Goal: Task Accomplishment & Management: Manage account settings

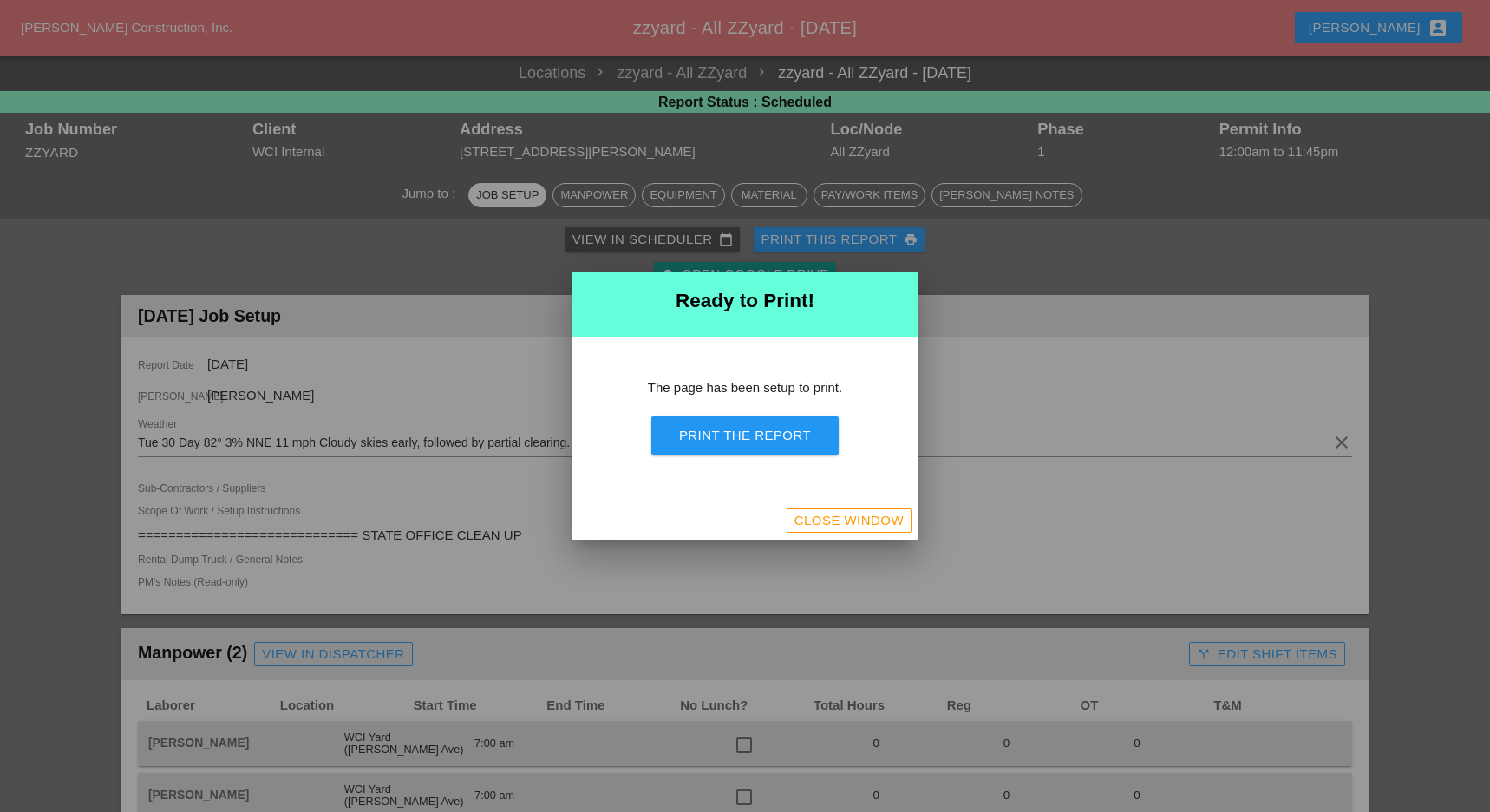
scroll to position [114, 0]
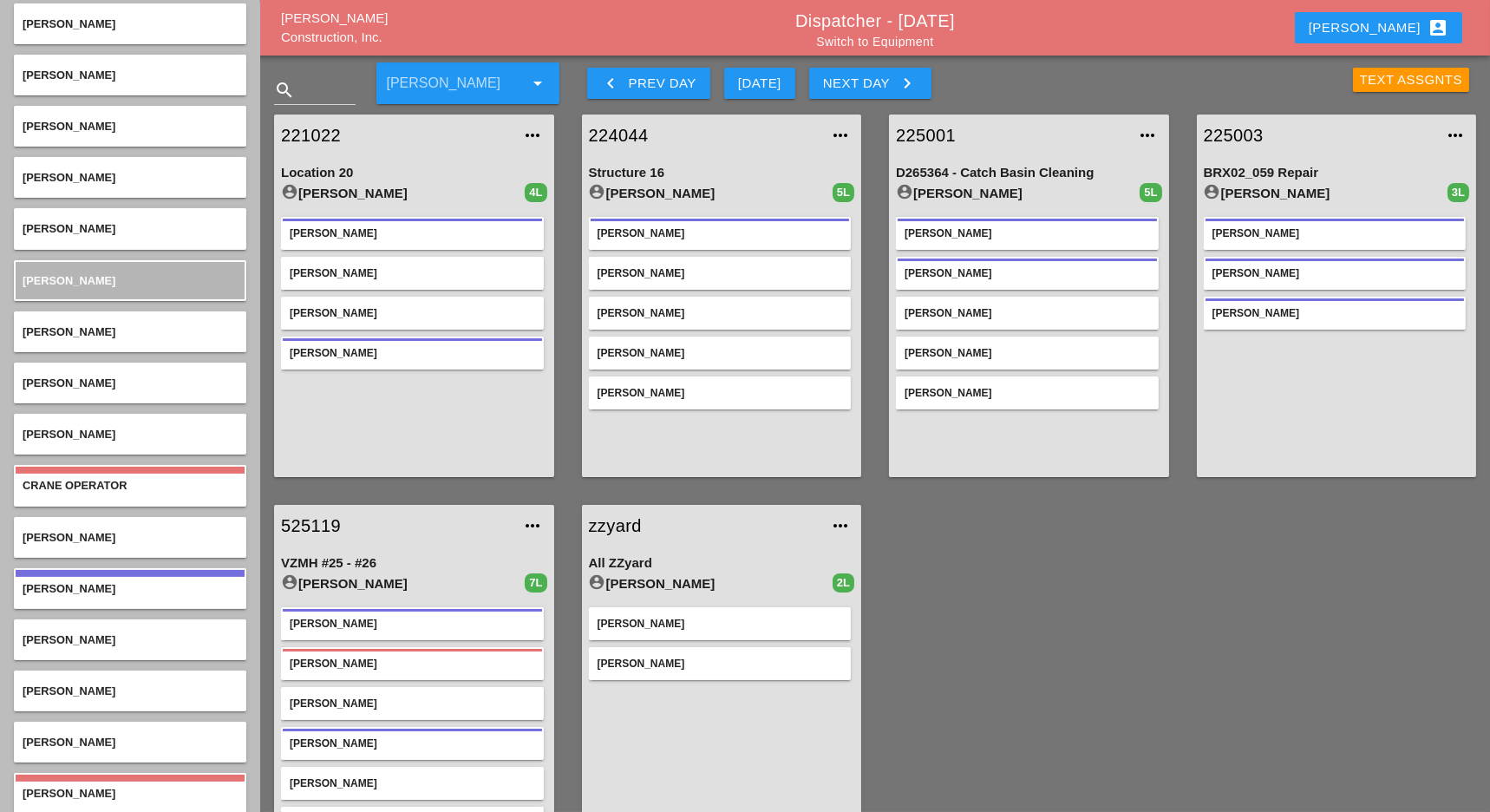
scroll to position [925, 0]
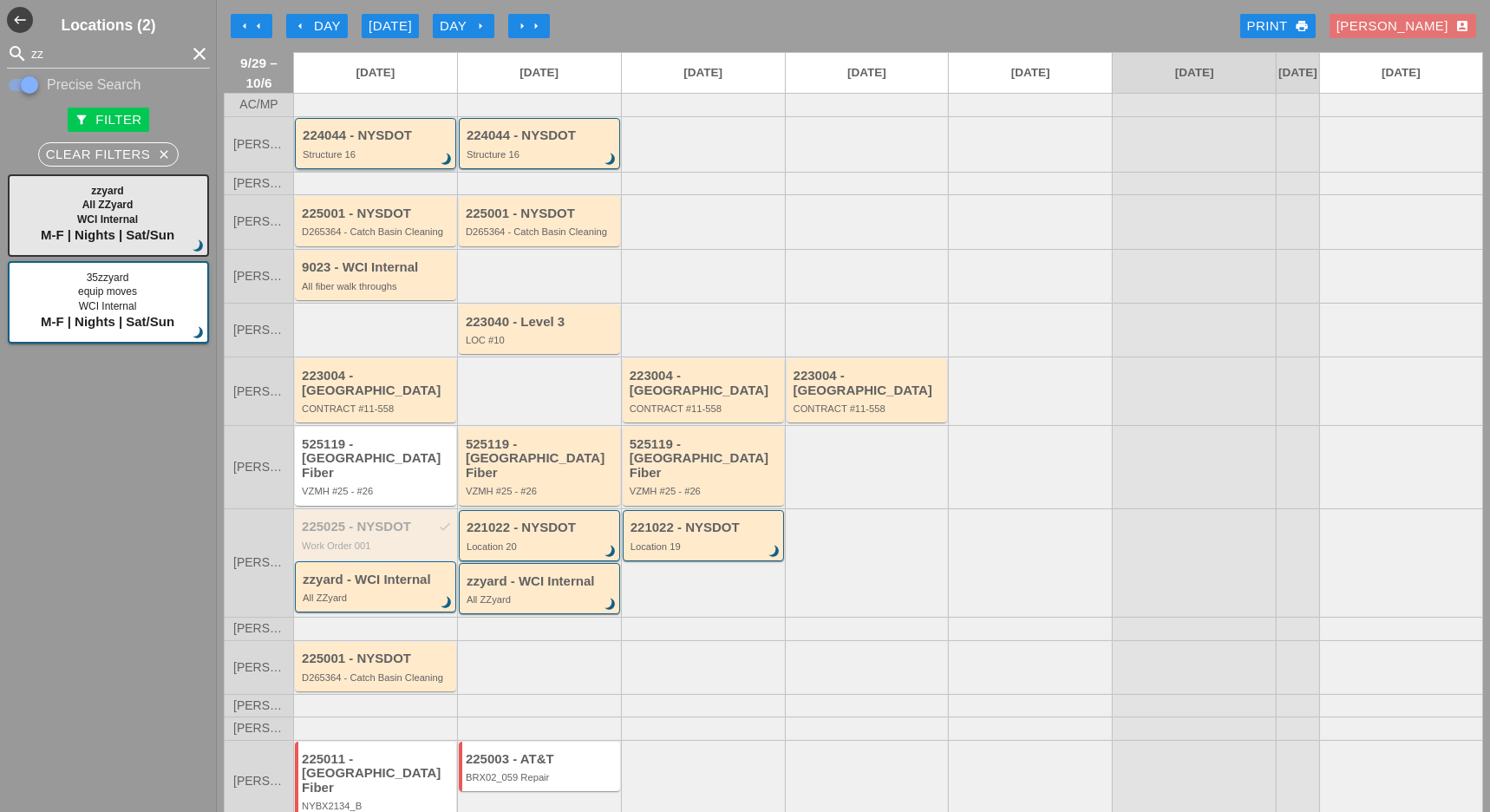
click at [404, 155] on div "224044 - NYSDOT Structure 16 brightness_3" at bounding box center [377, 143] width 149 height 32
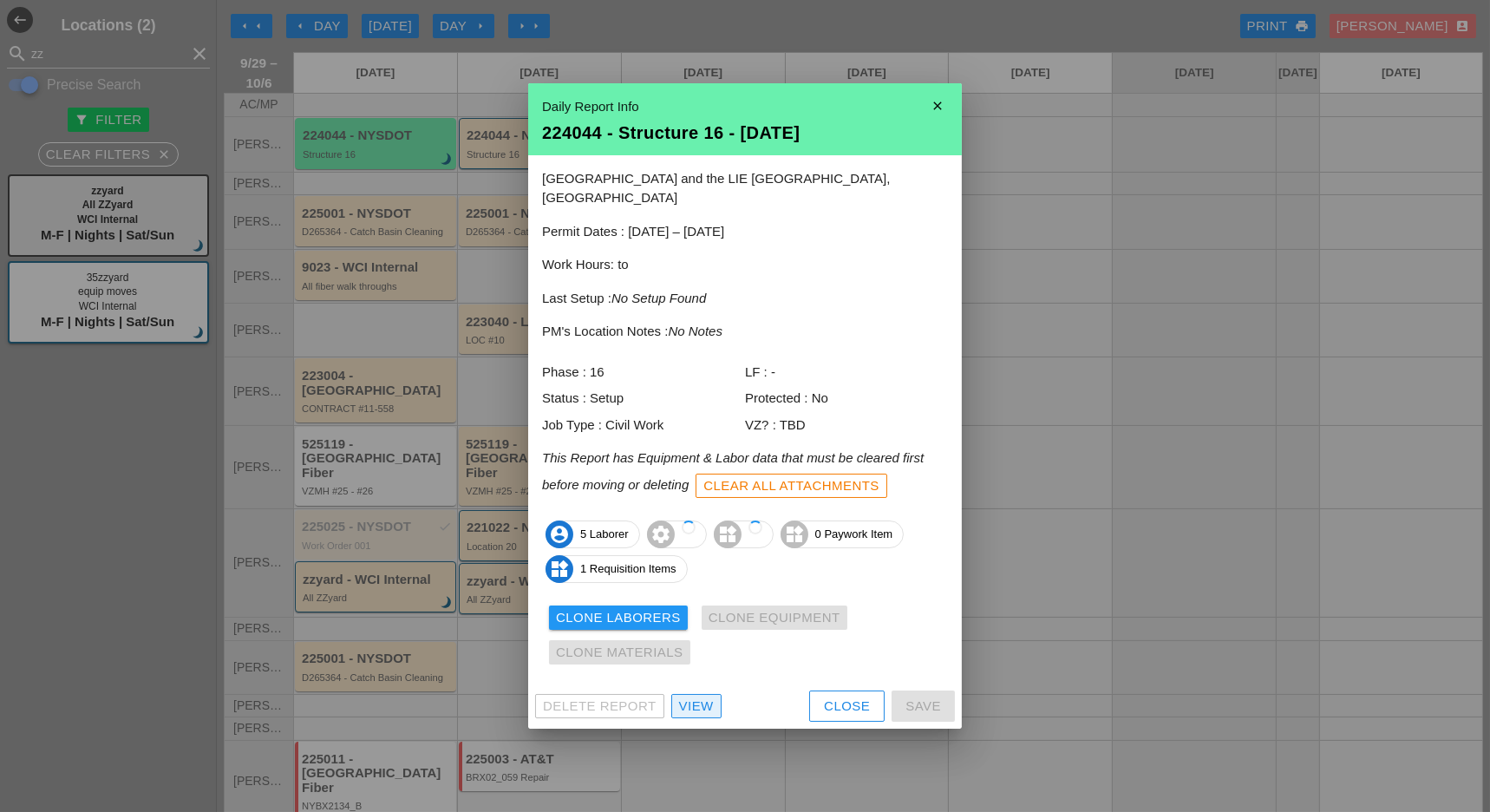
click at [703, 697] on div "View" at bounding box center [696, 707] width 34 height 20
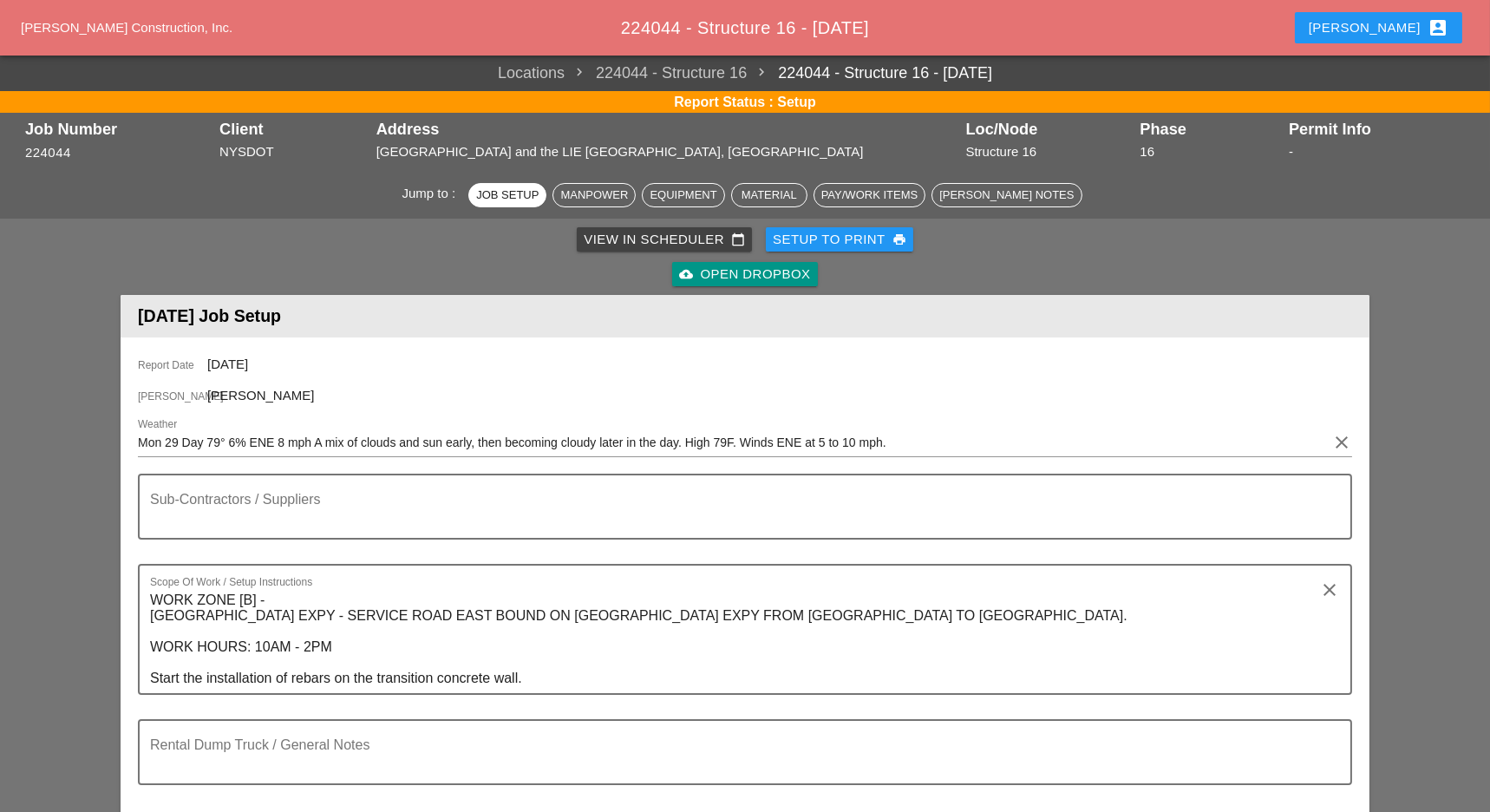
scroll to position [578, 0]
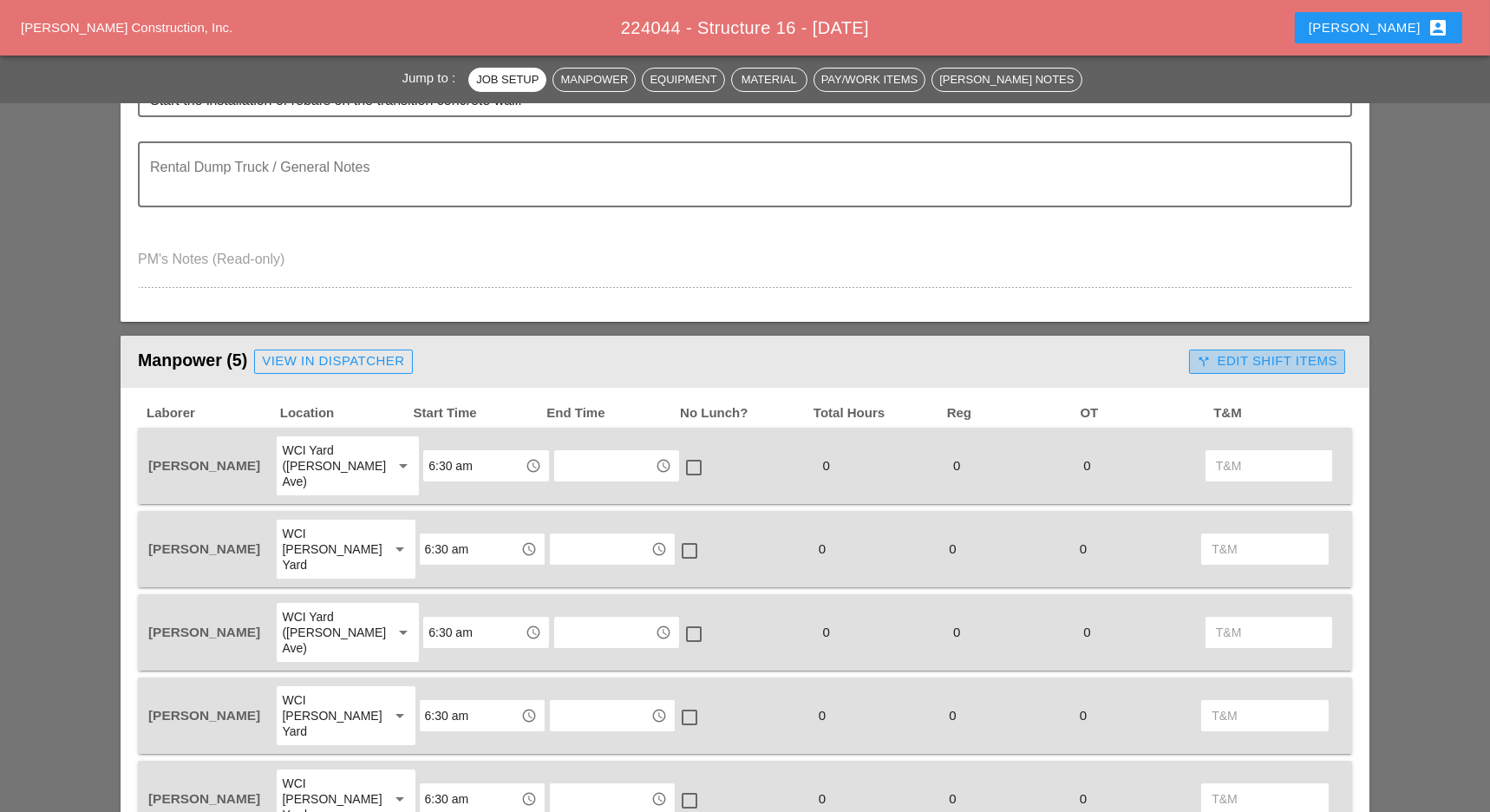
click at [1246, 356] on div "call_split Edit Shift Items" at bounding box center [1267, 361] width 141 height 20
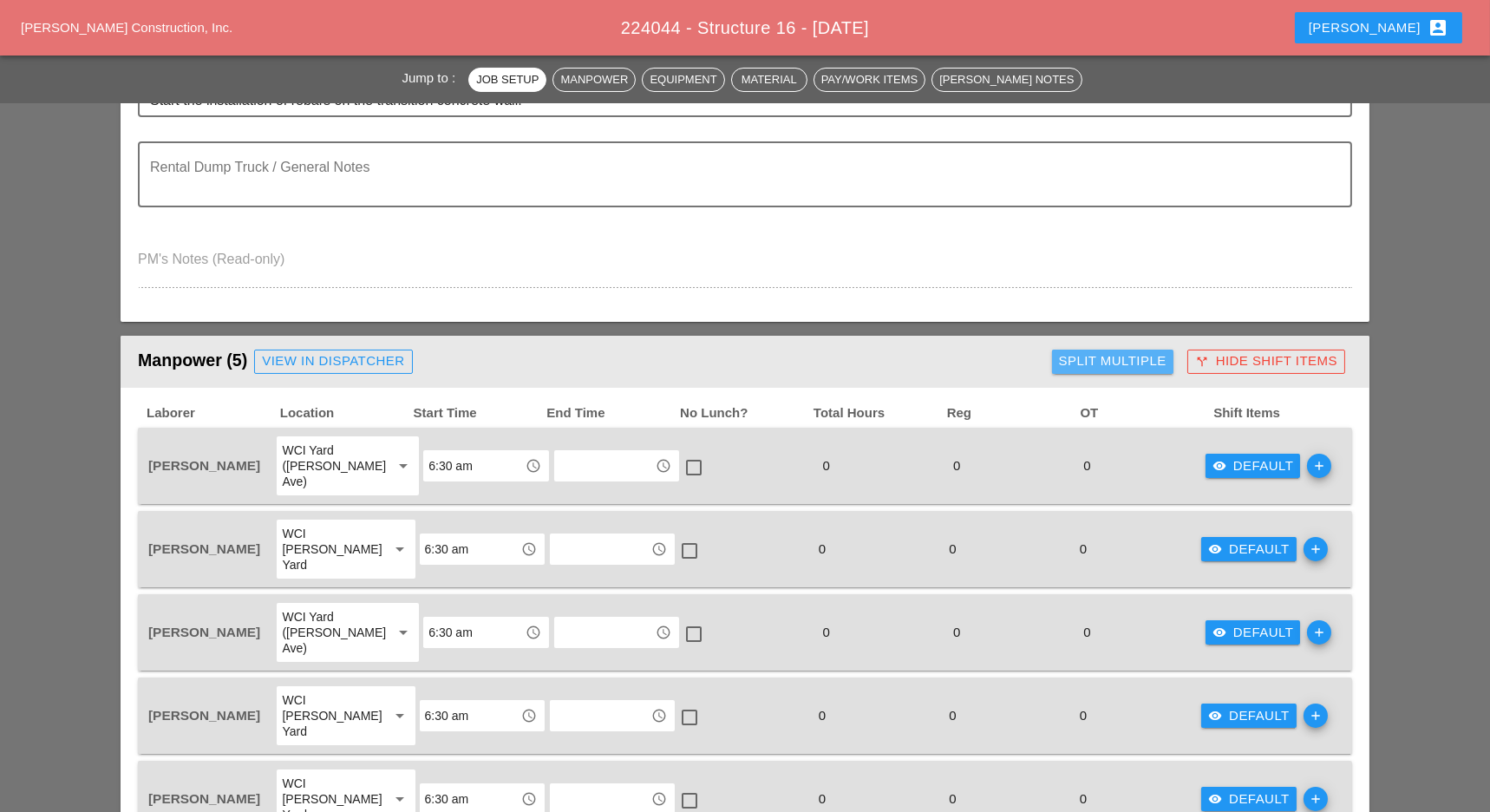
click at [1117, 360] on div "Split Multiple" at bounding box center [1112, 361] width 107 height 20
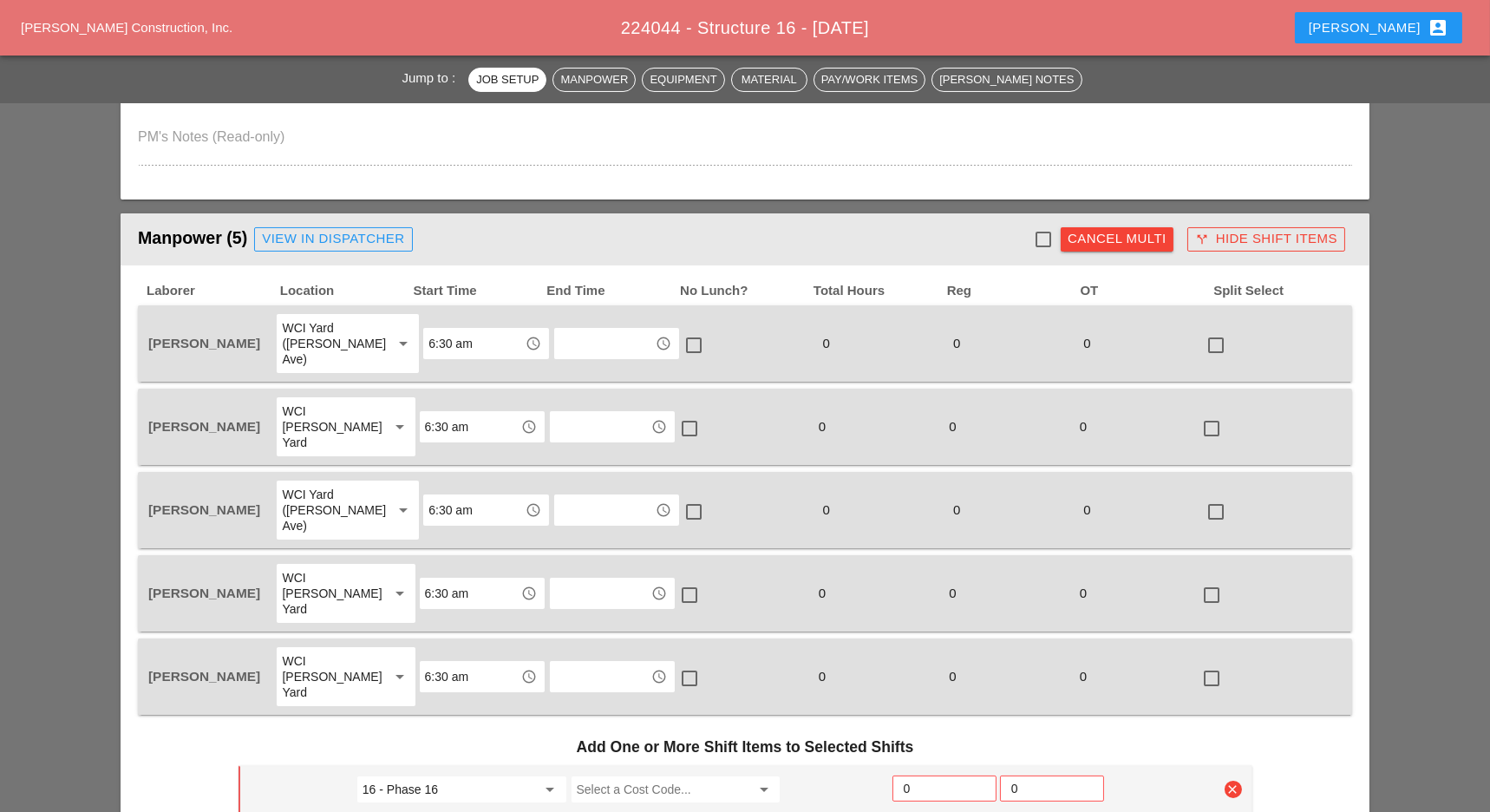
scroll to position [925, 0]
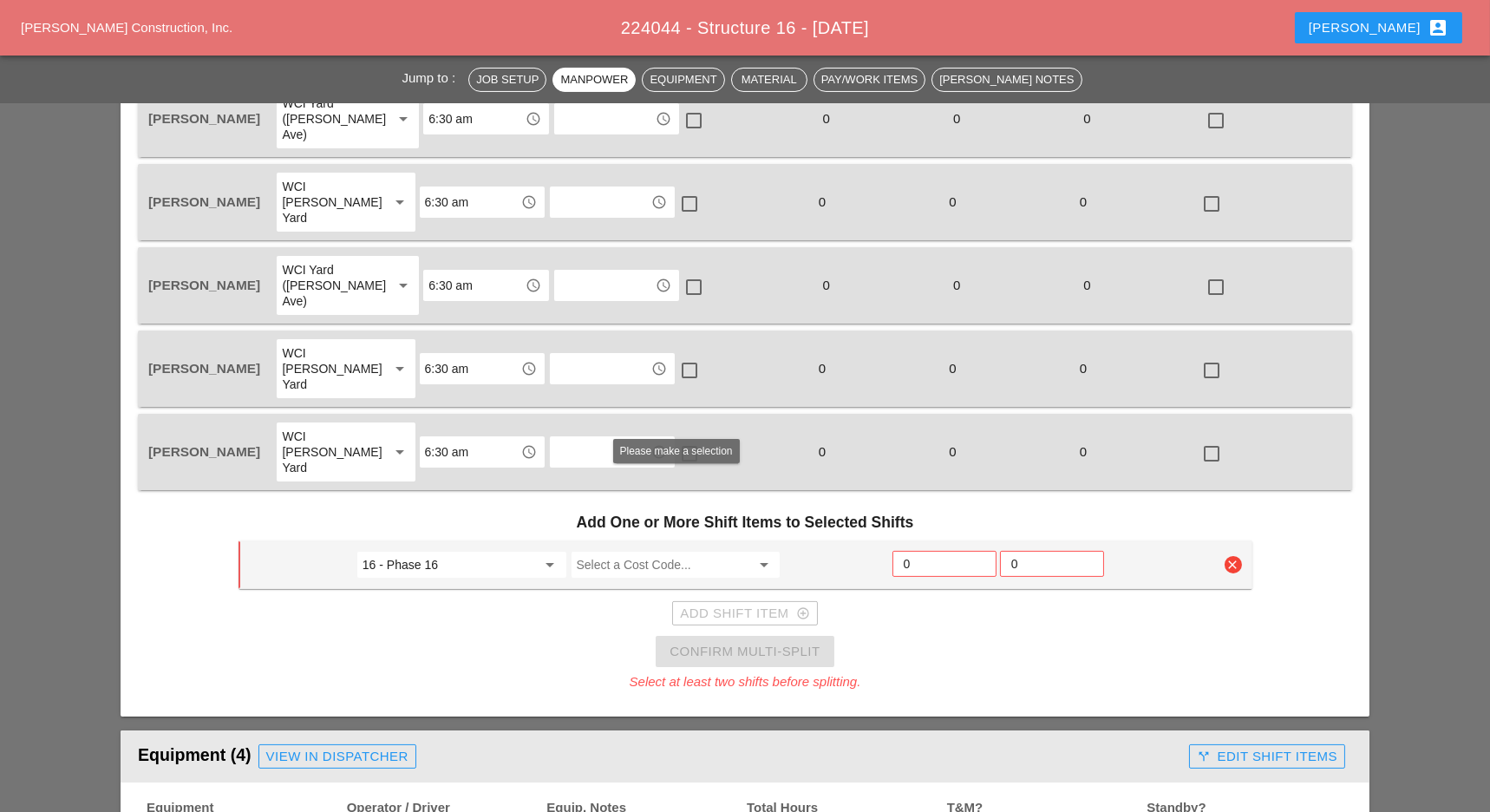
click at [609, 551] on input "Select a Cost Code..." at bounding box center [663, 564] width 174 height 28
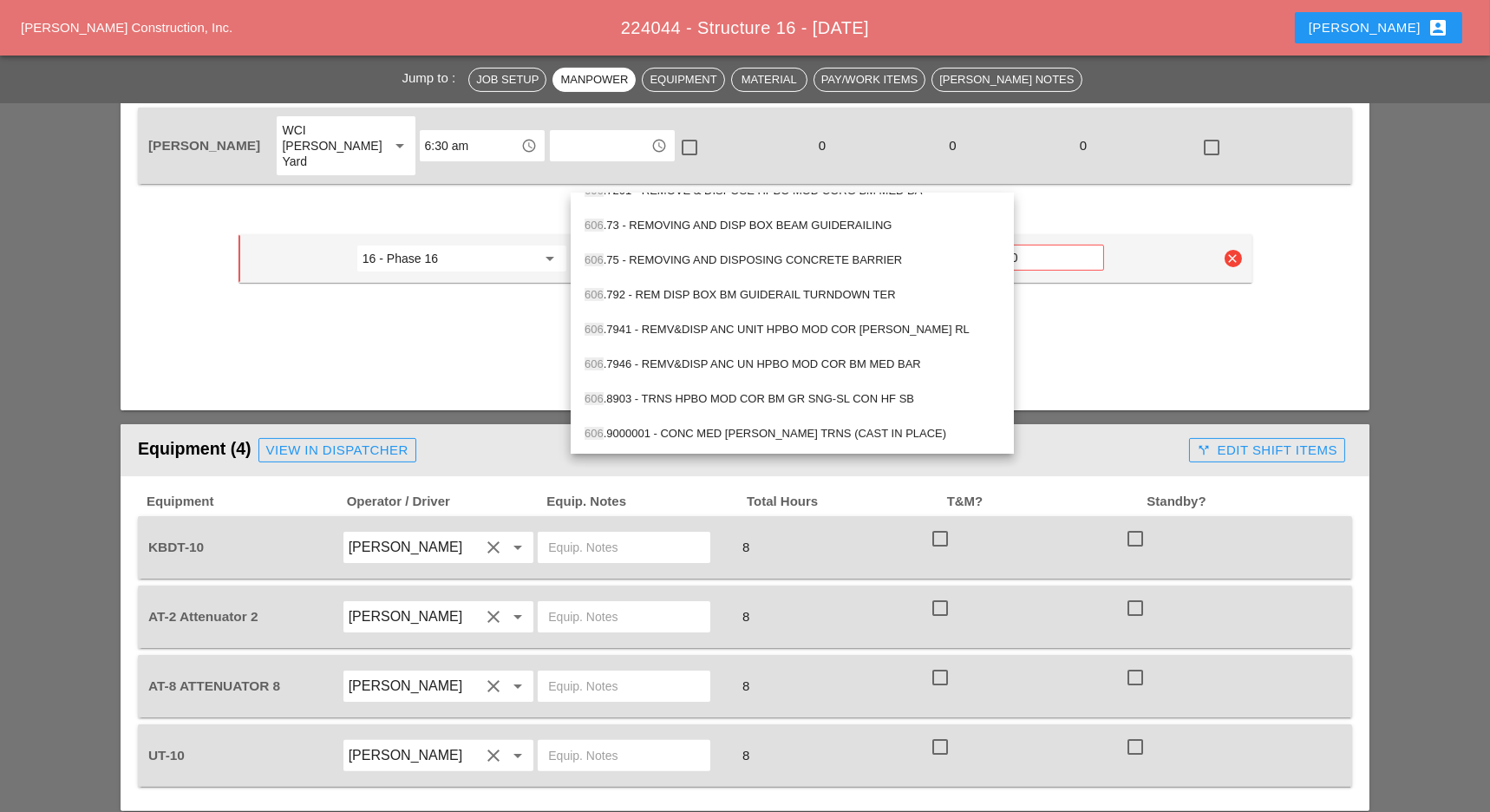
scroll to position [1388, 0]
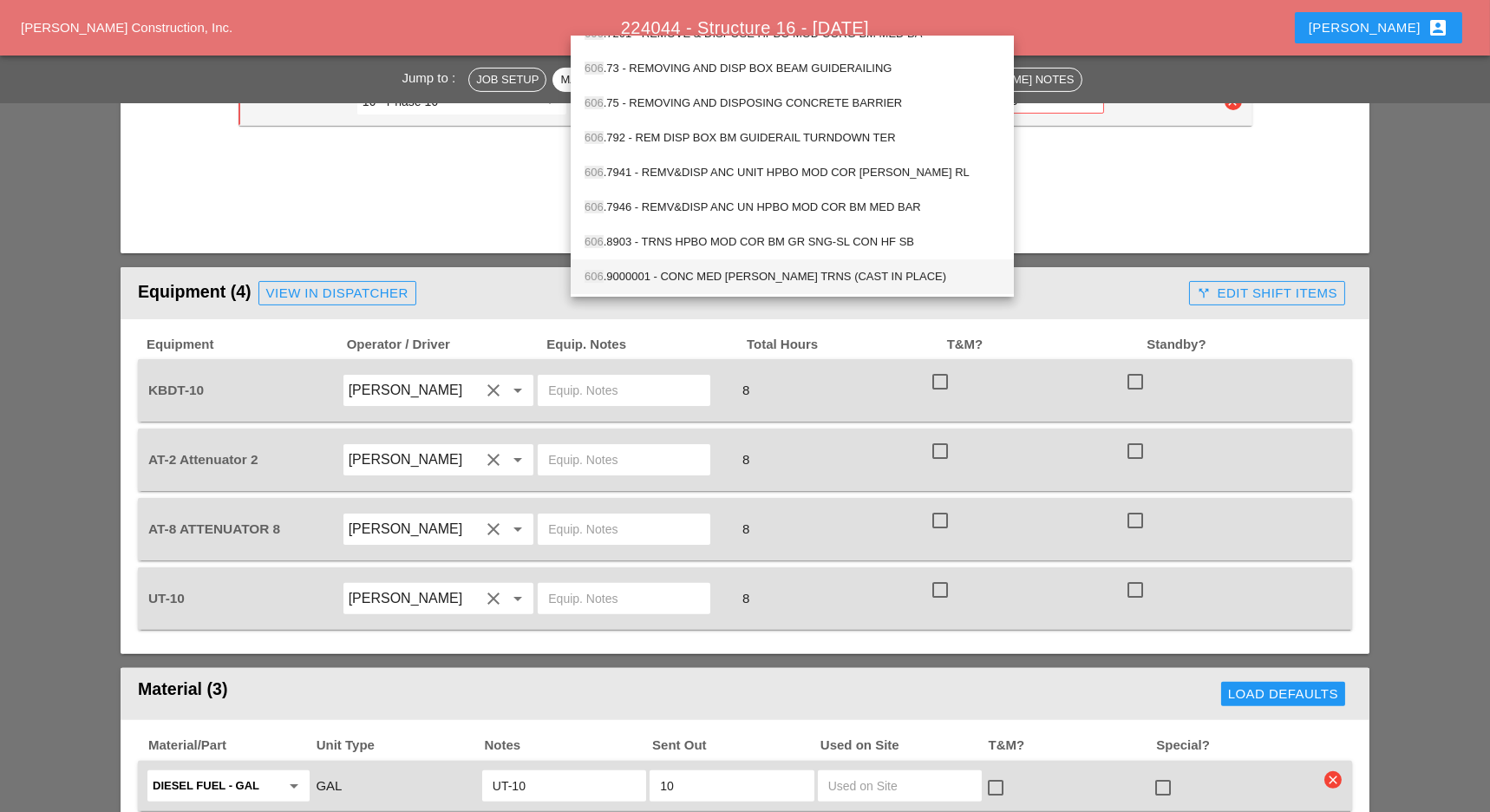
click at [728, 280] on div "606 .9000001 - CONC MED BARR TRNS (CAST IN PLACE)" at bounding box center [792, 276] width 416 height 21
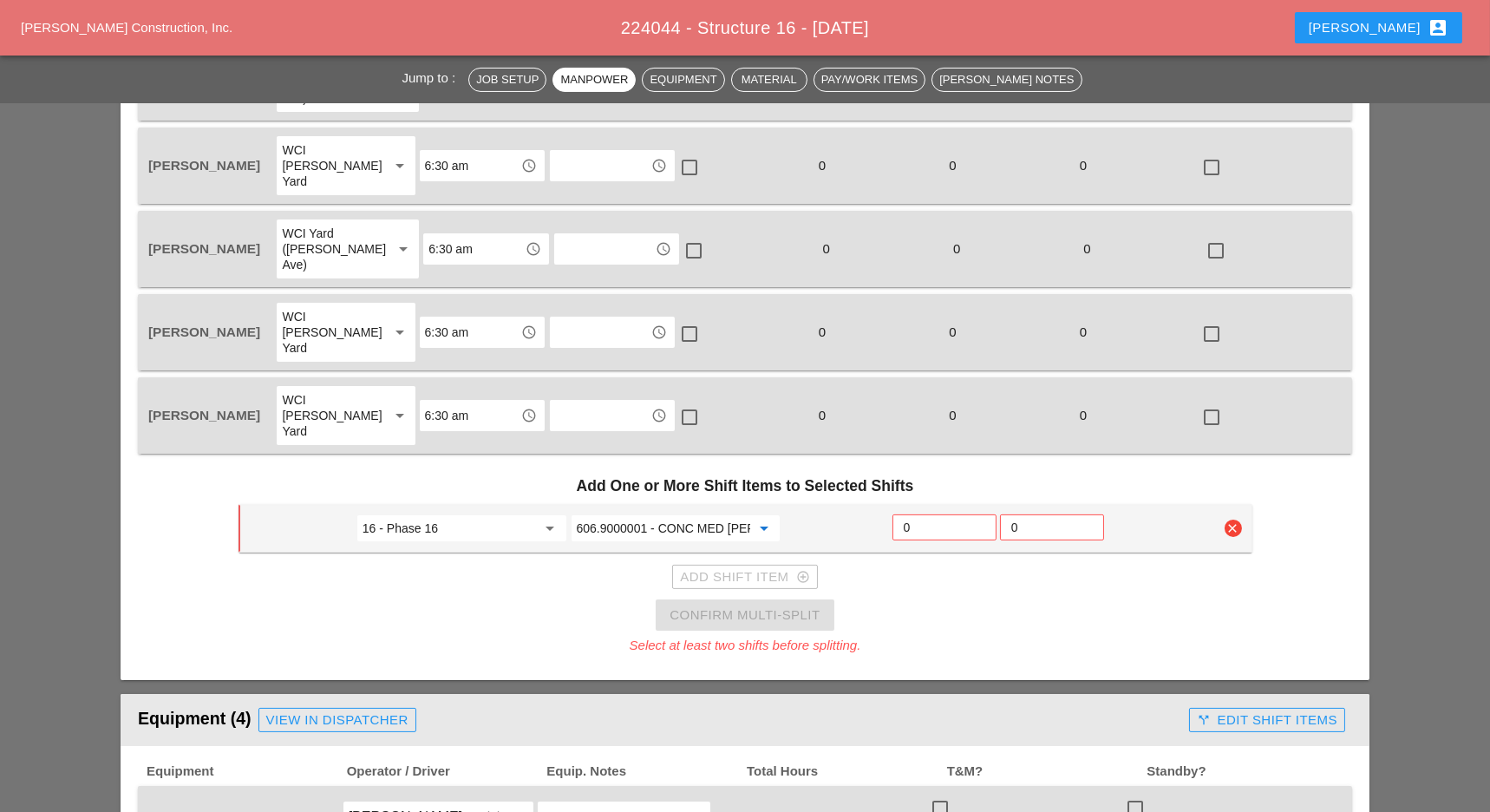
scroll to position [925, 0]
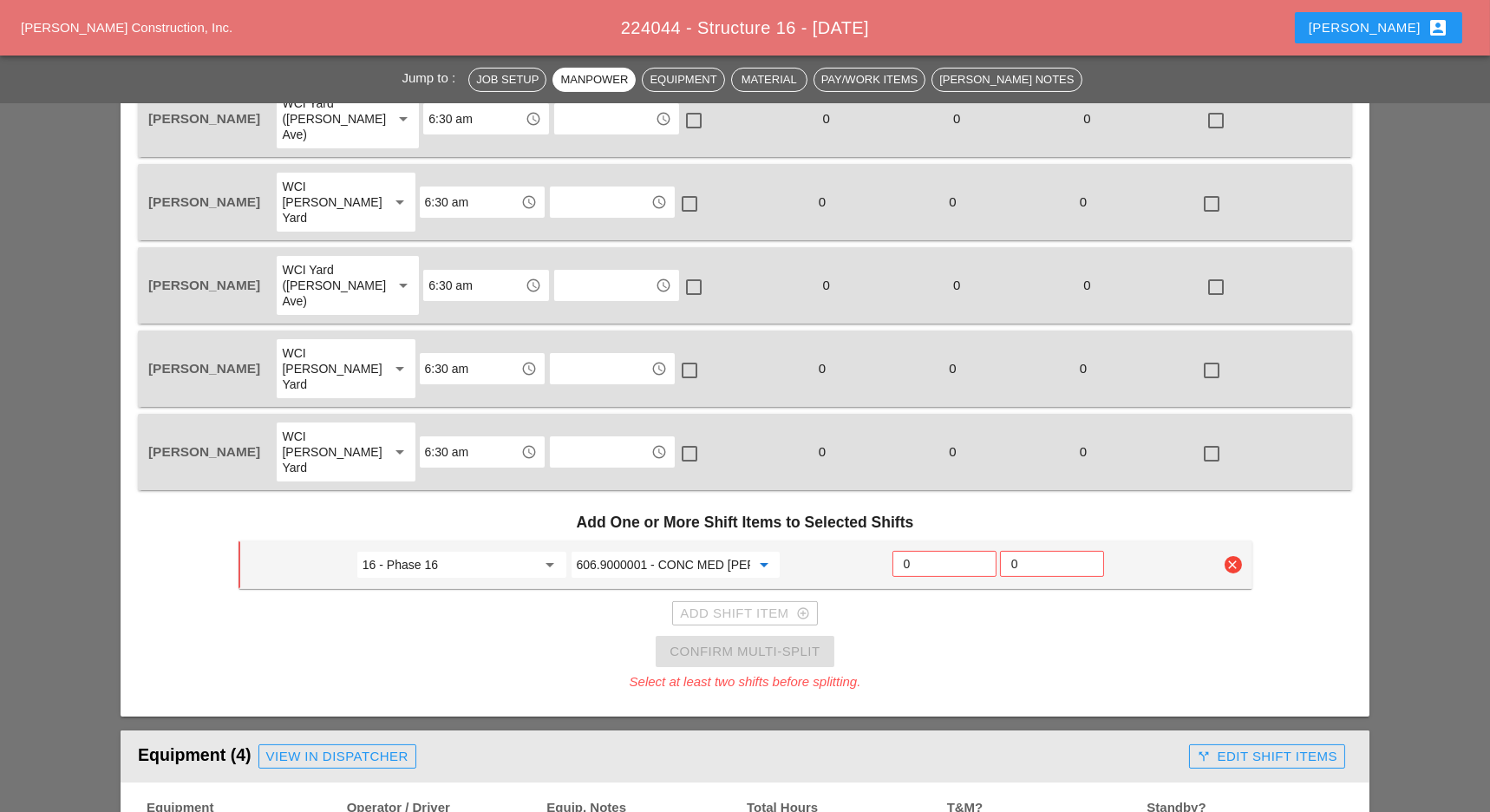
type input "606.9000001 - CONC MED BARR TRNS (CAST IN PLACE)"
click at [923, 550] on input "0" at bounding box center [945, 563] width 81 height 28
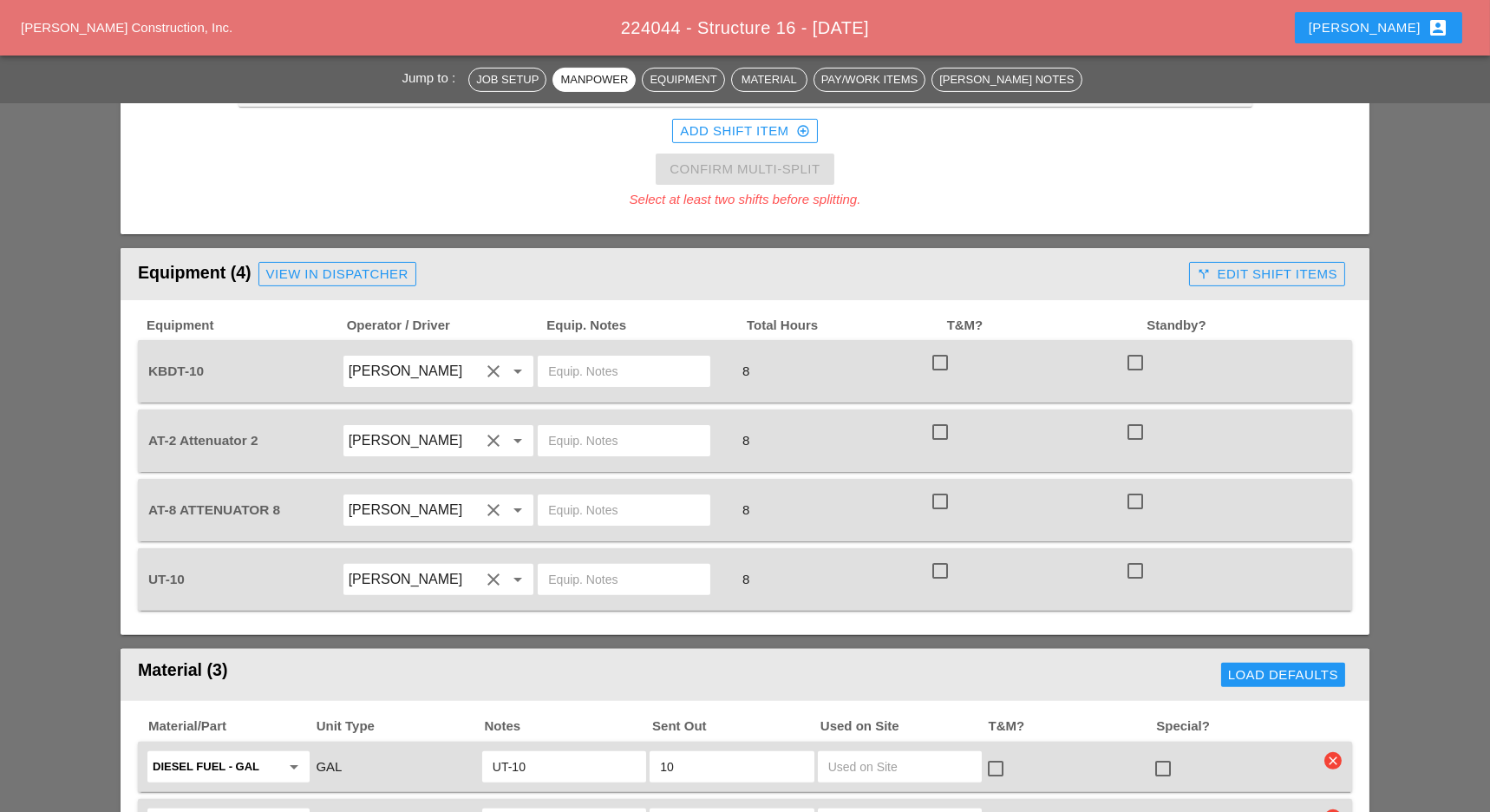
scroll to position [1388, 0]
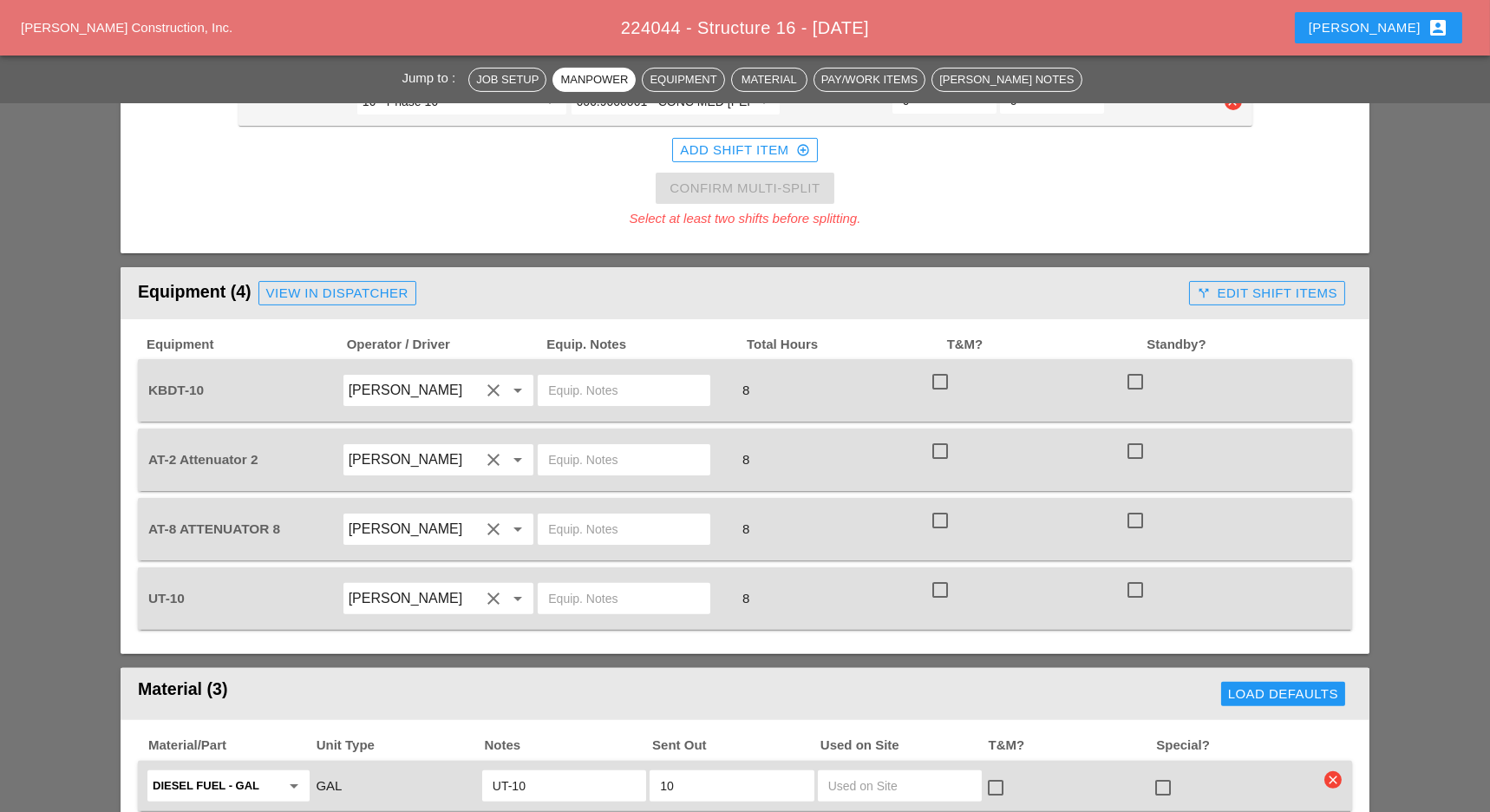
type input "6"
click at [935, 367] on div at bounding box center [940, 381] width 30 height 30
checkbox input "true"
click at [946, 436] on div at bounding box center [940, 451] width 30 height 30
checkbox input "true"
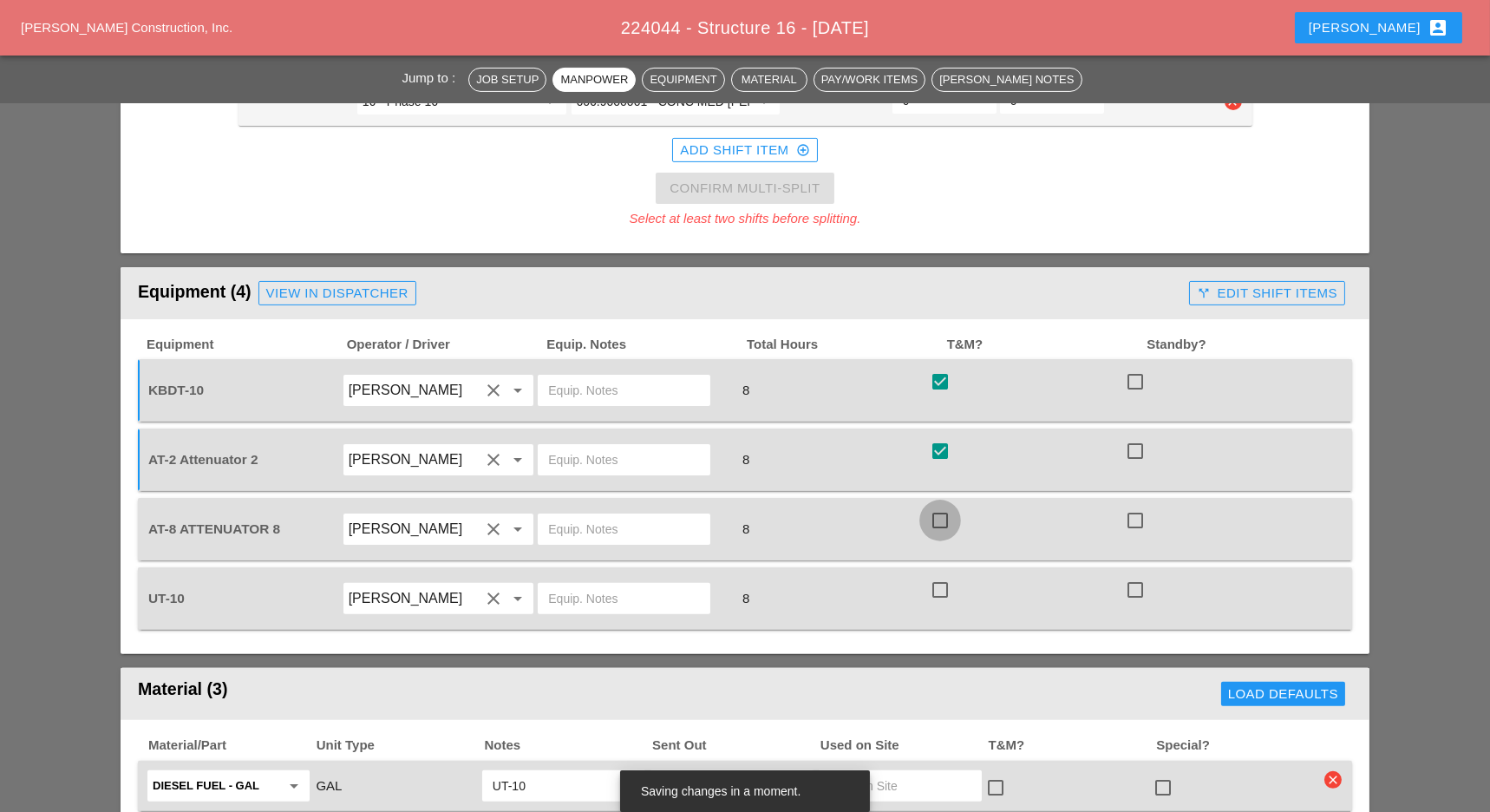
drag, startPoint x: 935, startPoint y: 446, endPoint x: 933, endPoint y: 479, distance: 33.1
click at [935, 506] on div at bounding box center [940, 520] width 30 height 30
checkbox input "true"
click at [937, 575] on div at bounding box center [940, 589] width 30 height 30
checkbox input "true"
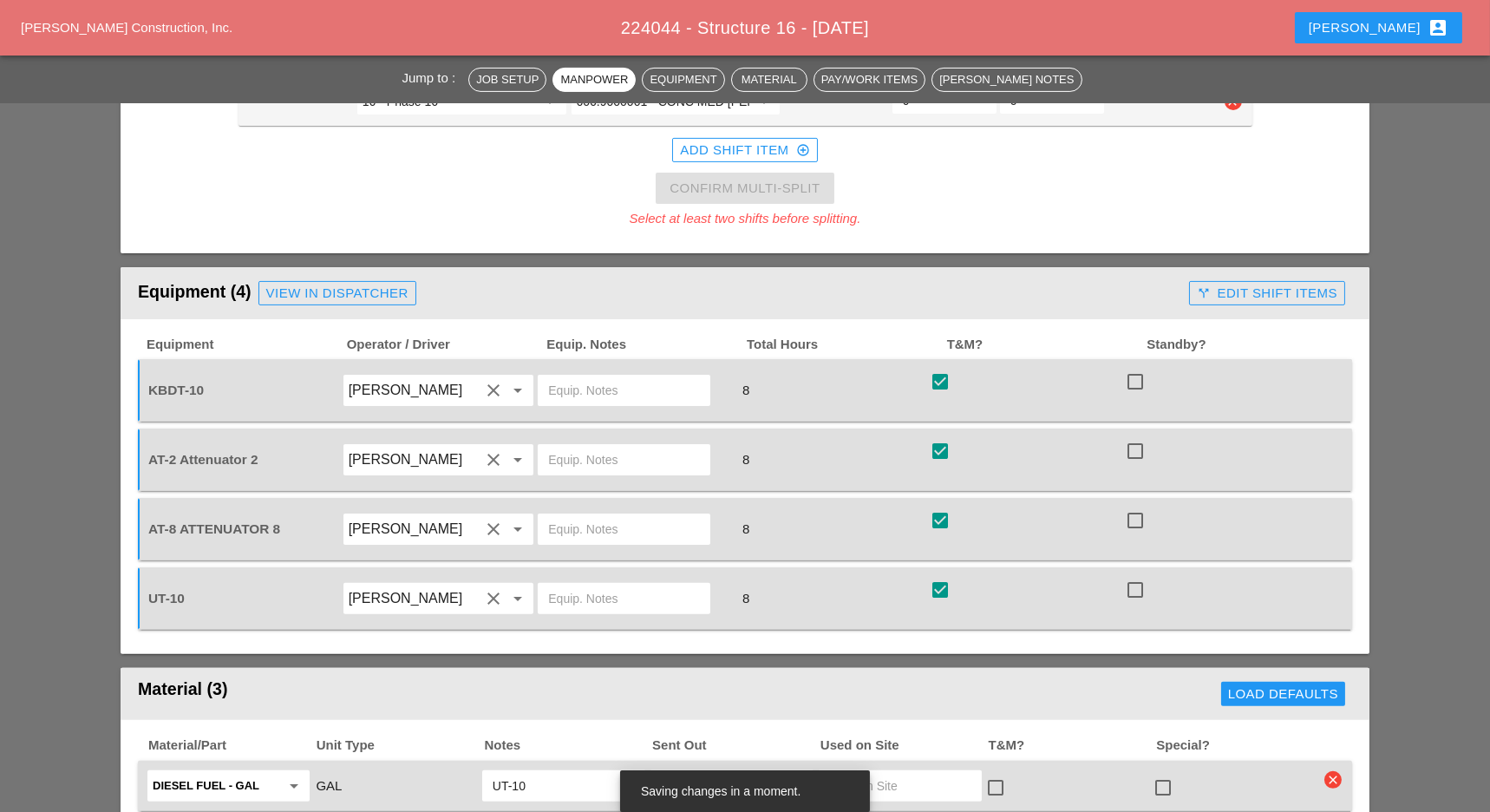
click at [1211, 281] on button "call_split Edit Shift Items" at bounding box center [1266, 293] width 156 height 24
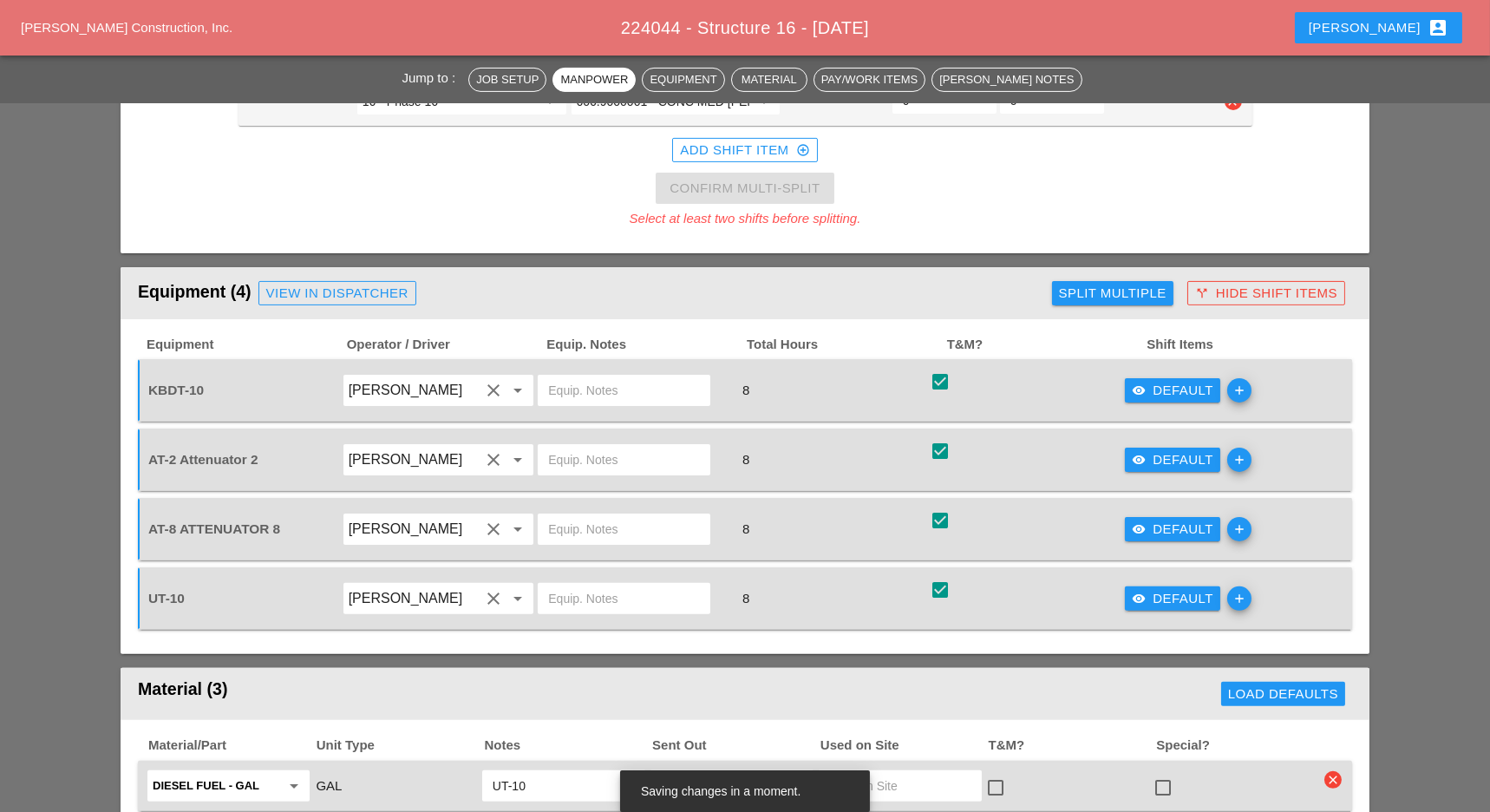
click at [1147, 281] on button "Split Multiple" at bounding box center [1112, 293] width 122 height 24
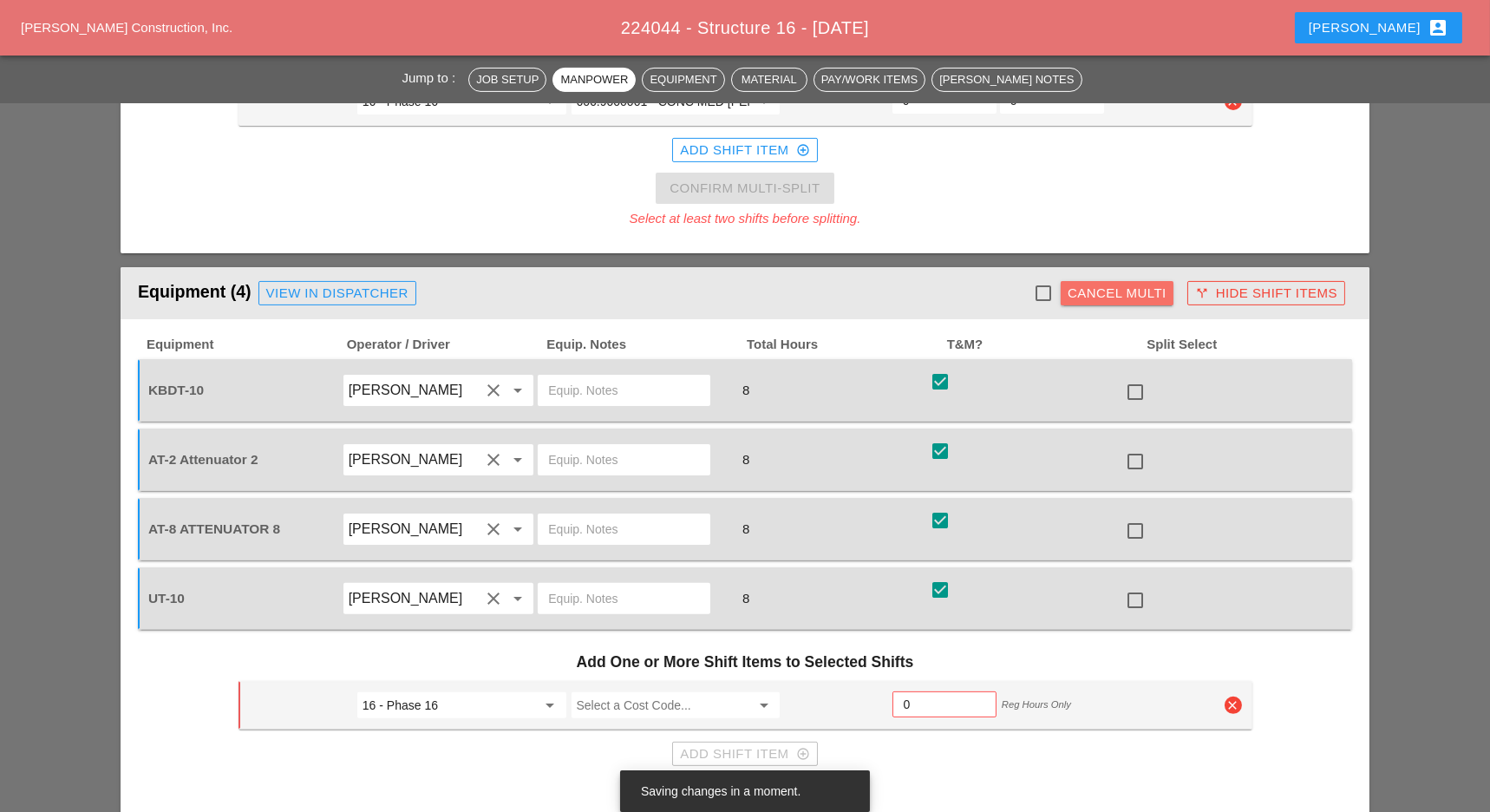
click at [1083, 284] on div "Cancel Multi" at bounding box center [1117, 294] width 99 height 20
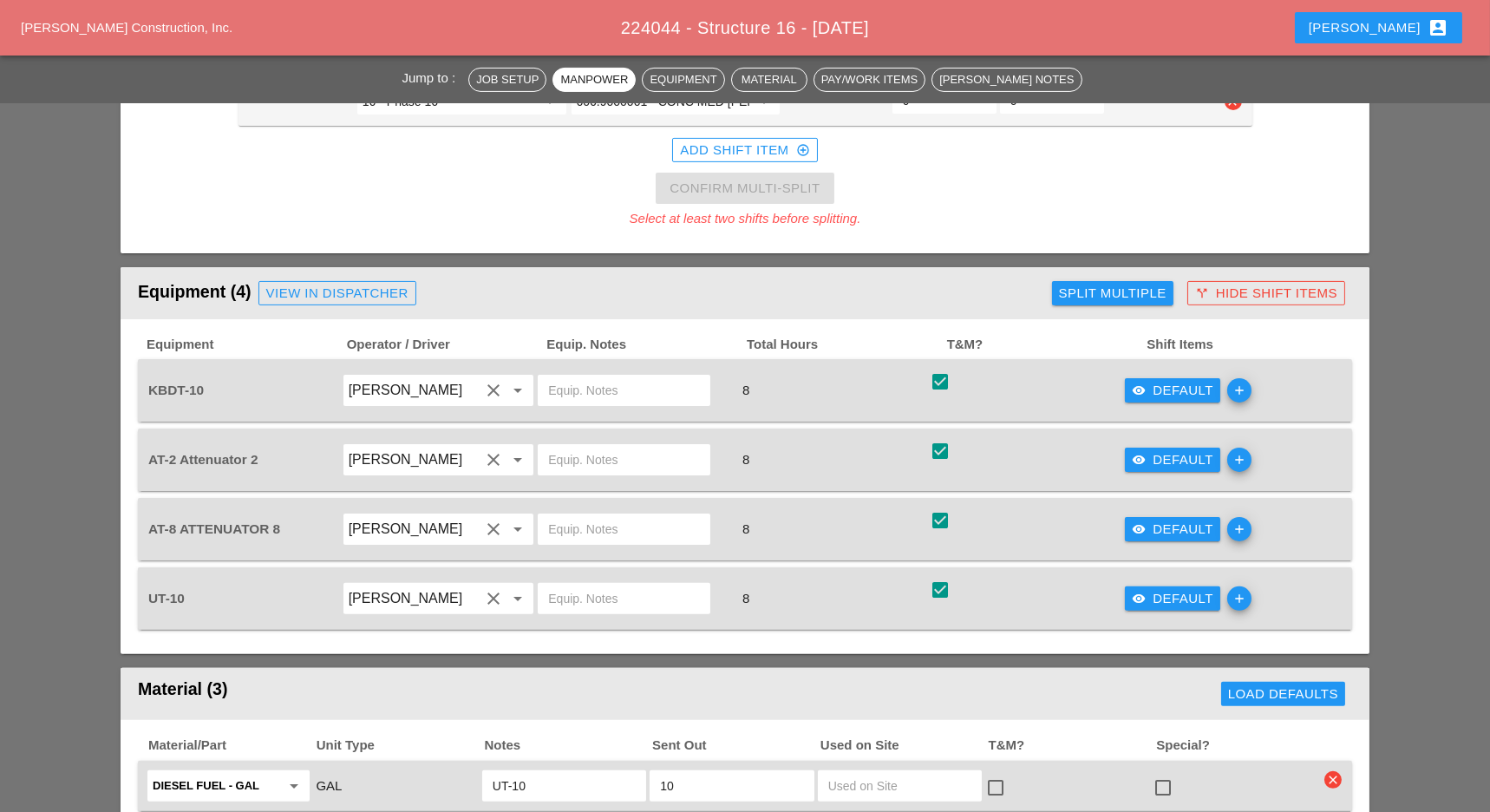
click at [1165, 380] on div "visibility Default" at bounding box center [1173, 390] width 81 height 20
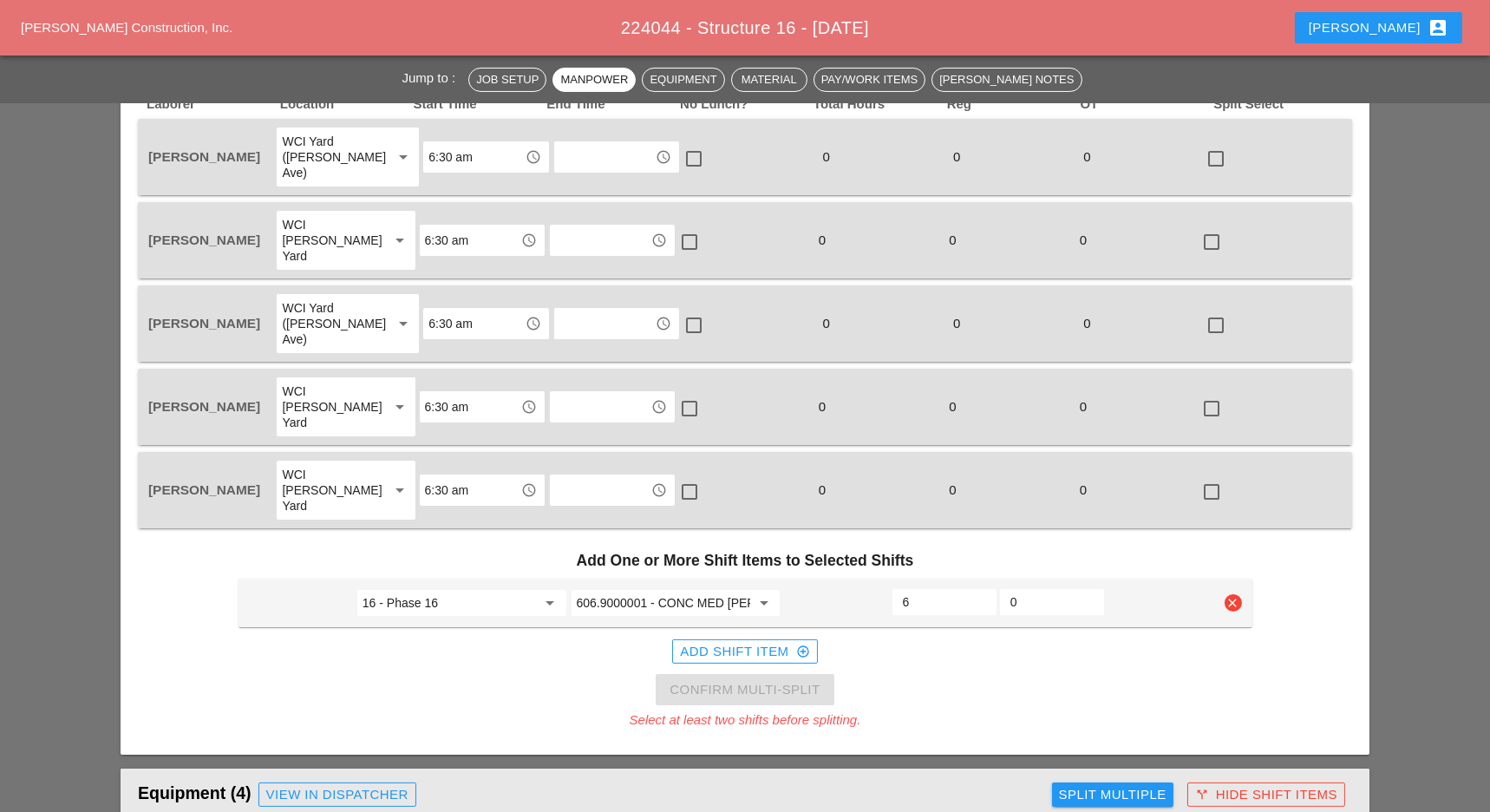
scroll to position [578, 0]
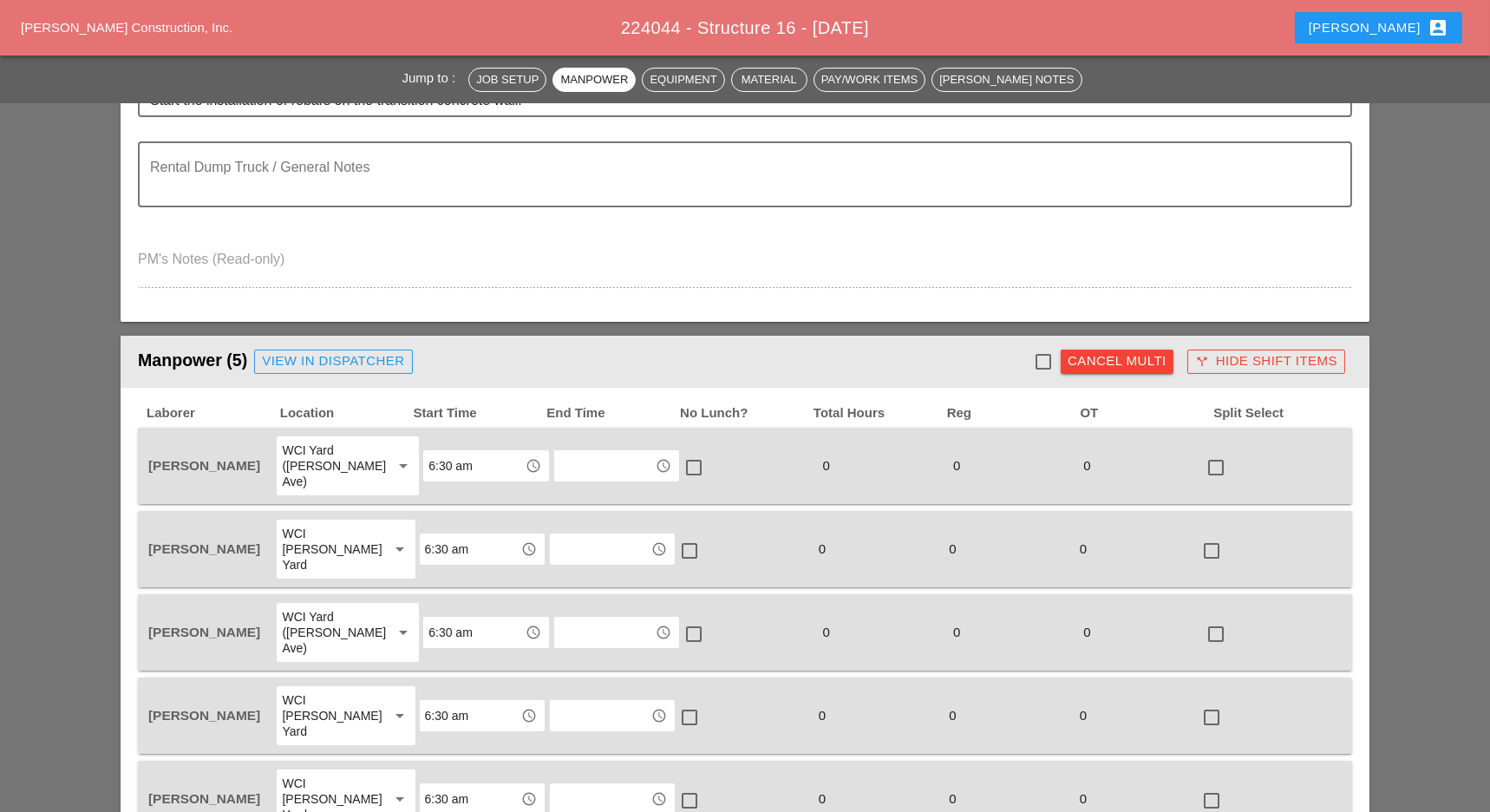
drag, startPoint x: 1044, startPoint y: 353, endPoint x: 1007, endPoint y: 393, distance: 54.5
click at [1042, 356] on div at bounding box center [1043, 361] width 30 height 30
checkbox input "true"
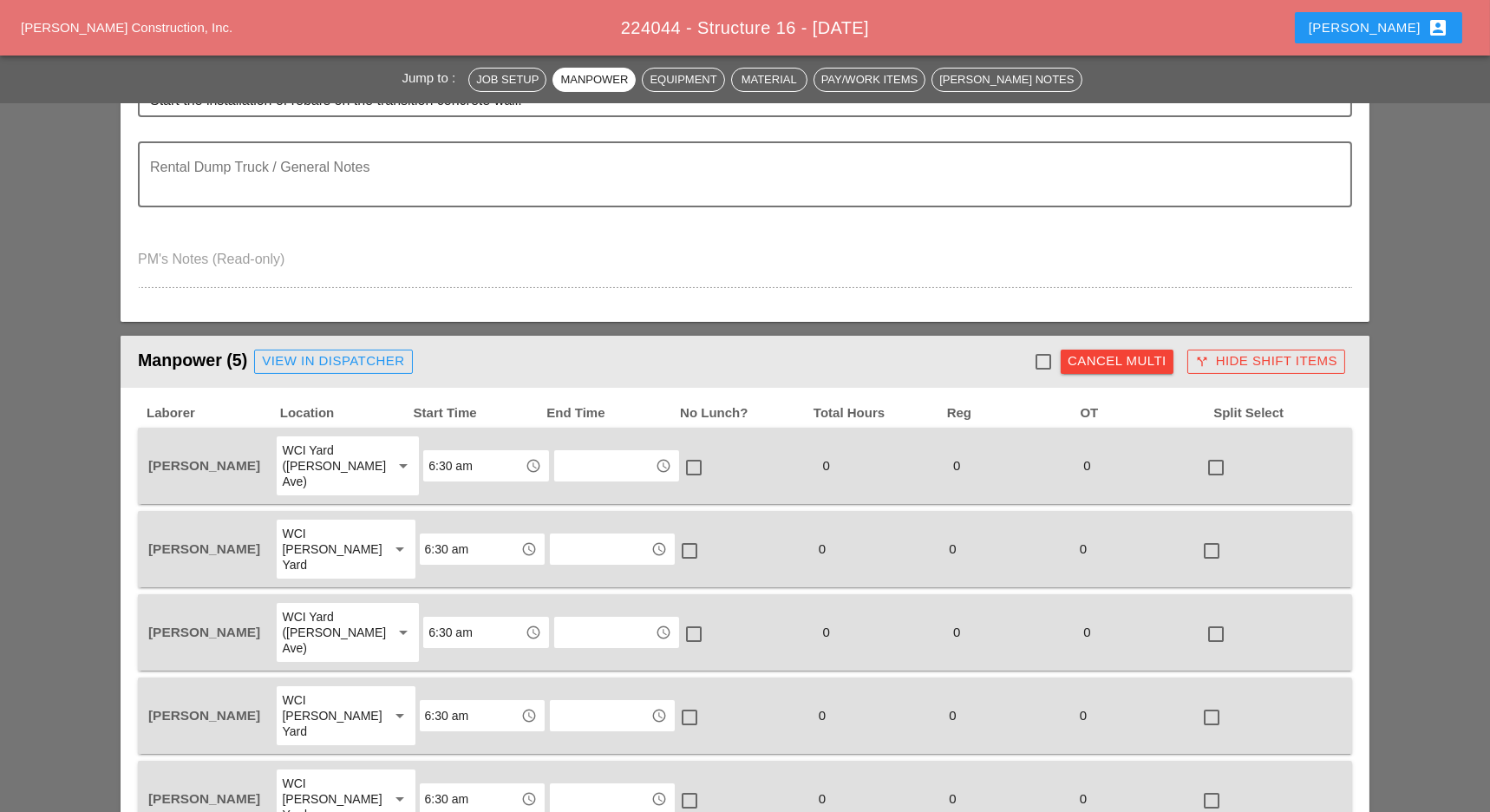
checkbox input "true"
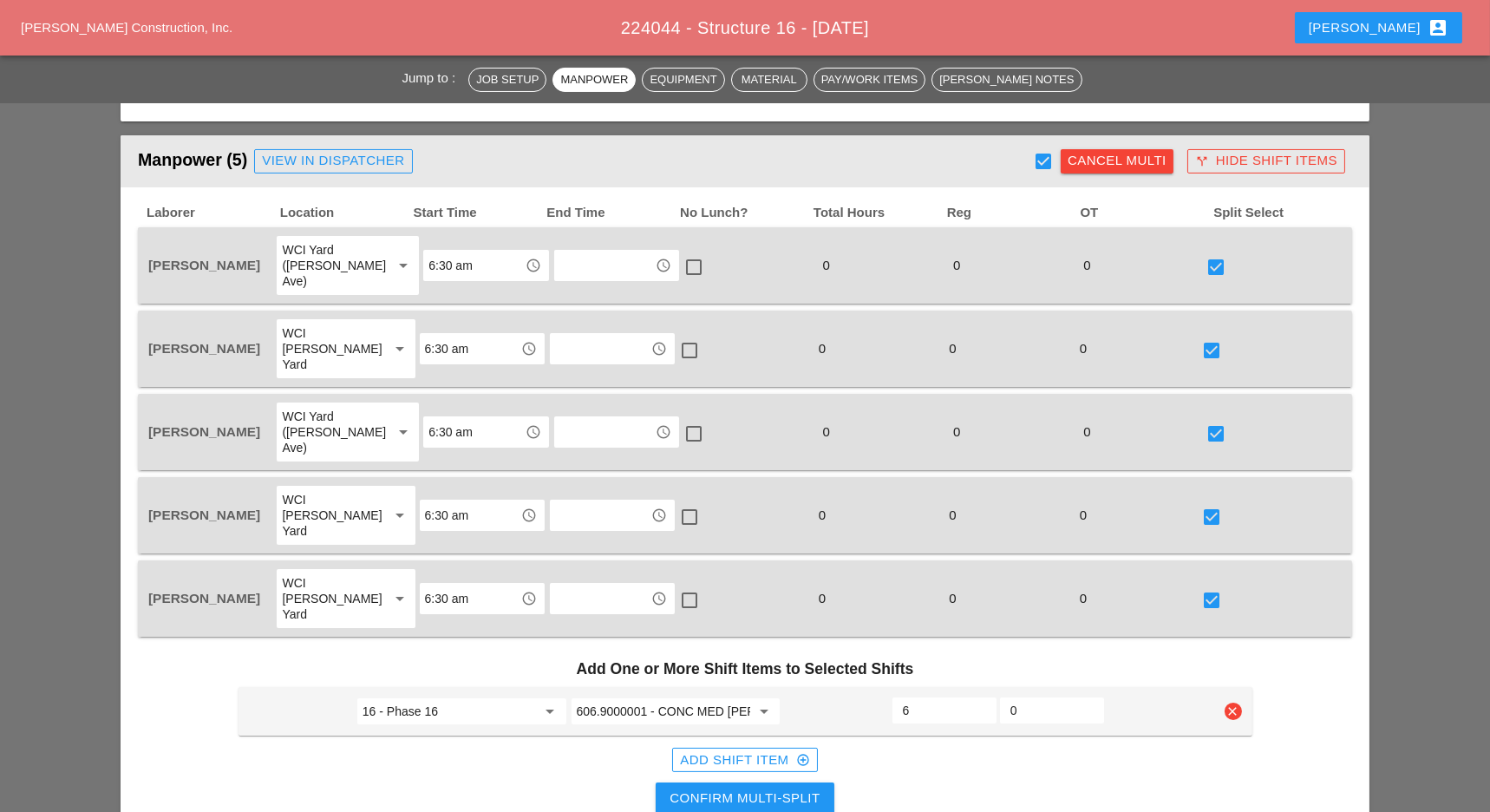
scroll to position [1156, 0]
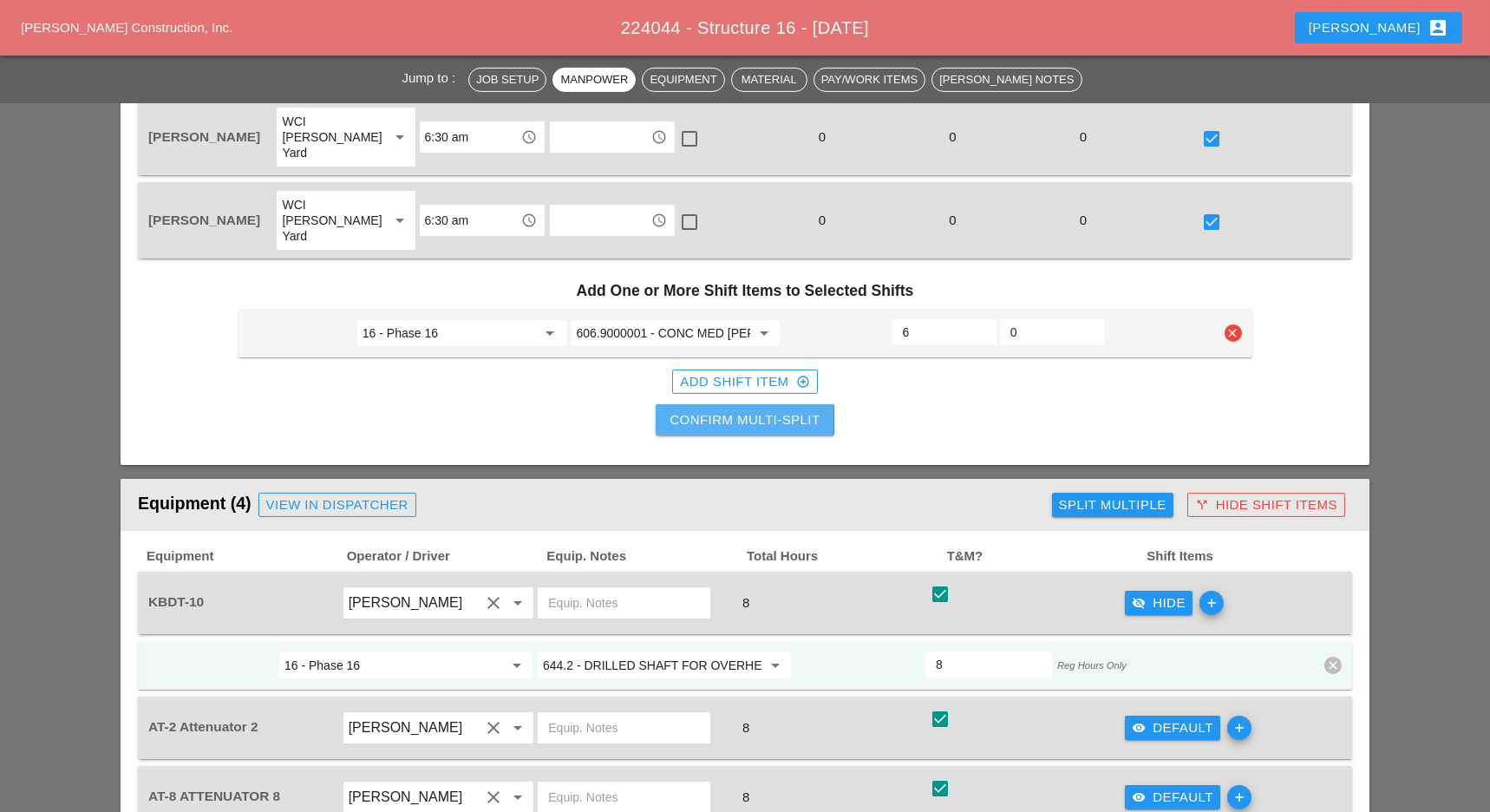
click at [763, 410] on div "Confirm Multi-Split" at bounding box center [745, 420] width 150 height 20
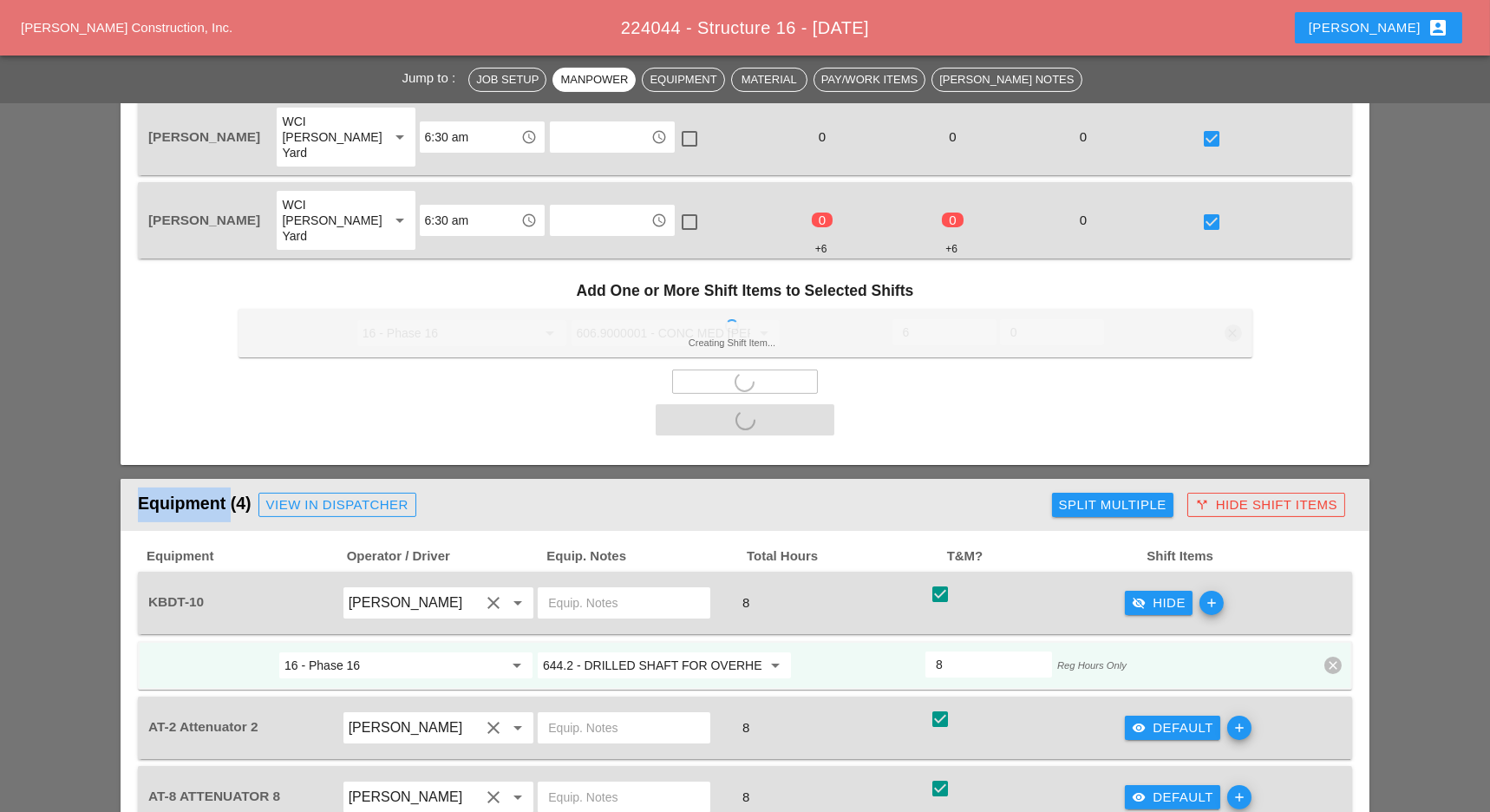
click at [763, 338] on div "Add One or More Shift Items to Selected Shifts Creating Shift Item... 16 - Phas…" at bounding box center [745, 356] width 1028 height 182
checkbox input "false"
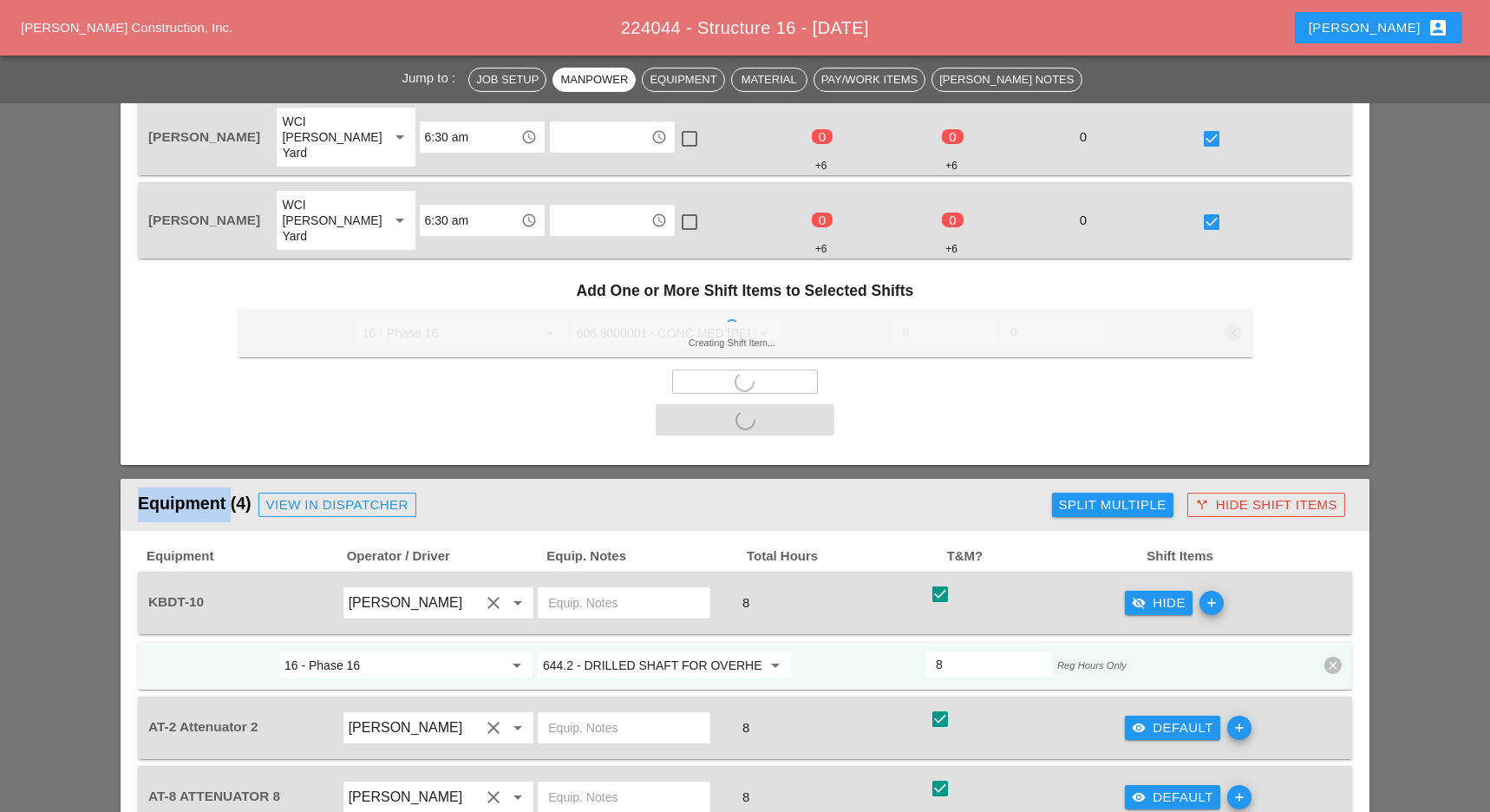
checkbox input "false"
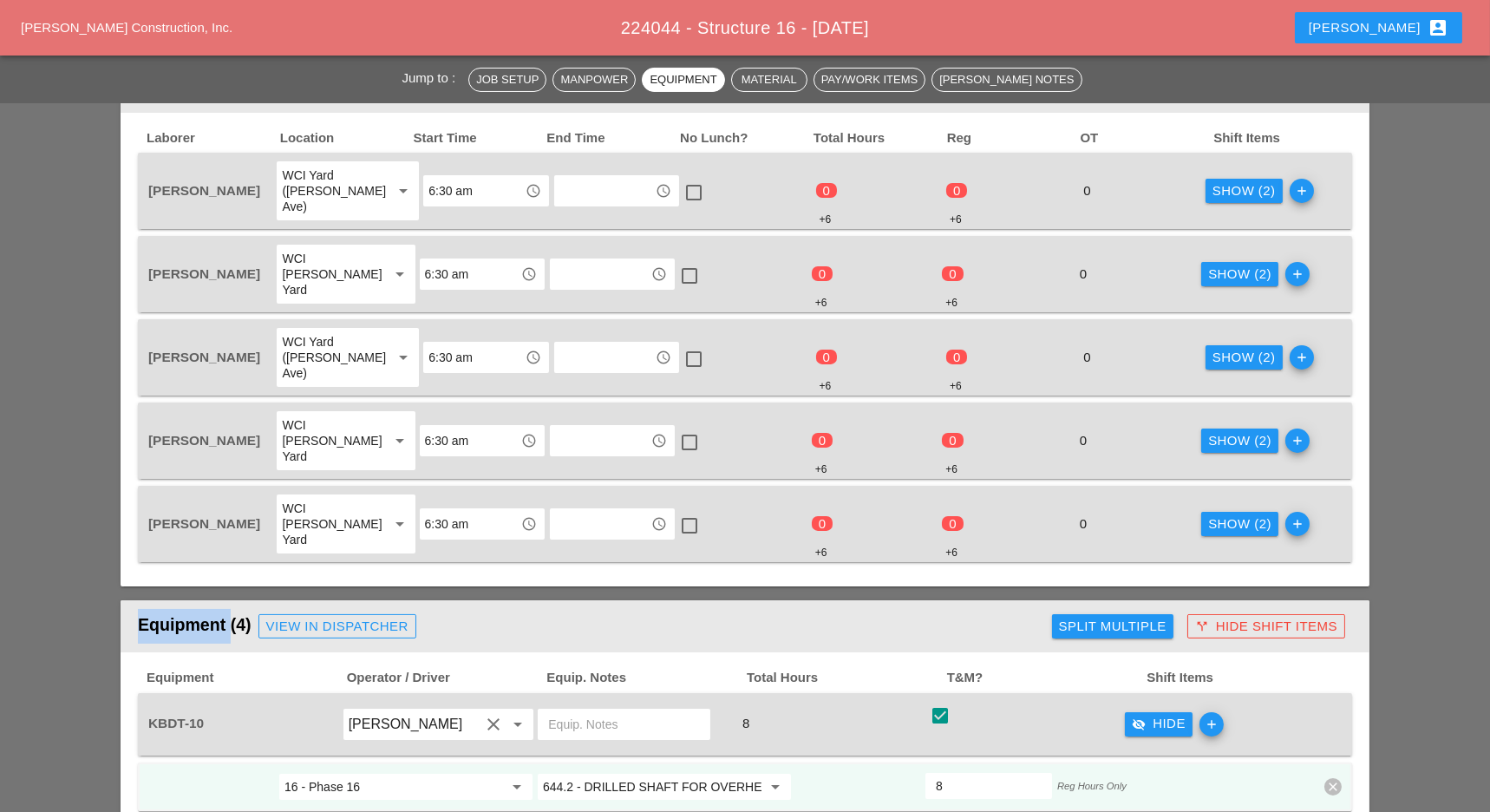
scroll to position [809, 0]
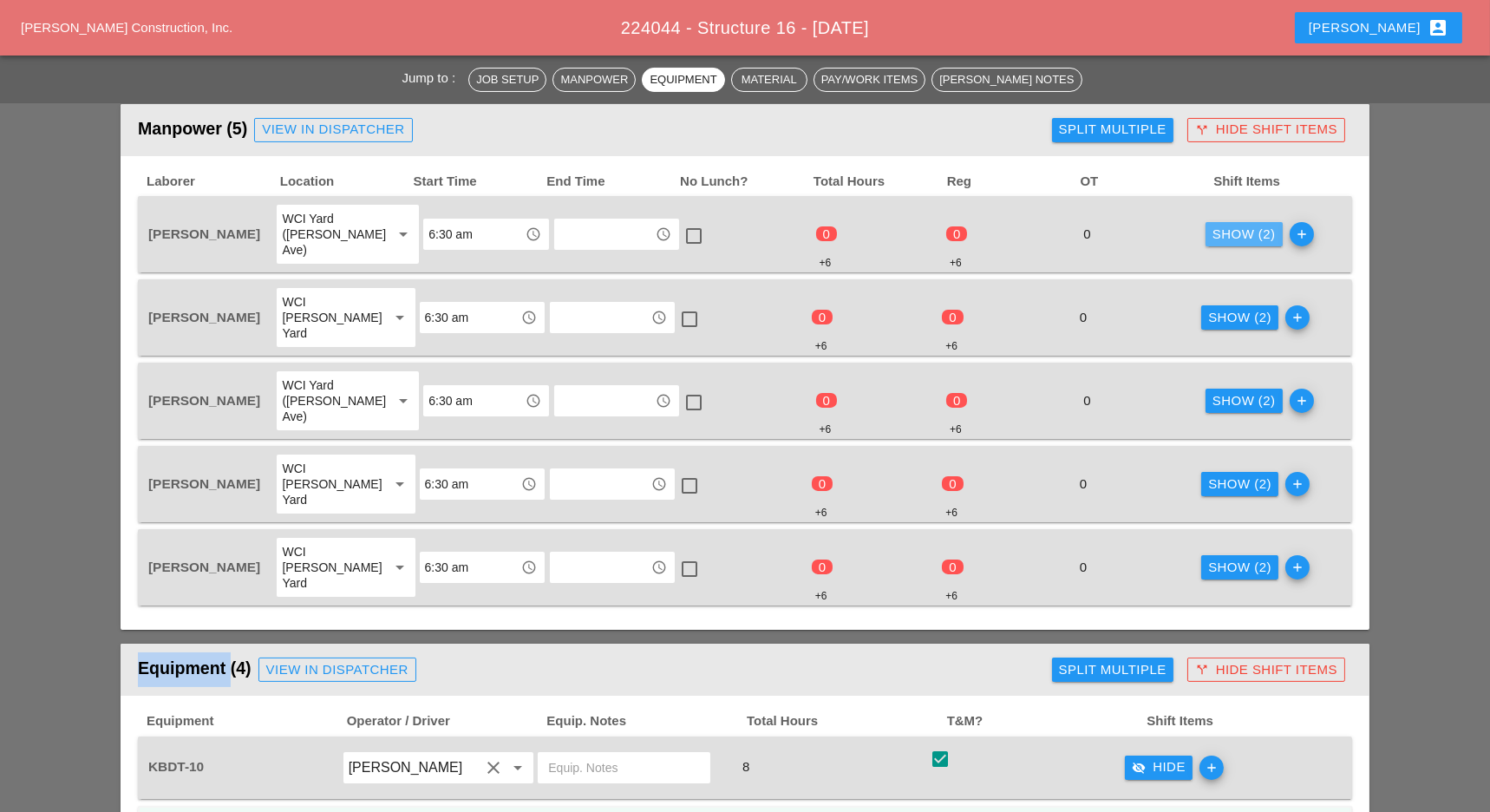
drag, startPoint x: 1233, startPoint y: 224, endPoint x: 1219, endPoint y: 230, distance: 15.2
click at [1232, 224] on div "Show (2)" at bounding box center [1244, 234] width 63 height 20
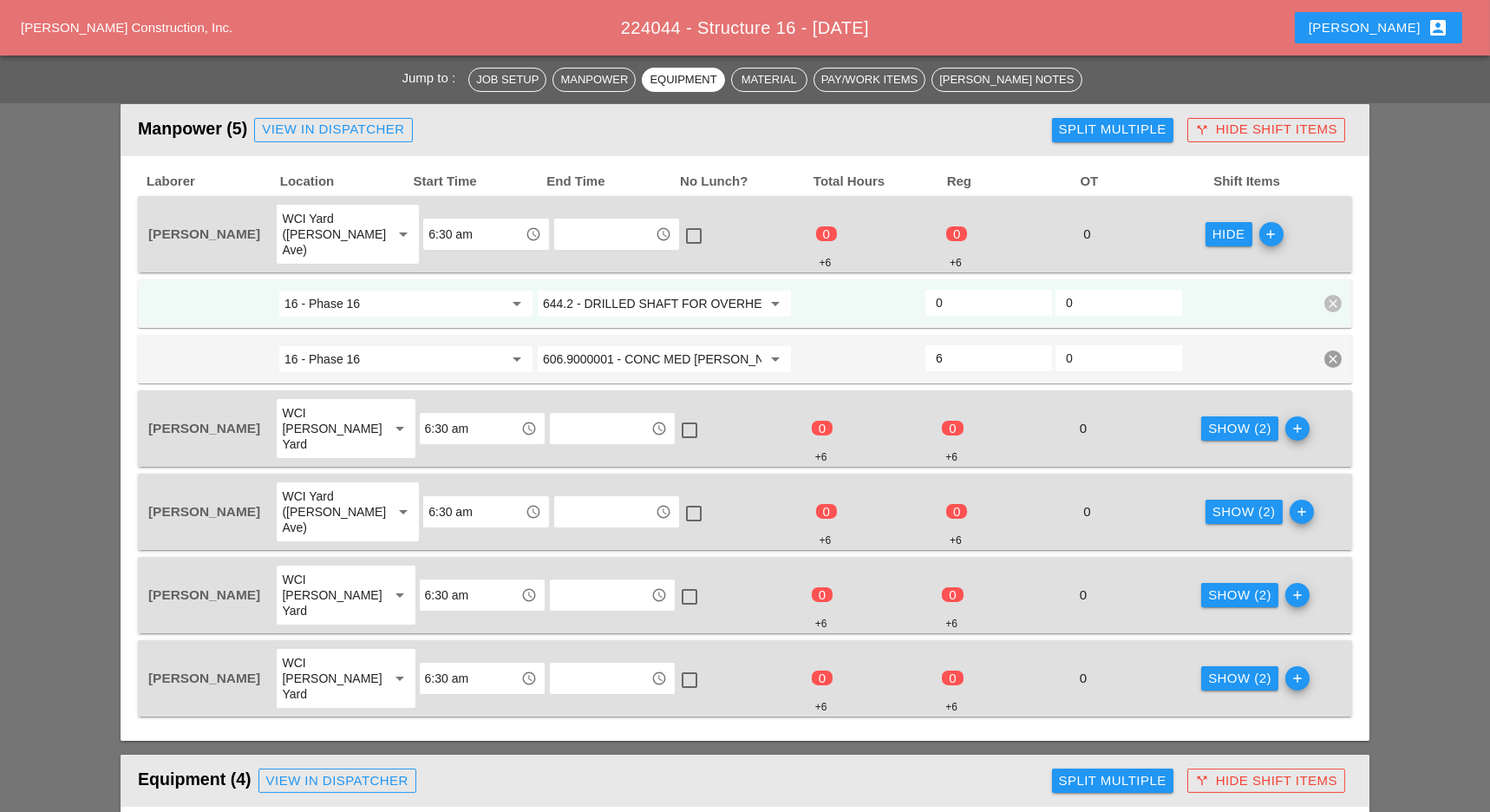
click at [617, 289] on input "644.2 - DRILLED SHAFT FOR OVERHEAD SIGN STRUCTUR" at bounding box center [652, 303] width 218 height 28
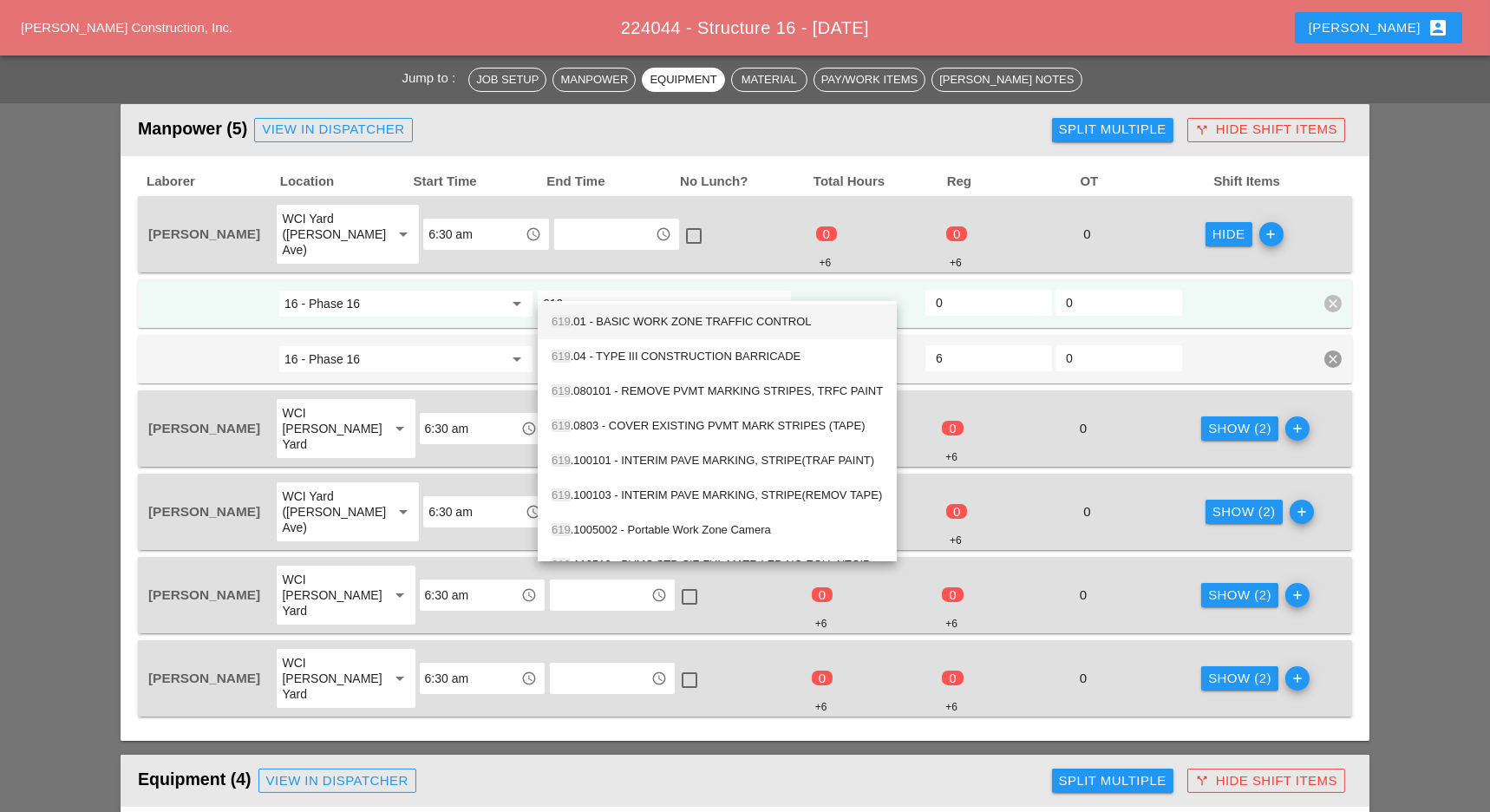
click at [619, 315] on div "619 .01 - BASIC WORK ZONE TRAFFIC CONTROL" at bounding box center [718, 321] width 332 height 21
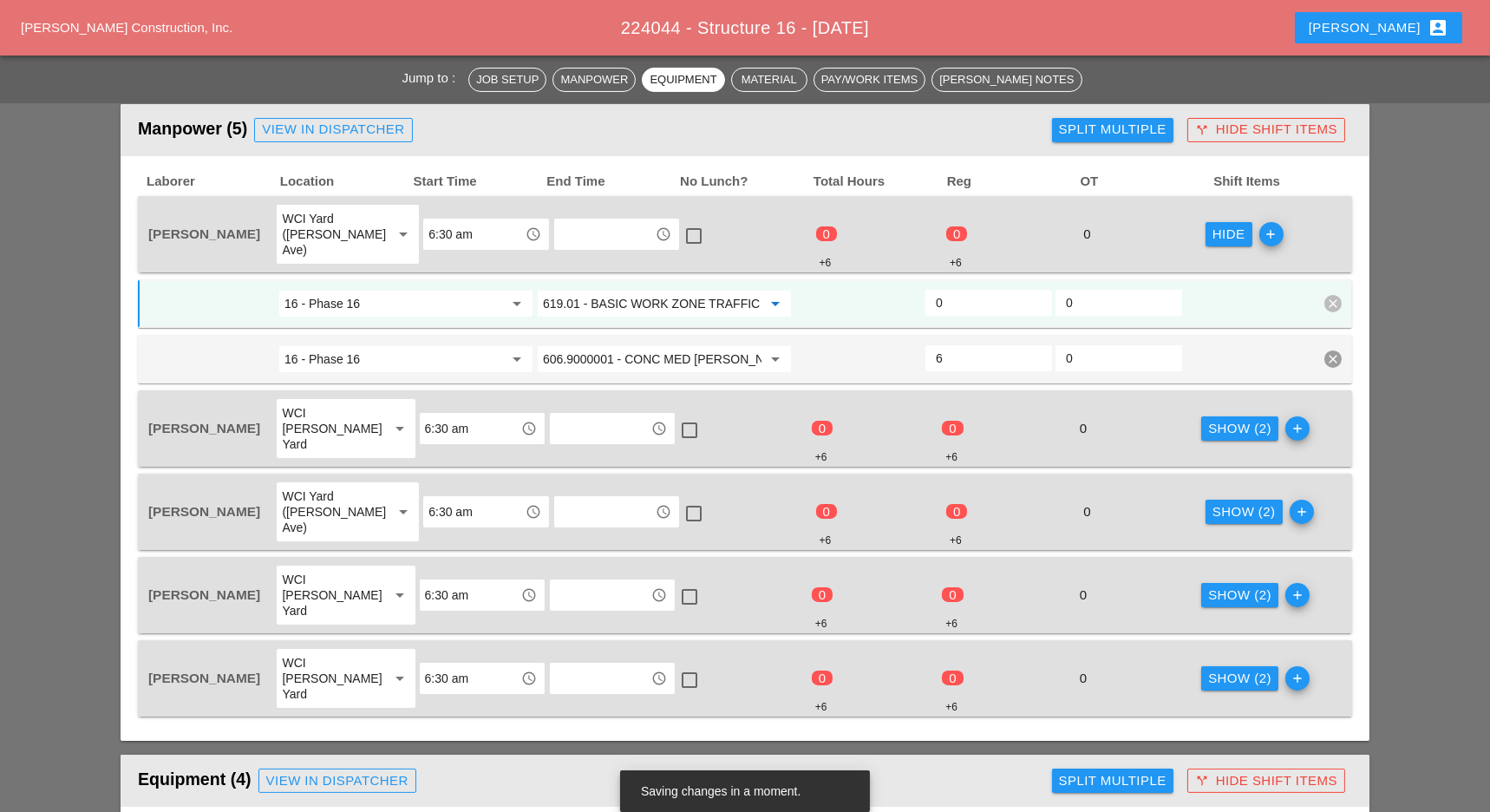
type input "619.01 - BASIC WORK ZONE TRAFFIC CONTROL"
click at [948, 288] on input "0" at bounding box center [988, 302] width 105 height 28
type input "2"
click at [682, 345] on input "606.9000001 - CONC MED BARR TRNS (CAST IN PLACE)" at bounding box center [652, 359] width 218 height 28
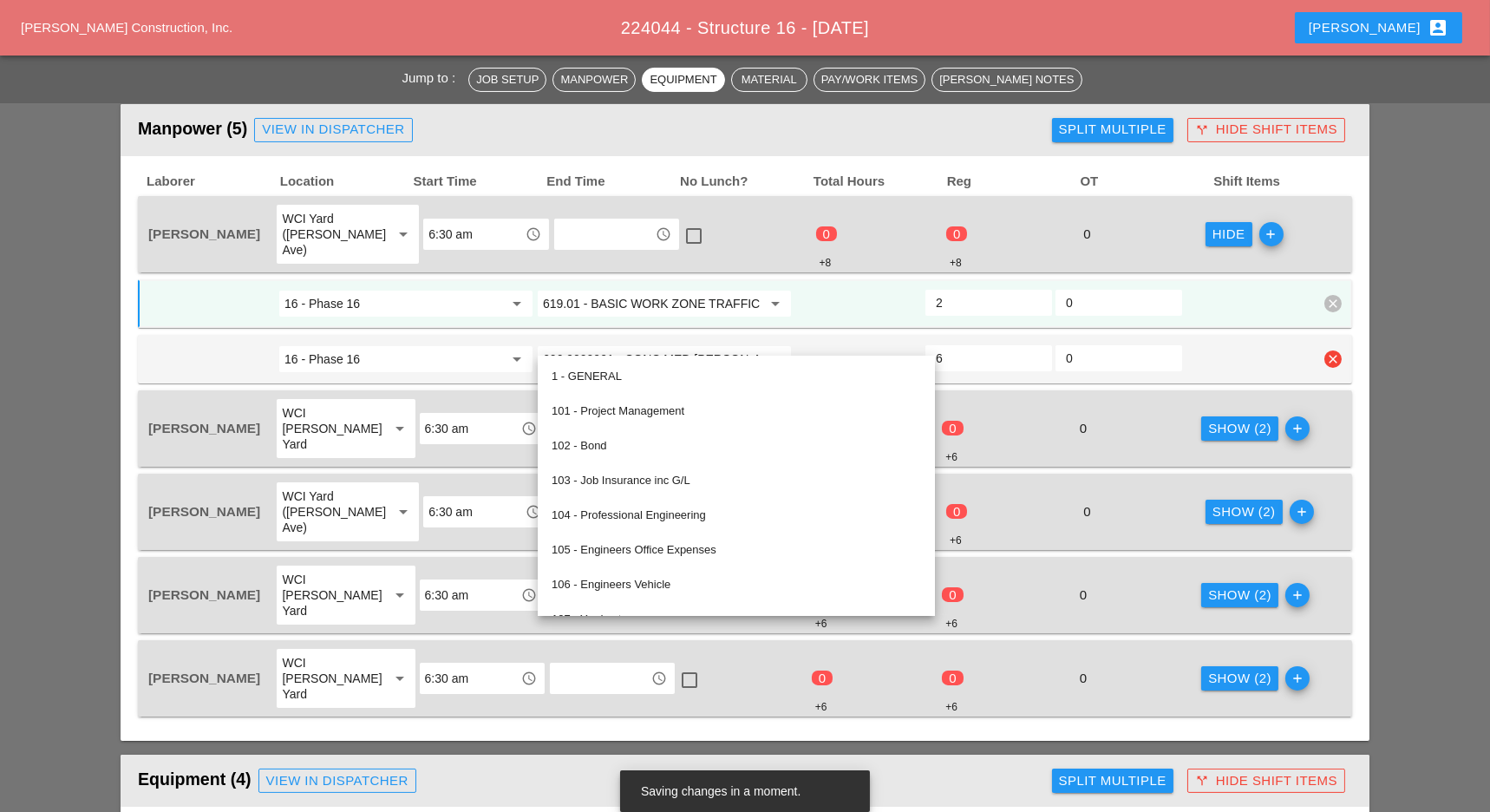
drag, startPoint x: 999, startPoint y: 333, endPoint x: 957, endPoint y: 350, distance: 45.3
click at [999, 344] on input "6" at bounding box center [988, 358] width 105 height 28
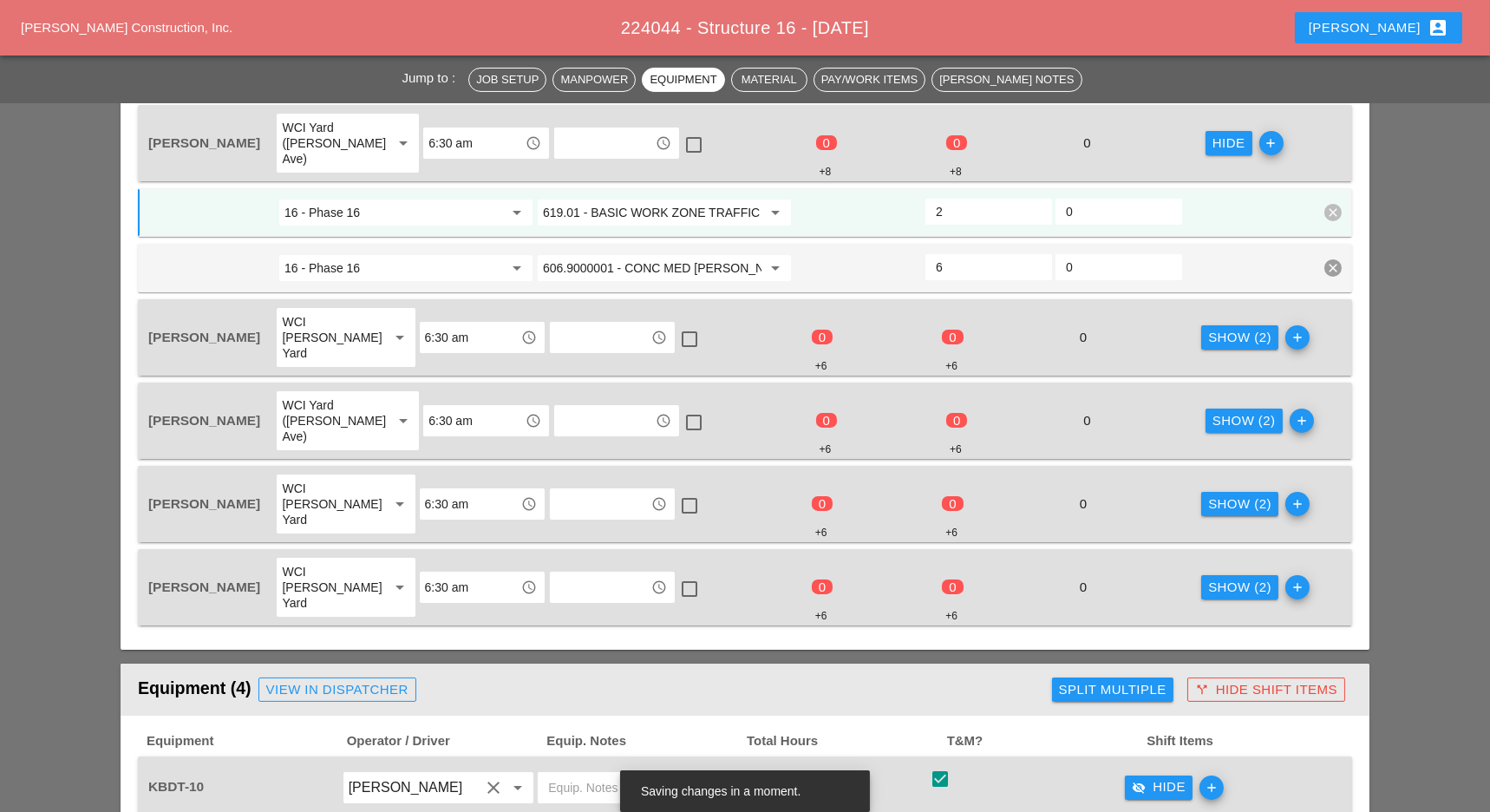
scroll to position [925, 0]
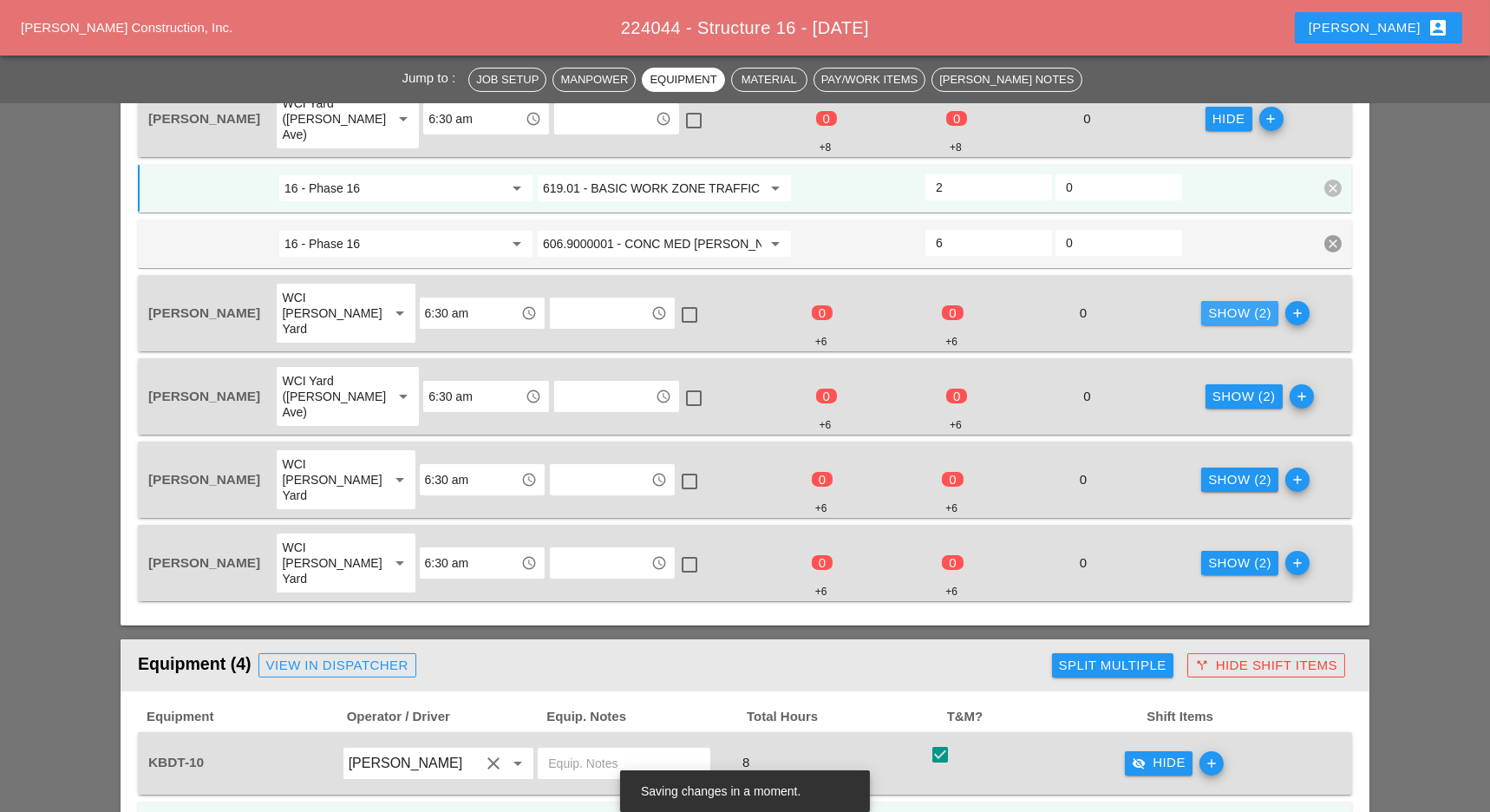
drag, startPoint x: 1206, startPoint y: 274, endPoint x: 1122, endPoint y: 301, distance: 88.2
click at [1206, 301] on button "Show (2)" at bounding box center [1240, 313] width 78 height 24
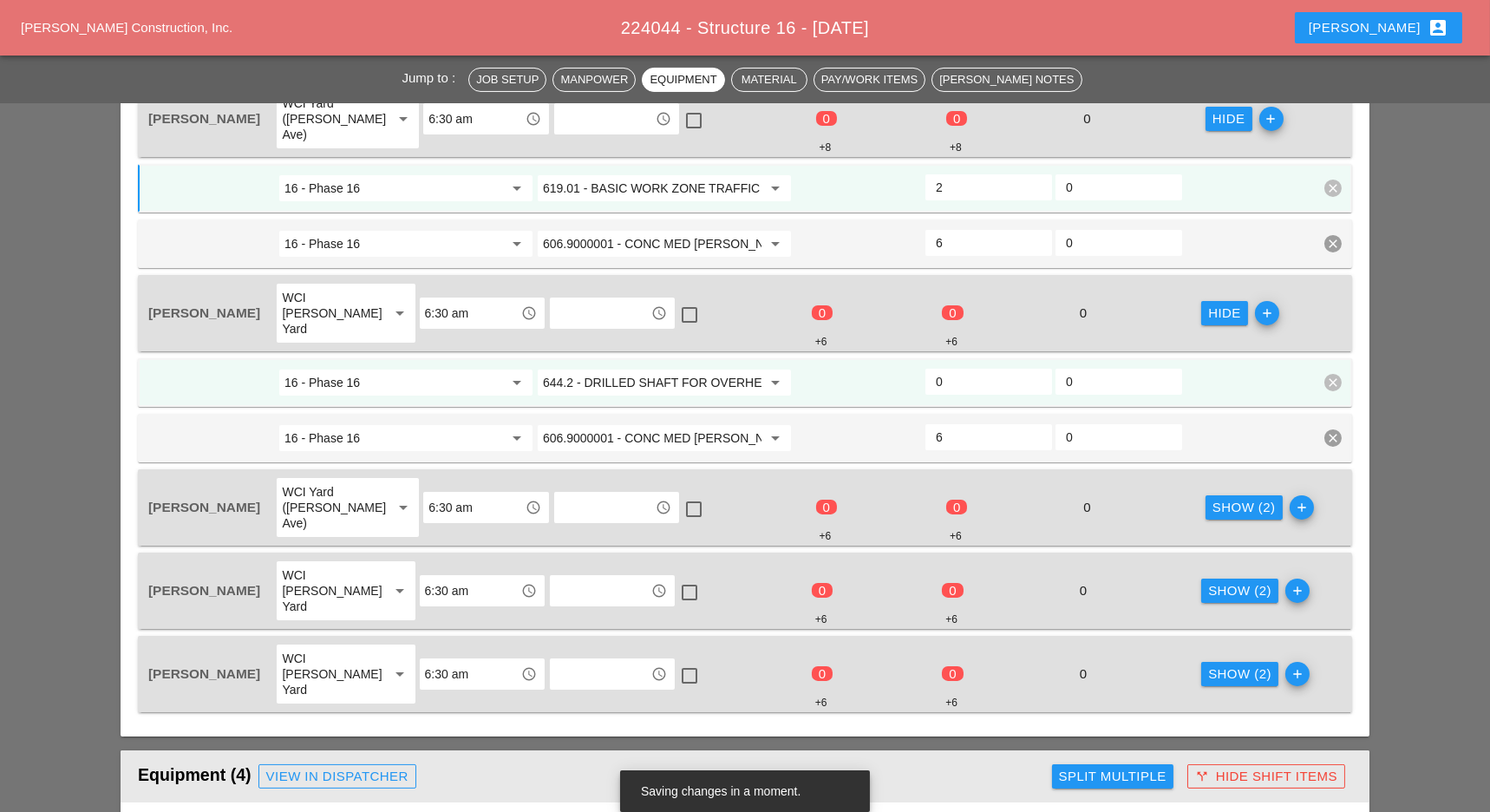
click at [700, 174] on input "619.01 - BASIC WORK ZONE TRAFFIC CONTROL" at bounding box center [652, 187] width 218 height 28
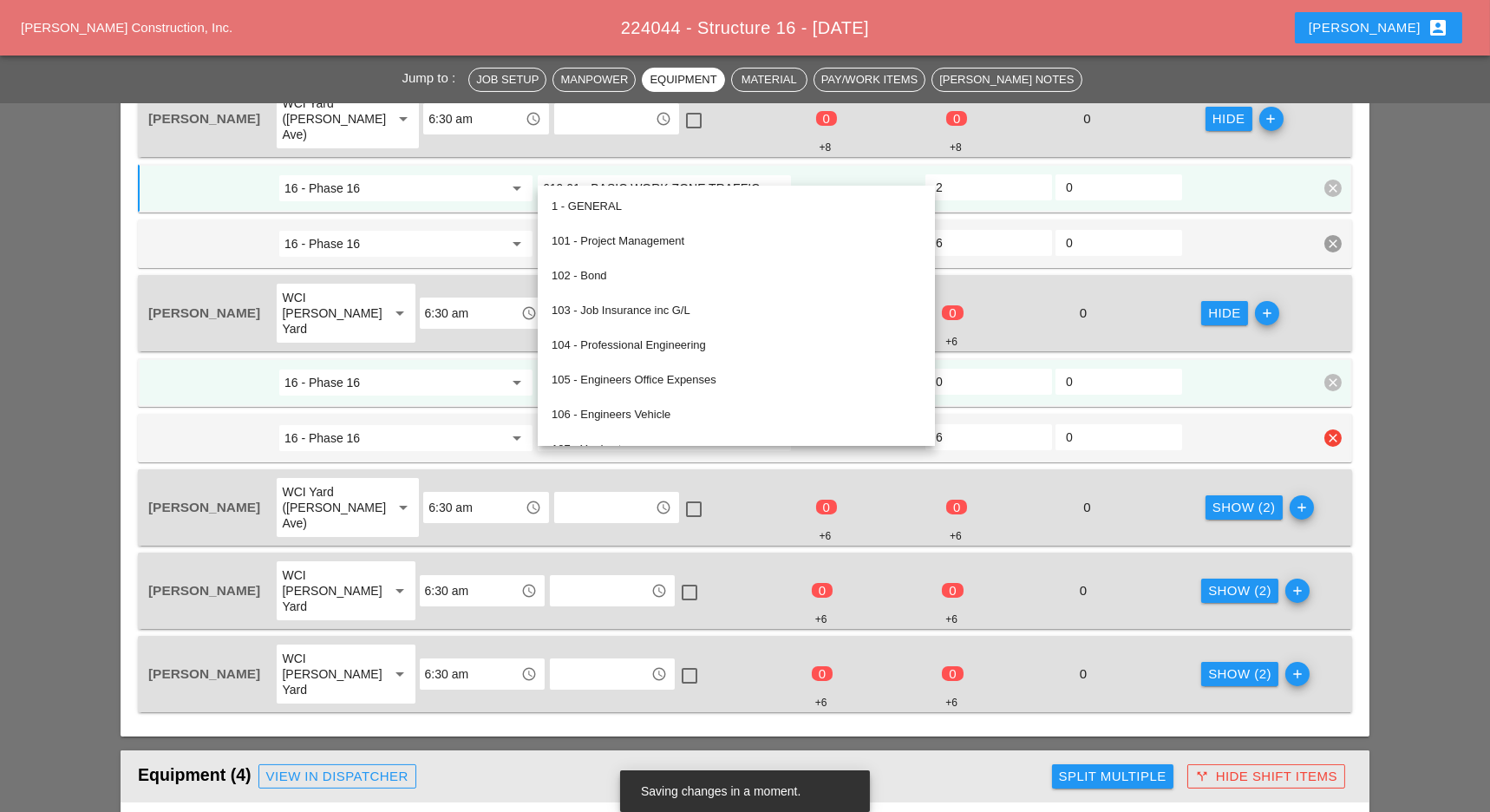
click at [969, 424] on input "6" at bounding box center [988, 437] width 105 height 28
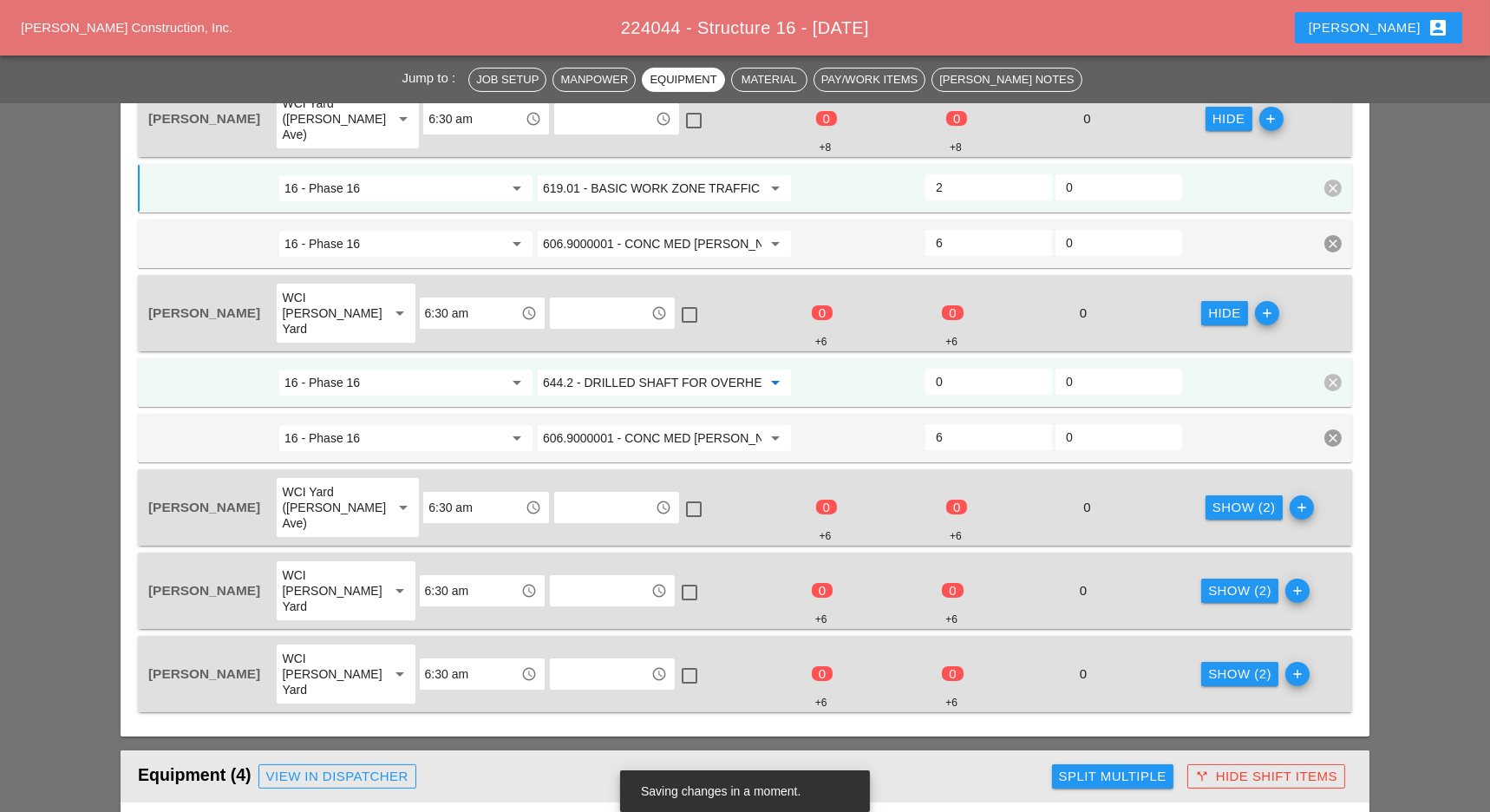
click at [668, 369] on input "644.2 - DRILLED SHAFT FOR OVERHEAD SIGN STRUCTUR" at bounding box center [652, 382] width 218 height 28
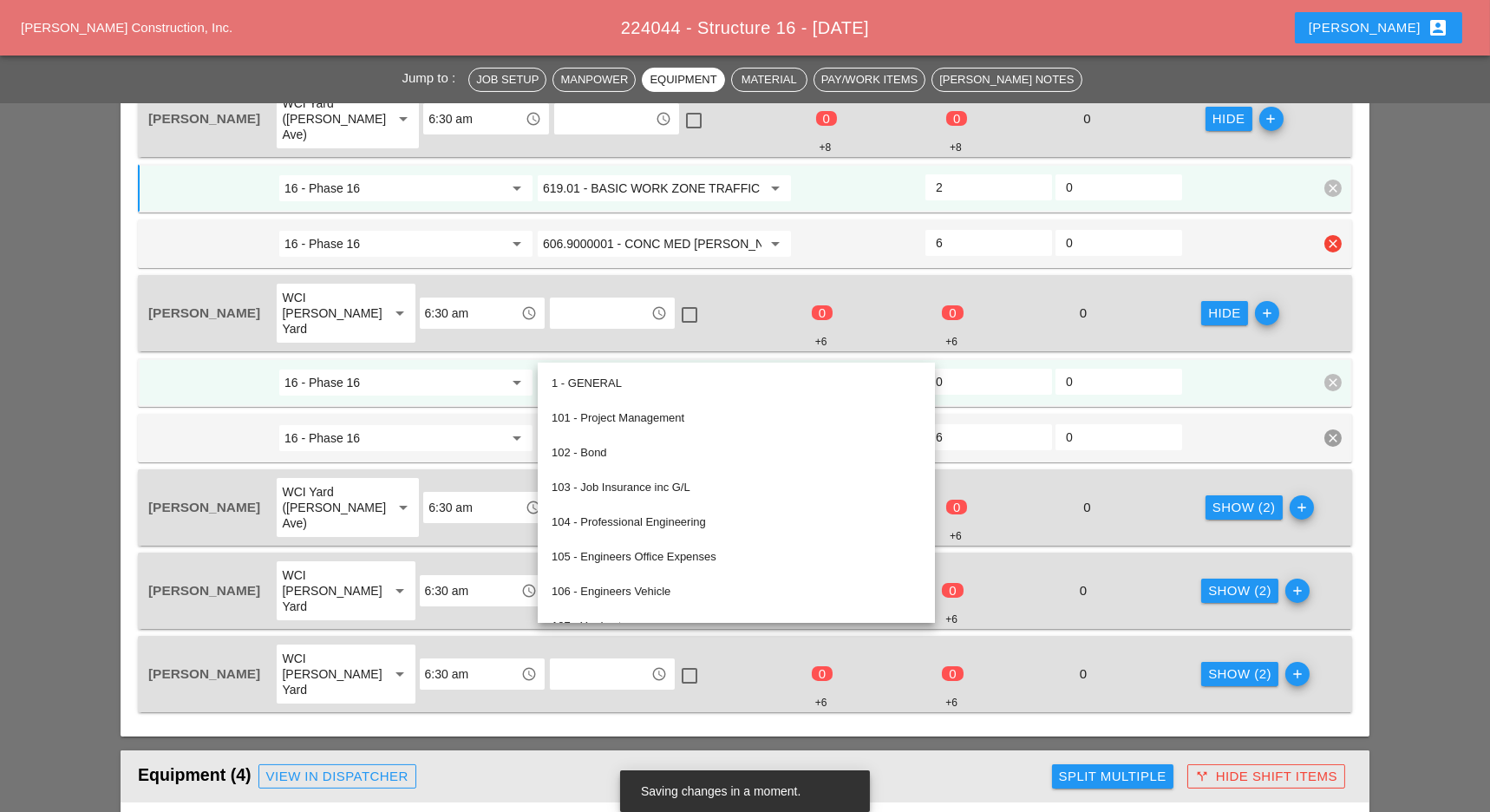
scroll to position [694, 0]
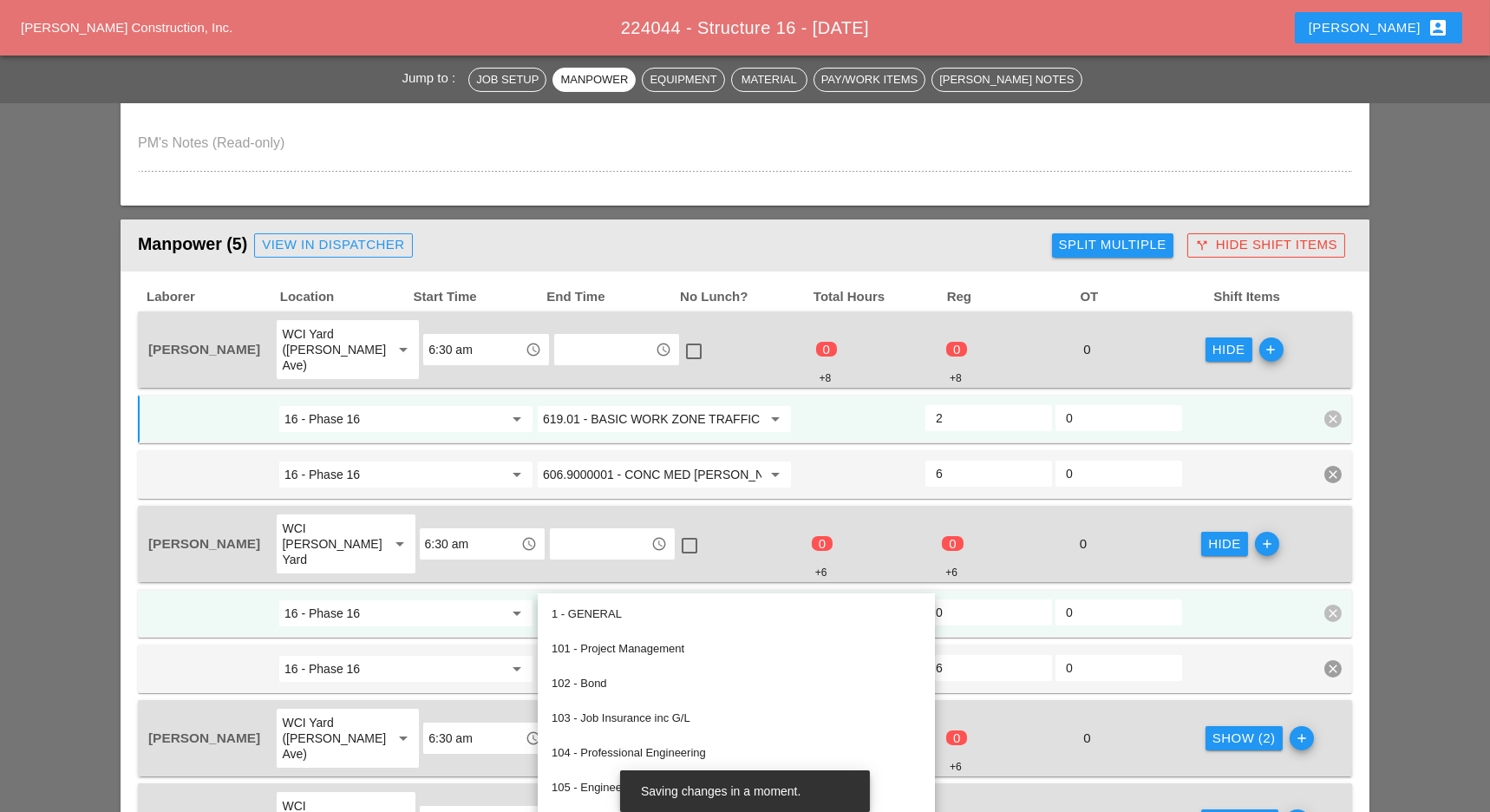
click at [663, 405] on input "619.01 - BASIC WORK ZONE TRAFFIC CONTROL" at bounding box center [652, 418] width 218 height 28
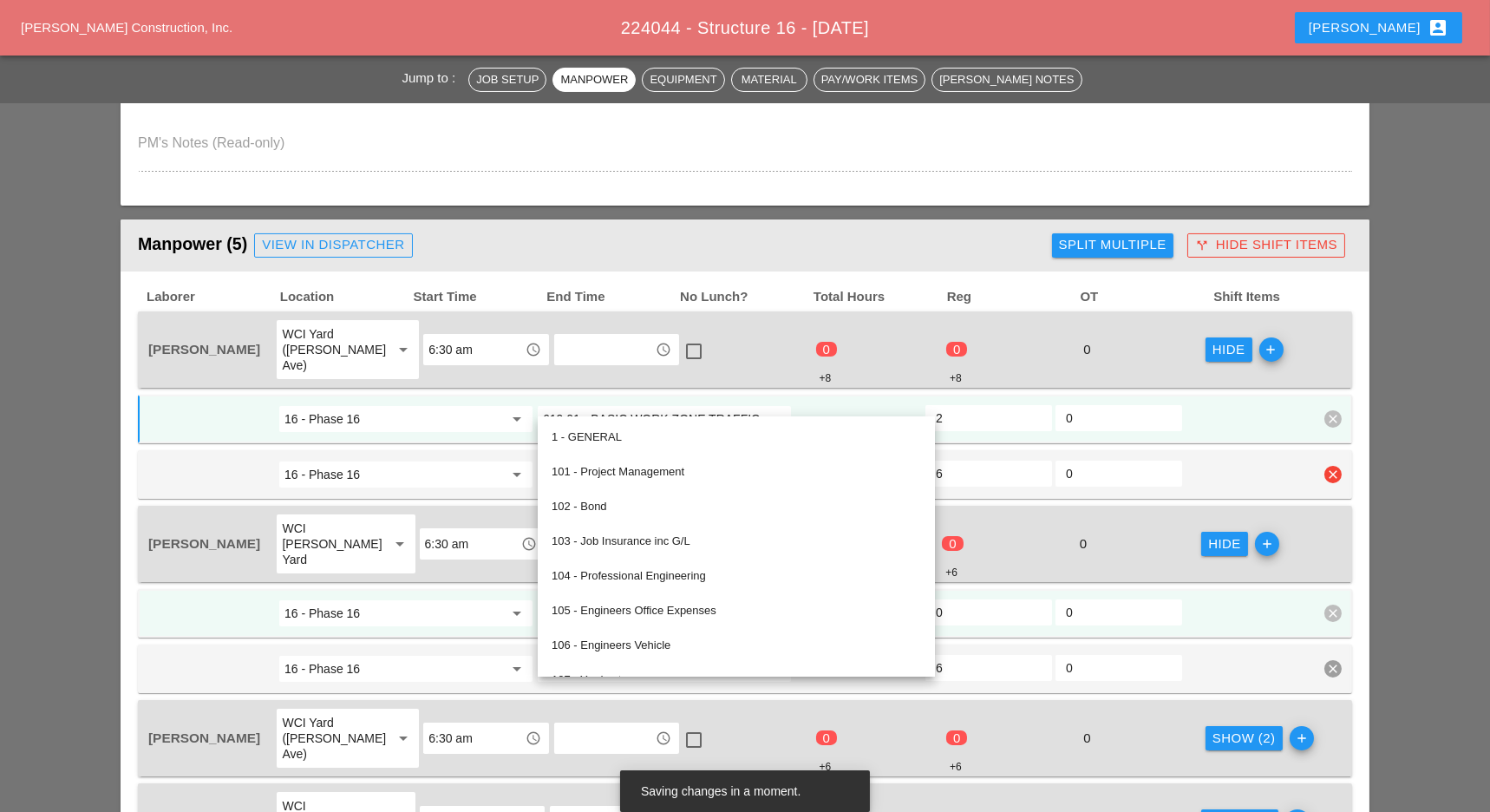
drag, startPoint x: 983, startPoint y: 440, endPoint x: 957, endPoint y: 448, distance: 27.2
click at [983, 450] on div "16 - Phase 16 arrow_drop_down 606.9000001 - CONC MED BARR TRNS (CAST IN PLACE) …" at bounding box center [745, 474] width 1214 height 49
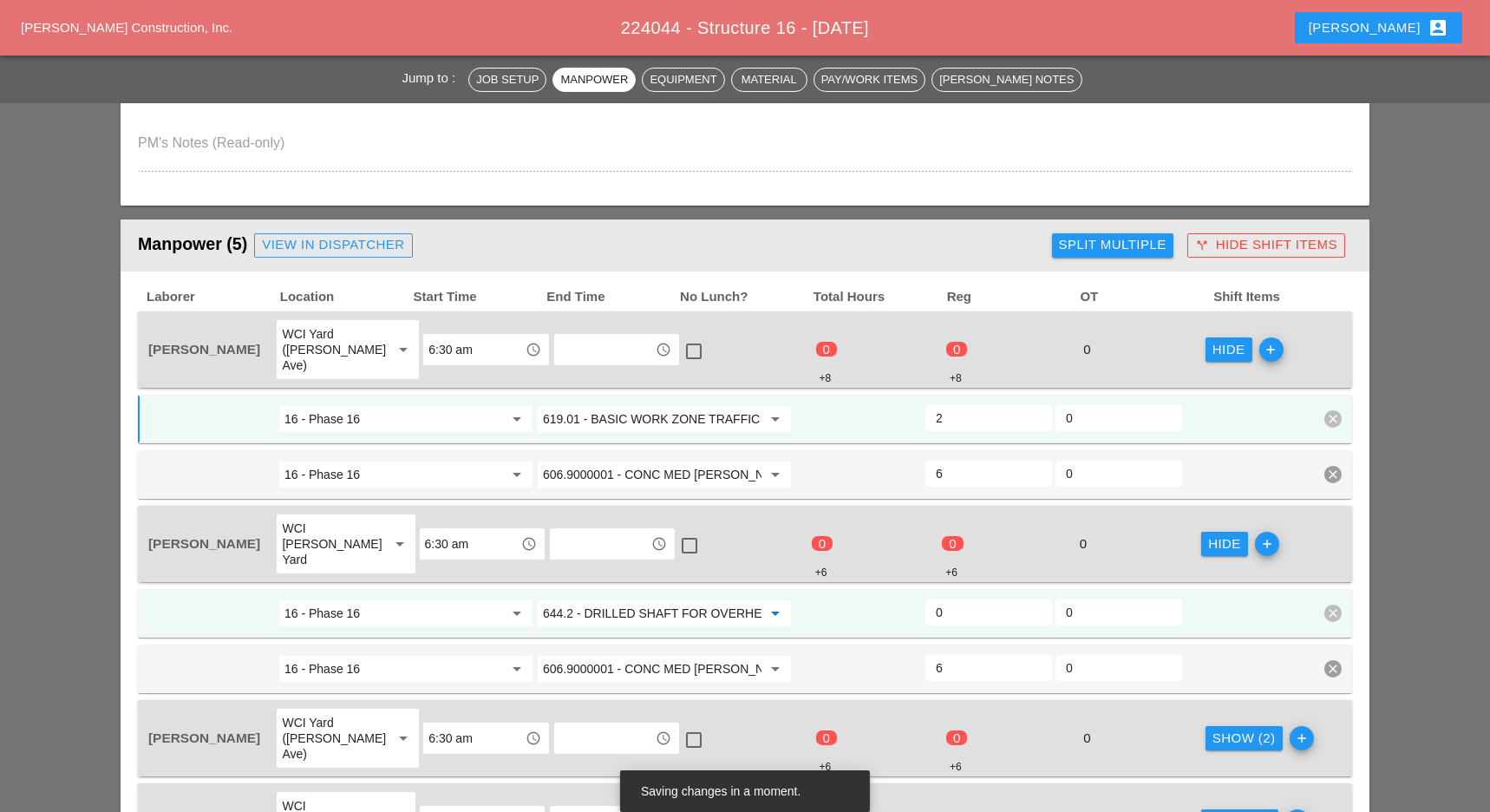
paste input "19.01 - BASIC WORK ZONE TRAFFIC CONTROL"
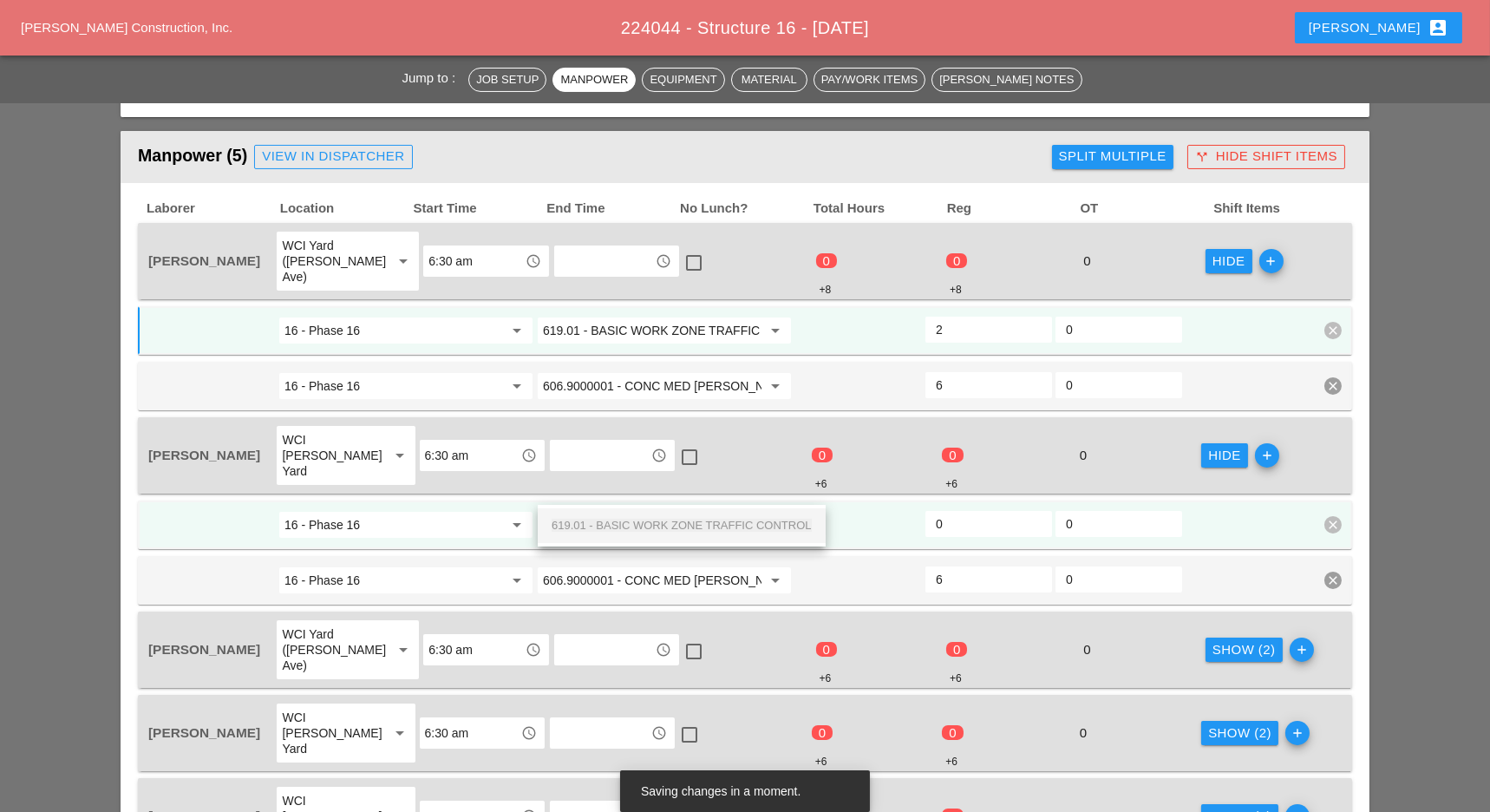
scroll to position [809, 0]
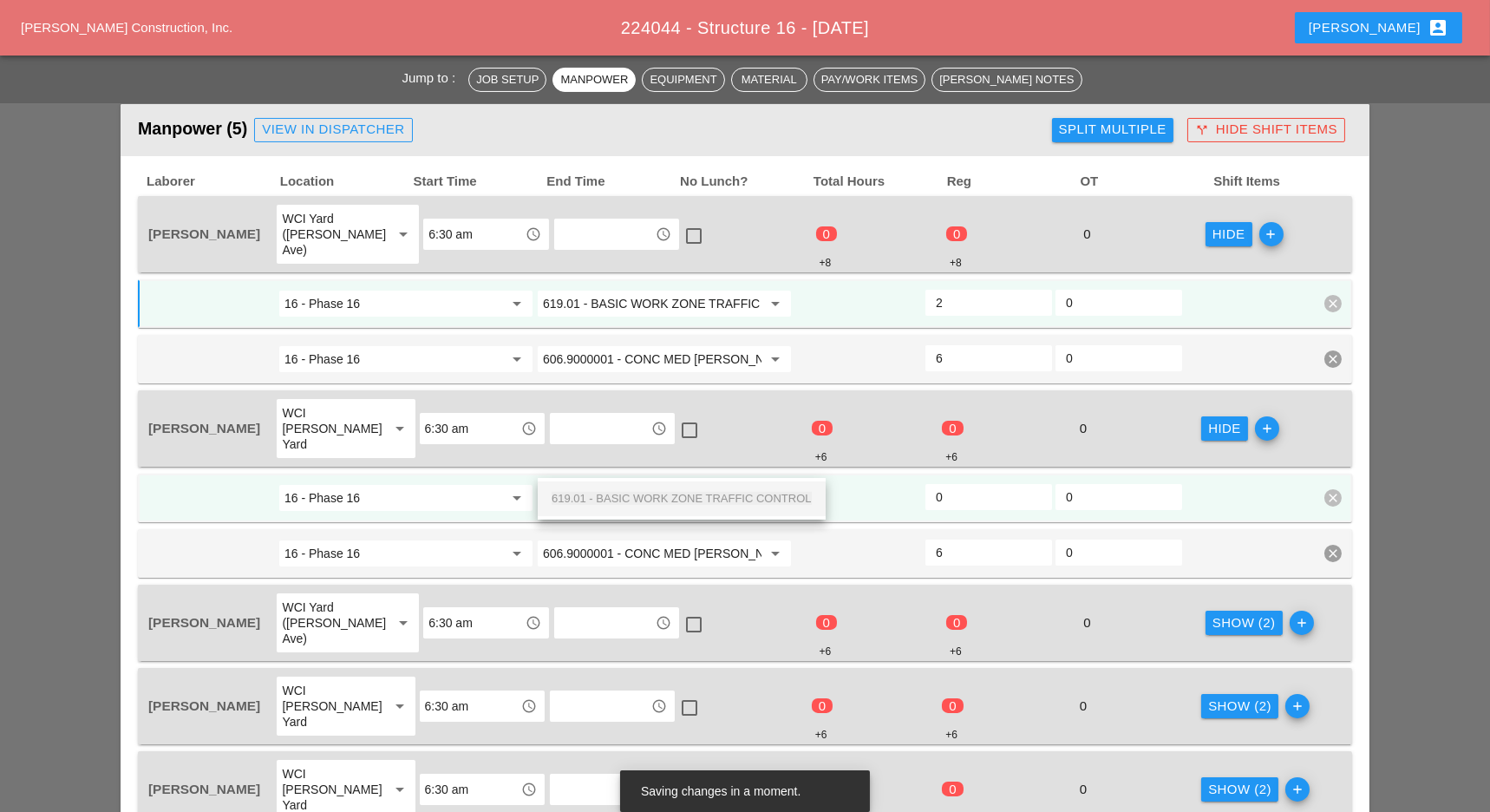
click at [700, 498] on span "619.01 - BASIC WORK ZONE TRAFFIC CONTROL" at bounding box center [681, 498] width 261 height 13
type input "619.01 - BASIC WORK ZONE TRAFFIC CONTROL"
click at [1212, 613] on div "Show (2)" at bounding box center [1244, 623] width 63 height 20
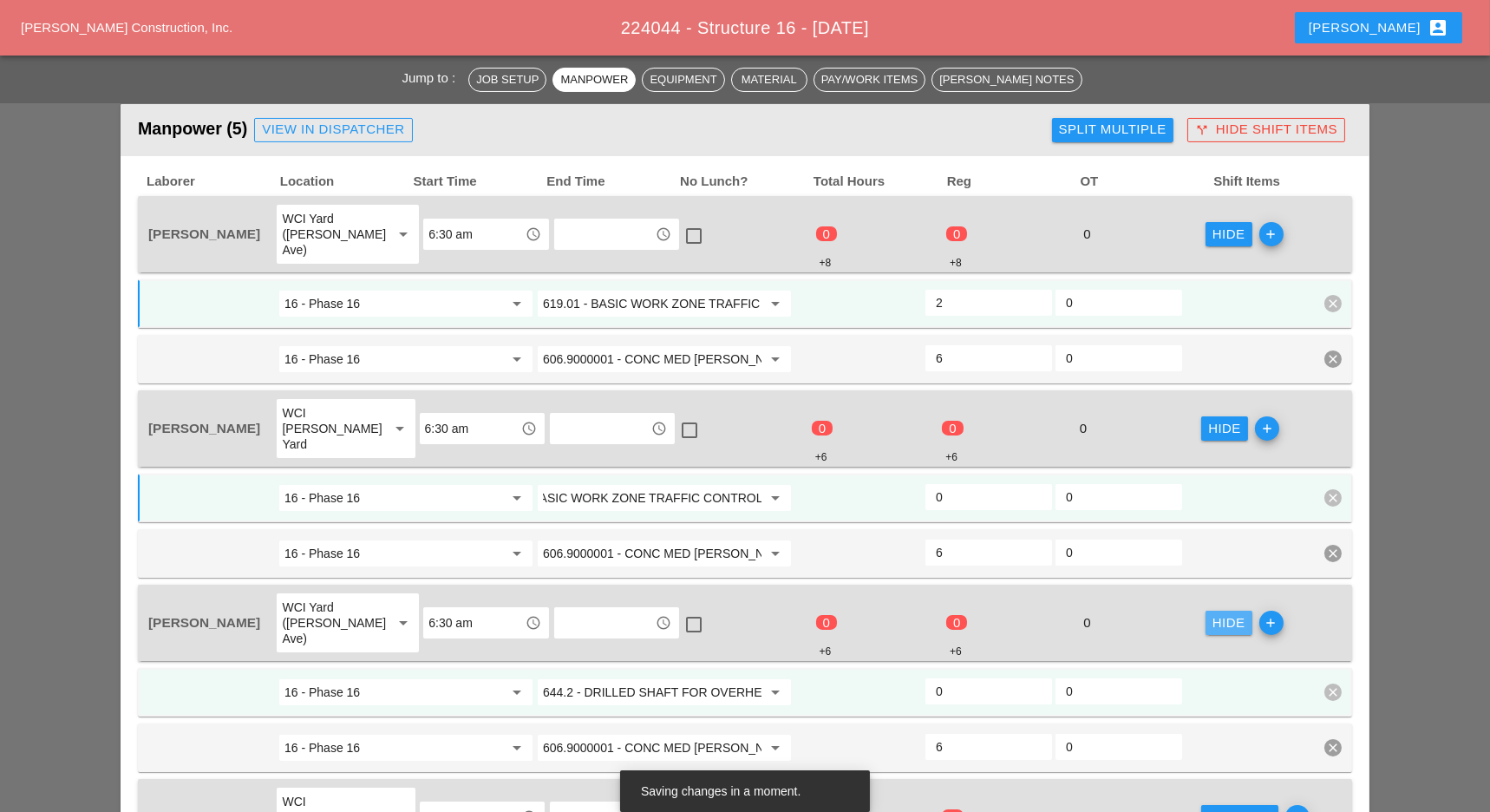
scroll to position [0, 0]
click at [689, 678] on input "644.2 - DRILLED SHAFT FOR OVERHEAD SIGN STRUCTUR" at bounding box center [652, 691] width 218 height 28
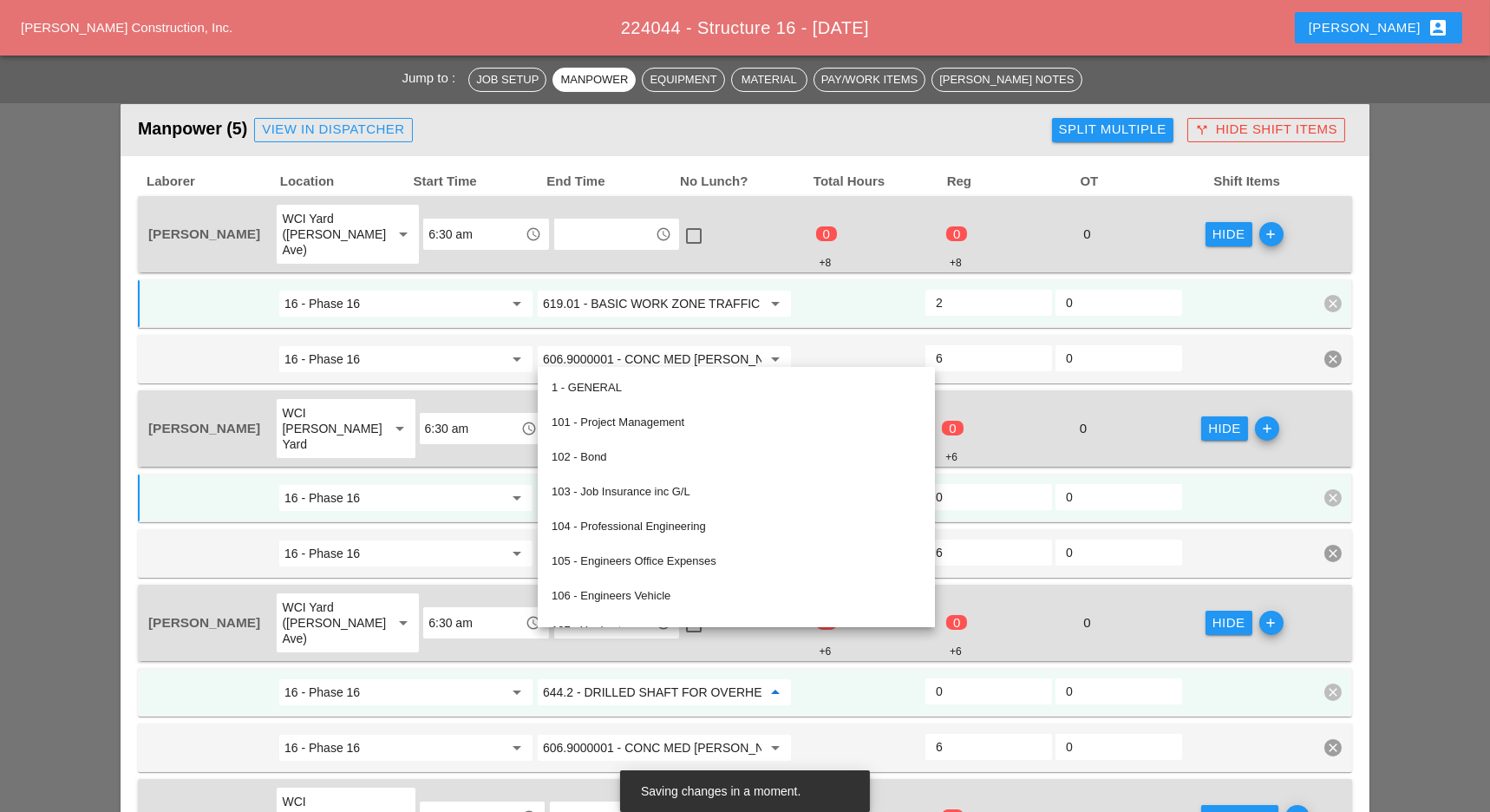
paste input "19.01 - BASIC WORK ZONE TRAFFIC CONTROL"
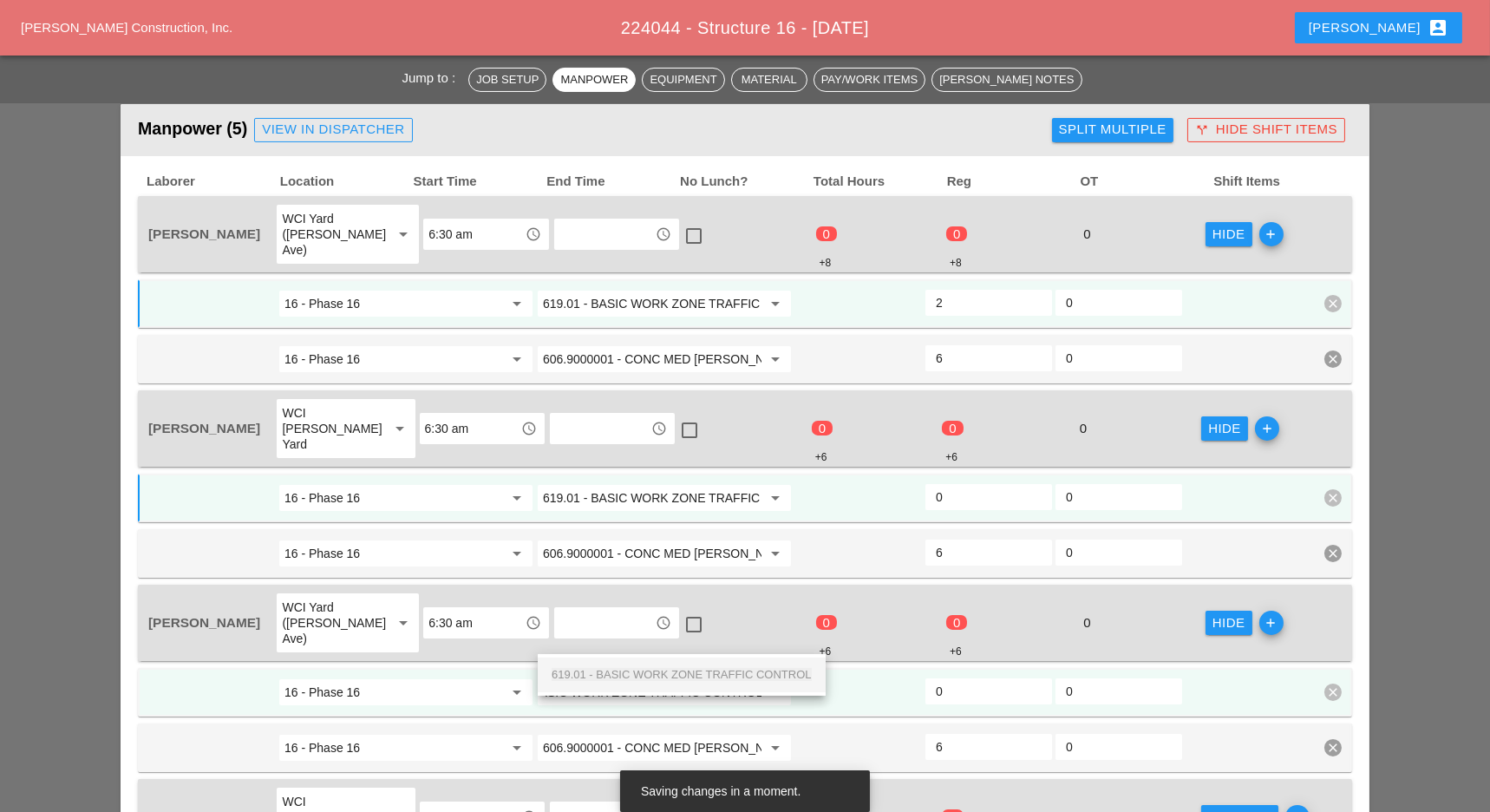
drag, startPoint x: 694, startPoint y: 669, endPoint x: 873, endPoint y: 651, distance: 179.9
click at [697, 670] on span "619.01 - BASIC WORK ZONE TRAFFIC CONTROL" at bounding box center [681, 674] width 261 height 13
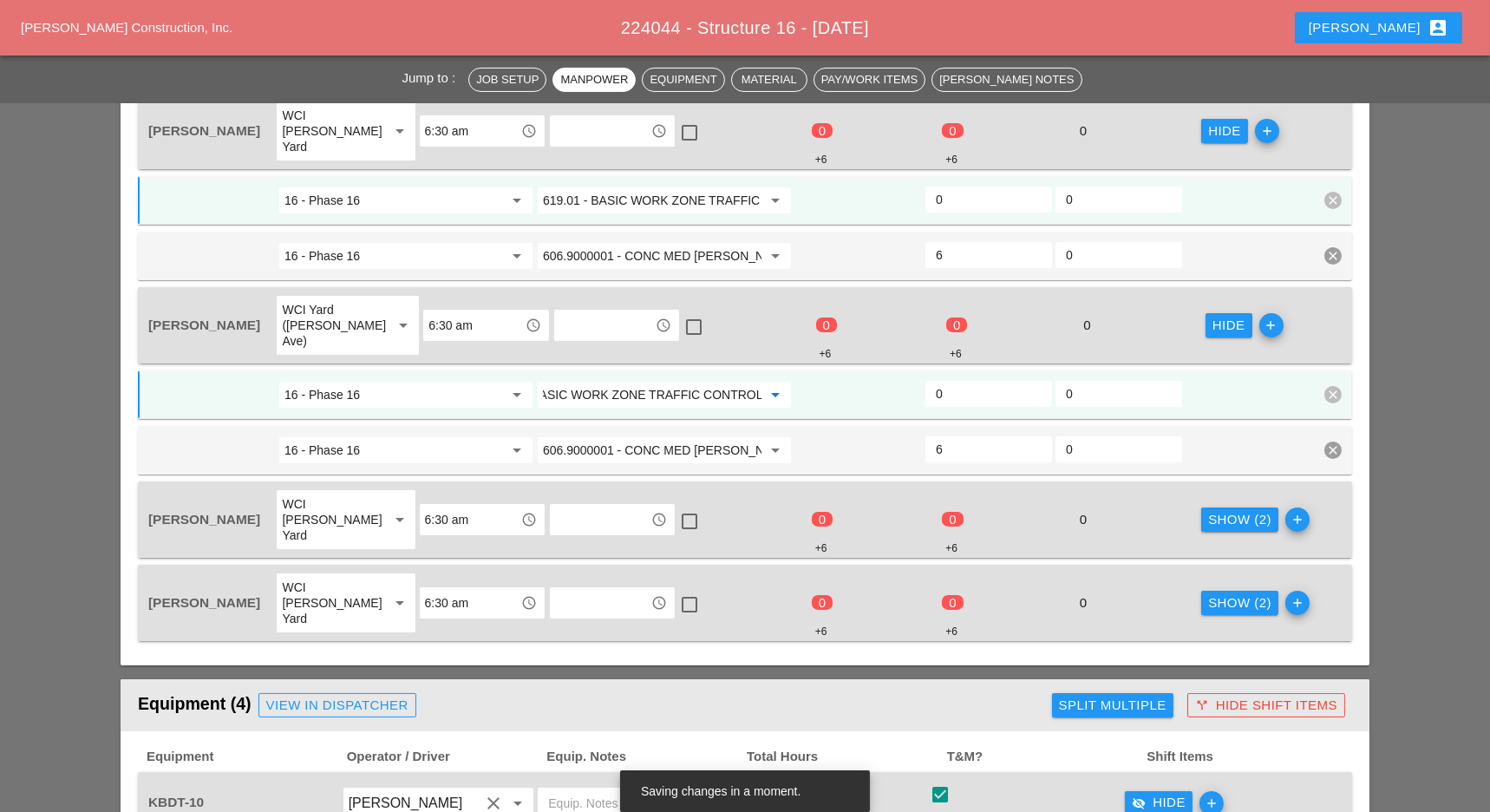
scroll to position [1156, 0]
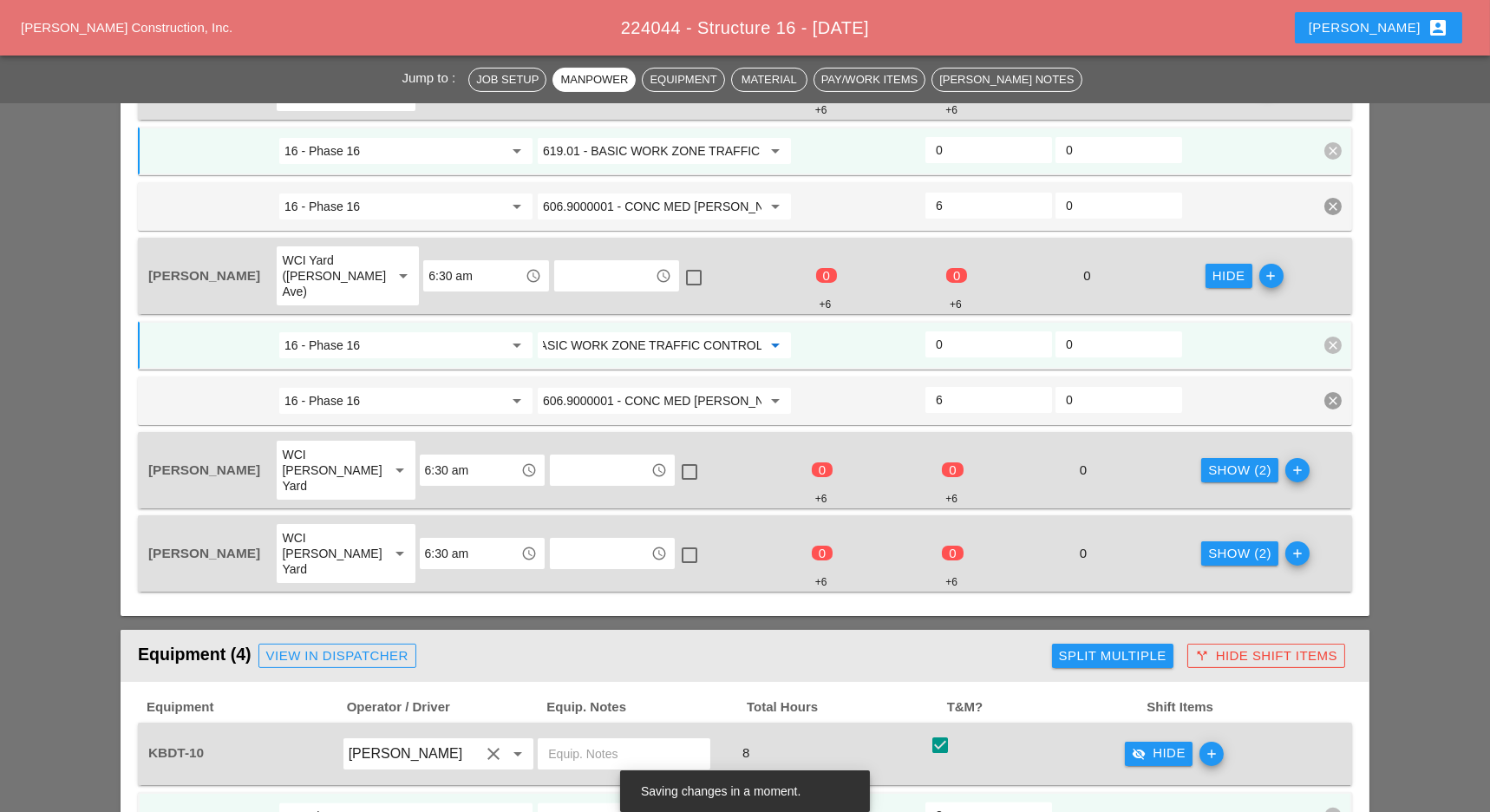
type input "619.01 - BASIC WORK ZONE TRAFFIC CONTROL"
click at [1220, 458] on button "Show (2)" at bounding box center [1240, 470] width 78 height 24
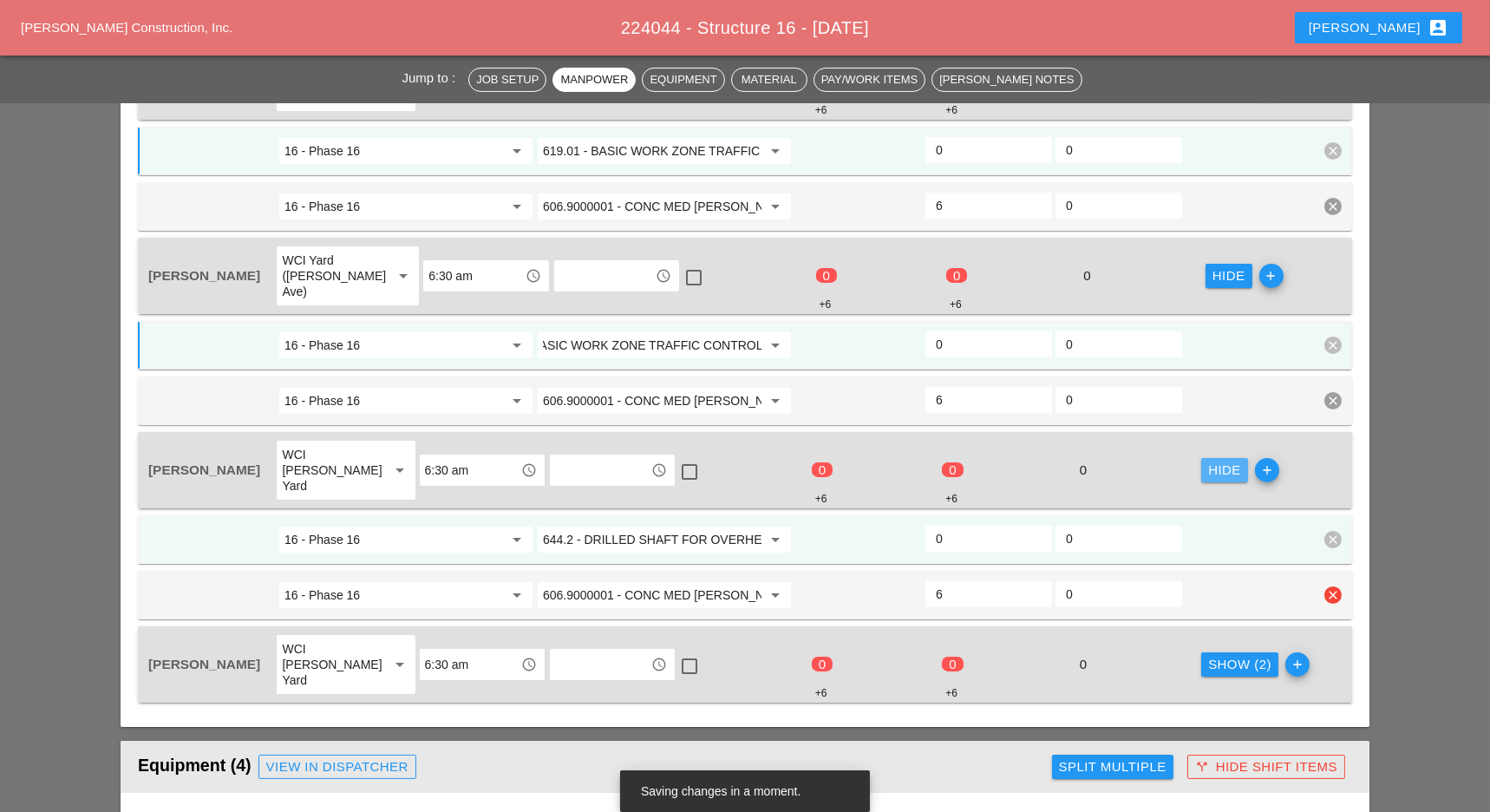
scroll to position [0, 0]
paste input "19.01 - BASIC WORK ZONE TRAFFIC CONTROL"
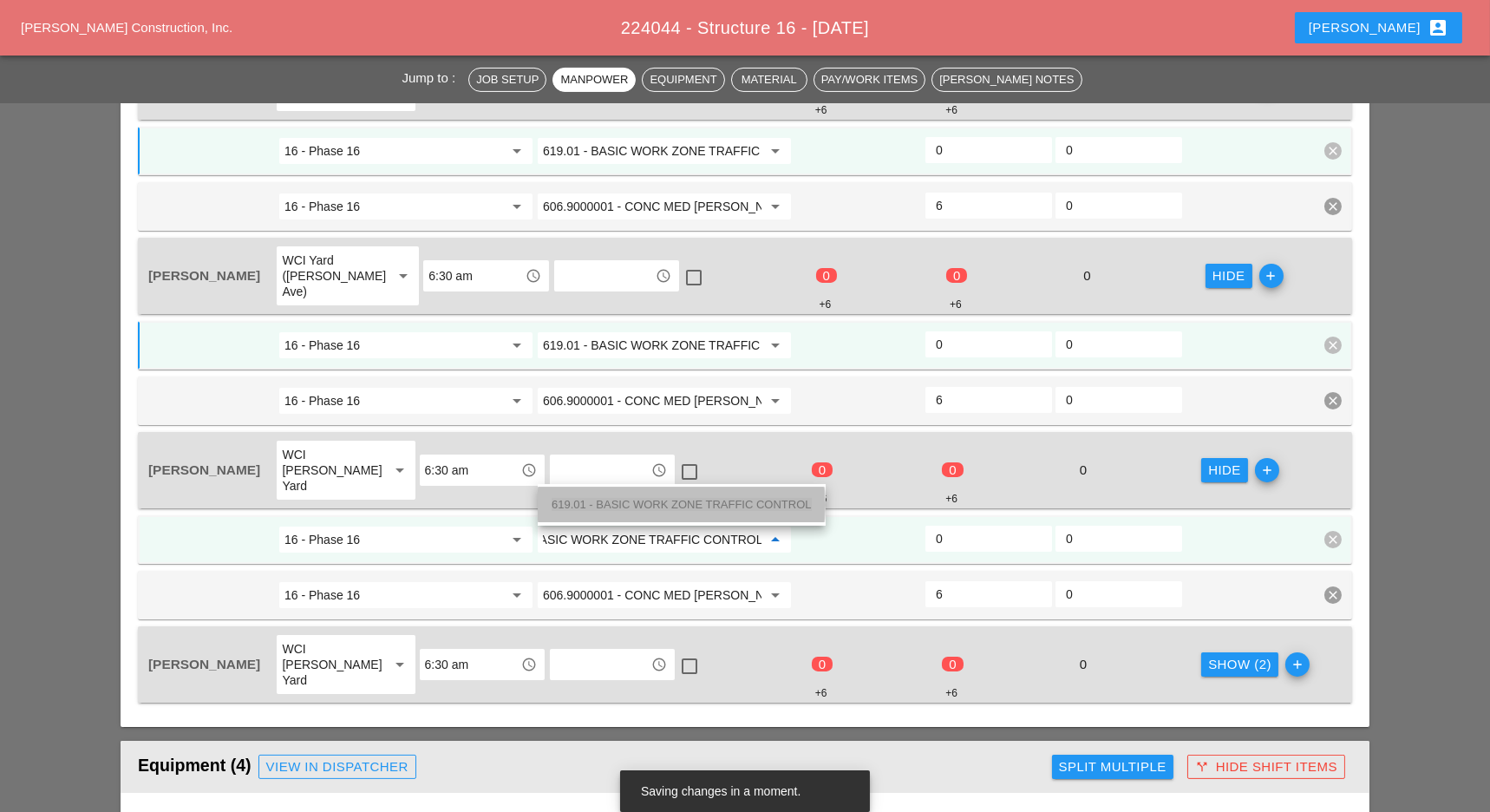
drag, startPoint x: 624, startPoint y: 497, endPoint x: 815, endPoint y: 516, distance: 191.9
click at [626, 499] on span "619.01 - BASIC WORK ZONE TRAFFIC CONTROL" at bounding box center [681, 504] width 261 height 13
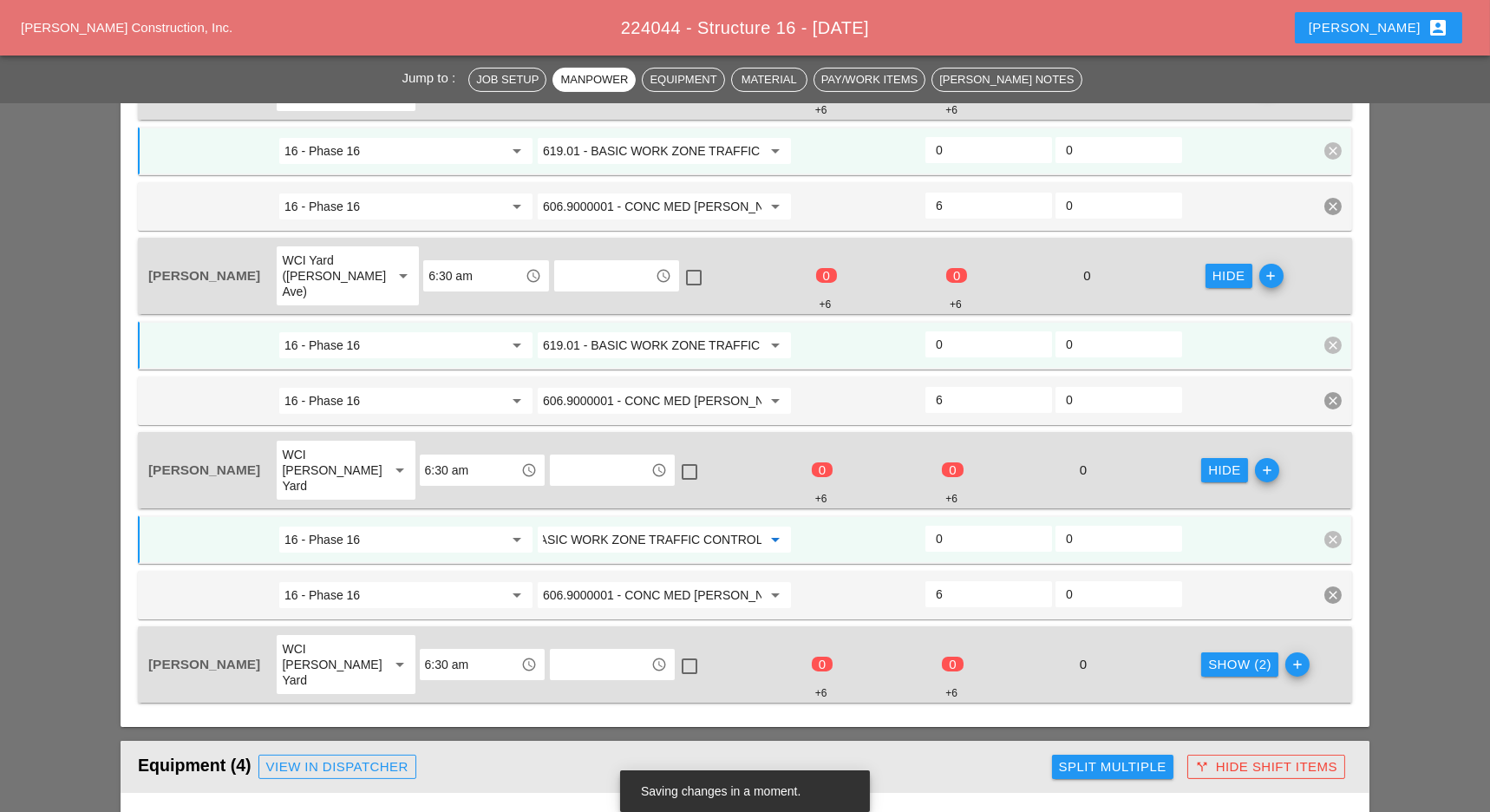
type input "619.01 - BASIC WORK ZONE TRAFFIC CONTROL"
drag, startPoint x: 1224, startPoint y: 590, endPoint x: 1170, endPoint y: 598, distance: 54.6
click at [1225, 654] on div "Show (2)" at bounding box center [1239, 664] width 63 height 20
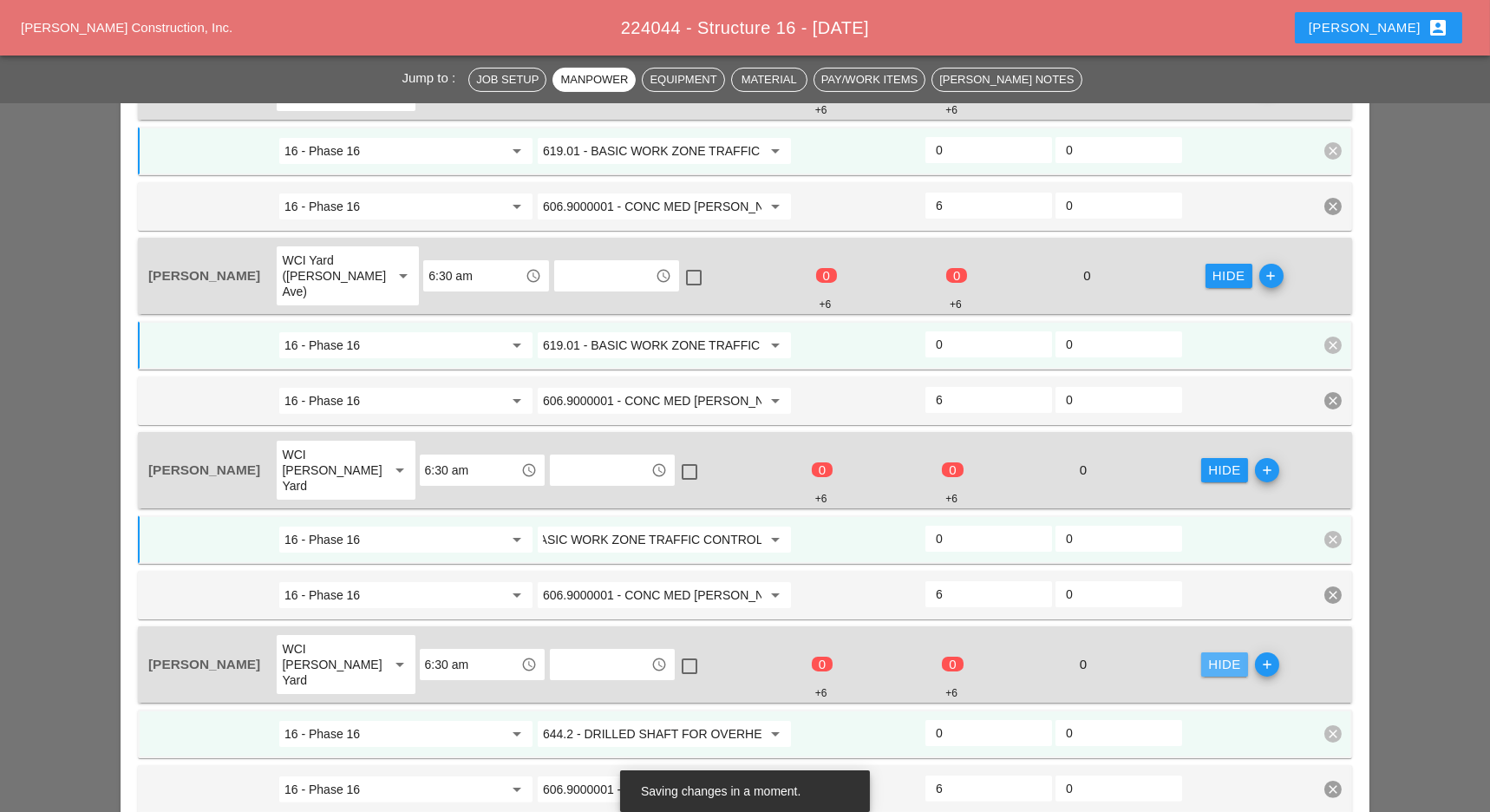
scroll to position [0, 0]
paste input "19.01 - BASIC WORK ZONE TRAFFIC CONTROL"
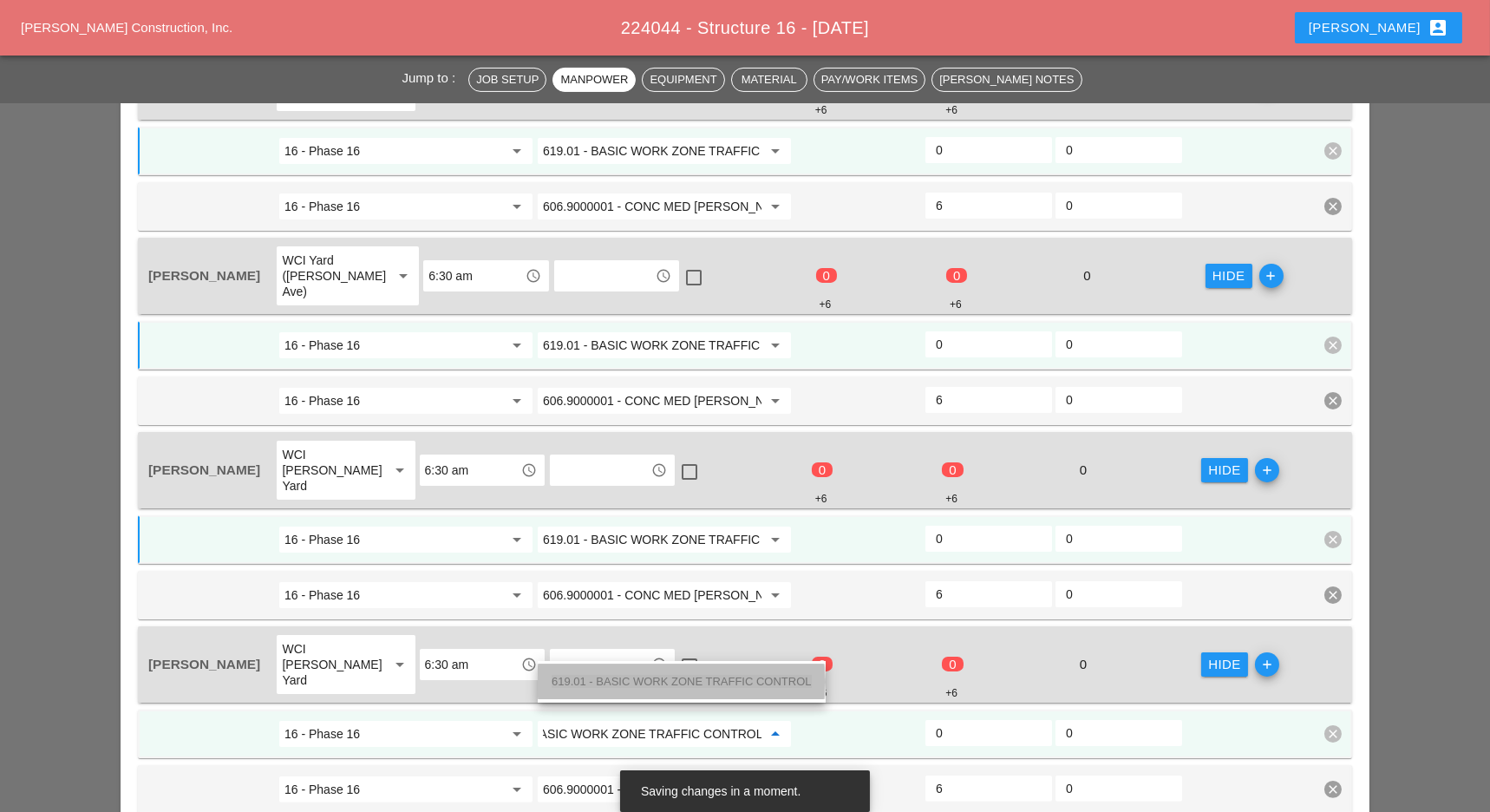
drag, startPoint x: 666, startPoint y: 673, endPoint x: 845, endPoint y: 638, distance: 182.4
click at [692, 680] on div "619.01 - BASIC WORK ZONE TRAFFIC CONTROL" at bounding box center [681, 681] width 261 height 21
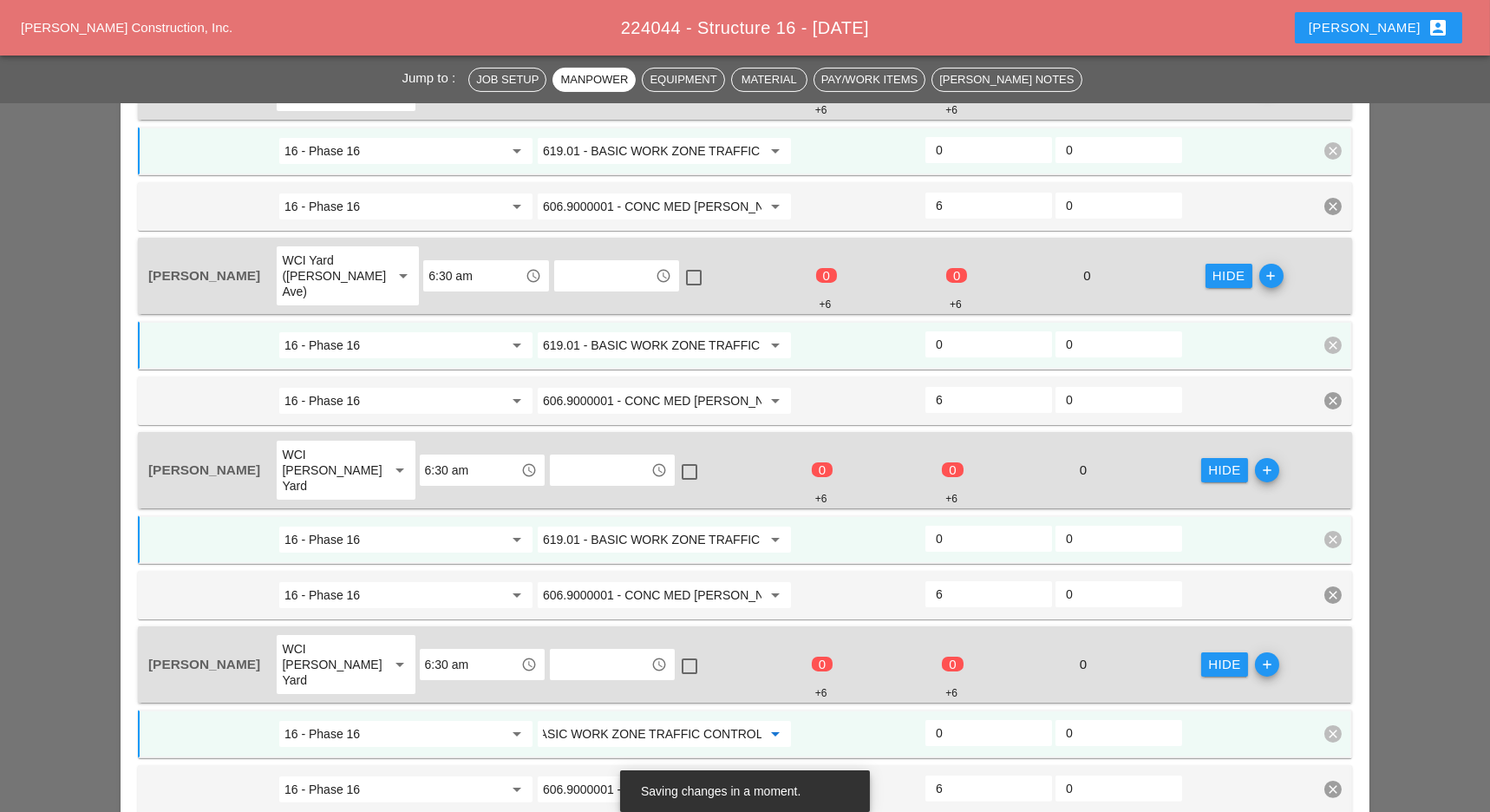
type input "619.01 - BASIC WORK ZONE TRAFFIC CONTROL"
click at [946, 719] on input "0" at bounding box center [988, 733] width 105 height 28
type input "2"
click at [948, 525] on input "0" at bounding box center [988, 538] width 105 height 28
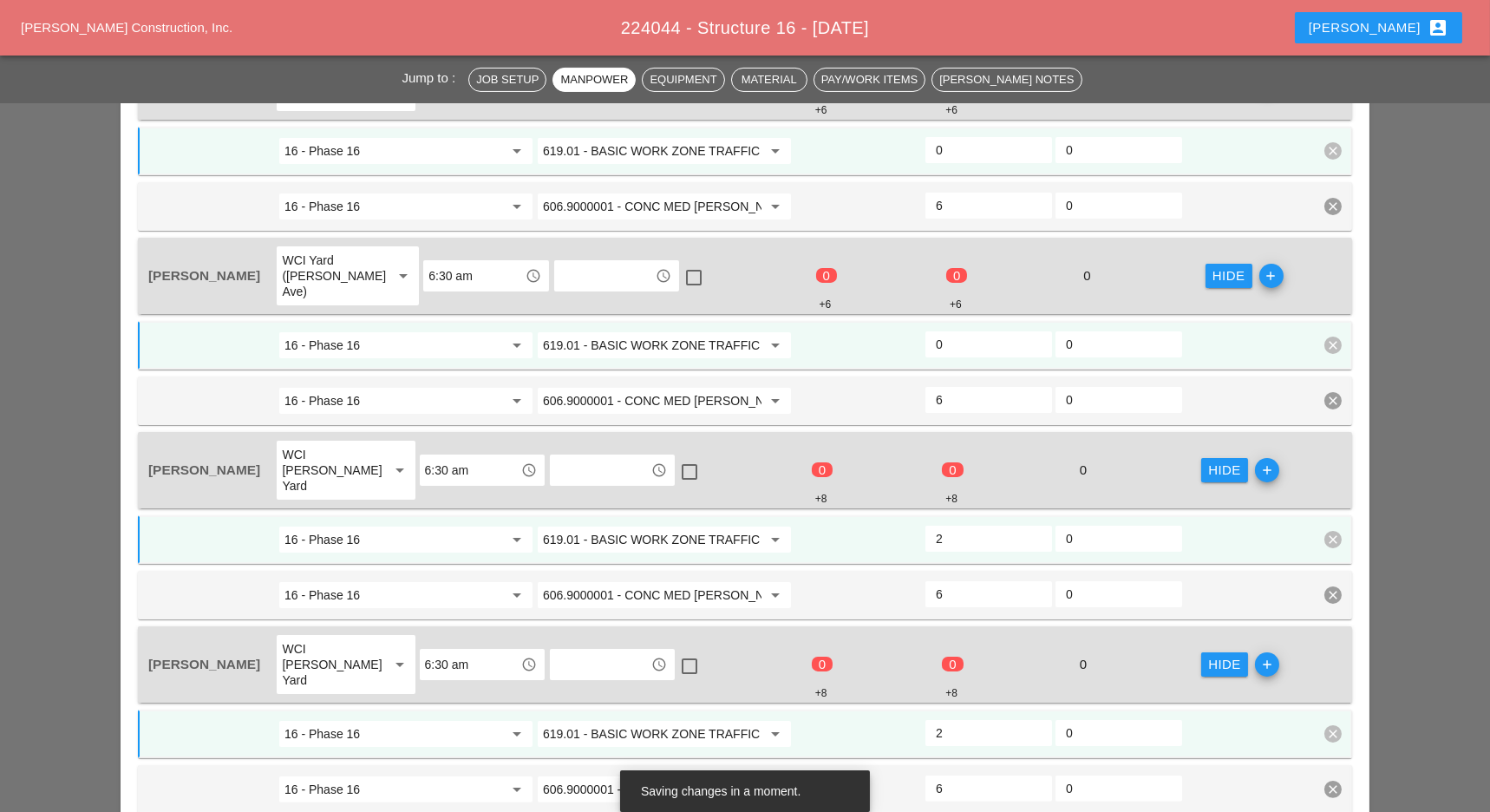
type input "2"
click at [950, 330] on div "0" at bounding box center [989, 345] width 130 height 32
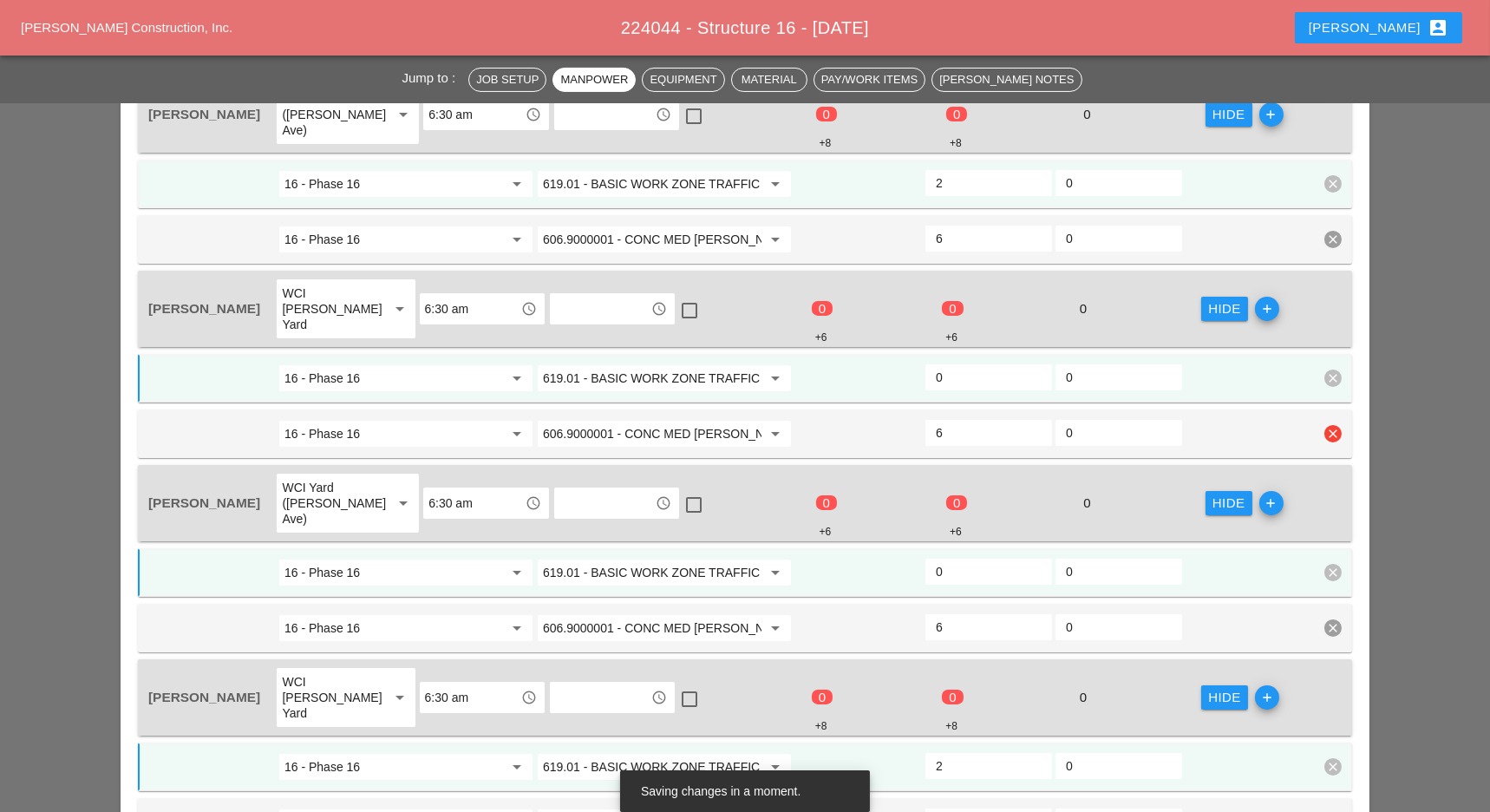
scroll to position [925, 0]
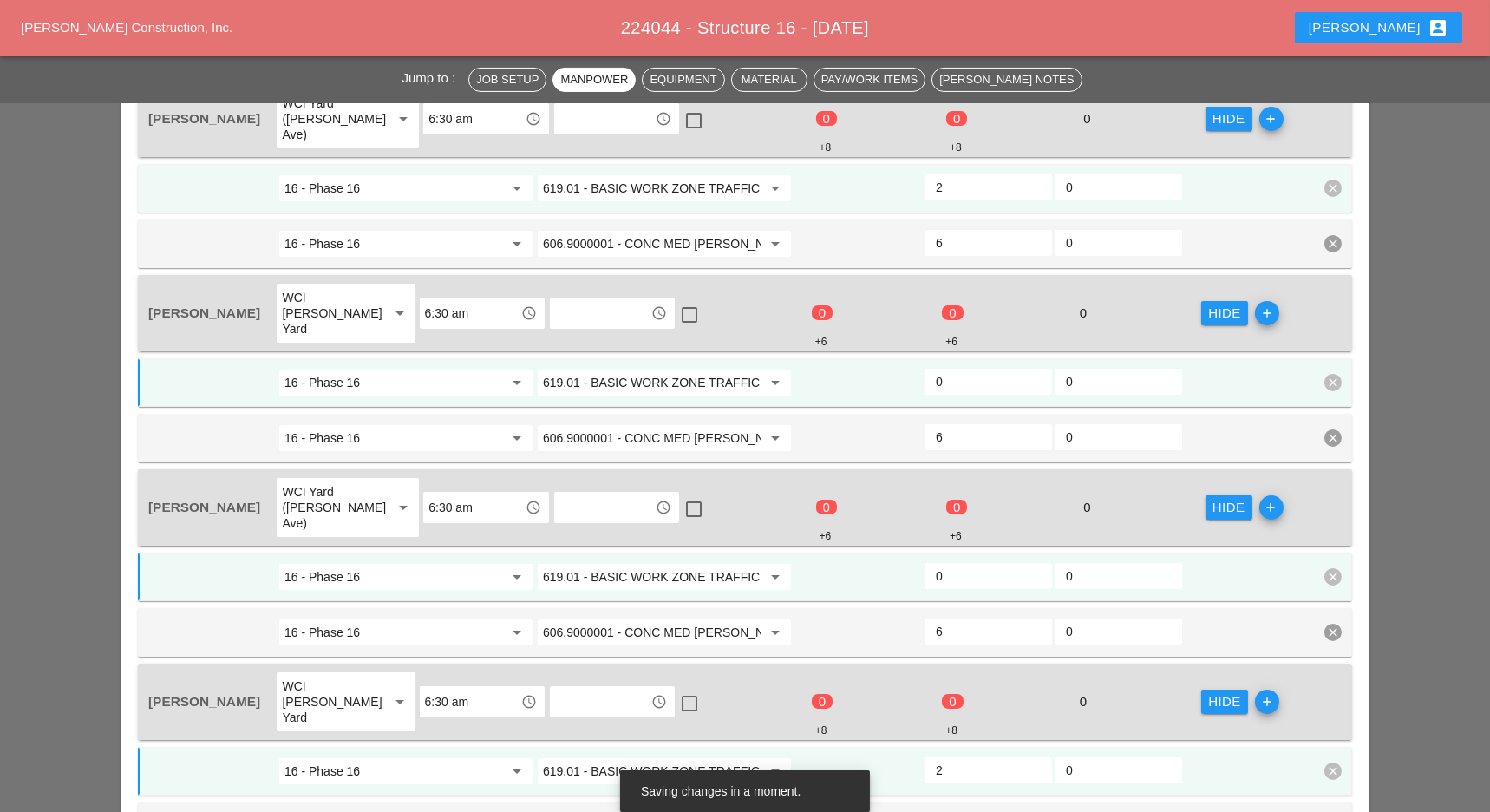
click at [965, 562] on input "0" at bounding box center [988, 576] width 105 height 28
type input "2"
click at [960, 358] on div "16 - Phase 16 arrow_drop_down 619.01 - BASIC WORK ZONE TRAFFIC CONTROL arrow_dr…" at bounding box center [745, 382] width 1214 height 49
click at [962, 368] on input "0" at bounding box center [988, 381] width 105 height 28
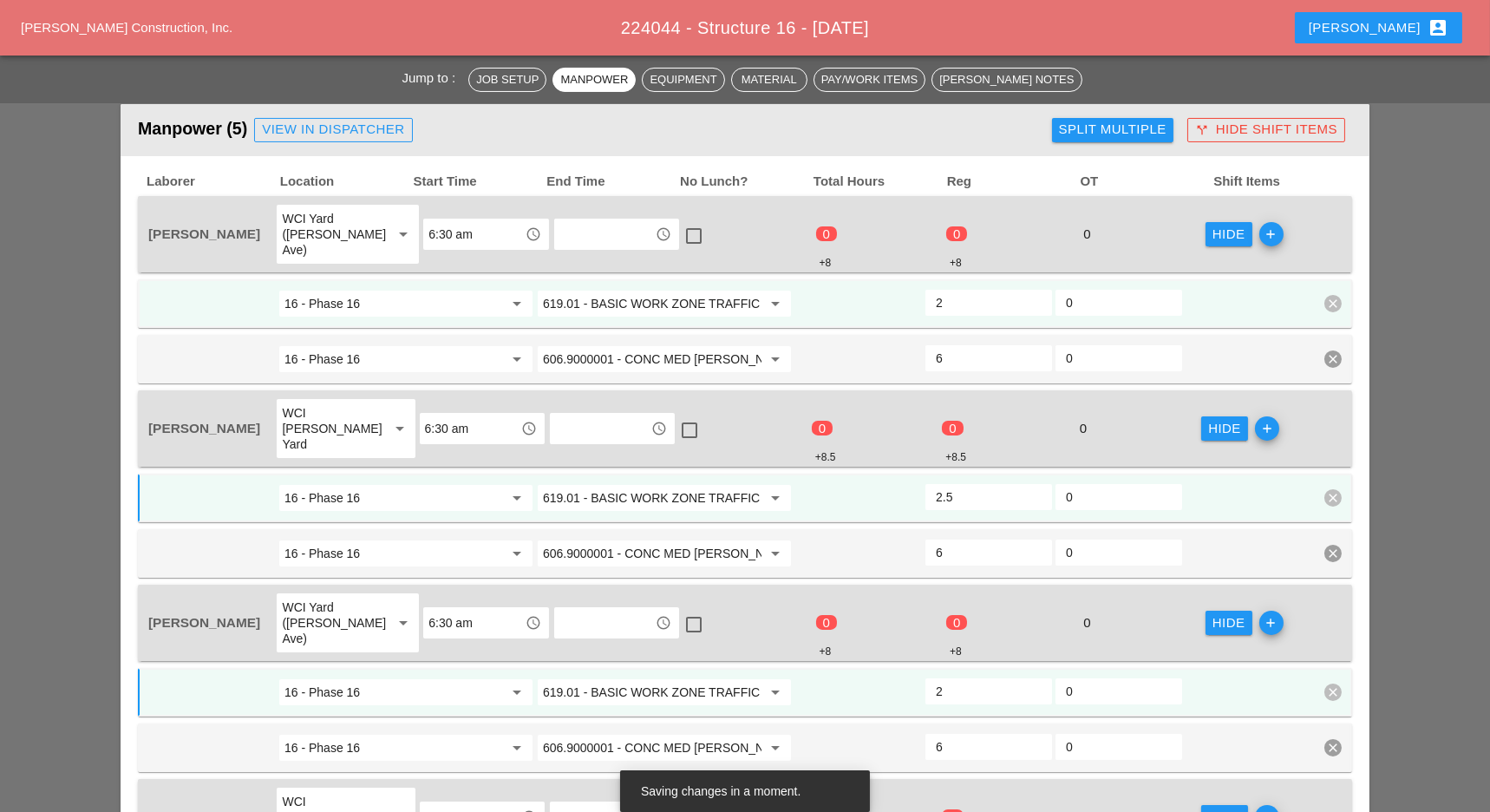
click at [954, 288] on input "2" at bounding box center [988, 302] width 105 height 28
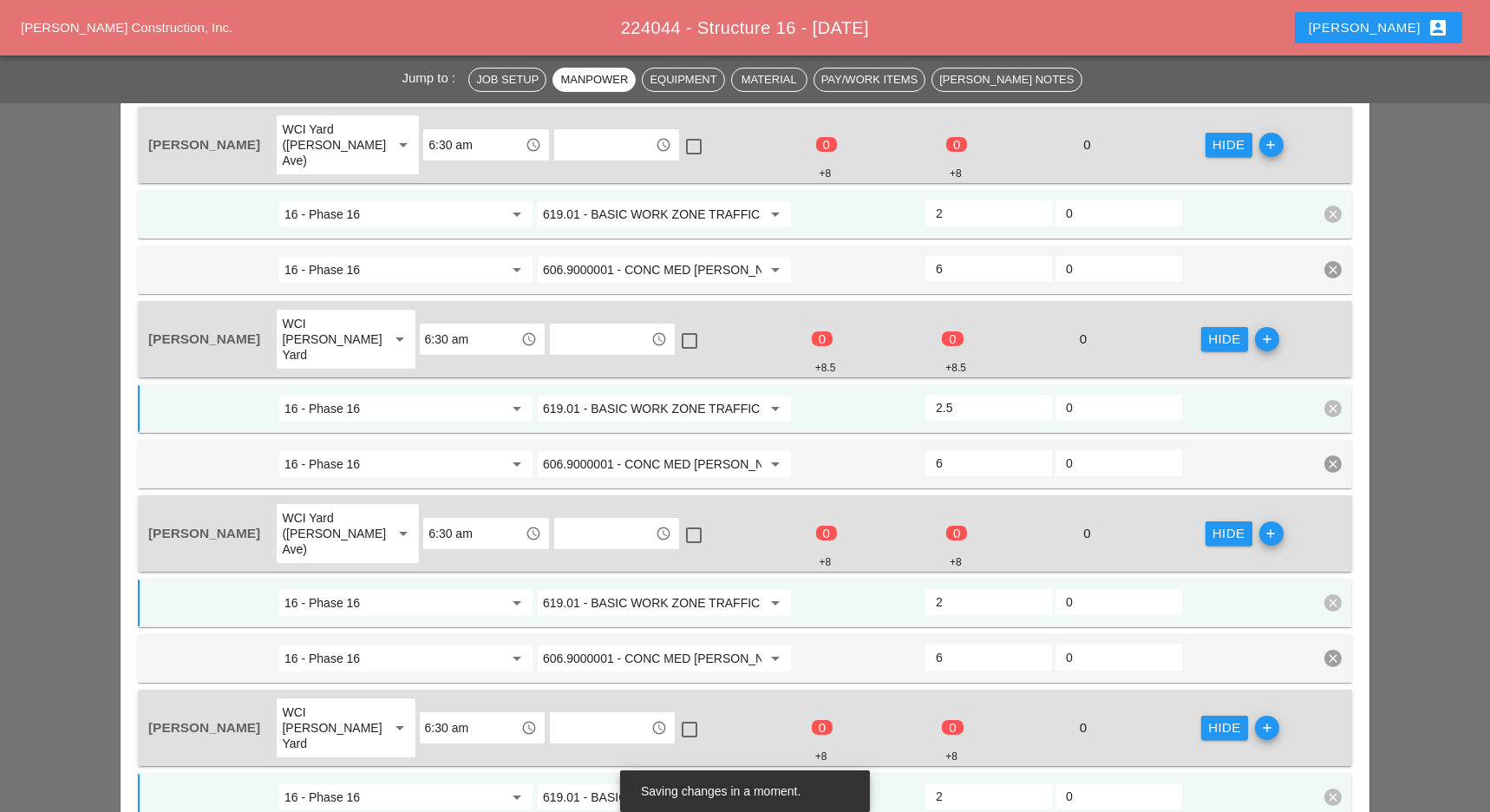
scroll to position [925, 0]
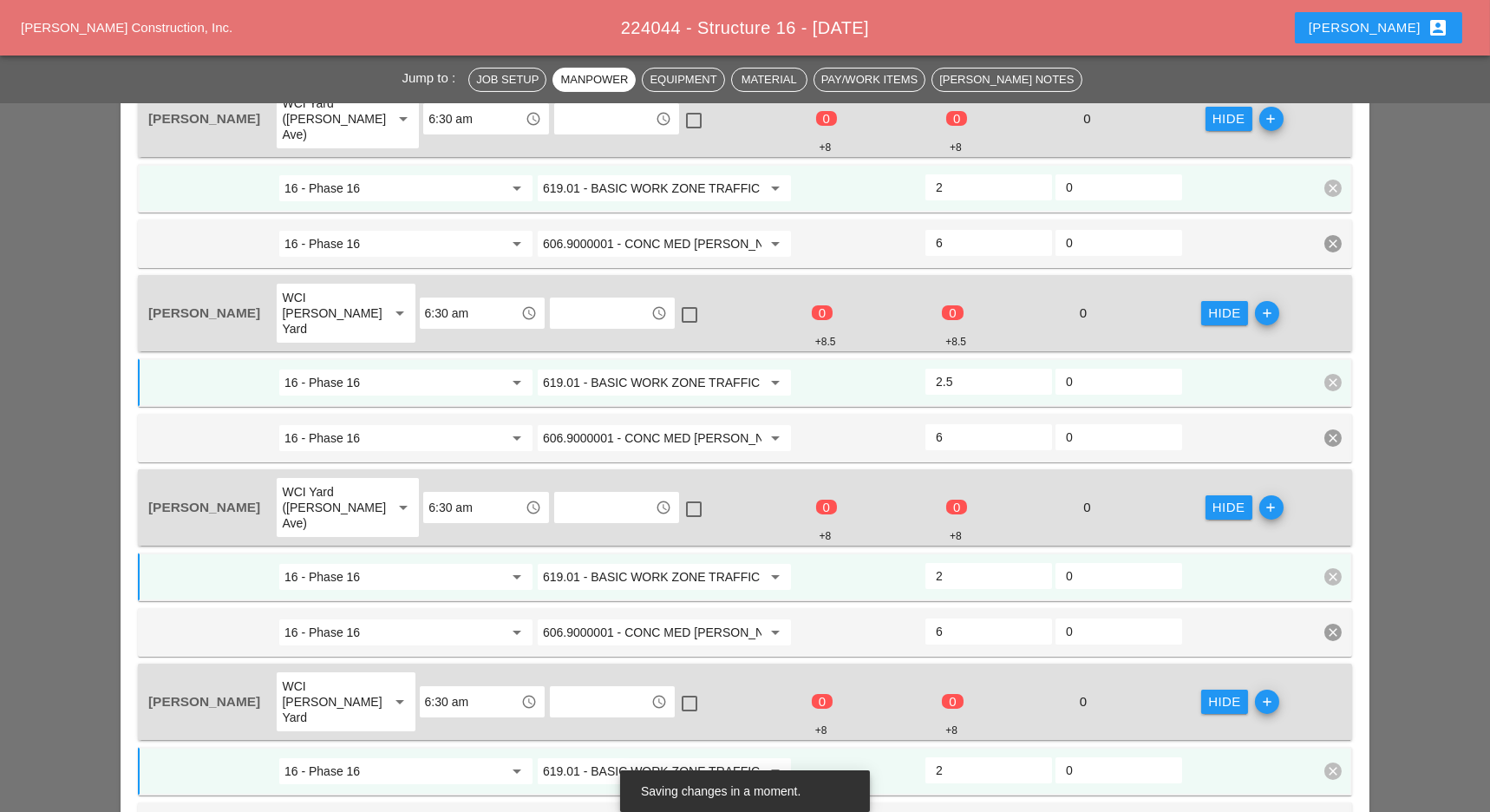
type input "2"
click at [1036, 368] on input "2" at bounding box center [988, 381] width 105 height 28
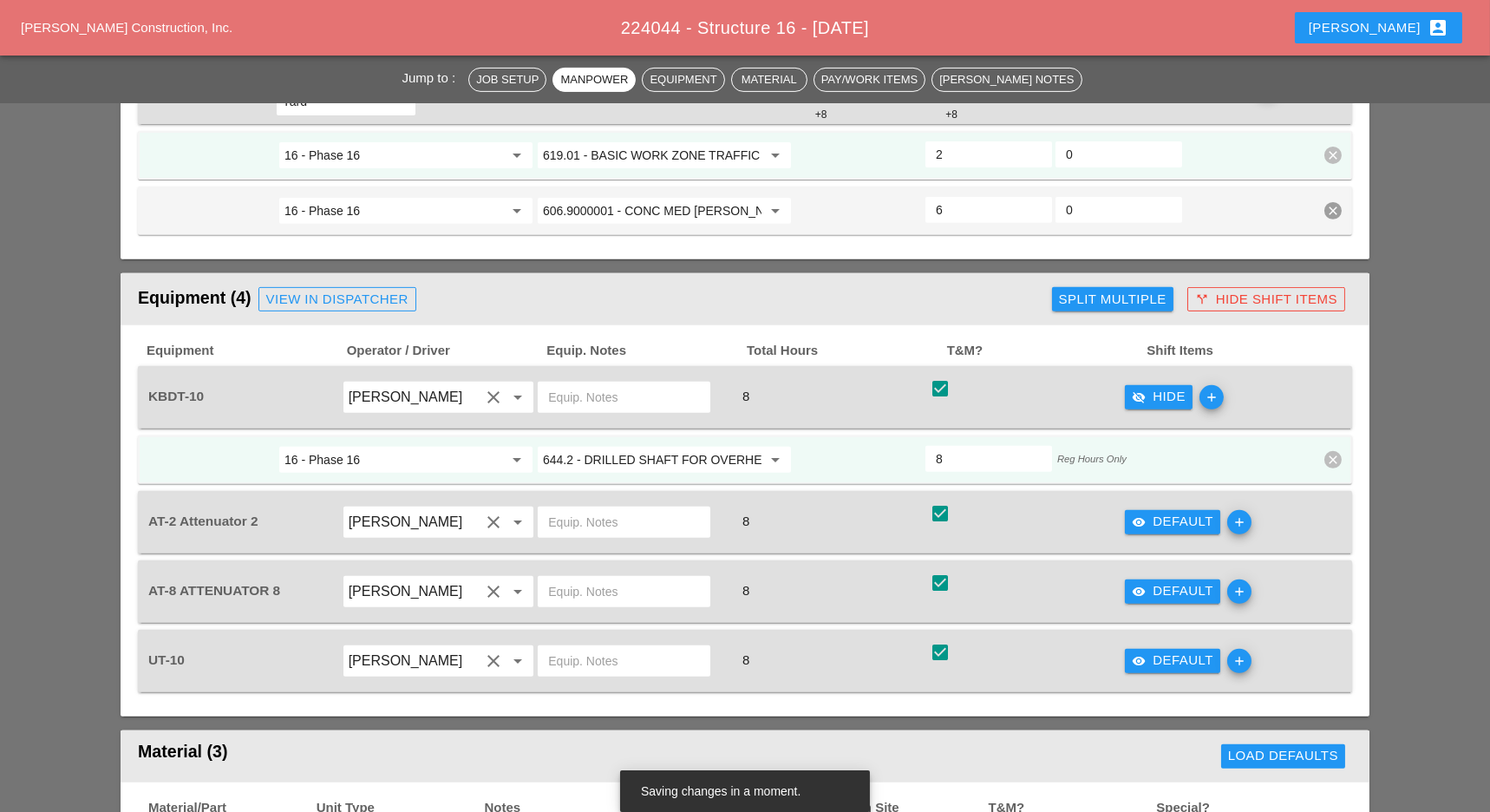
scroll to position [1618, 0]
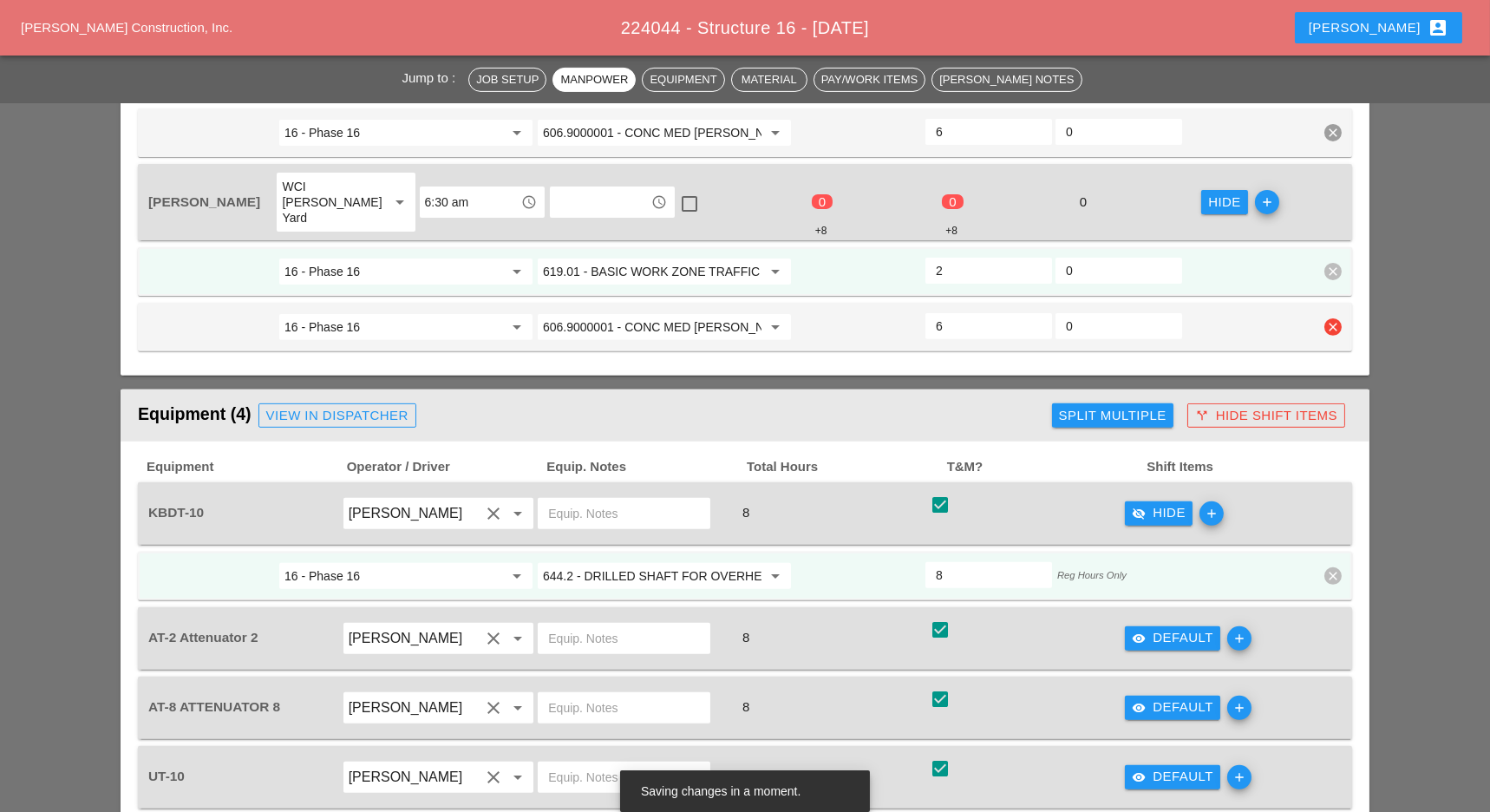
click at [652, 313] on input "606.9000001 - CONC MED BARR TRNS (CAST IN PLACE)" at bounding box center [652, 326] width 218 height 28
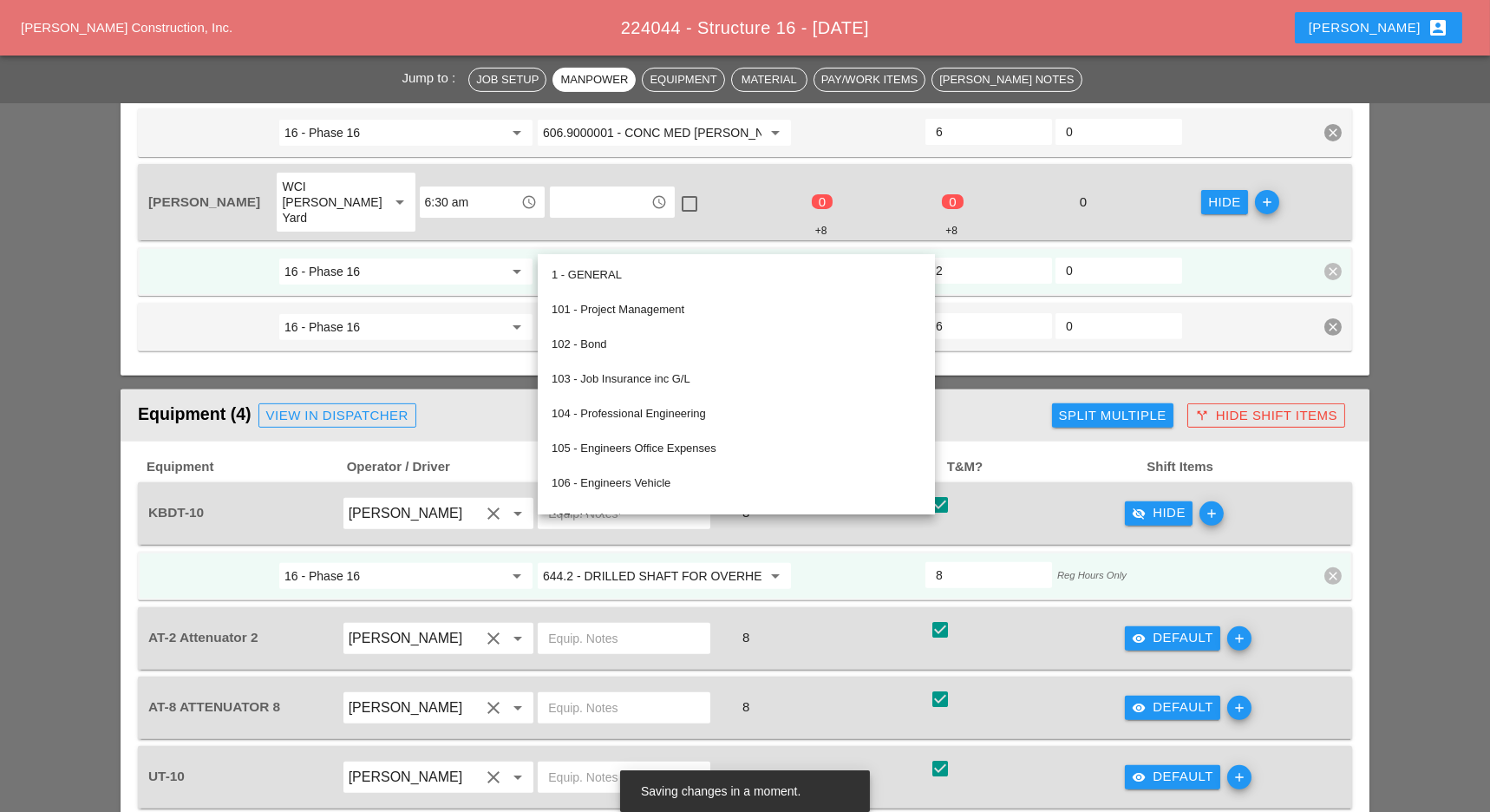
click at [956, 398] on div "Equipment (4) View in Dispatcher" at bounding box center [591, 415] width 907 height 34
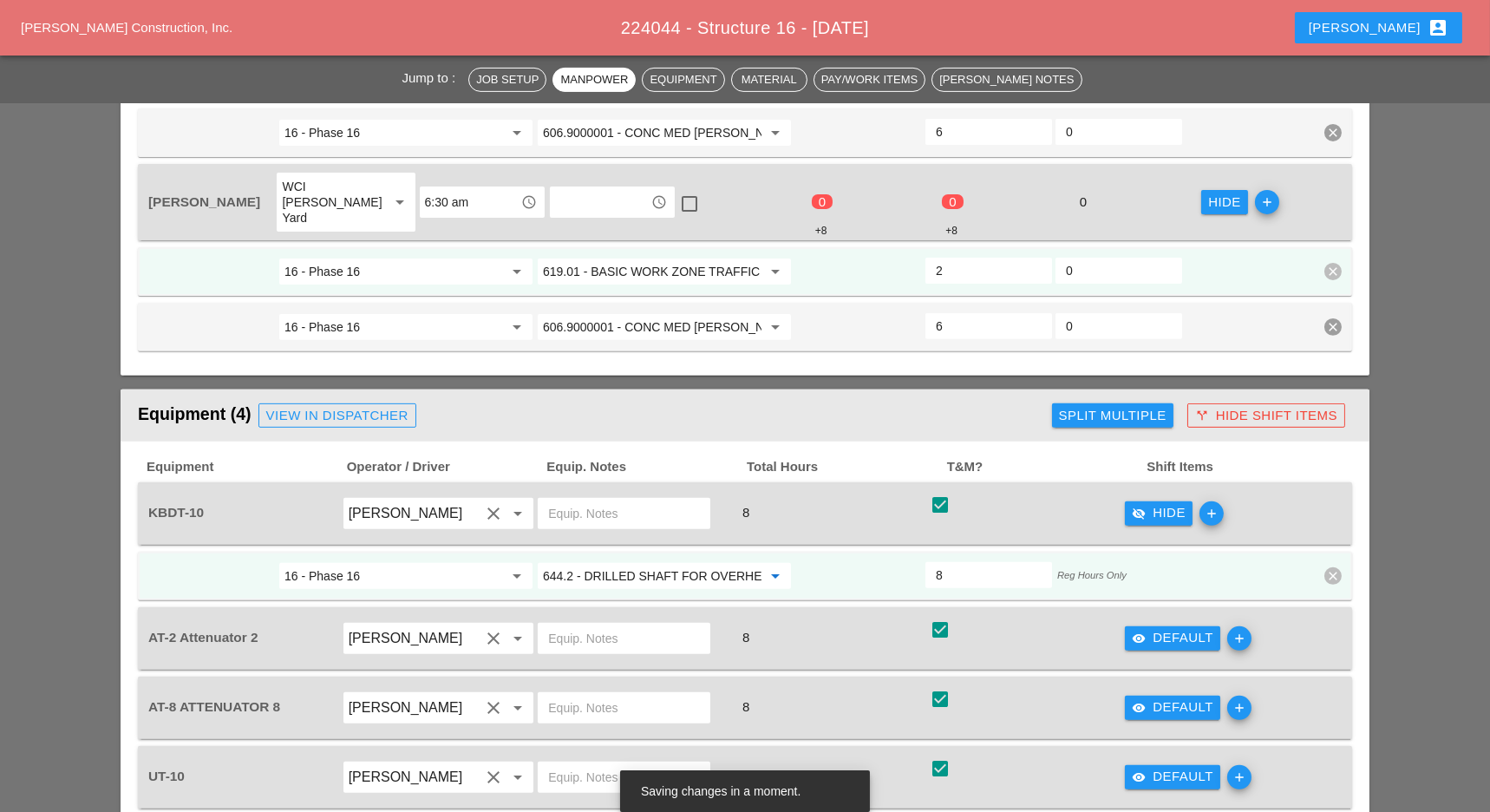
paste input "06.9000001 - CONC MED BARR TRNS (CAST IN PLACE)"
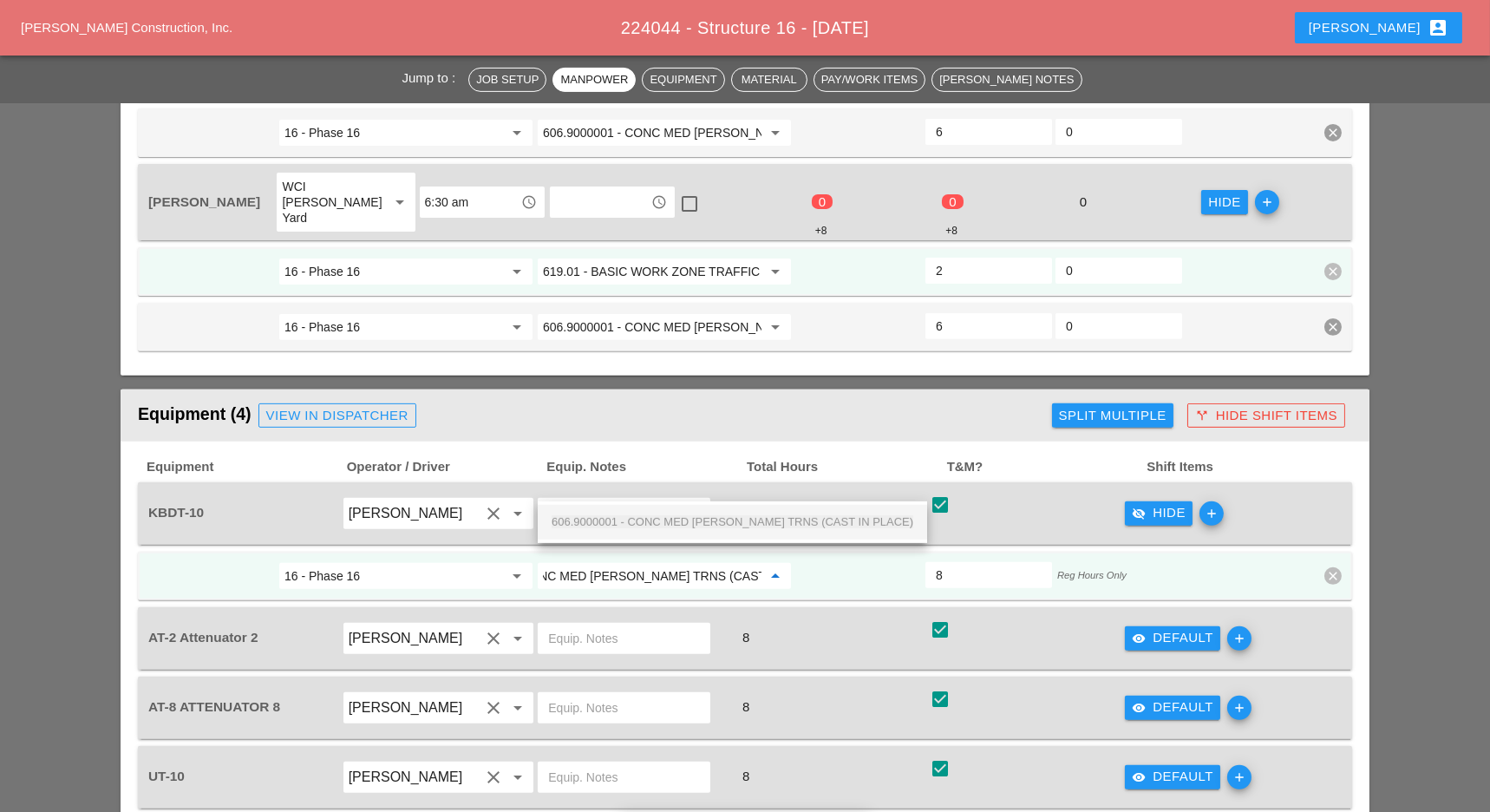
drag, startPoint x: 646, startPoint y: 516, endPoint x: 1039, endPoint y: 556, distance: 395.0
click at [648, 516] on span "606.9000001 - CONC MED BARR TRNS (CAST IN PLACE)" at bounding box center [732, 522] width 361 height 13
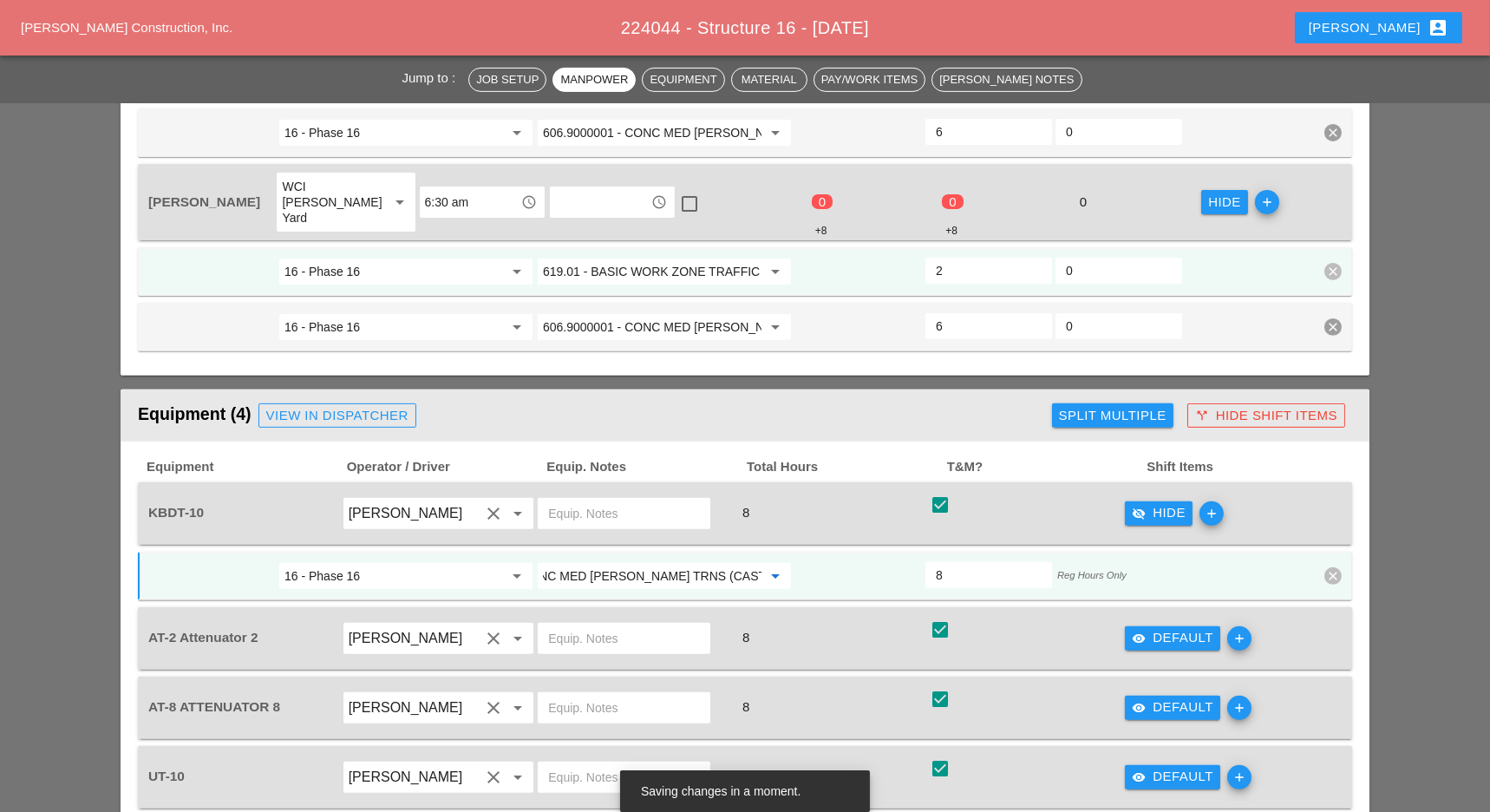
type input "606.9000001 - CONC MED BARR TRNS (CAST IN PLACE)"
click at [1156, 628] on div "visibility Default" at bounding box center [1173, 638] width 81 height 20
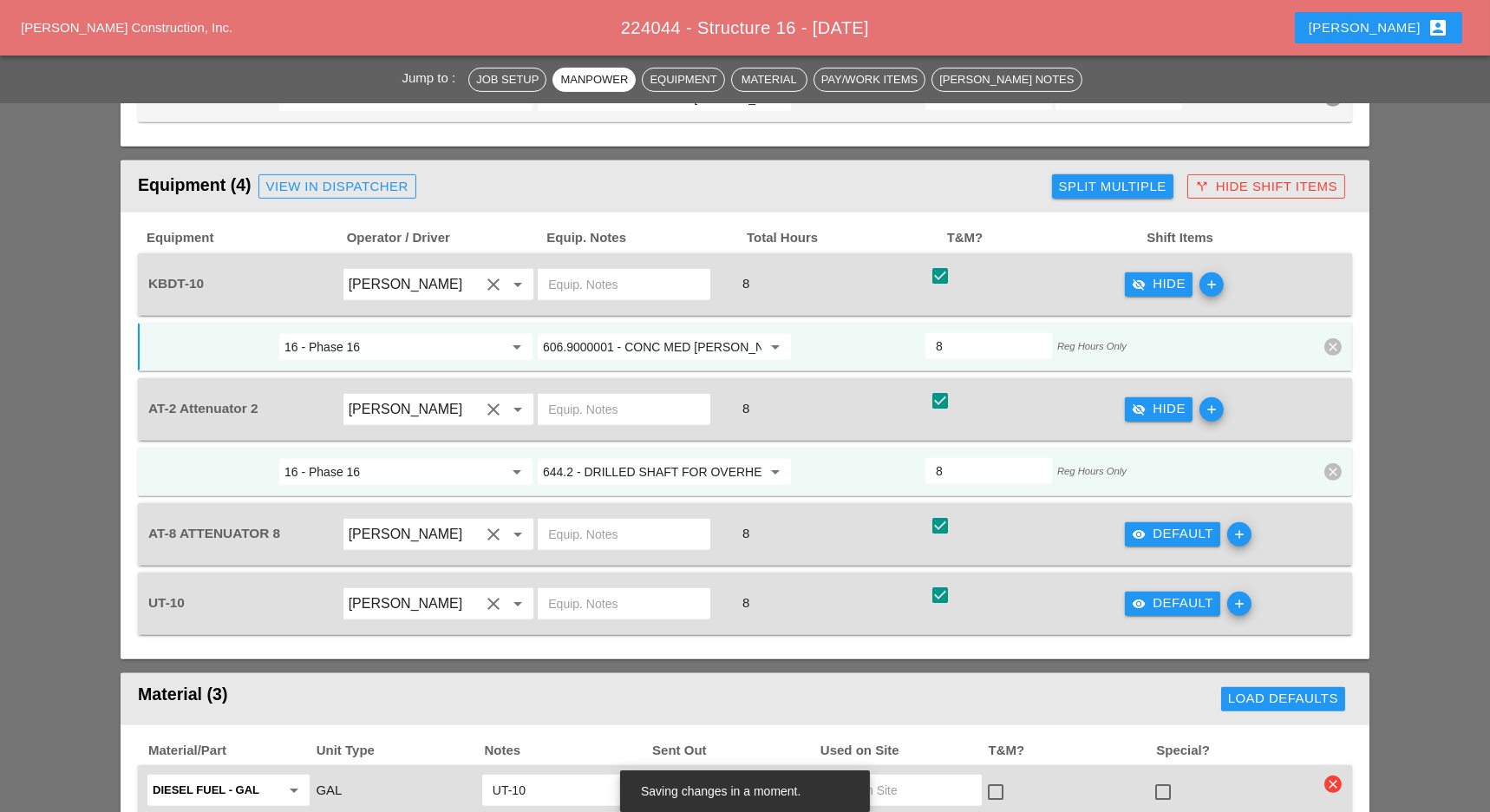
scroll to position [1849, 0]
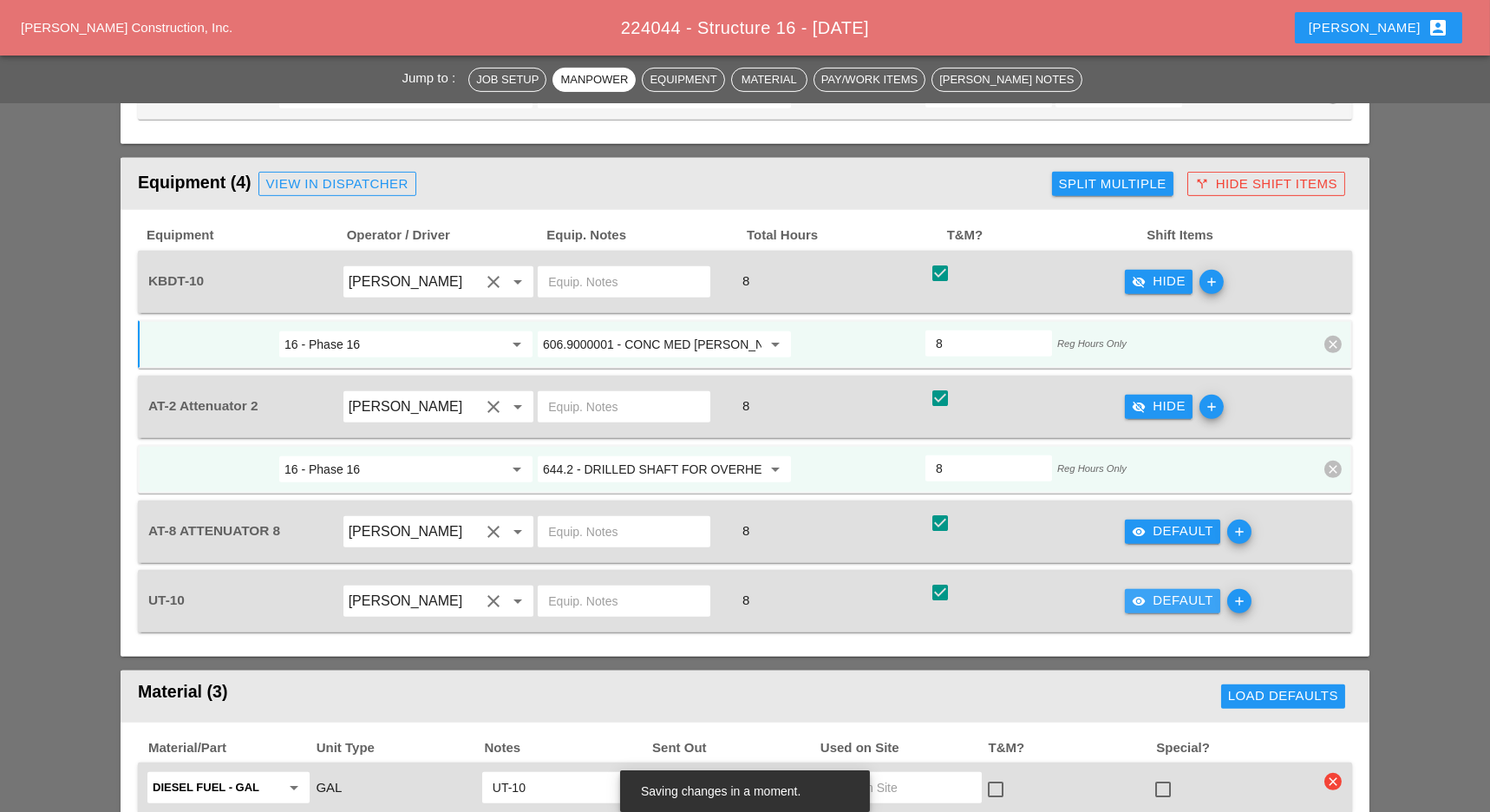
drag, startPoint x: 1164, startPoint y: 509, endPoint x: 1058, endPoint y: 514, distance: 106.1
click at [1165, 590] on div "visibility Default" at bounding box center [1173, 600] width 81 height 20
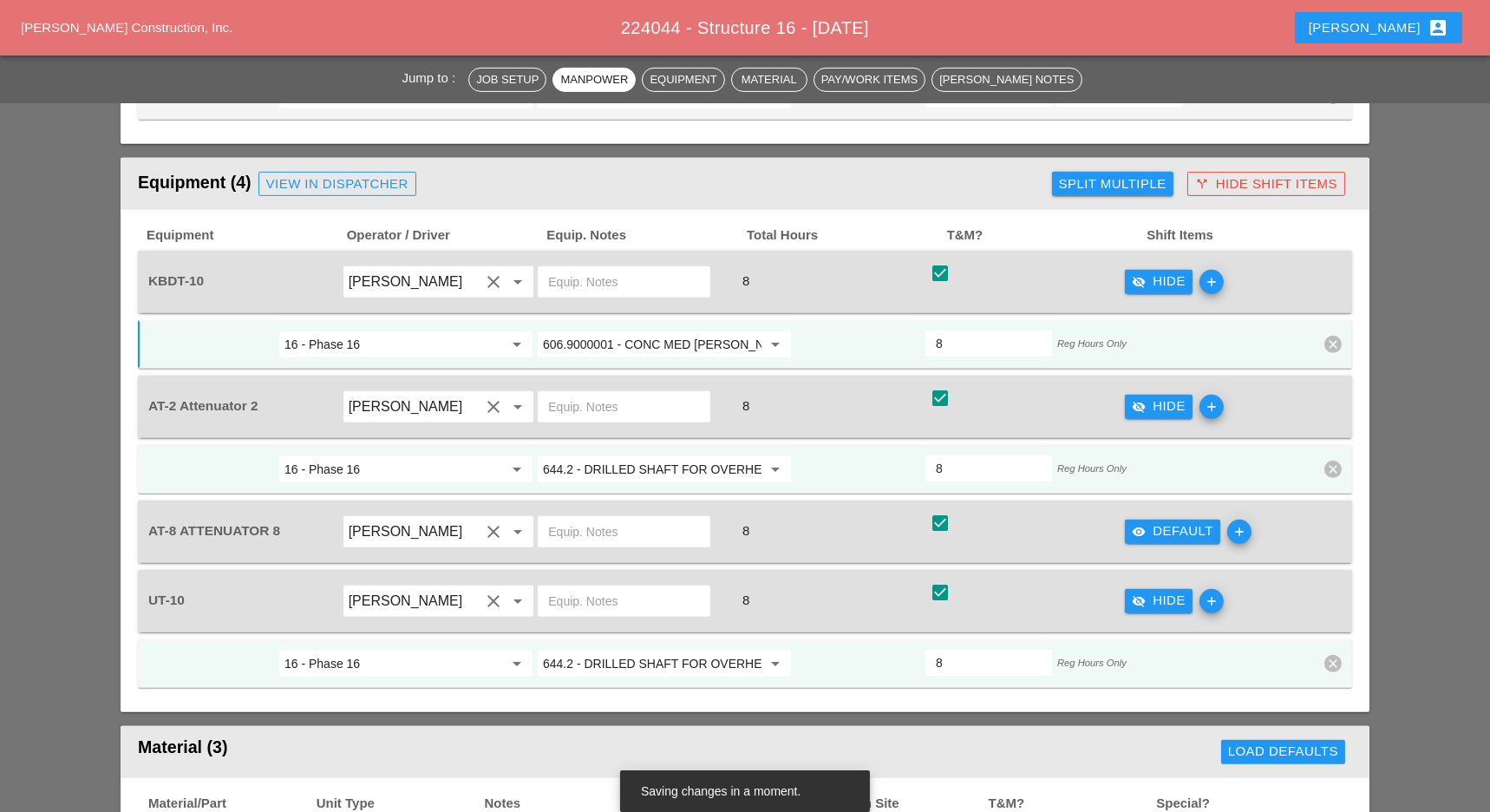
click at [623, 650] on input "644.2 - DRILLED SHAFT FOR OVERHEAD SIGN STRUCTUR" at bounding box center [652, 663] width 218 height 28
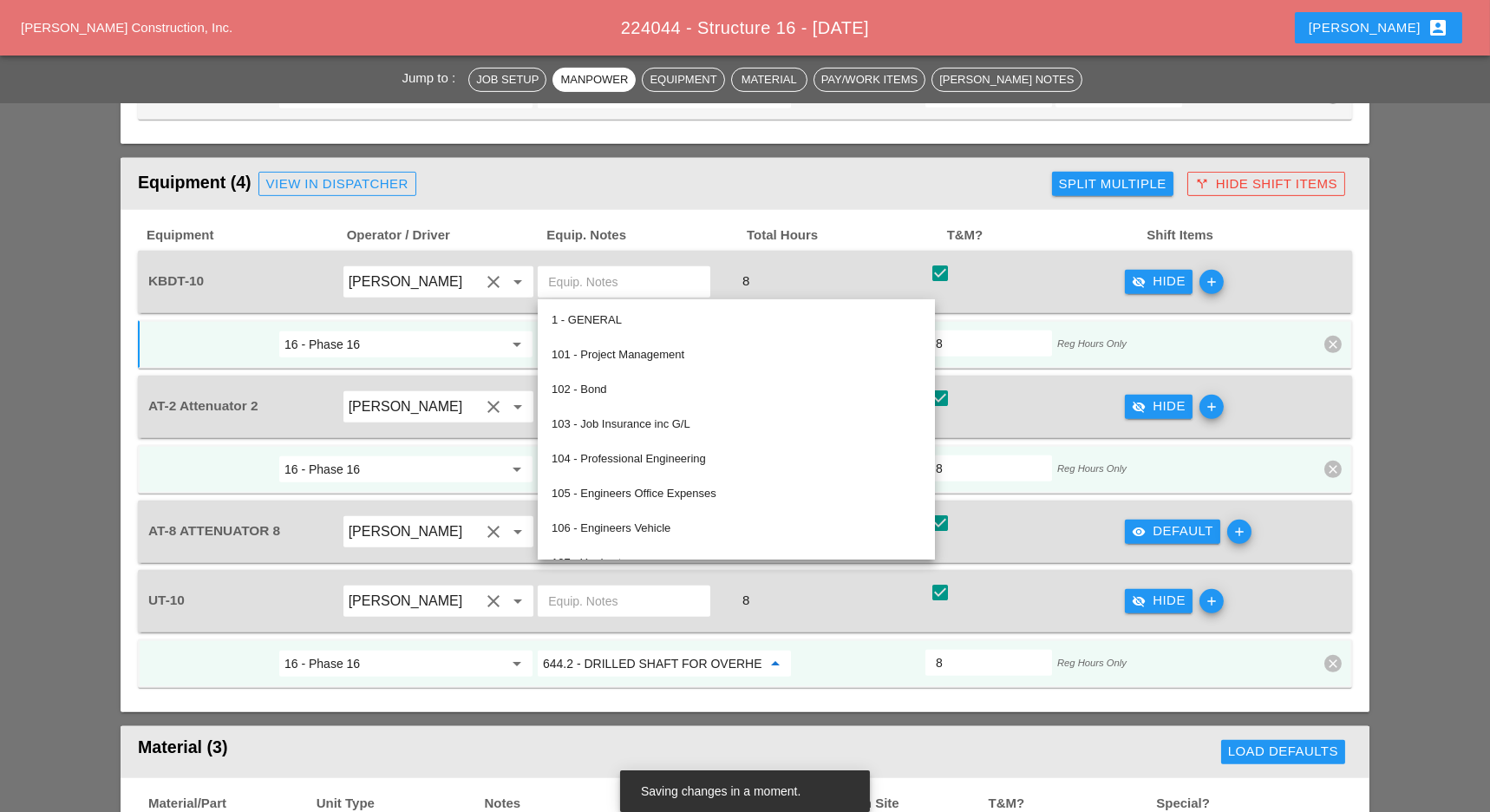
paste input "06.9000001 - CONC MED BARR TRNS (CAST IN PLACE)"
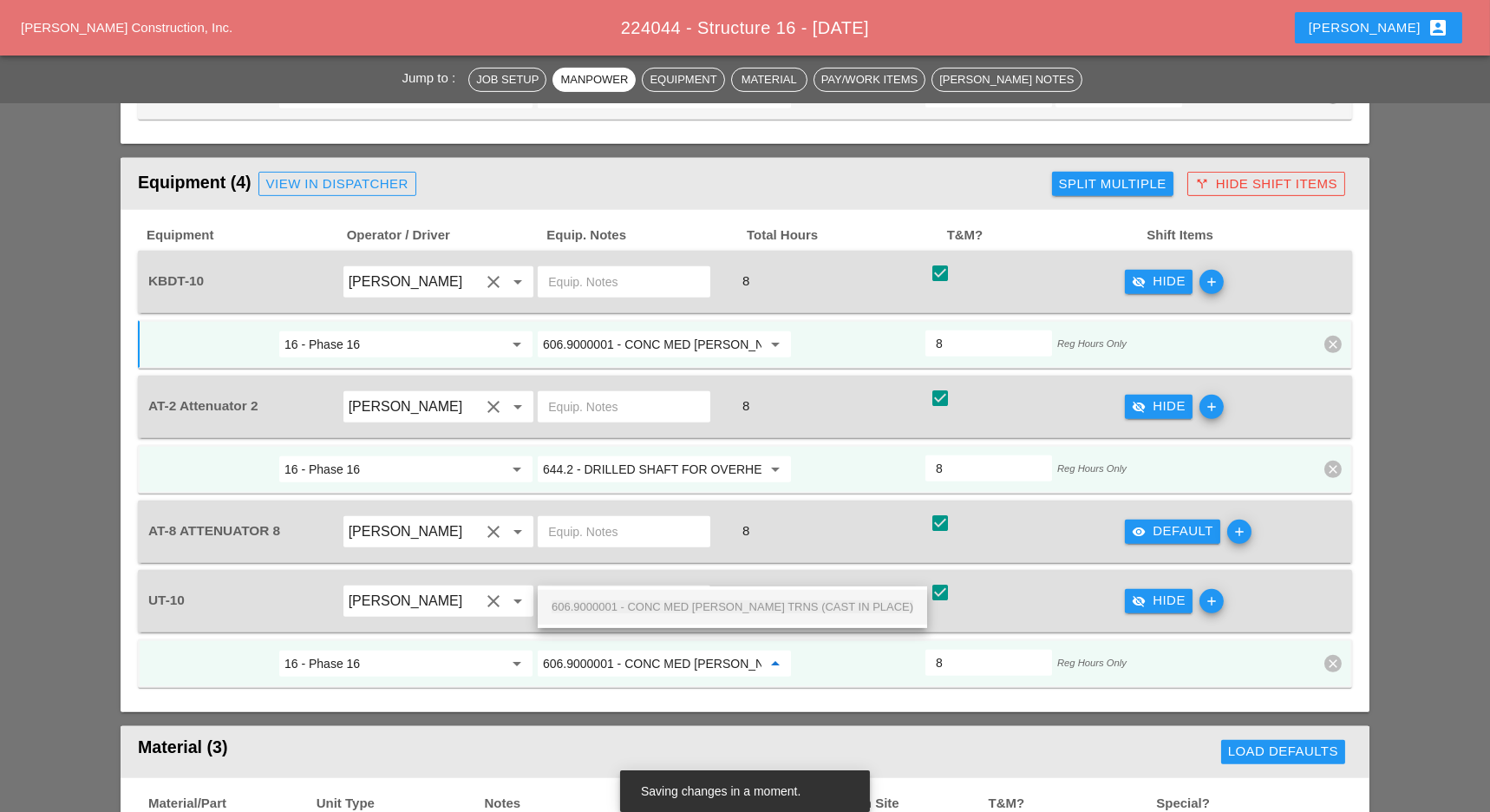
scroll to position [0, 104]
drag, startPoint x: 630, startPoint y: 605, endPoint x: 719, endPoint y: 585, distance: 91.2
click at [633, 605] on span "606.9000001 - CONC MED BARR TRNS (CAST IN PLACE)" at bounding box center [732, 607] width 361 height 13
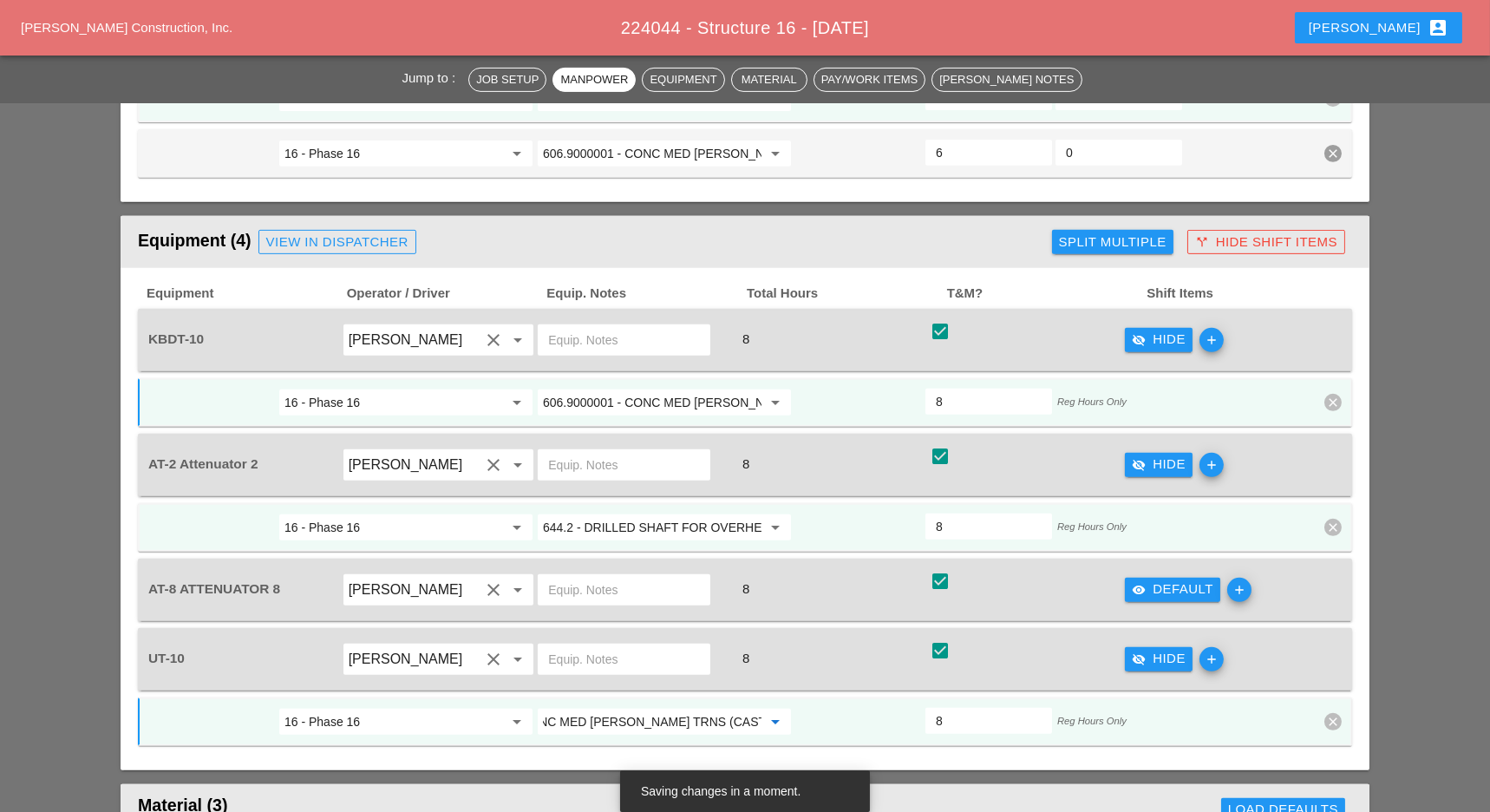
scroll to position [1618, 0]
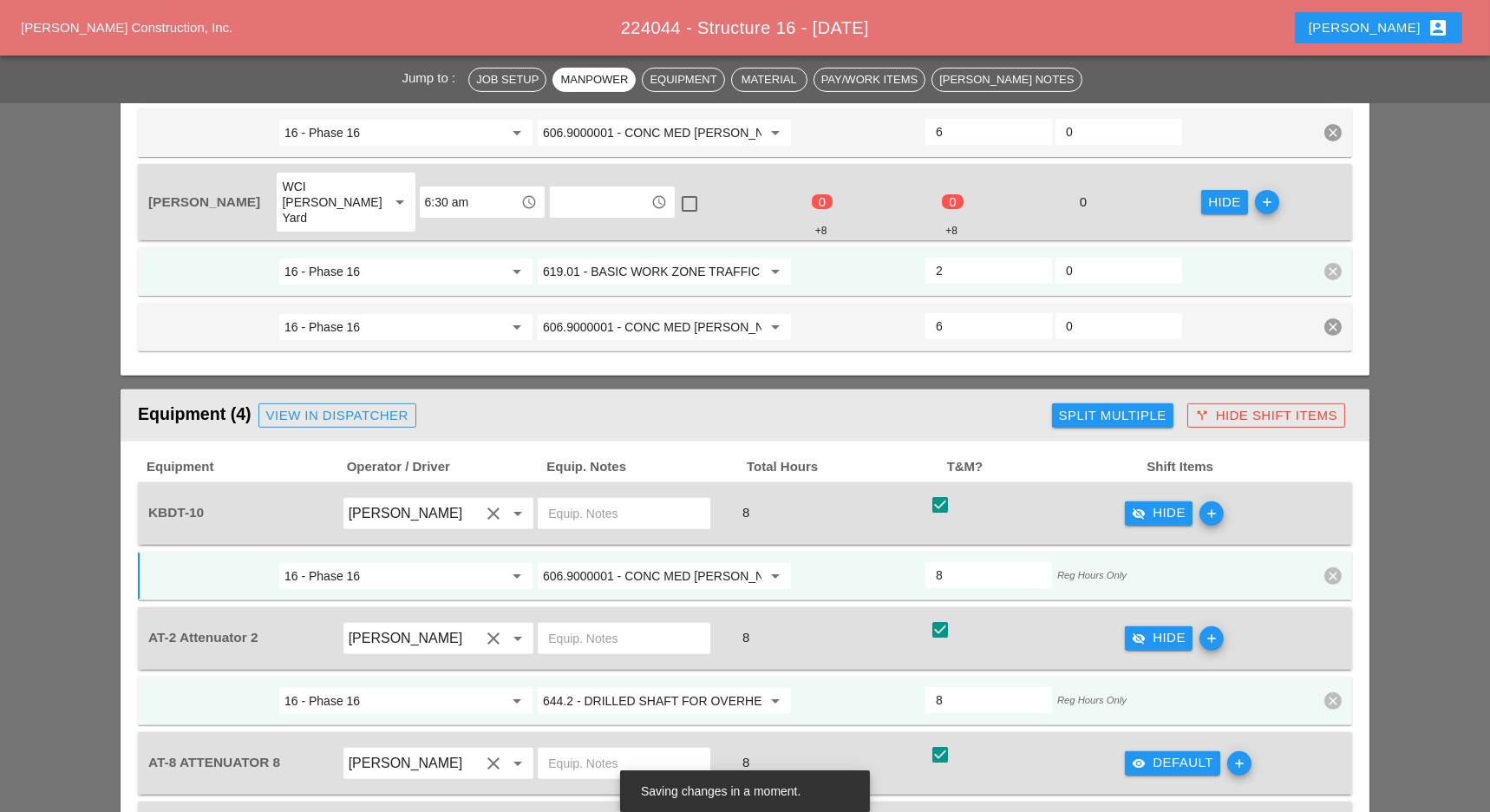
type input "606.9000001 - CONC MED BARR TRNS (CAST IN PLACE)"
click at [671, 258] on input "619.01 - BASIC WORK ZONE TRAFFIC CONTROL" at bounding box center [652, 271] width 218 height 28
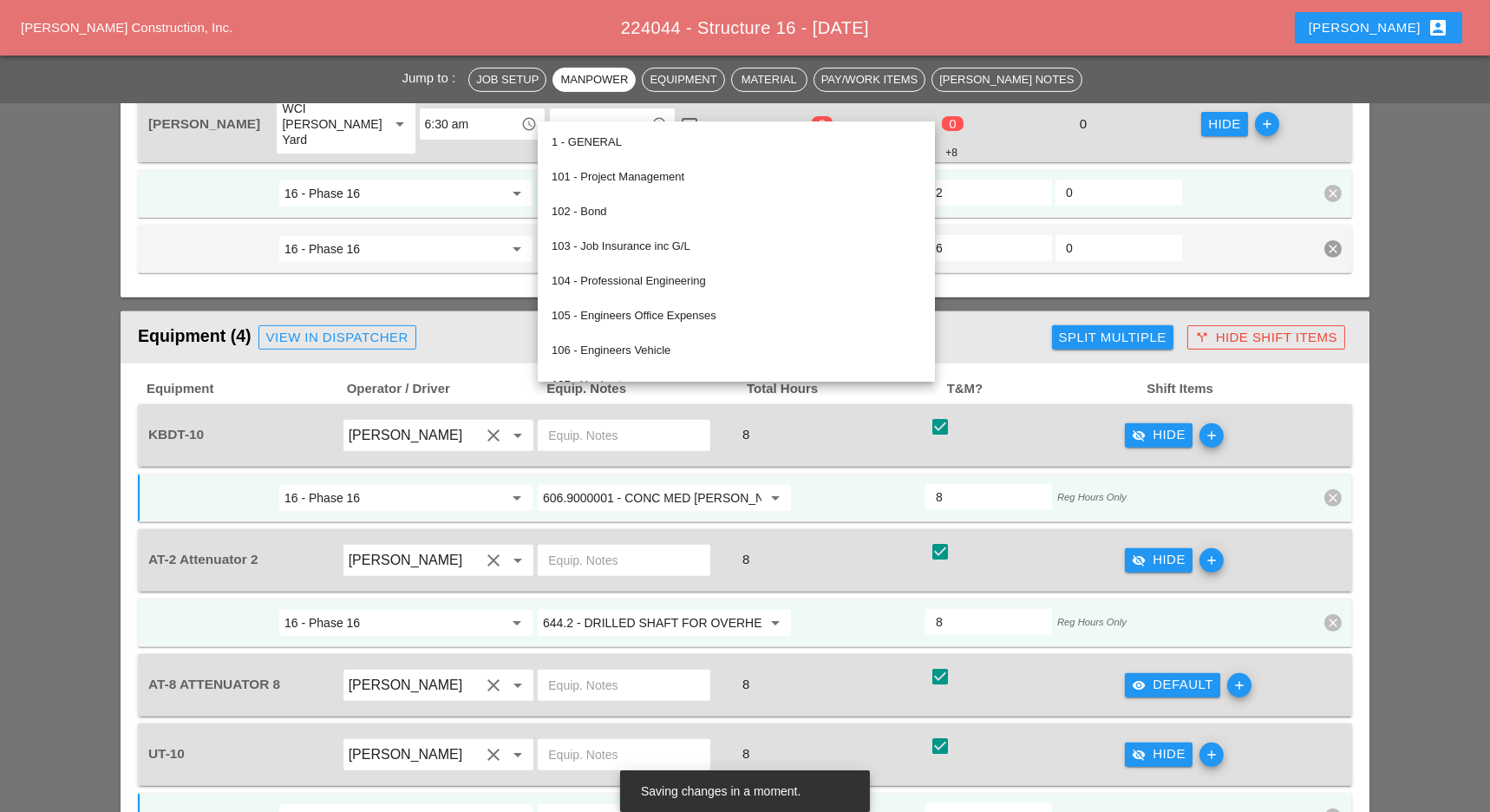
scroll to position [1734, 0]
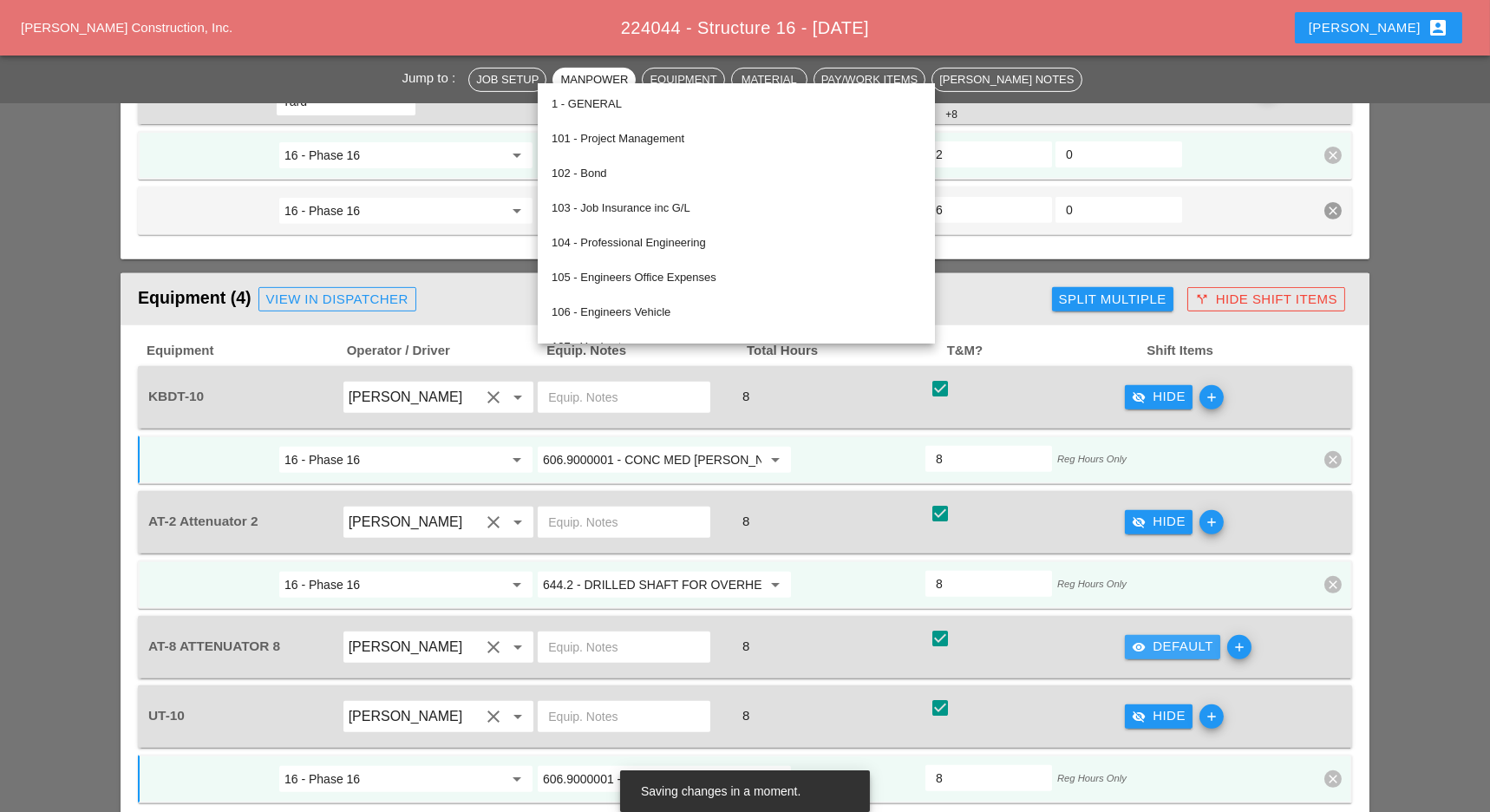
drag, startPoint x: 1152, startPoint y: 552, endPoint x: 999, endPoint y: 579, distance: 155.4
click at [1151, 636] on div "visibility Default" at bounding box center [1173, 646] width 81 height 20
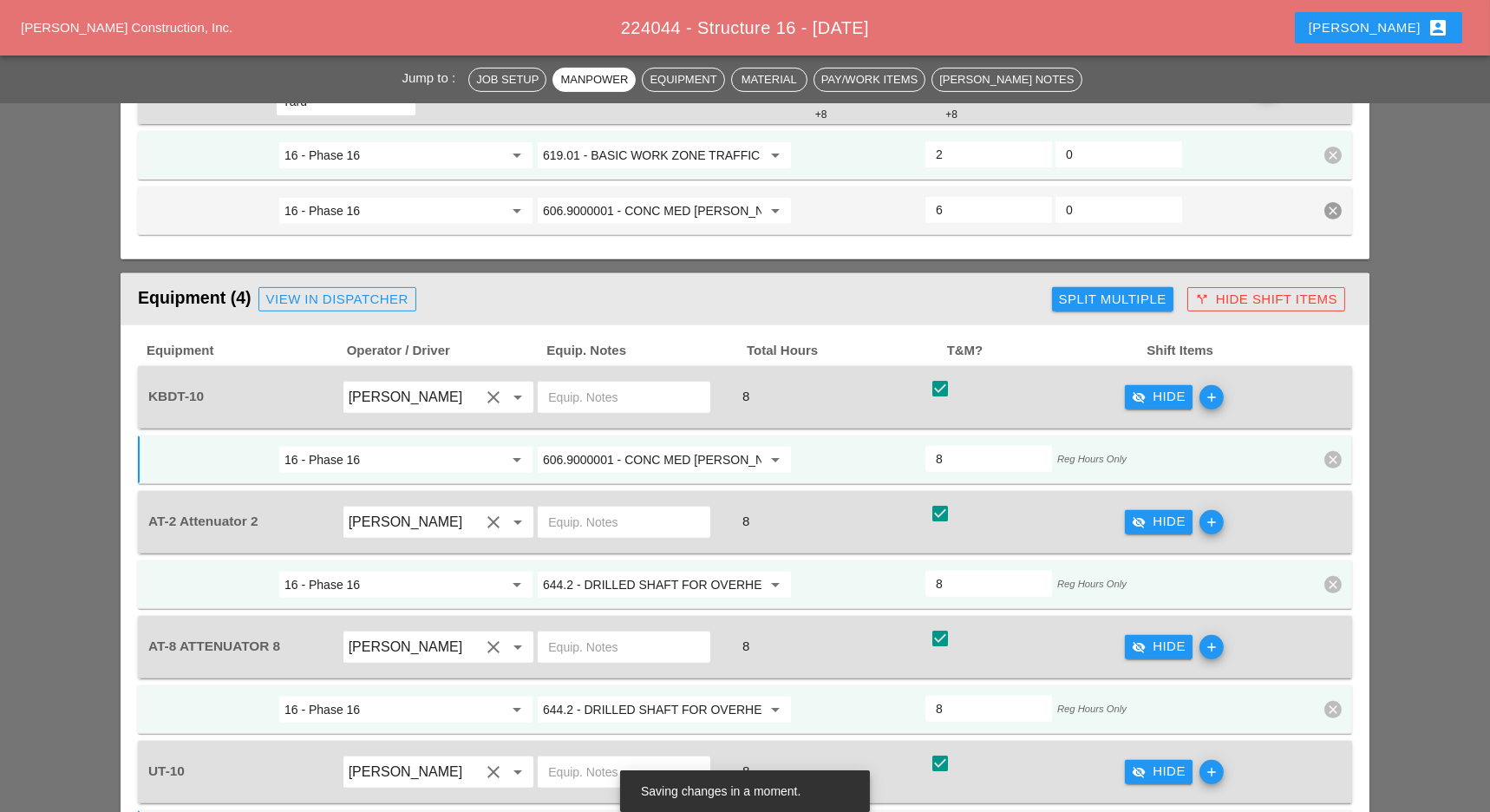
click at [637, 696] on input "644.2 - DRILLED SHAFT FOR OVERHEAD SIGN STRUCTUR" at bounding box center [652, 709] width 218 height 28
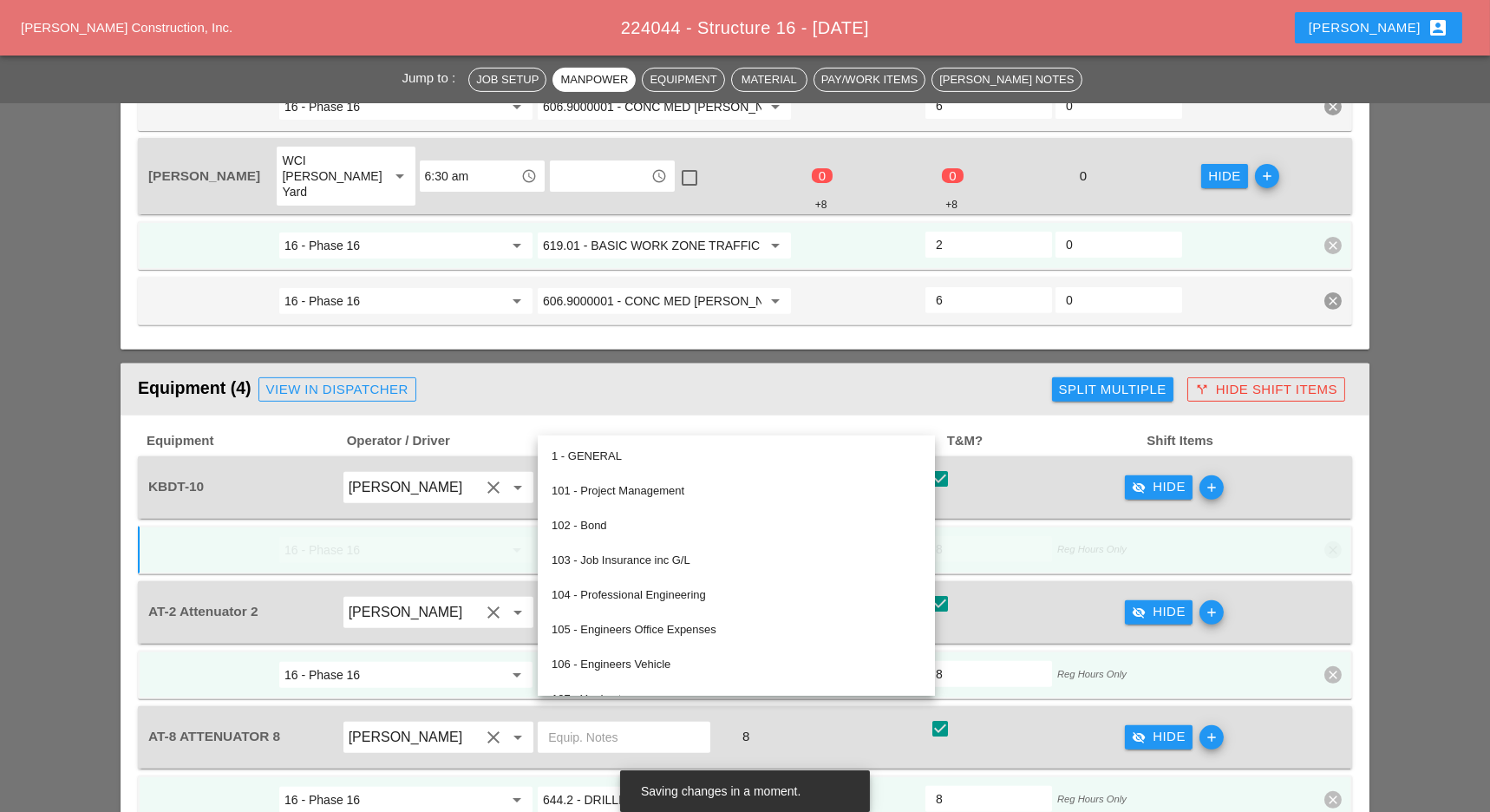
scroll to position [1618, 0]
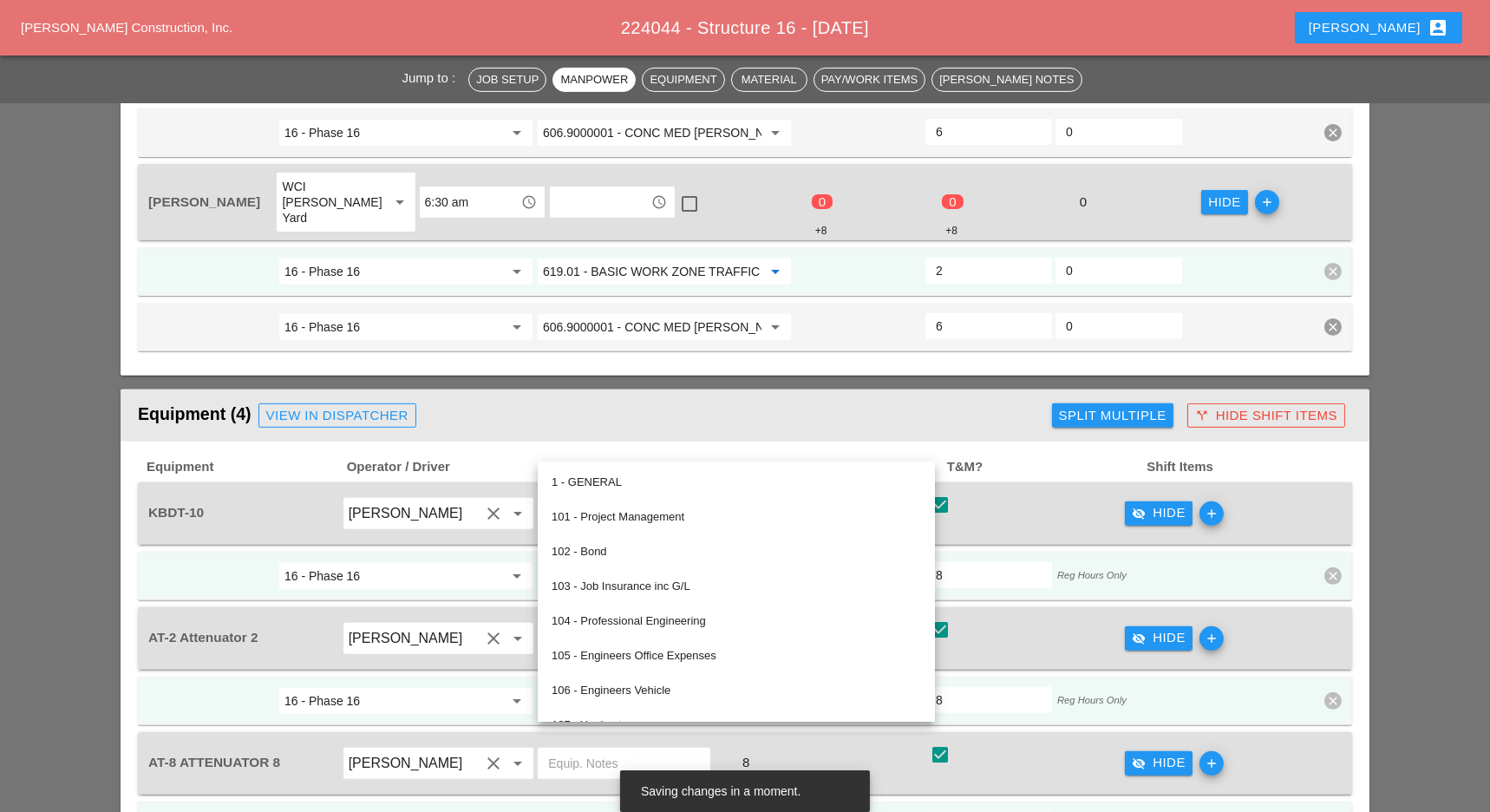
click at [666, 258] on input "619.01 - BASIC WORK ZONE TRAFFIC CONTROL" at bounding box center [652, 271] width 218 height 28
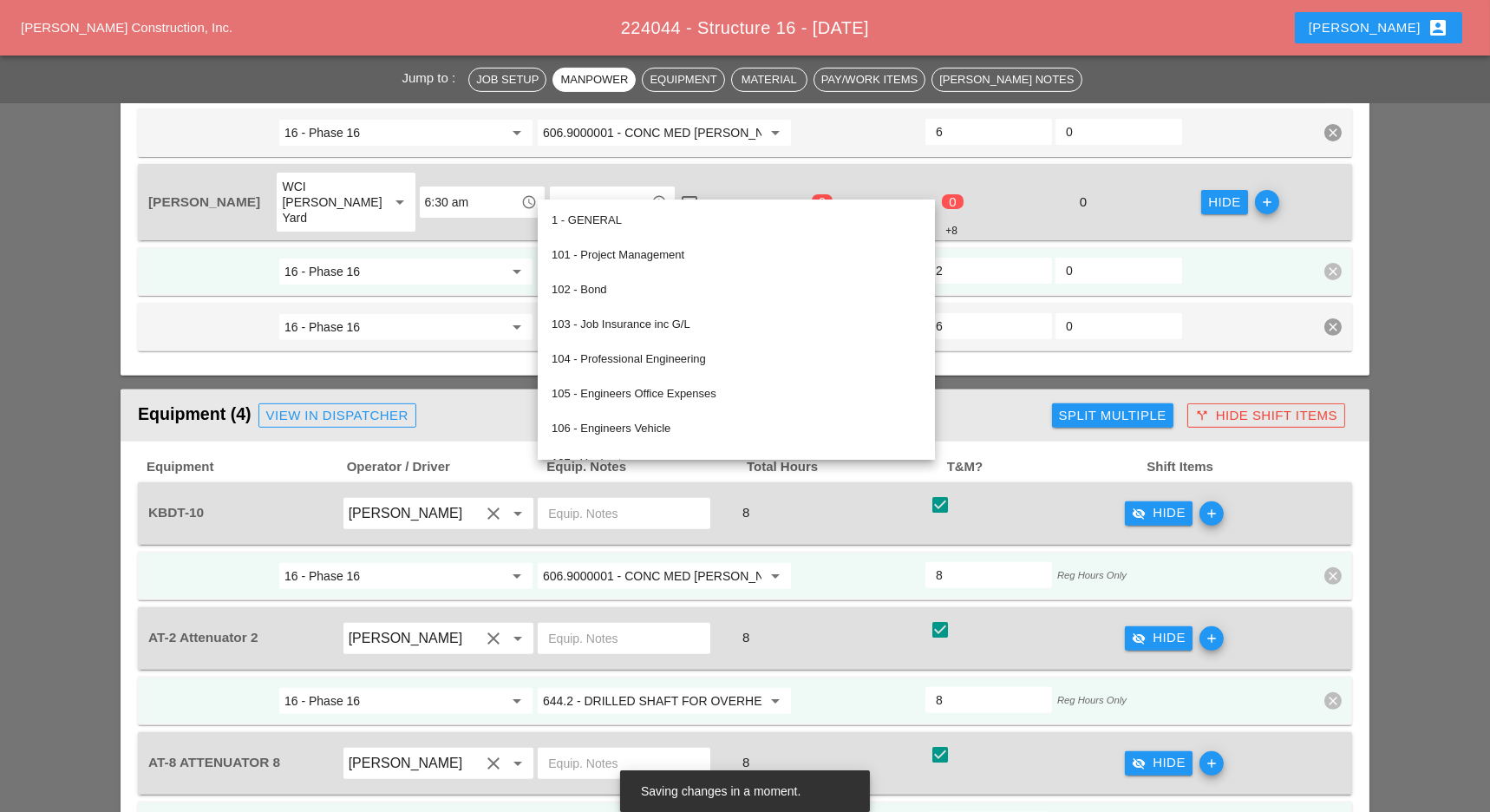
click at [644, 687] on input "644.2 - DRILLED SHAFT FOR OVERHEAD SIGN STRUCTUR" at bounding box center [652, 700] width 218 height 28
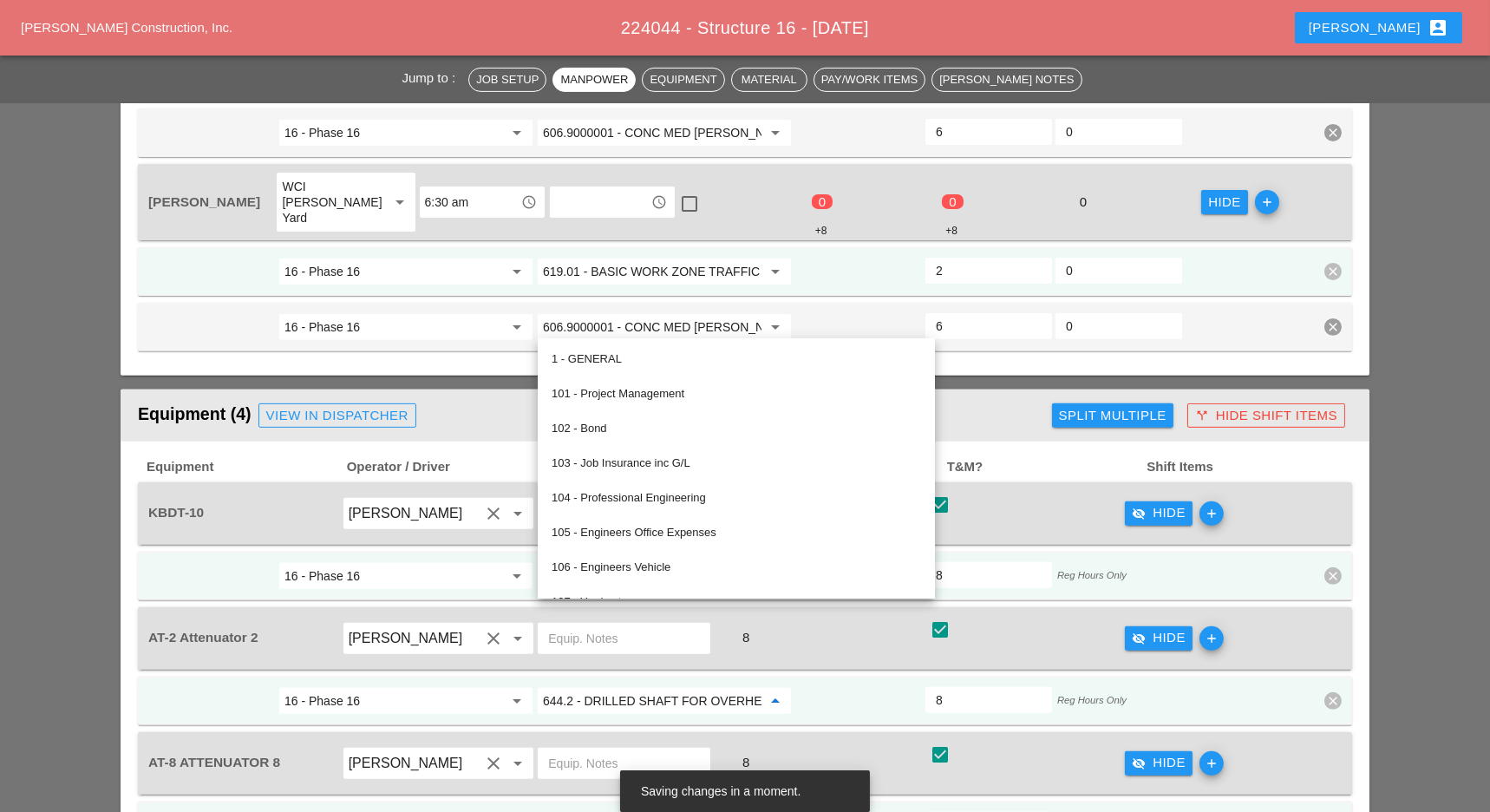
paste input "19.01 - BASIC WORK ZONE TRAFFIC CONTROL"
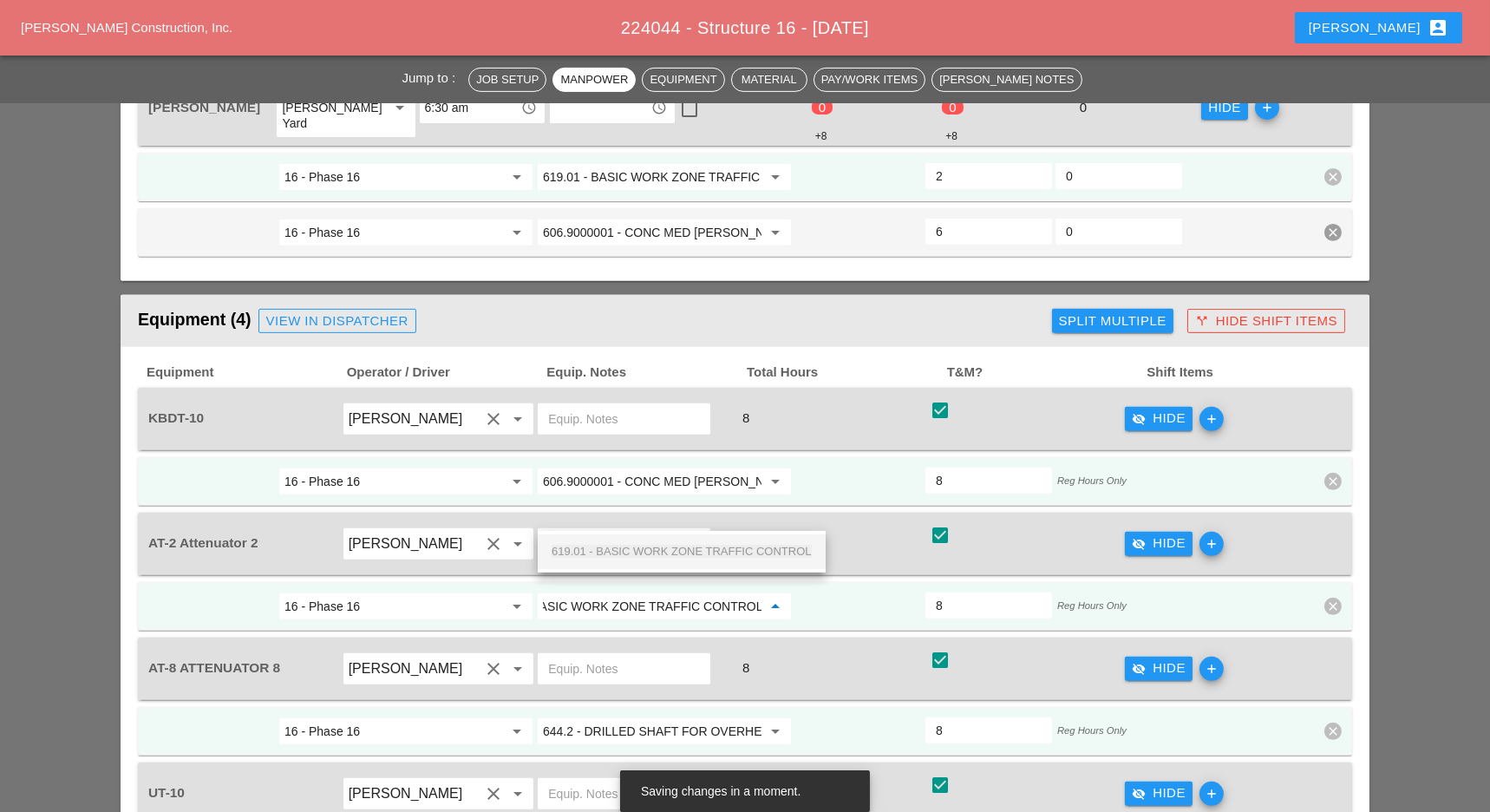
scroll to position [1734, 0]
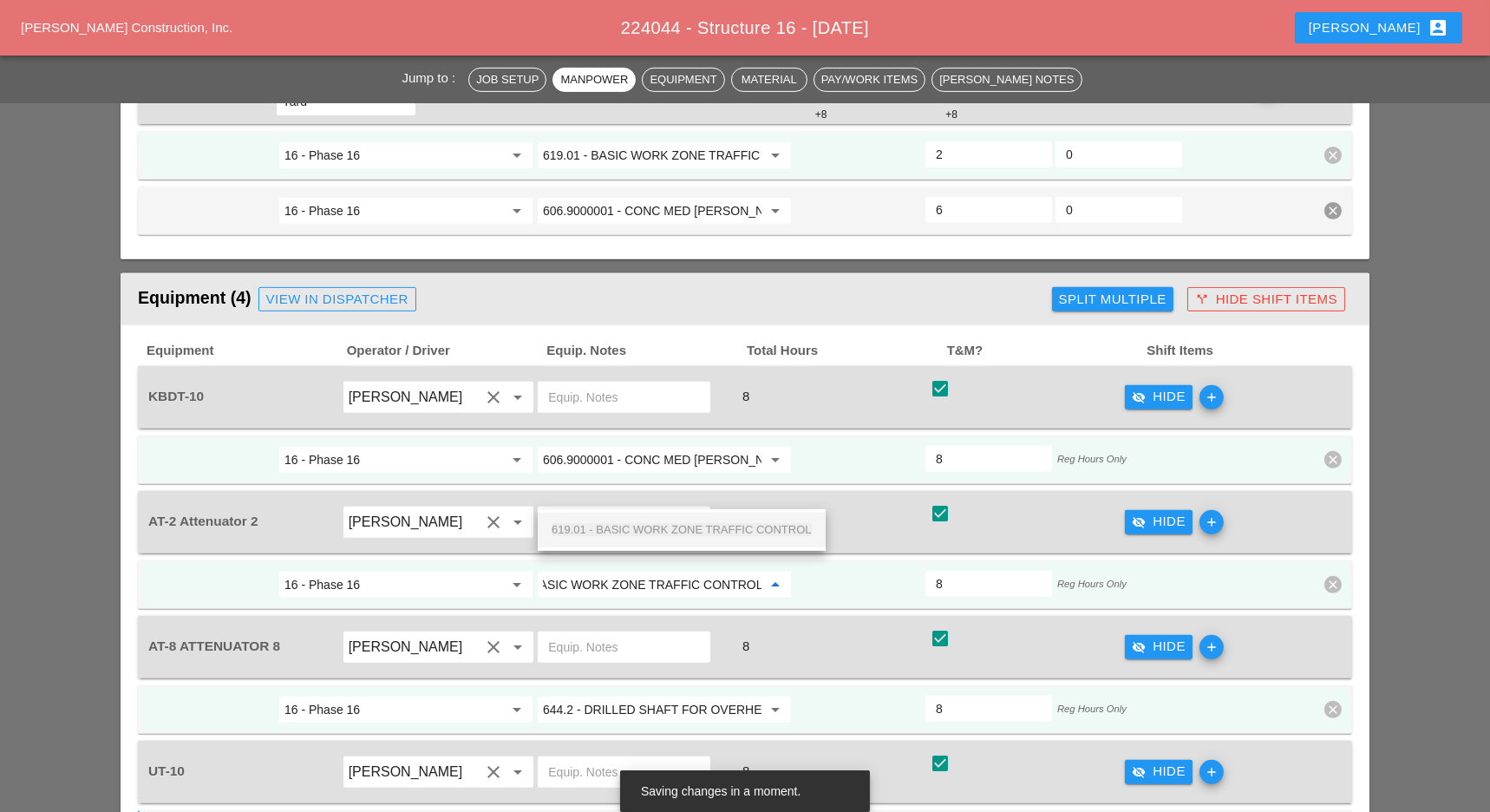
click at [678, 523] on span "619.01 - BASIC WORK ZONE TRAFFIC CONTROL" at bounding box center [681, 529] width 261 height 13
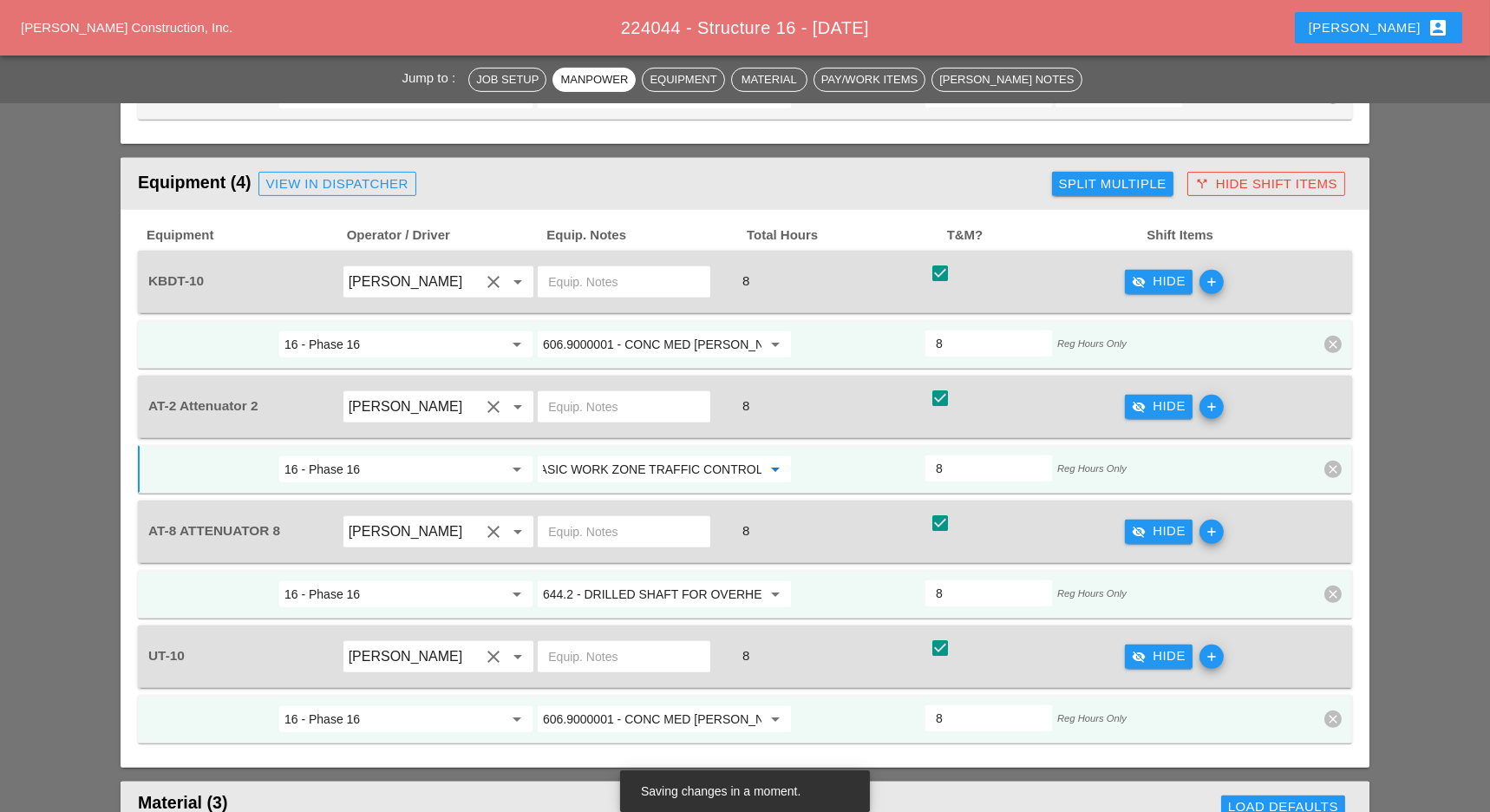
type input "619.01 - BASIC WORK ZONE TRAFFIC CONTROL"
click at [641, 580] on input "644.2 - DRILLED SHAFT FOR OVERHEAD SIGN STRUCTUR" at bounding box center [652, 594] width 218 height 28
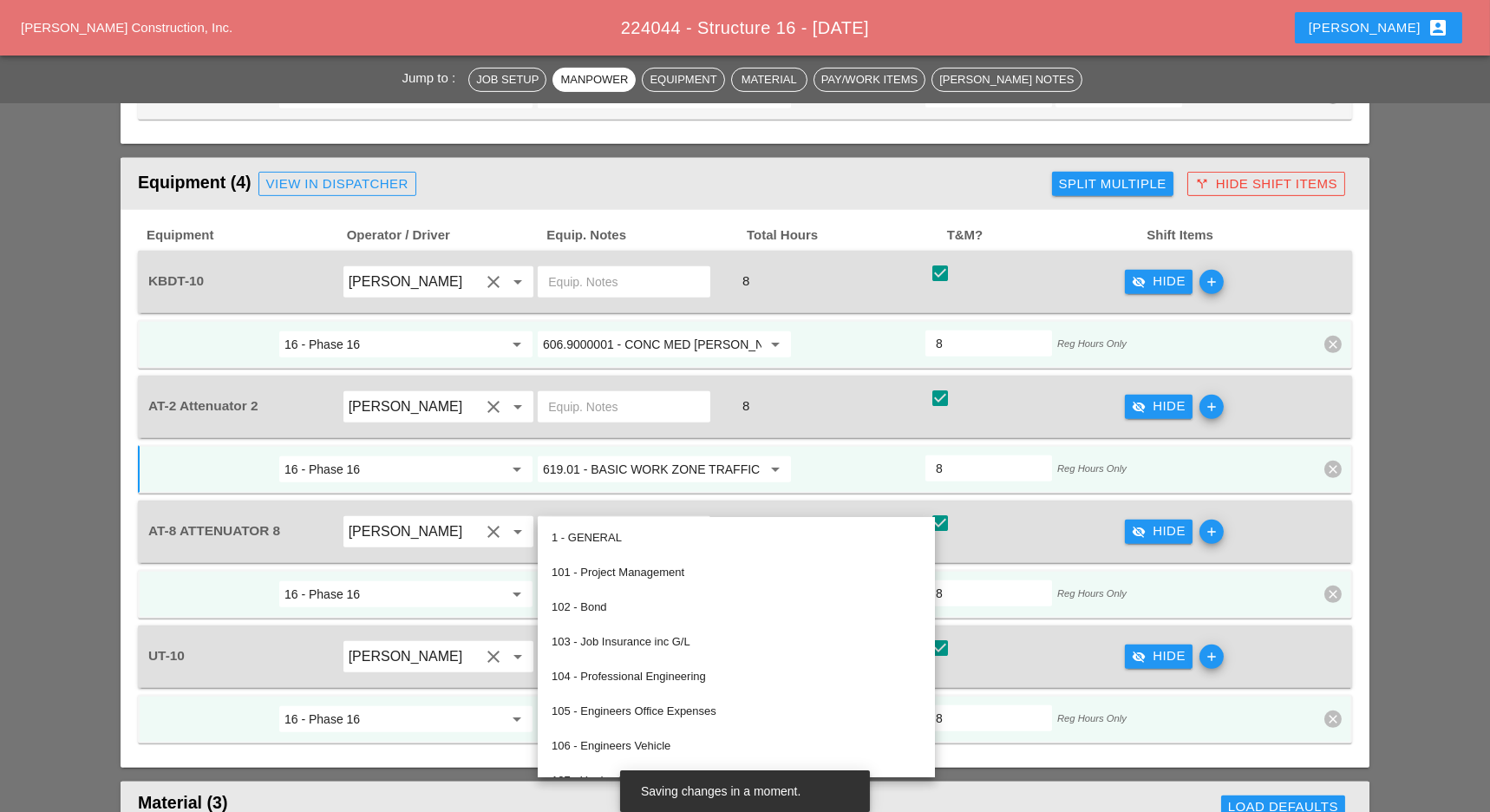
paste input "19.01 - BASIC WORK ZONE TRAFFIC CONTROL"
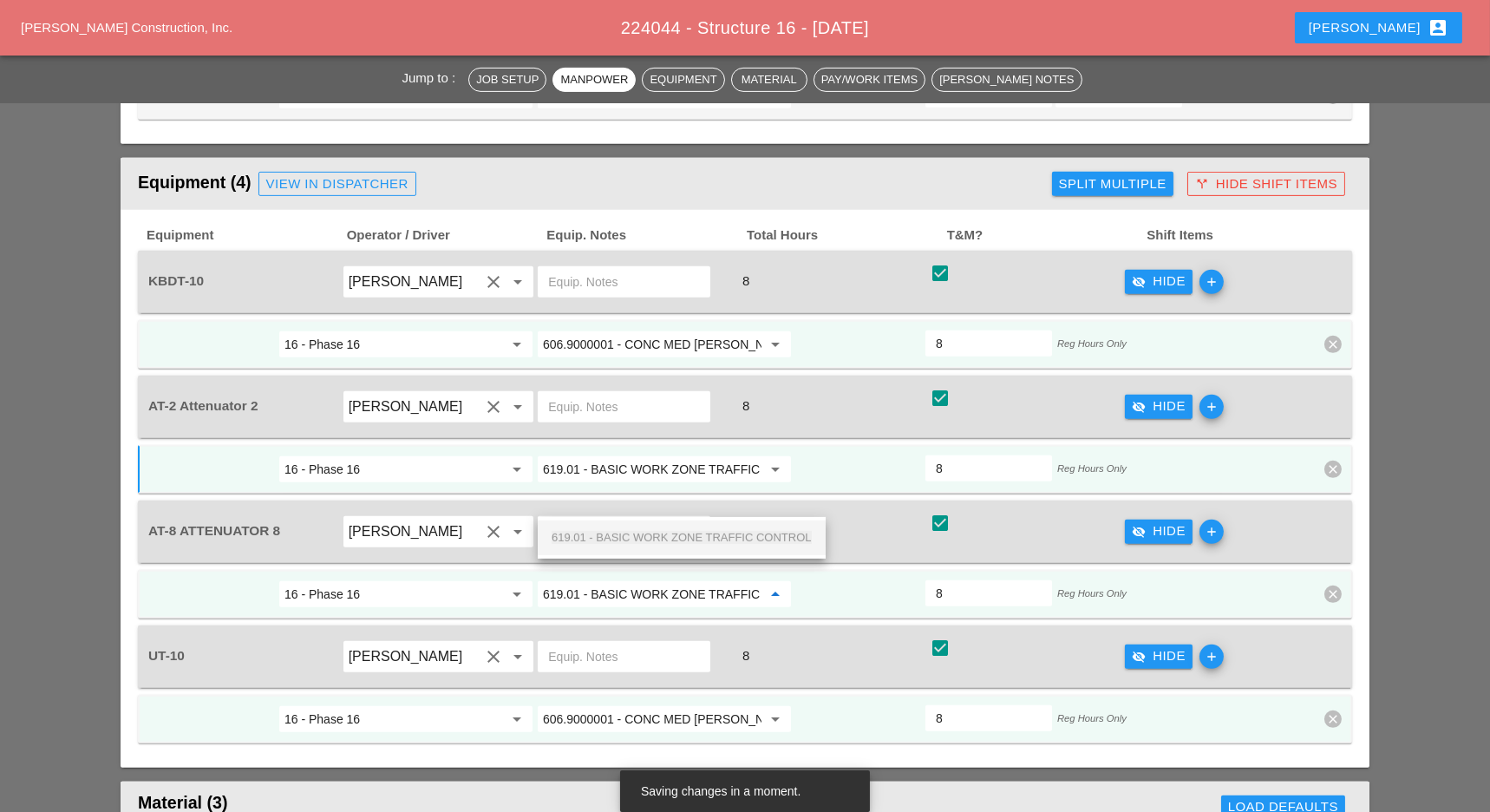
scroll to position [0, 59]
click at [625, 536] on span "619.01 - BASIC WORK ZONE TRAFFIC CONTROL" at bounding box center [681, 537] width 261 height 13
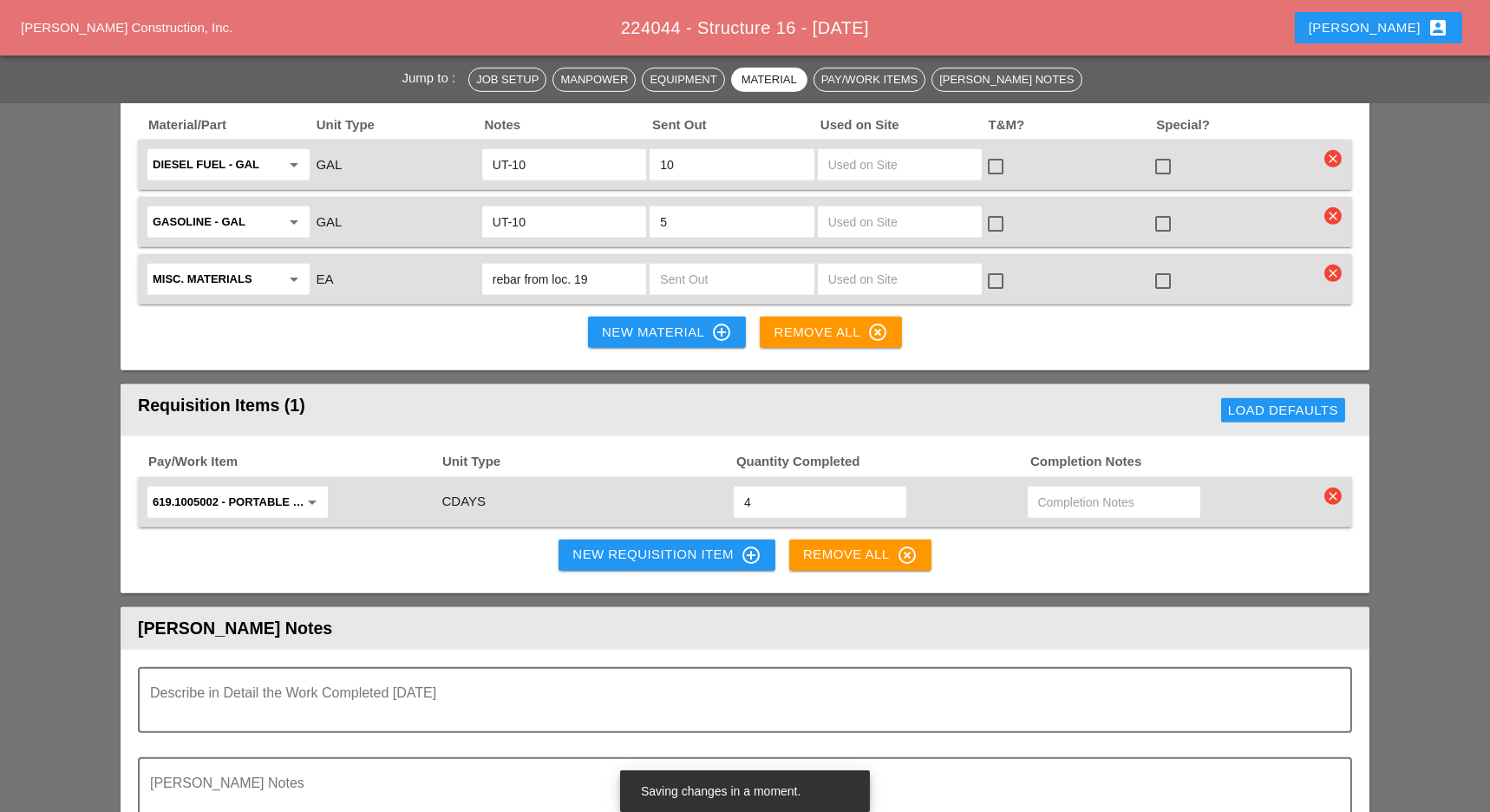
scroll to position [2543, 0]
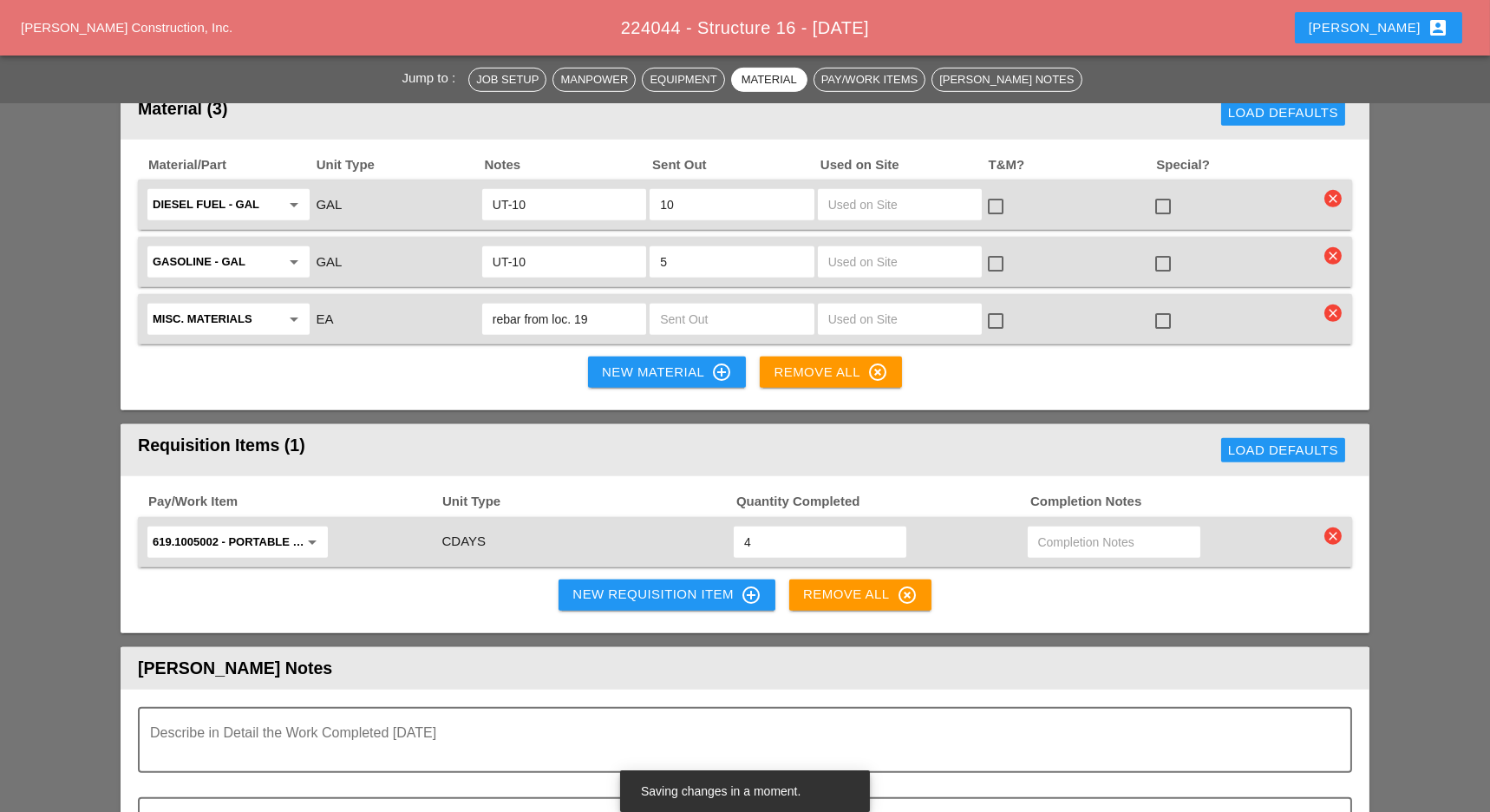
type input "619.01 - BASIC WORK ZONE TRAFFIC CONTROL"
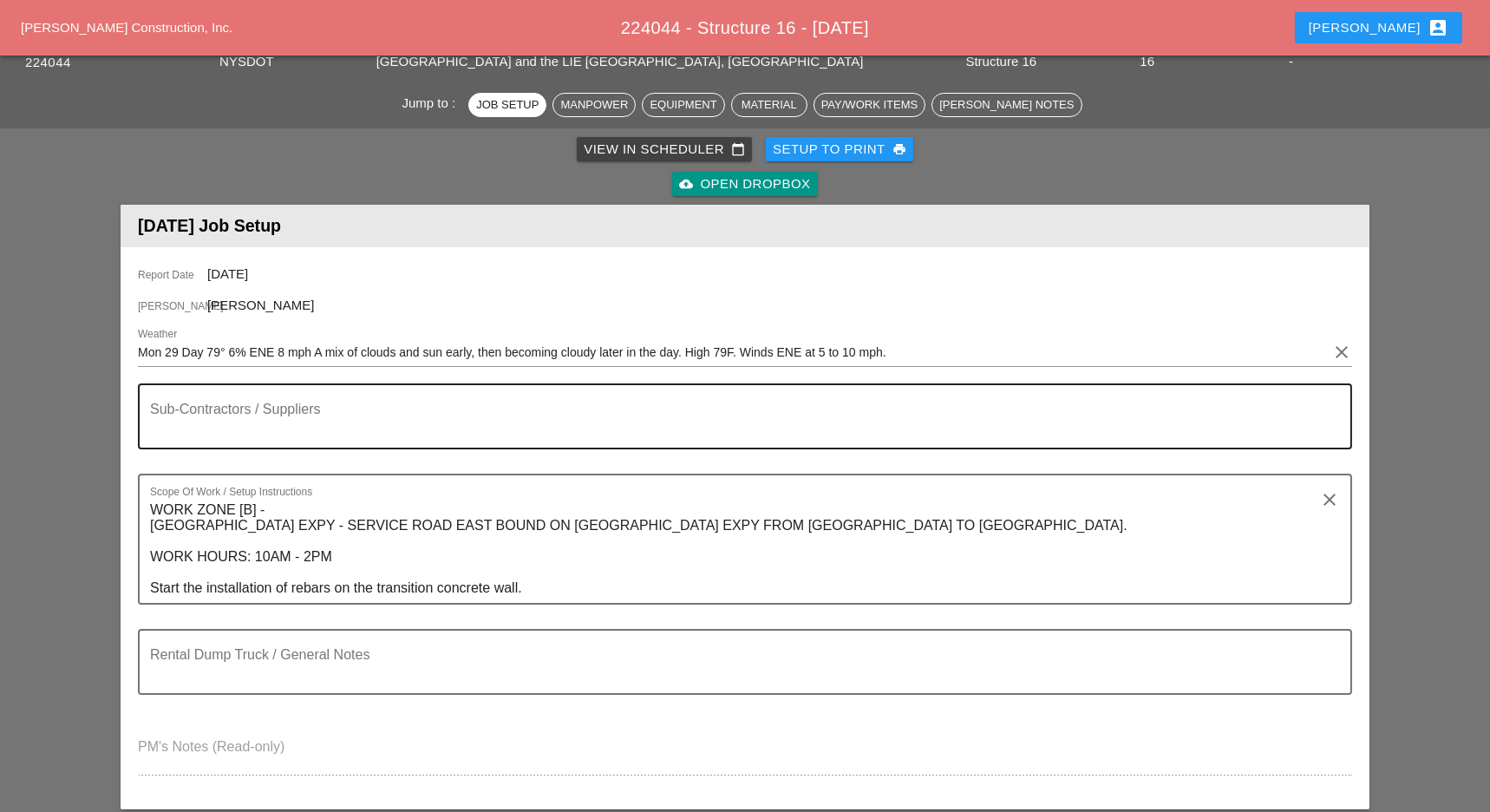
scroll to position [115, 0]
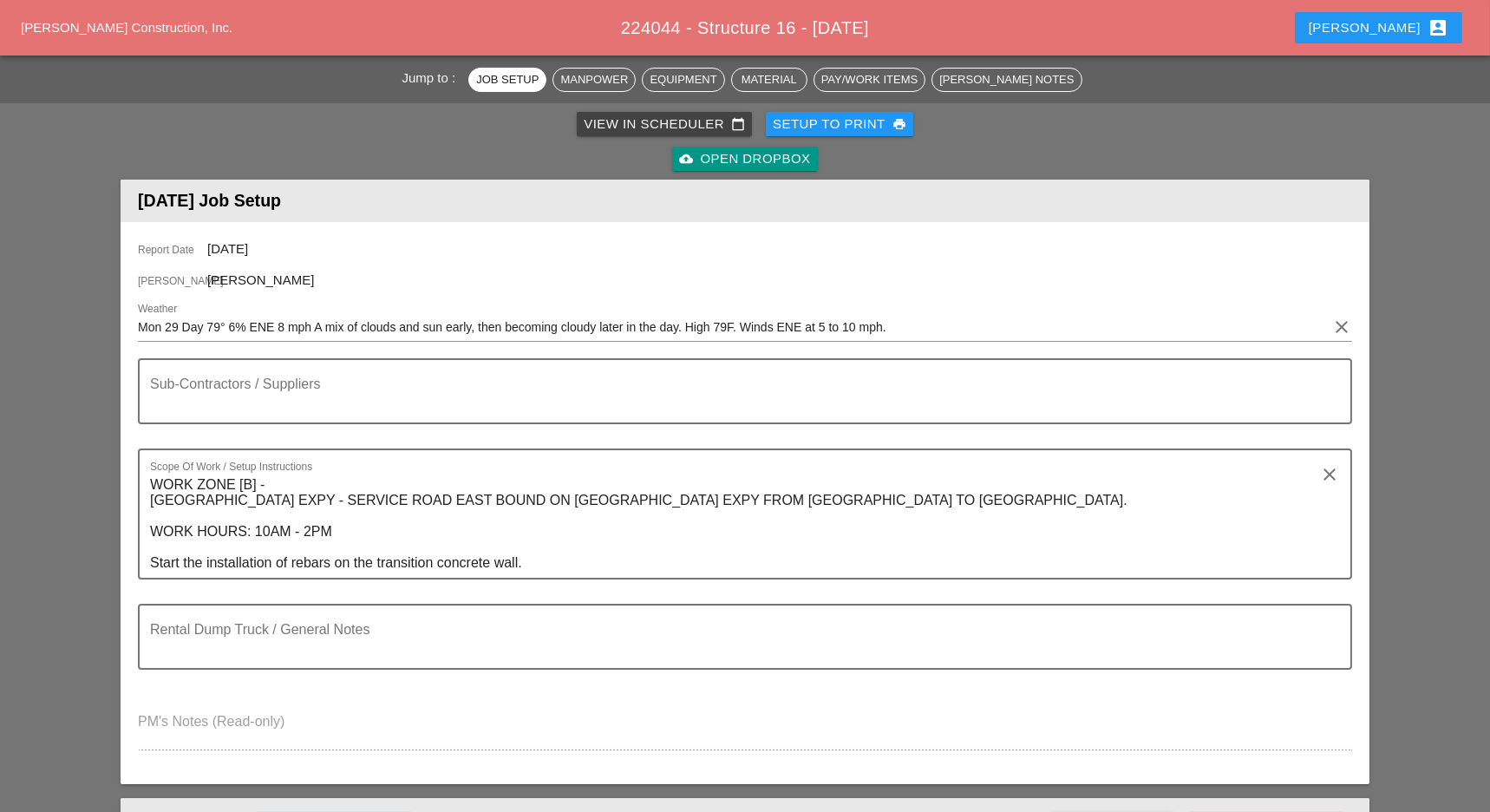
click at [622, 114] on div "View in Scheduler calendar_today" at bounding box center [664, 124] width 161 height 20
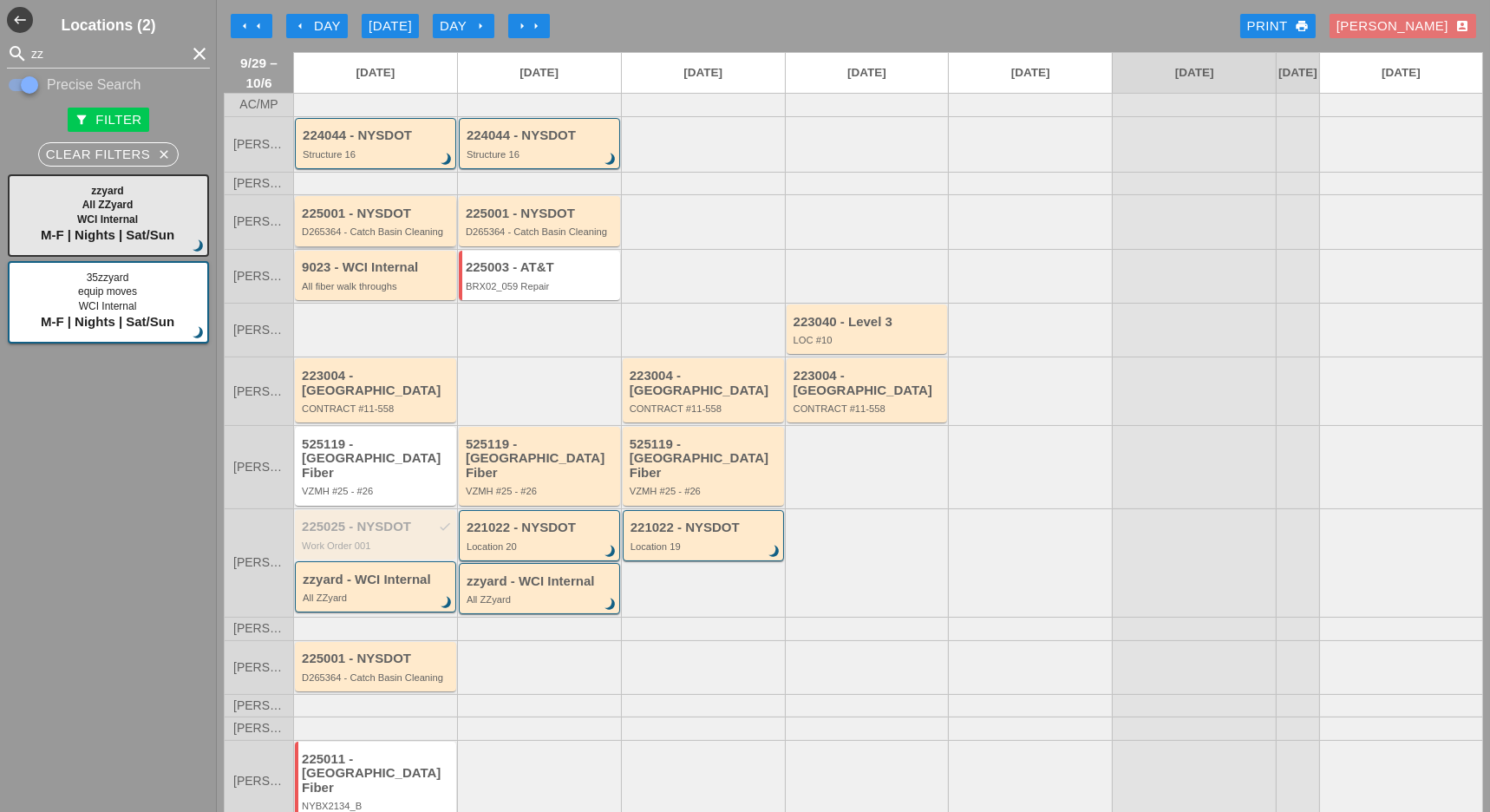
click at [376, 237] on div "D265364 - Catch Basin Cleaning" at bounding box center [377, 232] width 150 height 11
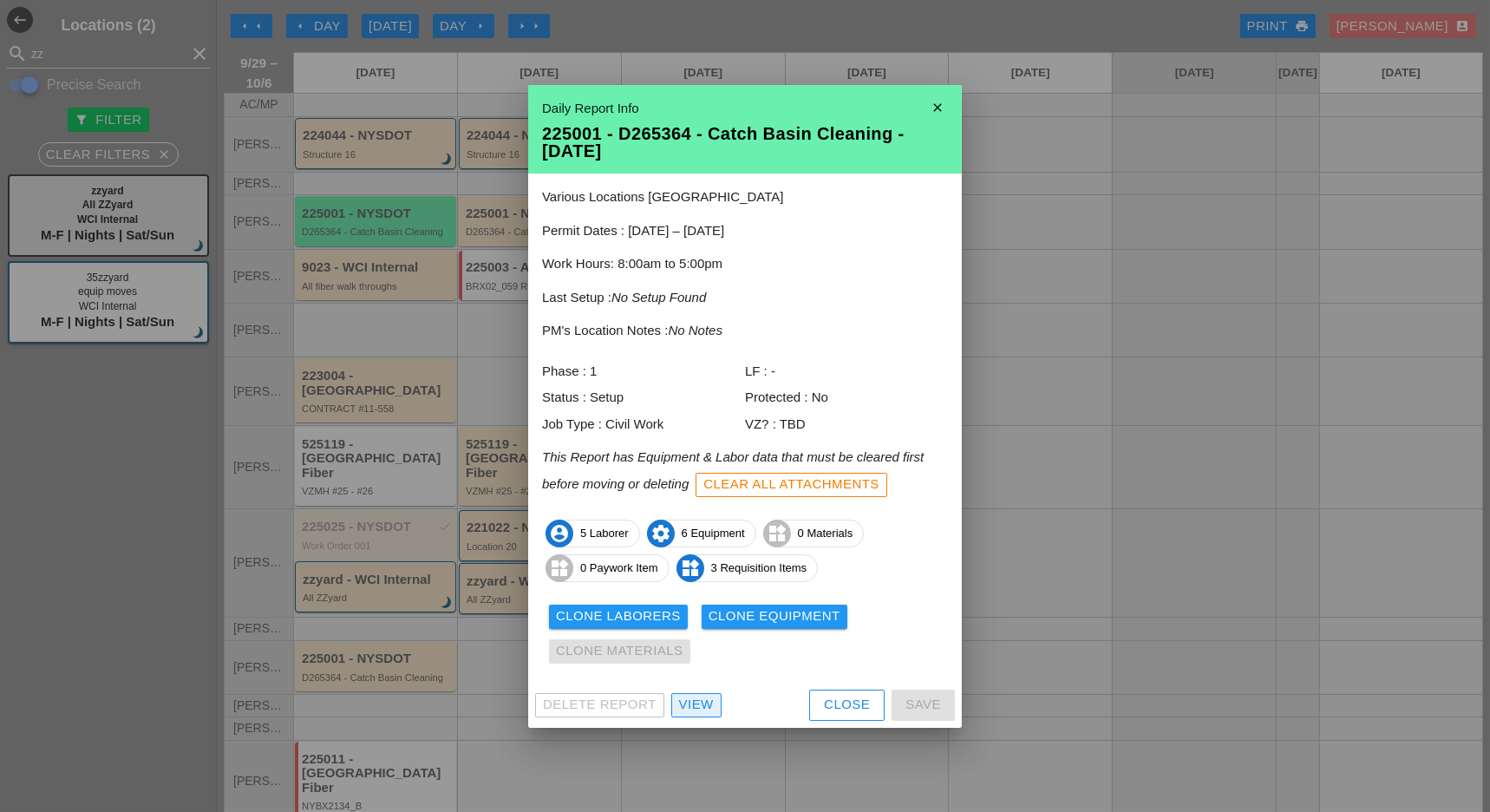
drag, startPoint x: 708, startPoint y: 711, endPoint x: 718, endPoint y: 709, distance: 10.2
click at [710, 711] on div "View" at bounding box center [696, 705] width 34 height 20
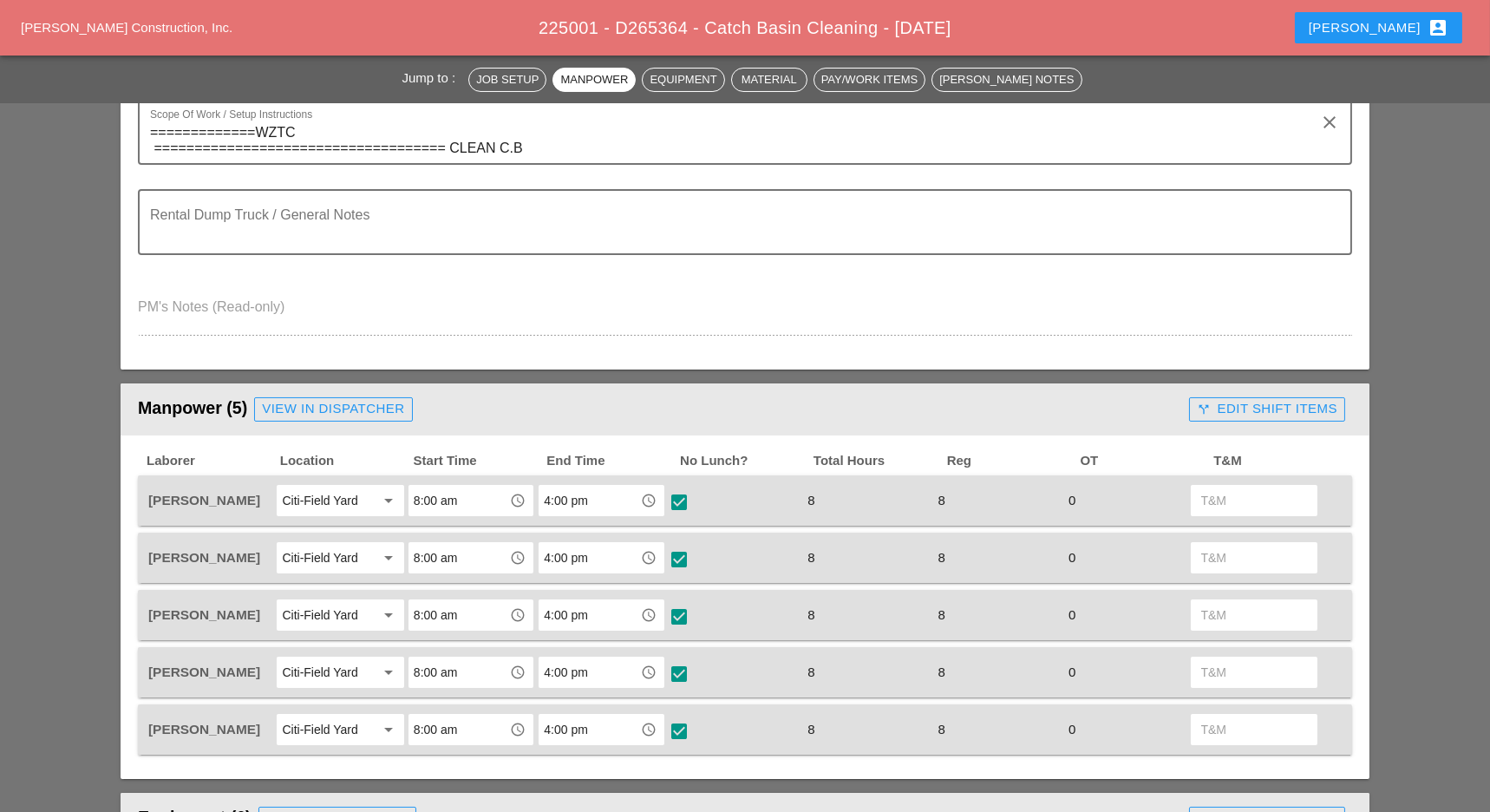
scroll to position [578, 0]
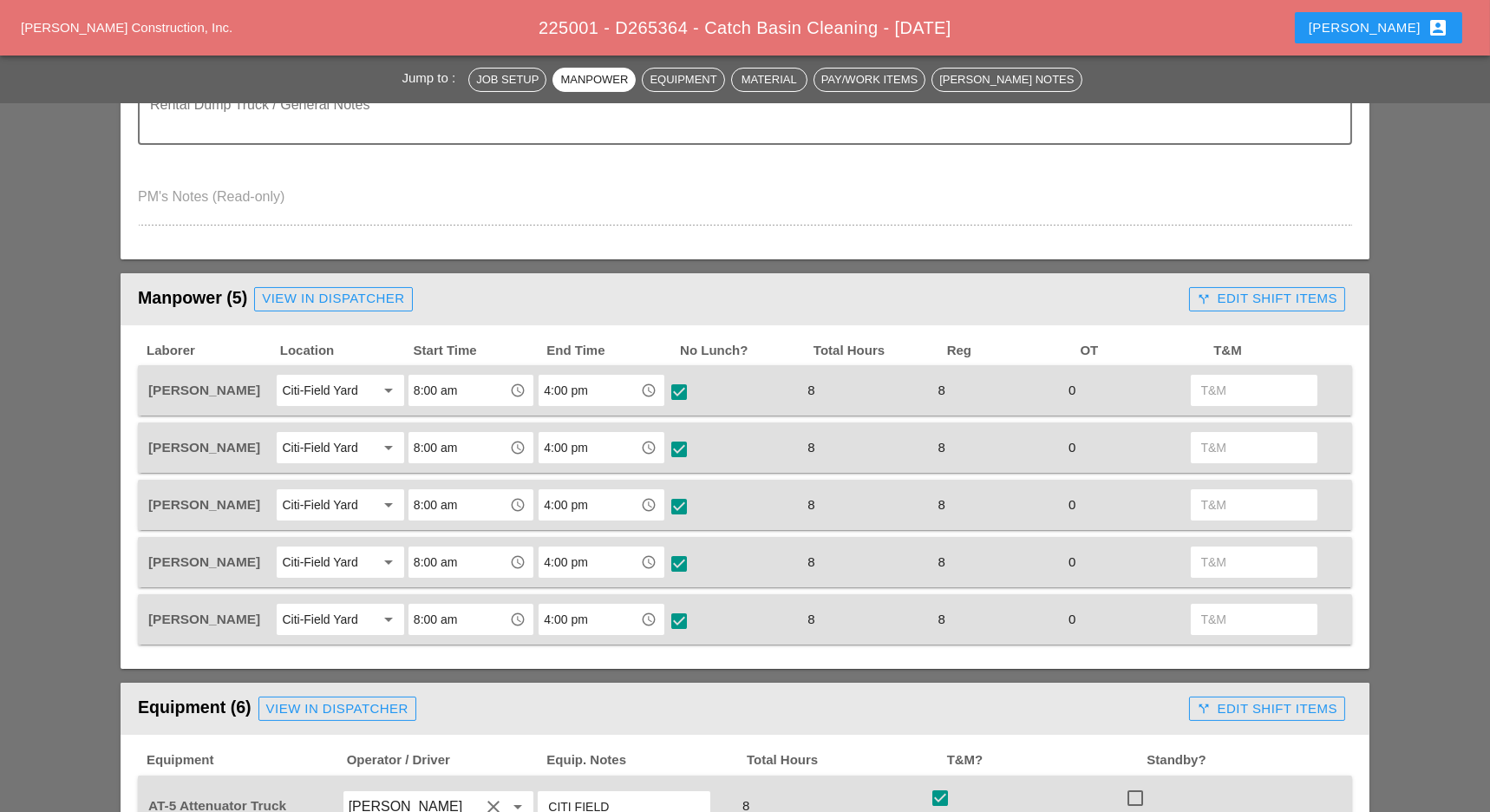
click at [1252, 293] on div "call_split Edit Shift Items" at bounding box center [1267, 298] width 141 height 20
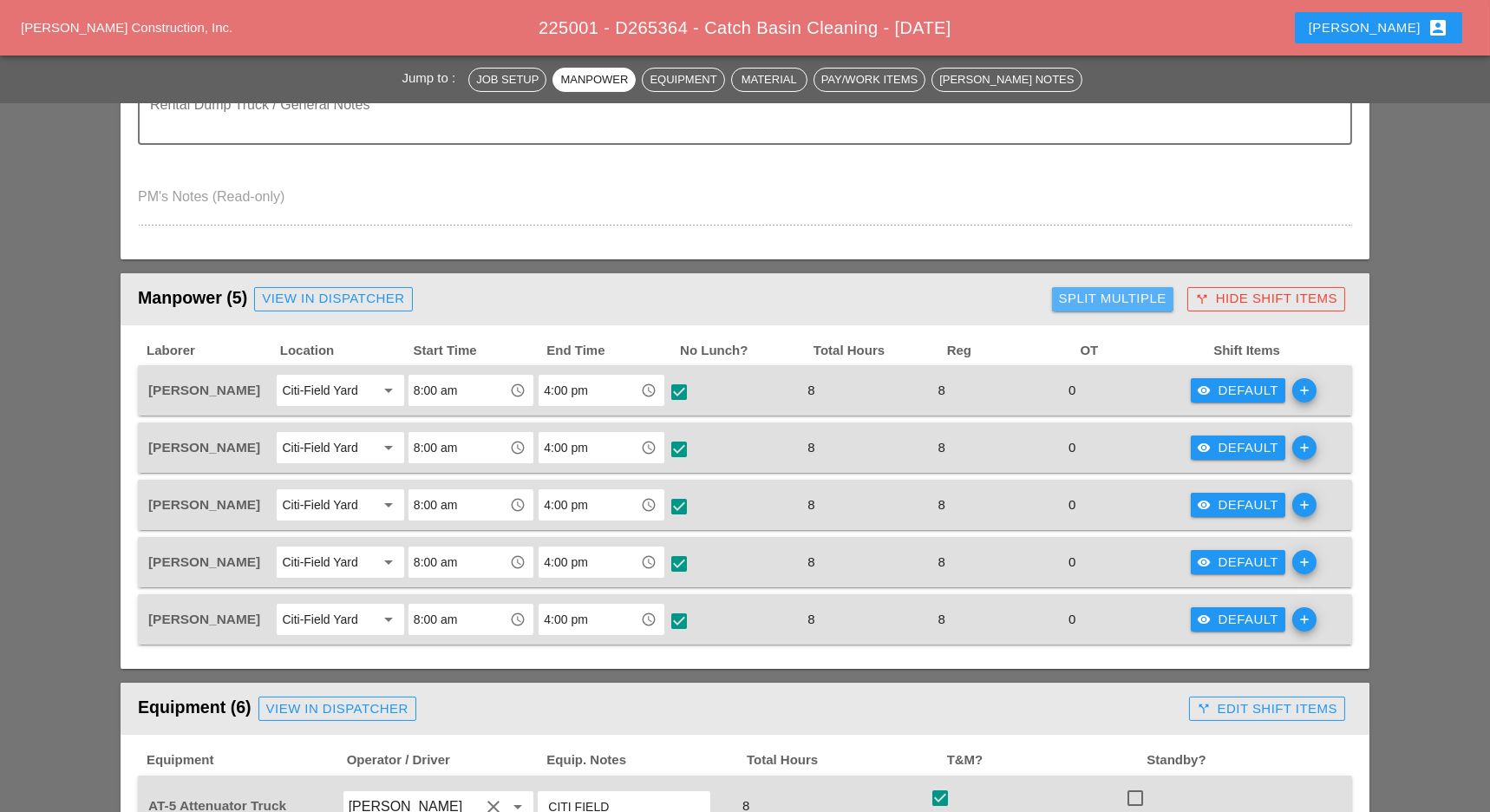
click at [1117, 288] on div "Split Multiple" at bounding box center [1112, 298] width 107 height 20
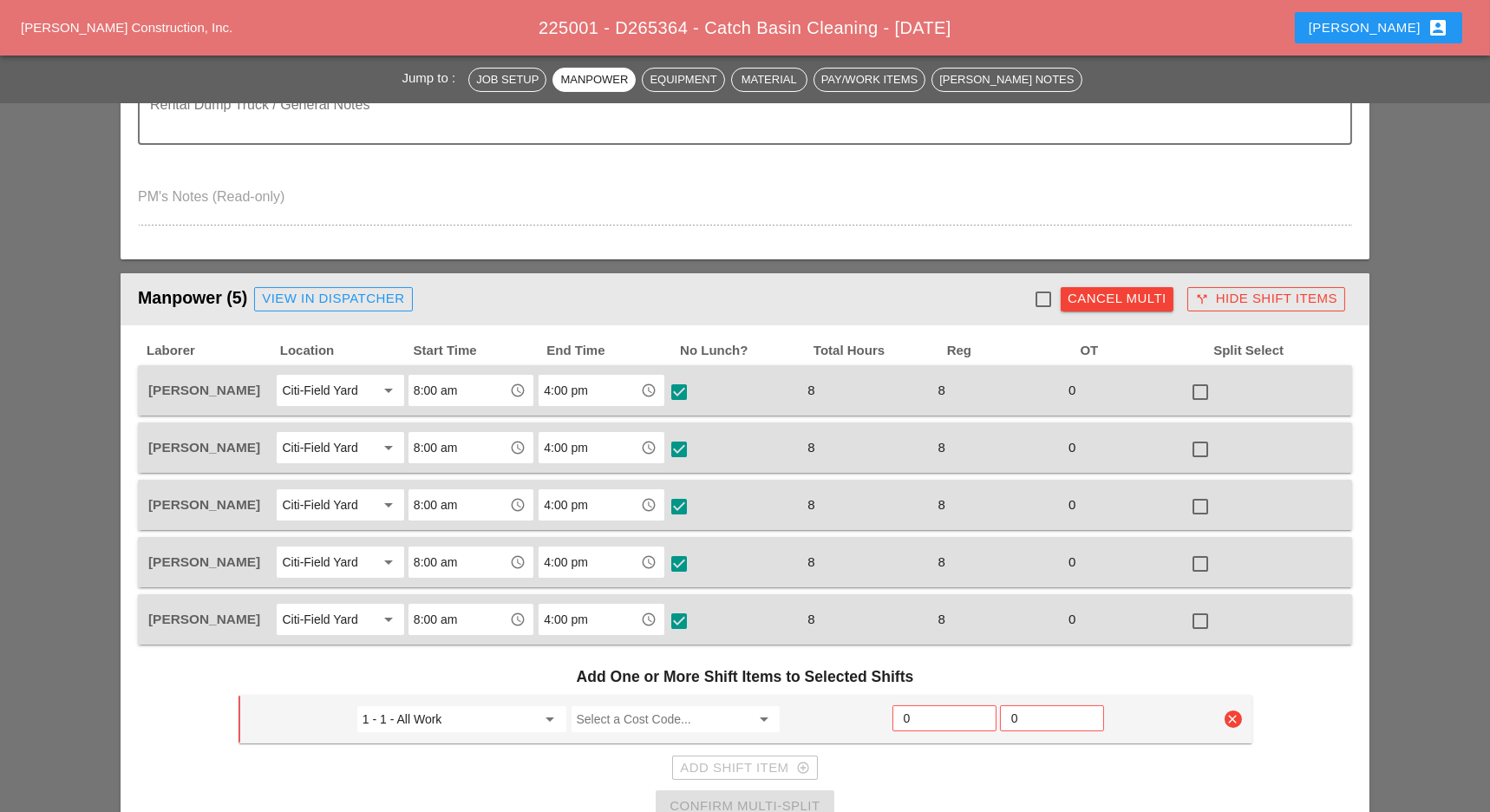
click at [1045, 290] on div at bounding box center [1043, 299] width 30 height 30
checkbox input "true"
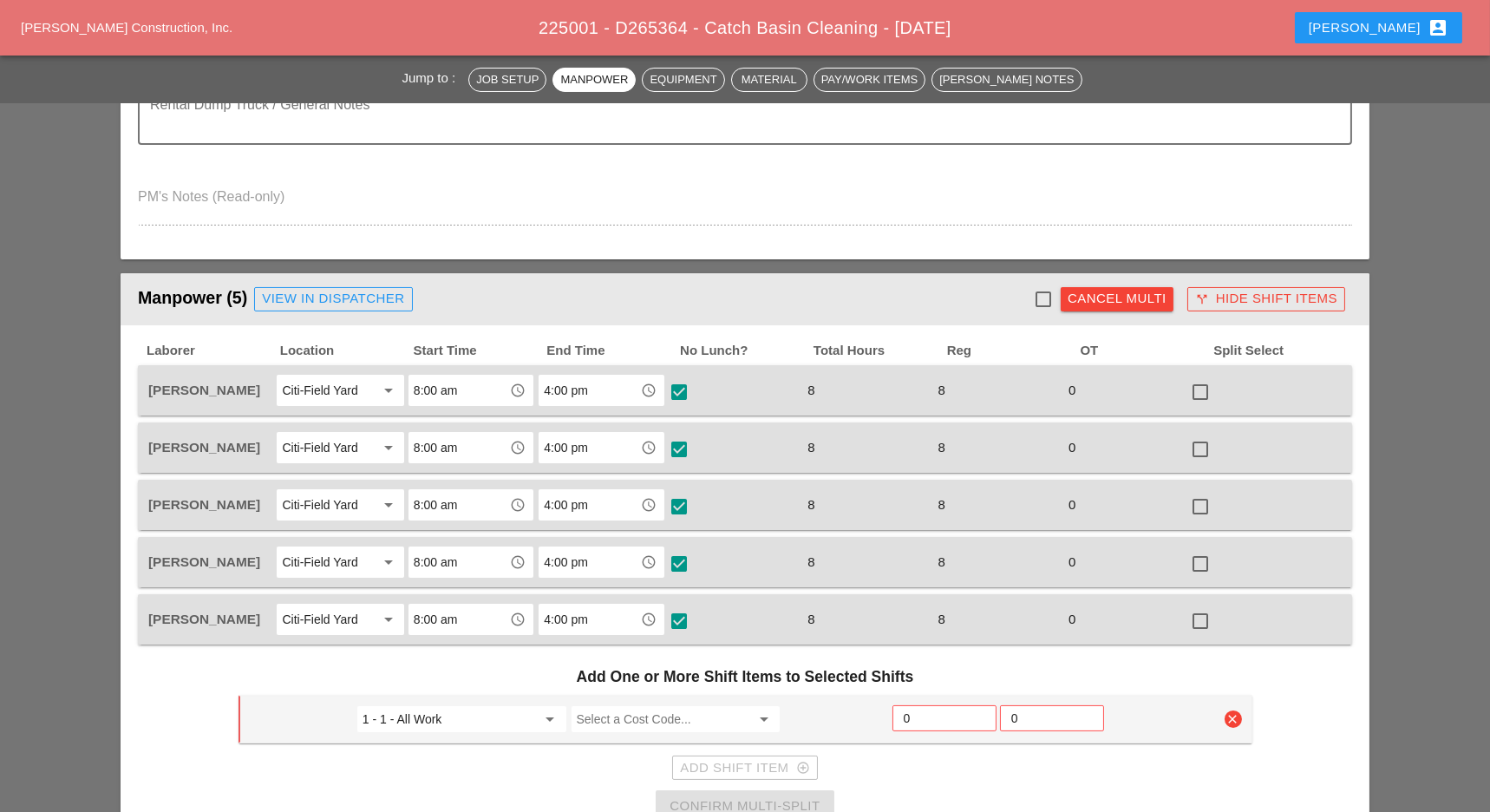
checkbox input "true"
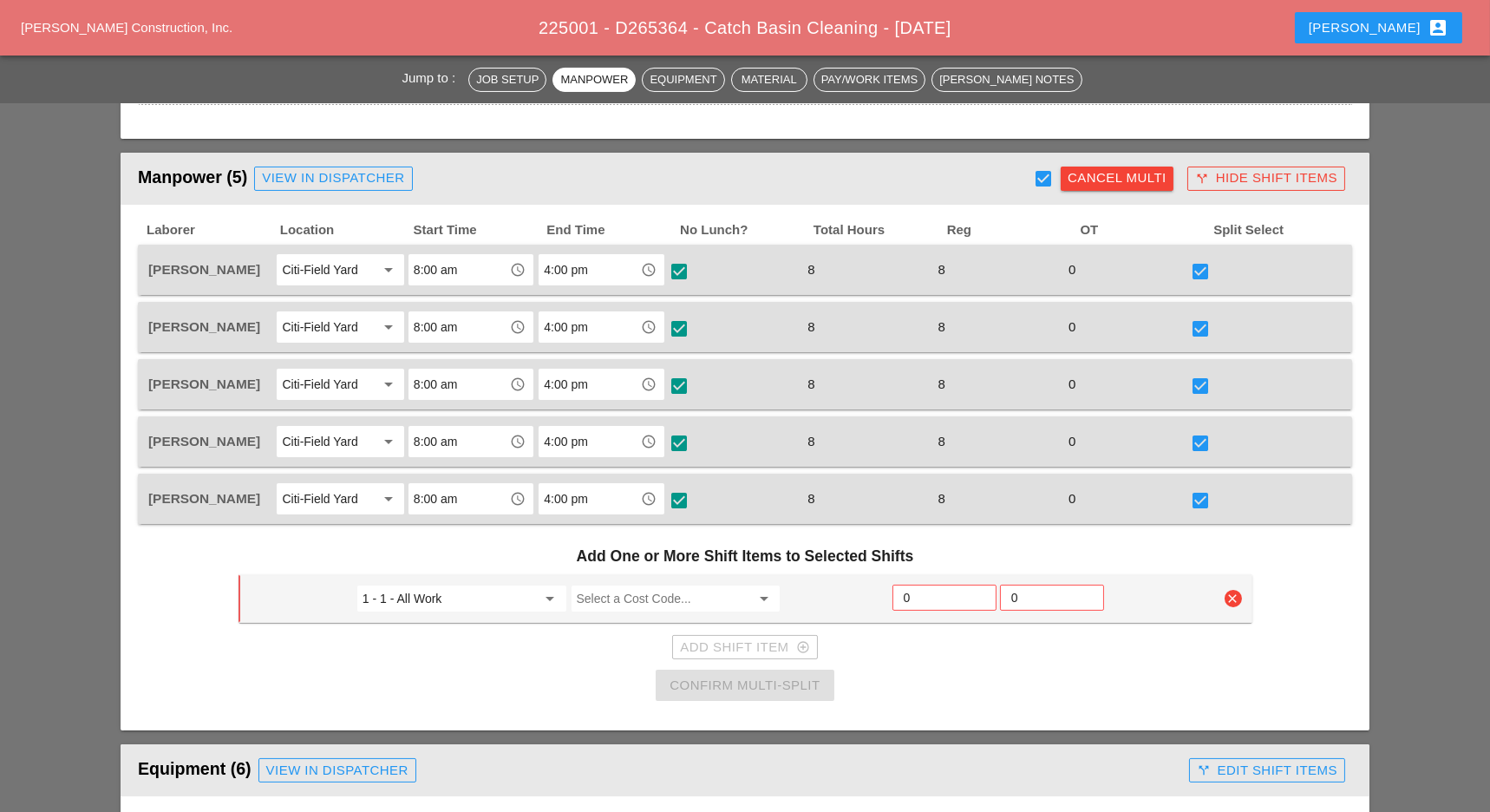
scroll to position [809, 0]
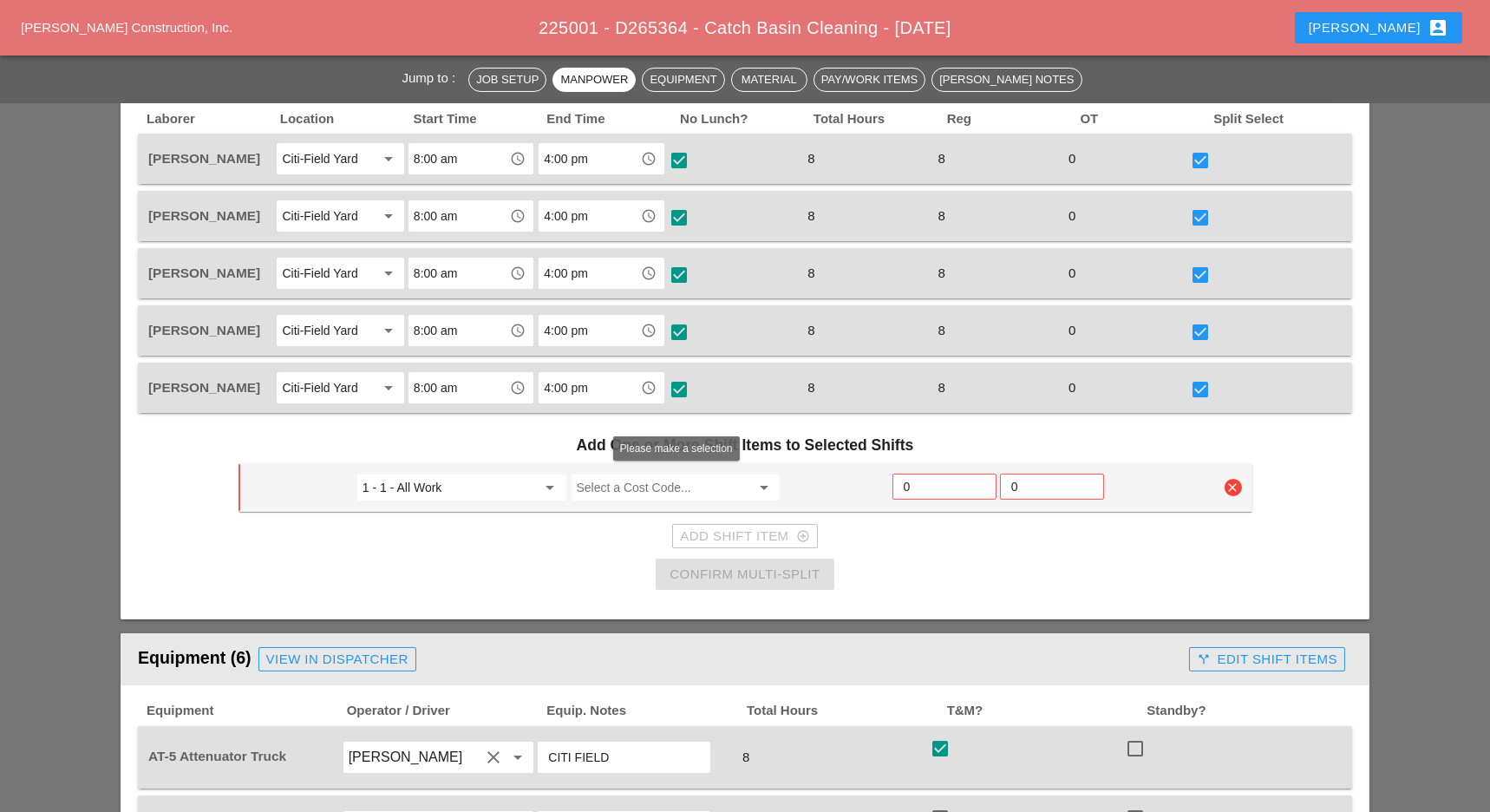
click at [623, 485] on input "Select a Cost Code..." at bounding box center [663, 487] width 174 height 28
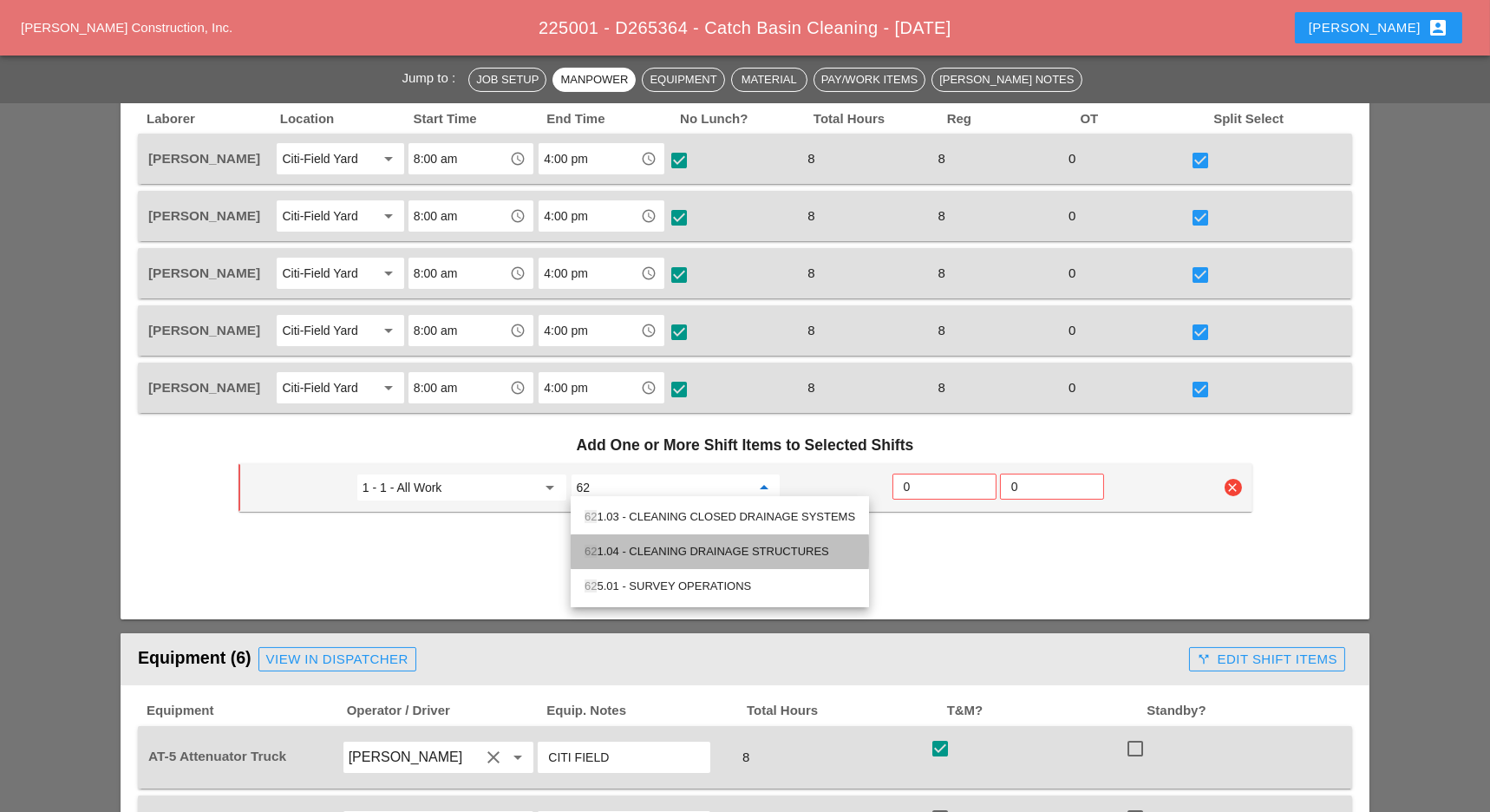
click at [639, 553] on div "62 1.04 - CLEANING DRAINAGE STRUCTURES" at bounding box center [720, 551] width 270 height 21
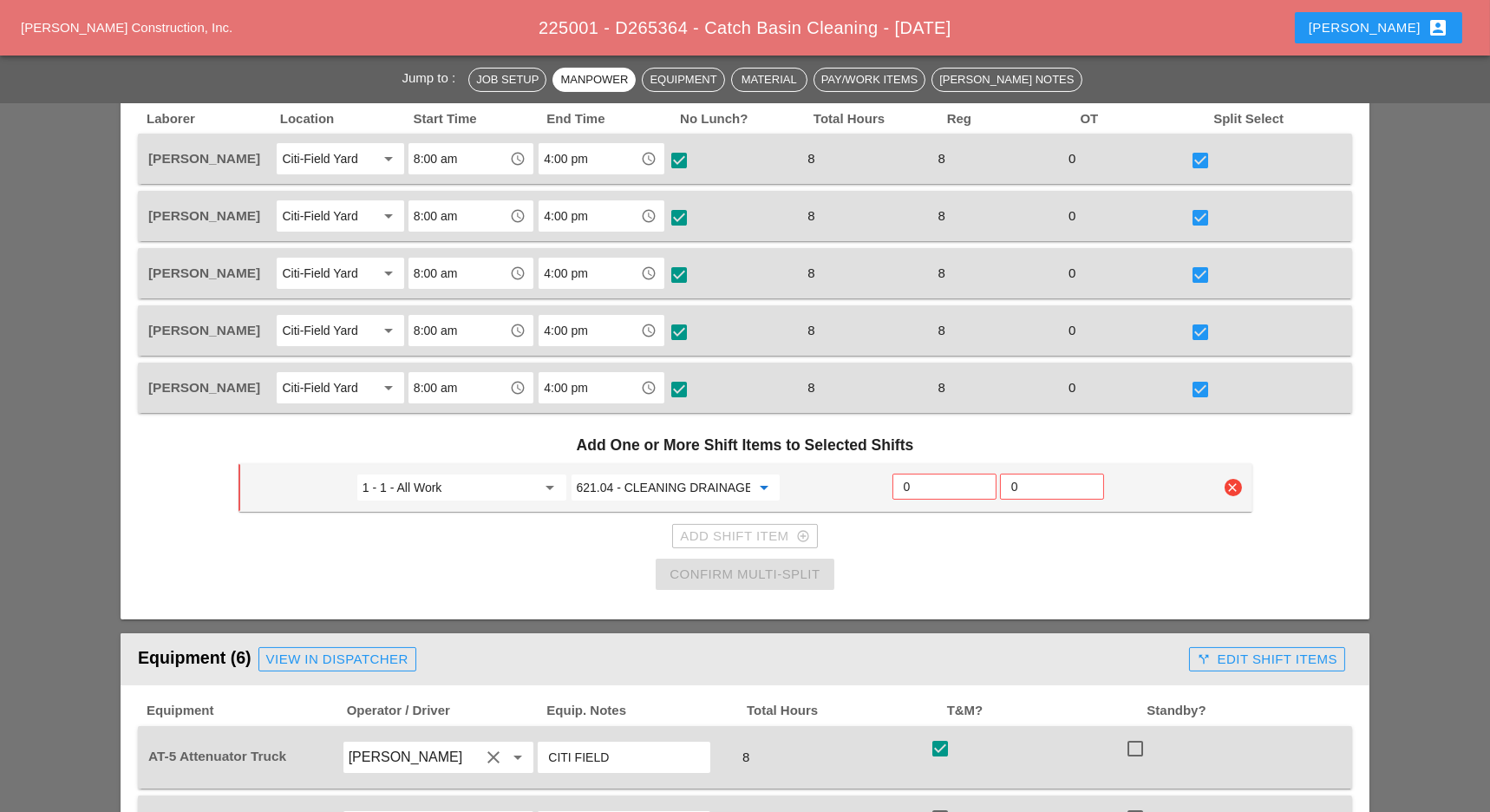
type input "621.04 - CLEANING DRAINAGE STRUCTURES"
click at [911, 479] on input "0" at bounding box center [945, 486] width 81 height 28
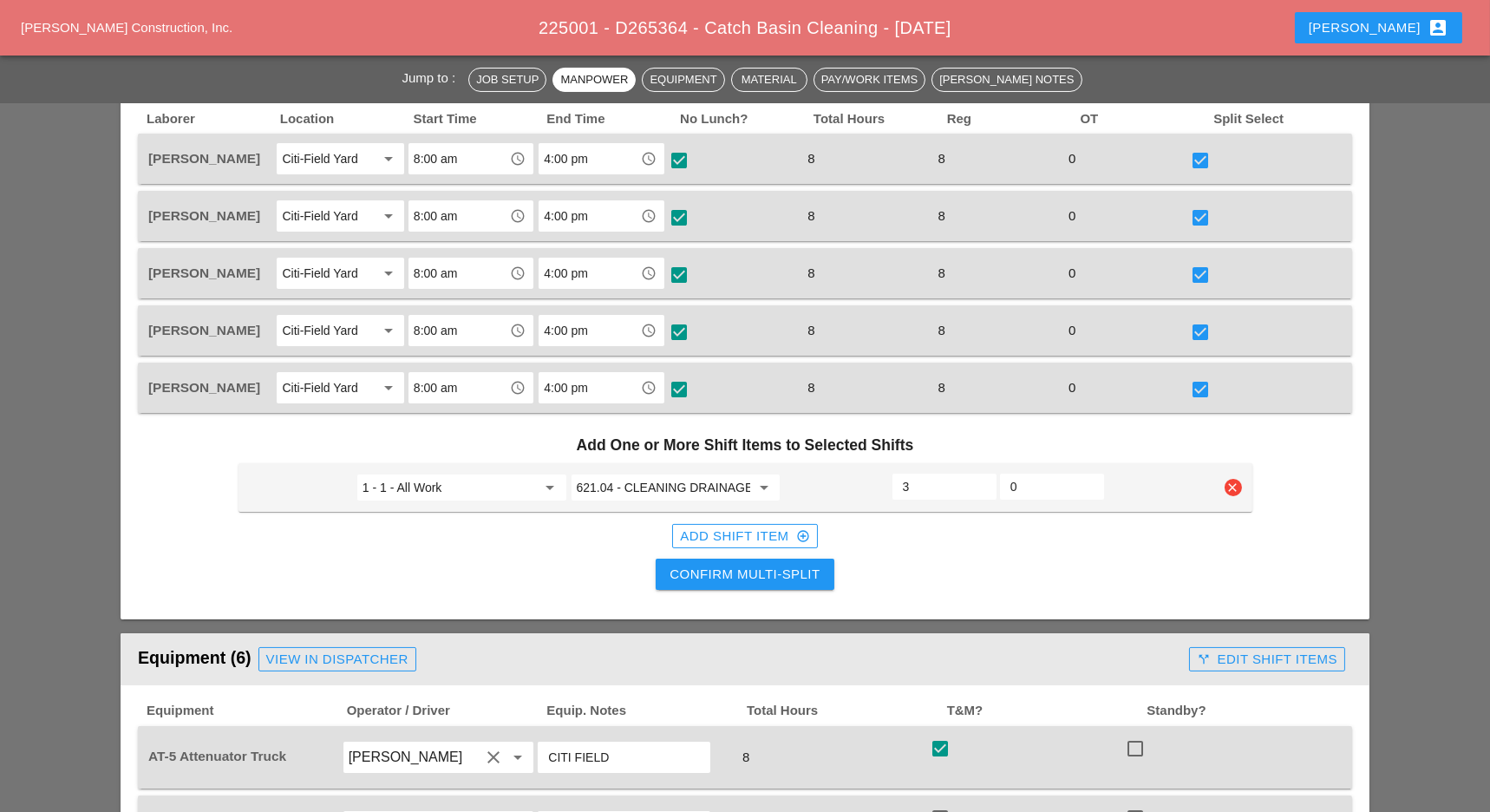
type input "3"
click at [752, 529] on div "Add Shift Item add_circle_outline" at bounding box center [744, 536] width 129 height 20
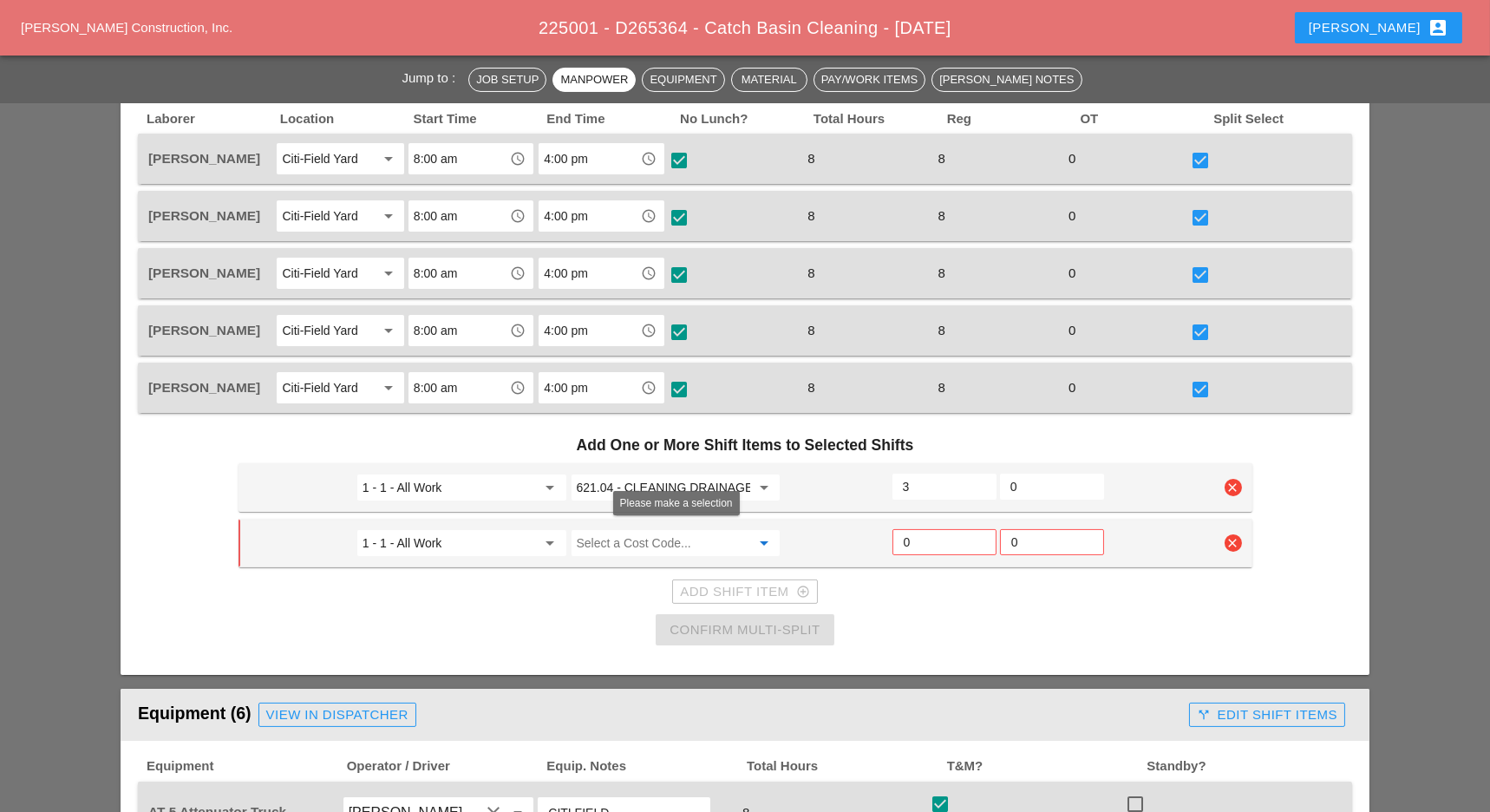
click at [616, 538] on input "Select a Cost Code..." at bounding box center [663, 543] width 174 height 28
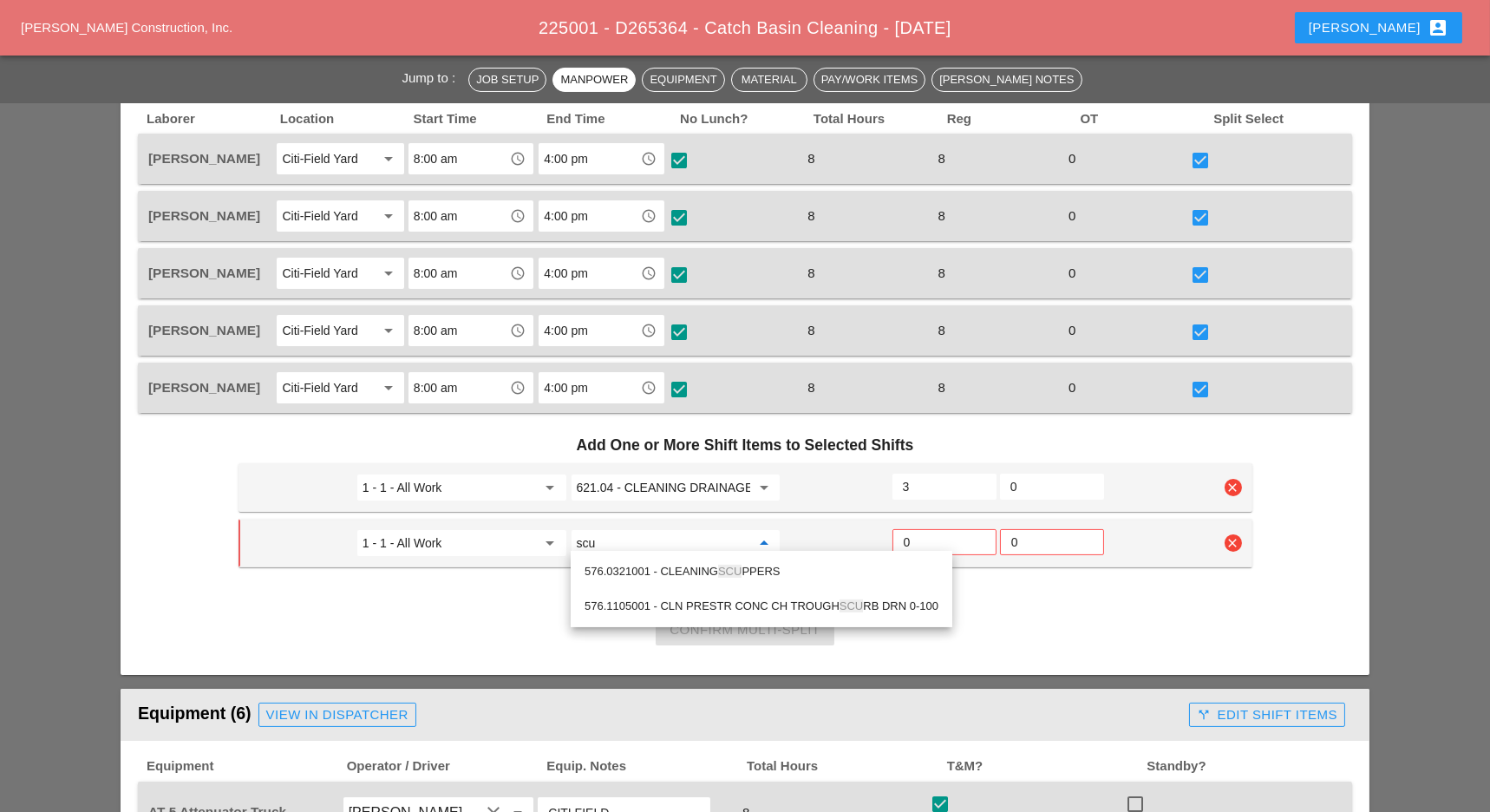
drag, startPoint x: 725, startPoint y: 568, endPoint x: 739, endPoint y: 568, distance: 14.0
click at [726, 568] on span "SCU" at bounding box center [730, 570] width 23 height 13
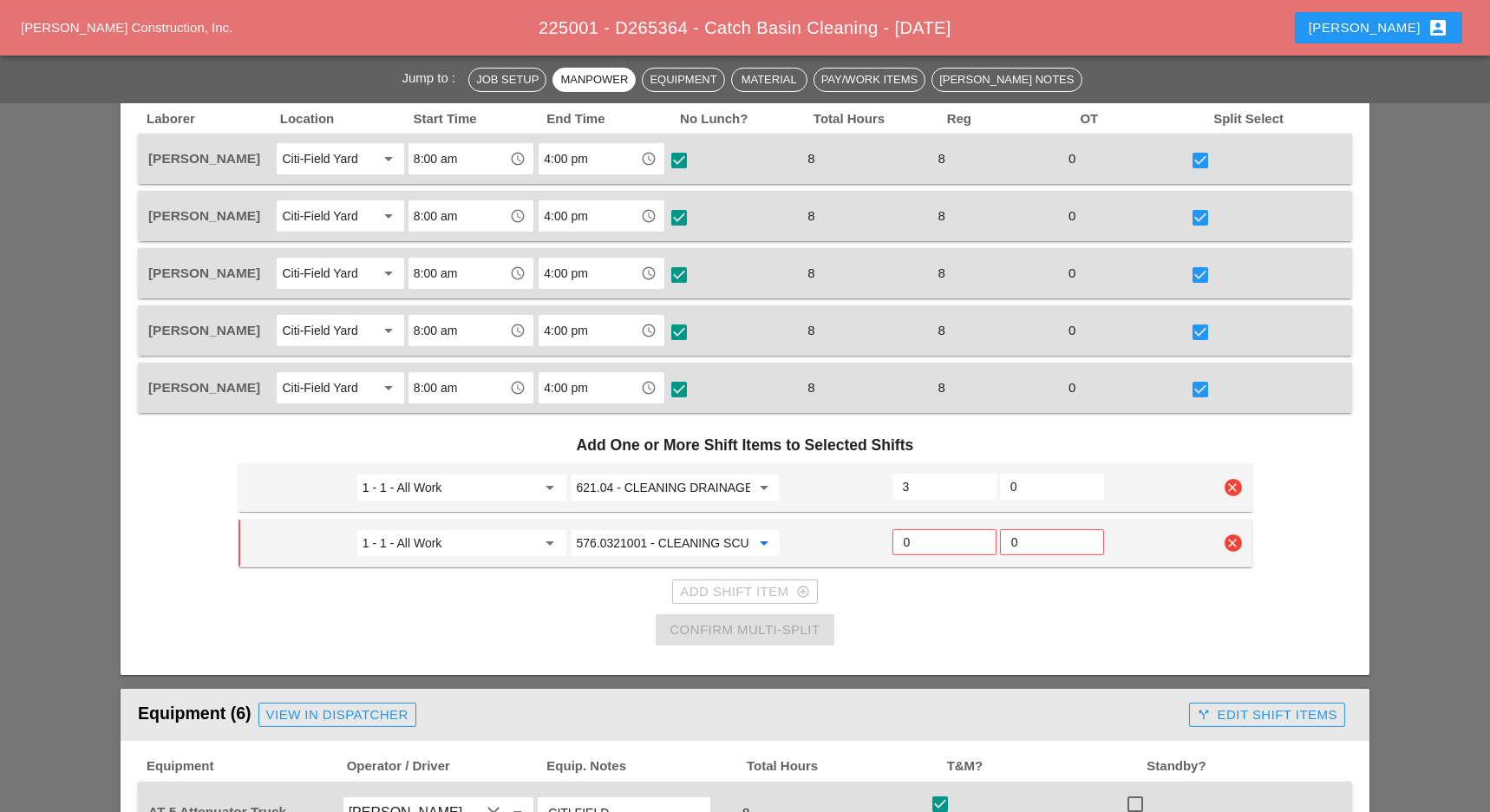
type input "576.0321001 - CLEANING SCUPPERS"
click at [915, 539] on input "0" at bounding box center [945, 542] width 81 height 28
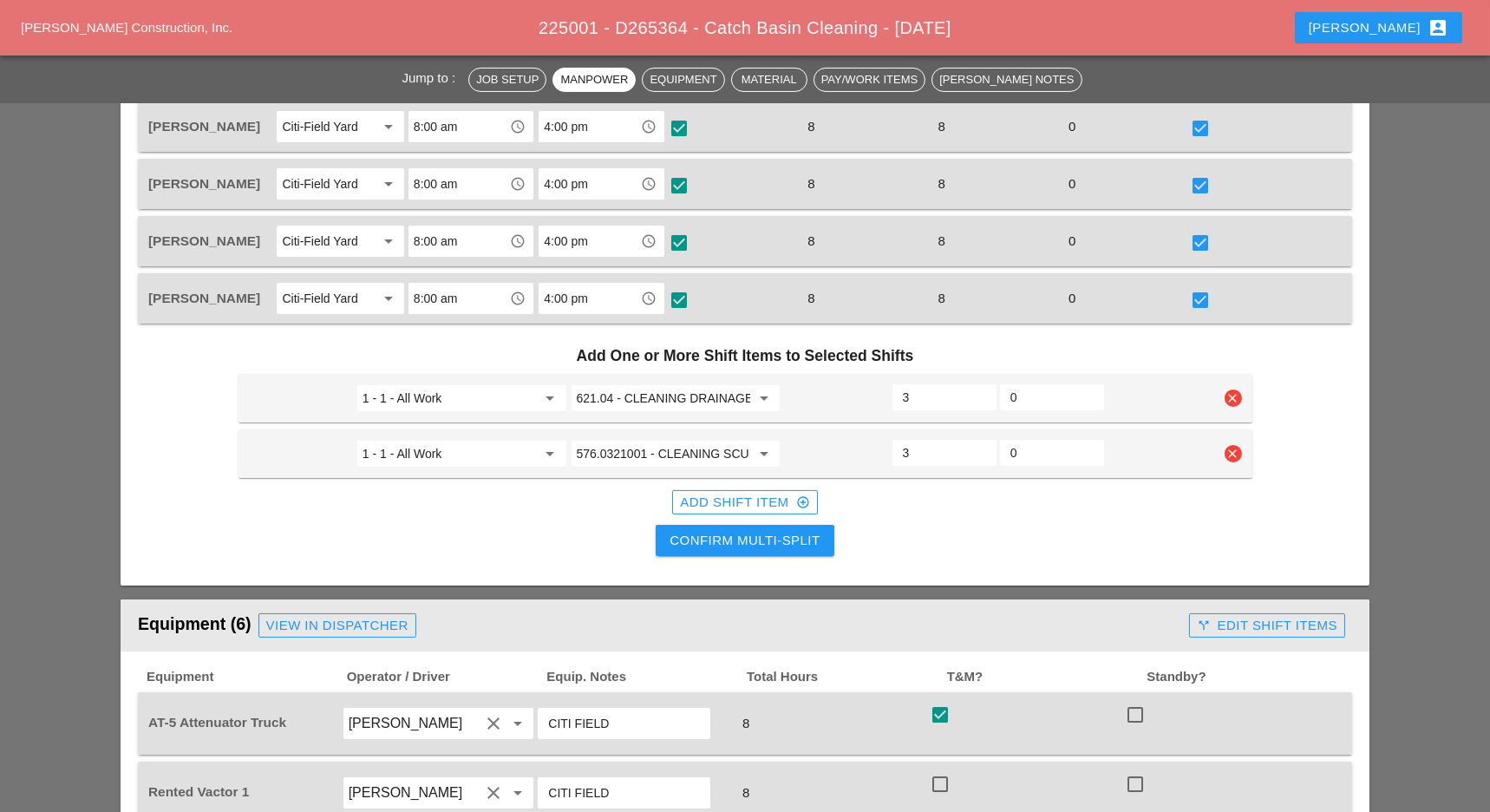
scroll to position [925, 0]
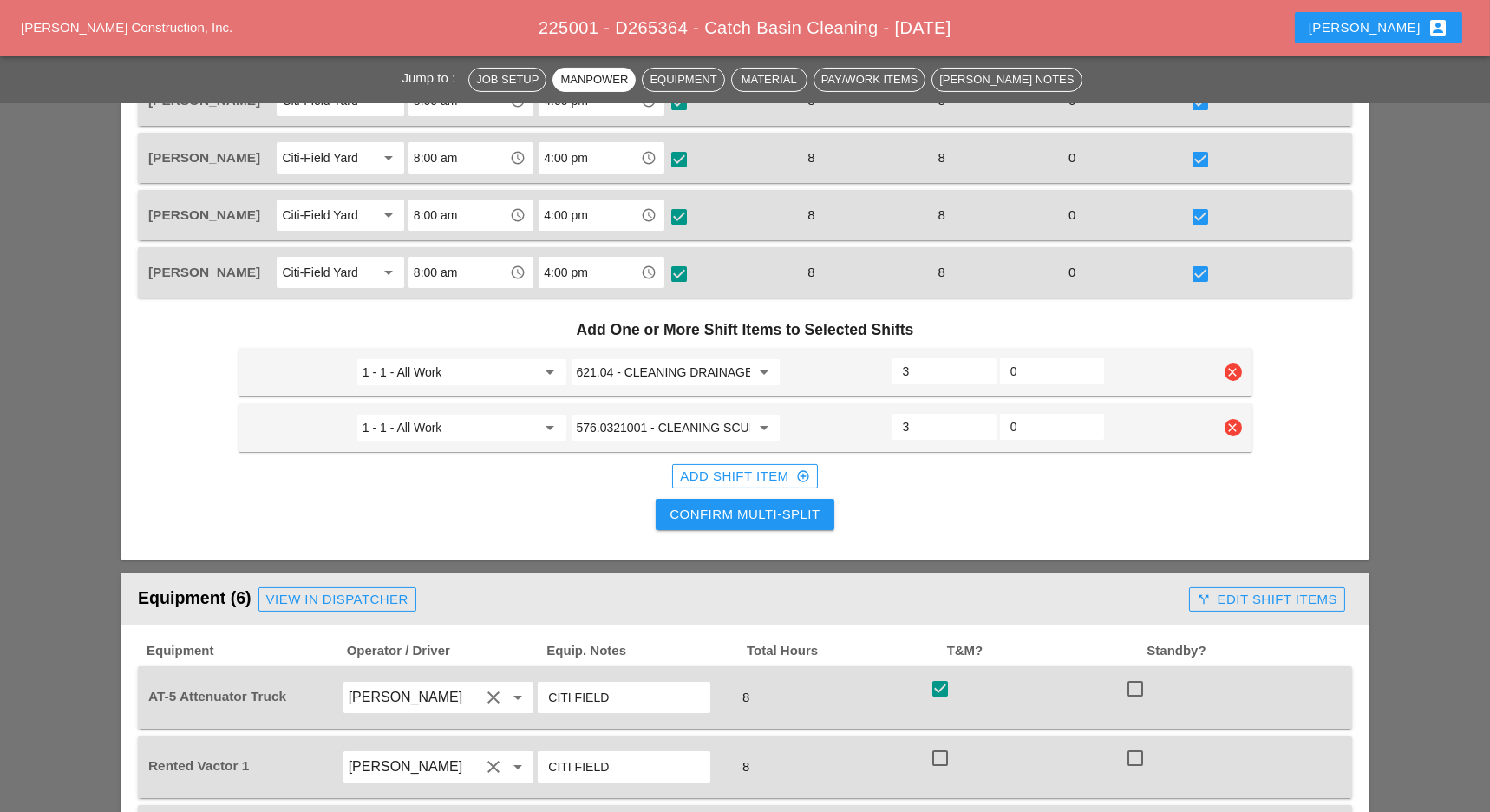
type input "3"
click at [780, 511] on div "Confirm Multi-Split" at bounding box center [745, 515] width 150 height 20
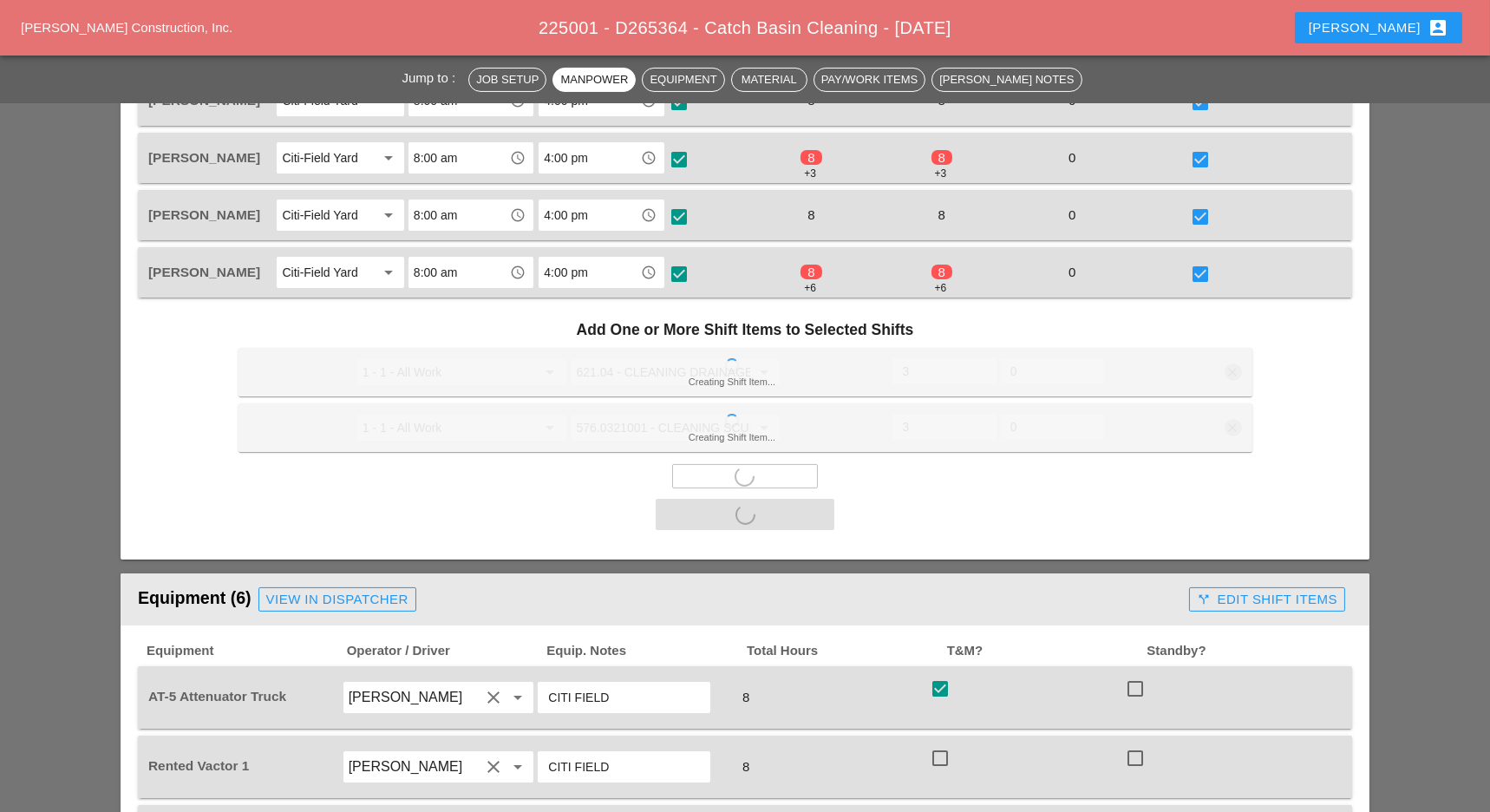
scroll to position [1156, 0]
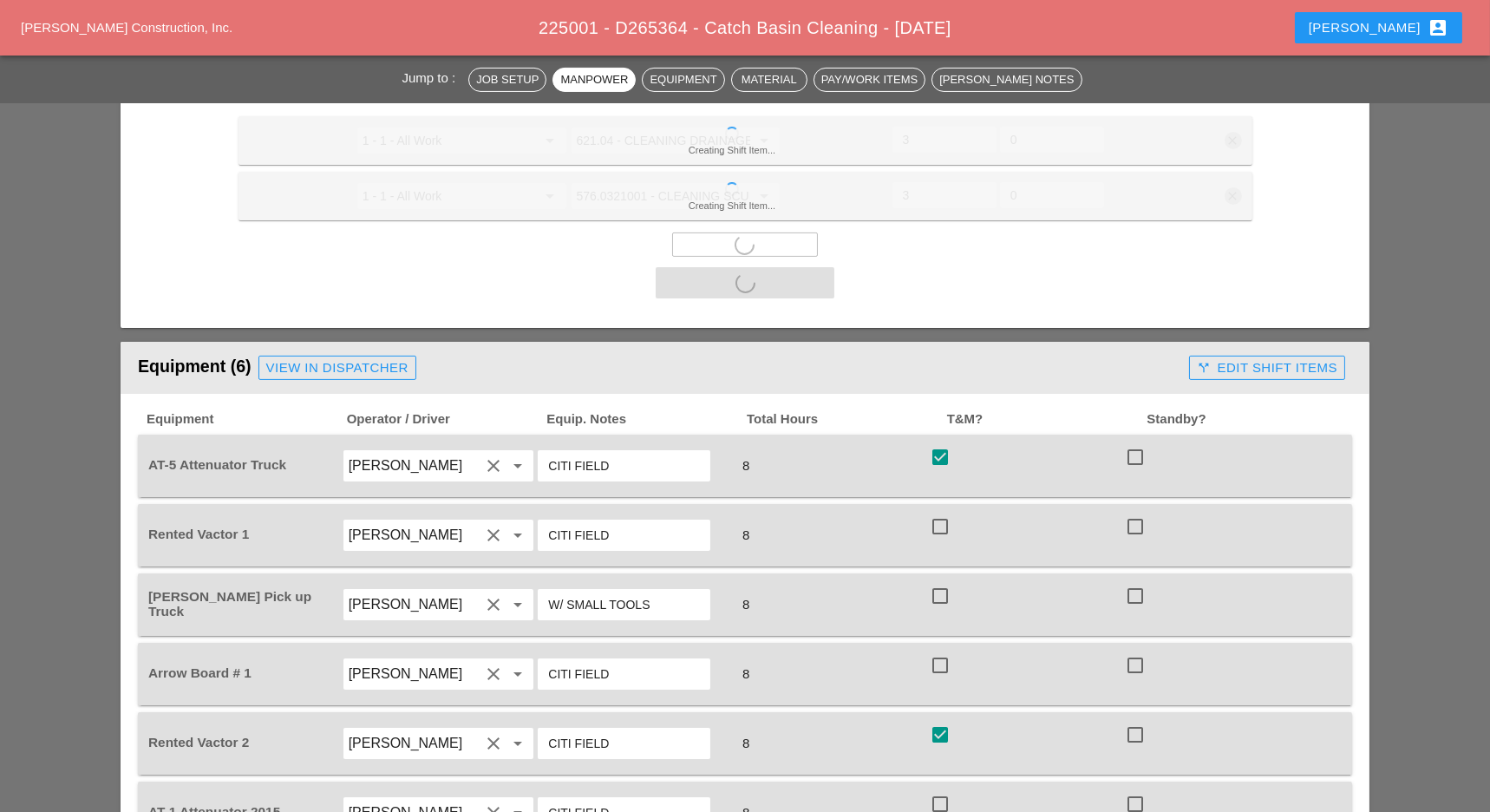
click at [948, 512] on div at bounding box center [940, 526] width 30 height 30
checkbox input "true"
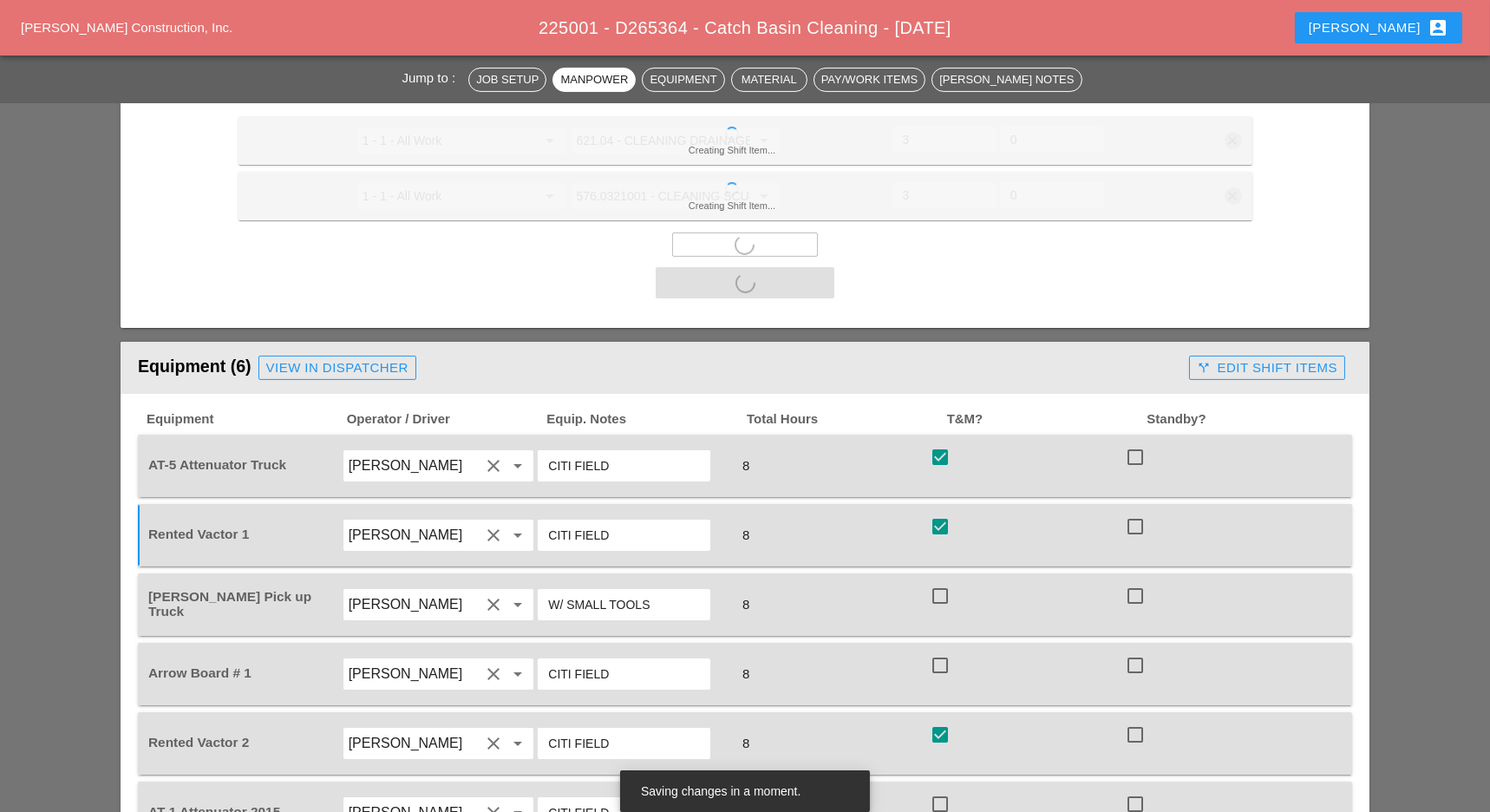
drag, startPoint x: 937, startPoint y: 586, endPoint x: 939, endPoint y: 611, distance: 25.1
click at [937, 588] on div at bounding box center [940, 596] width 30 height 30
checkbox input "true"
click at [949, 658] on div at bounding box center [940, 665] width 30 height 30
checkbox input "true"
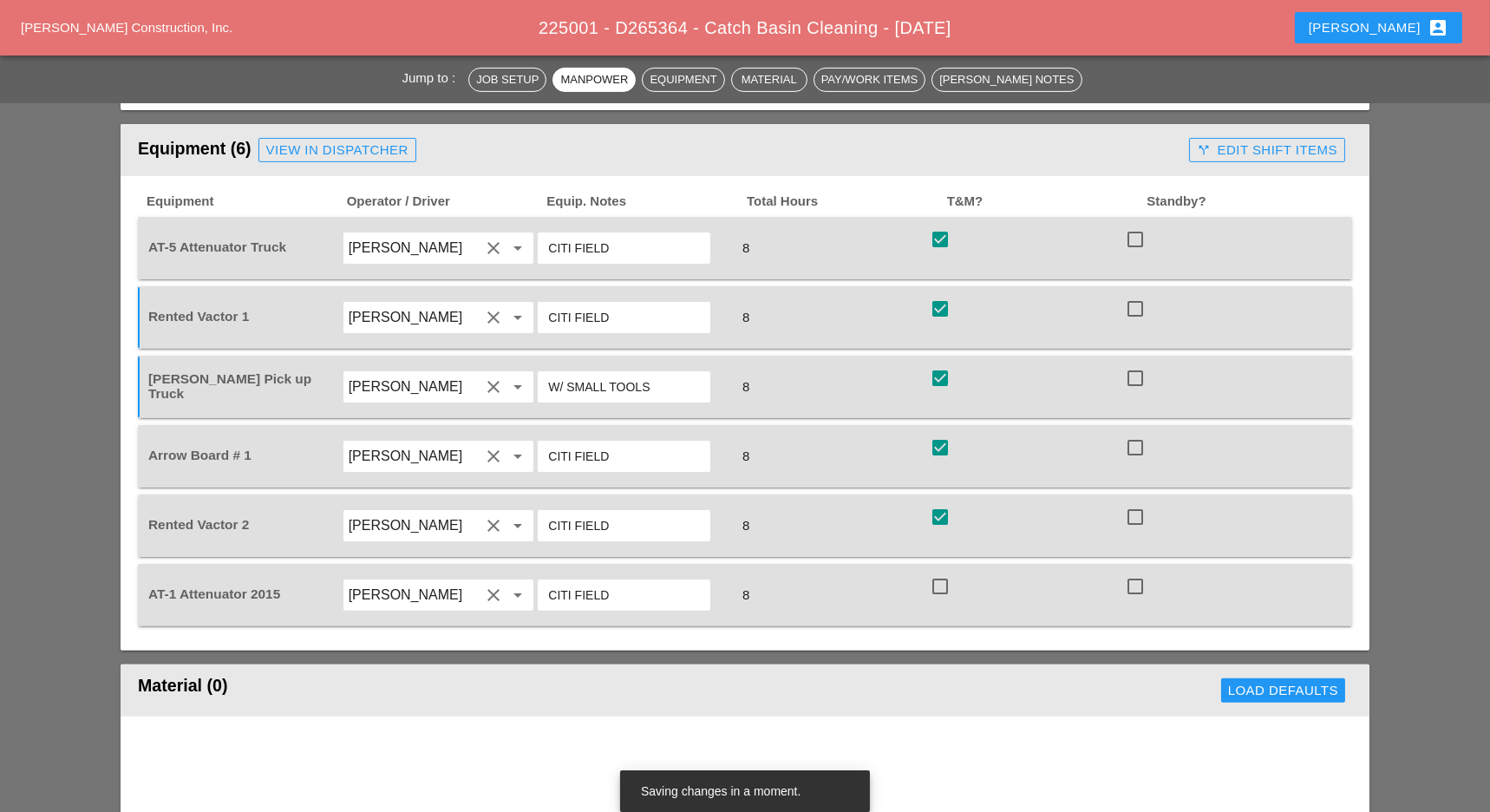
checkbox input "false"
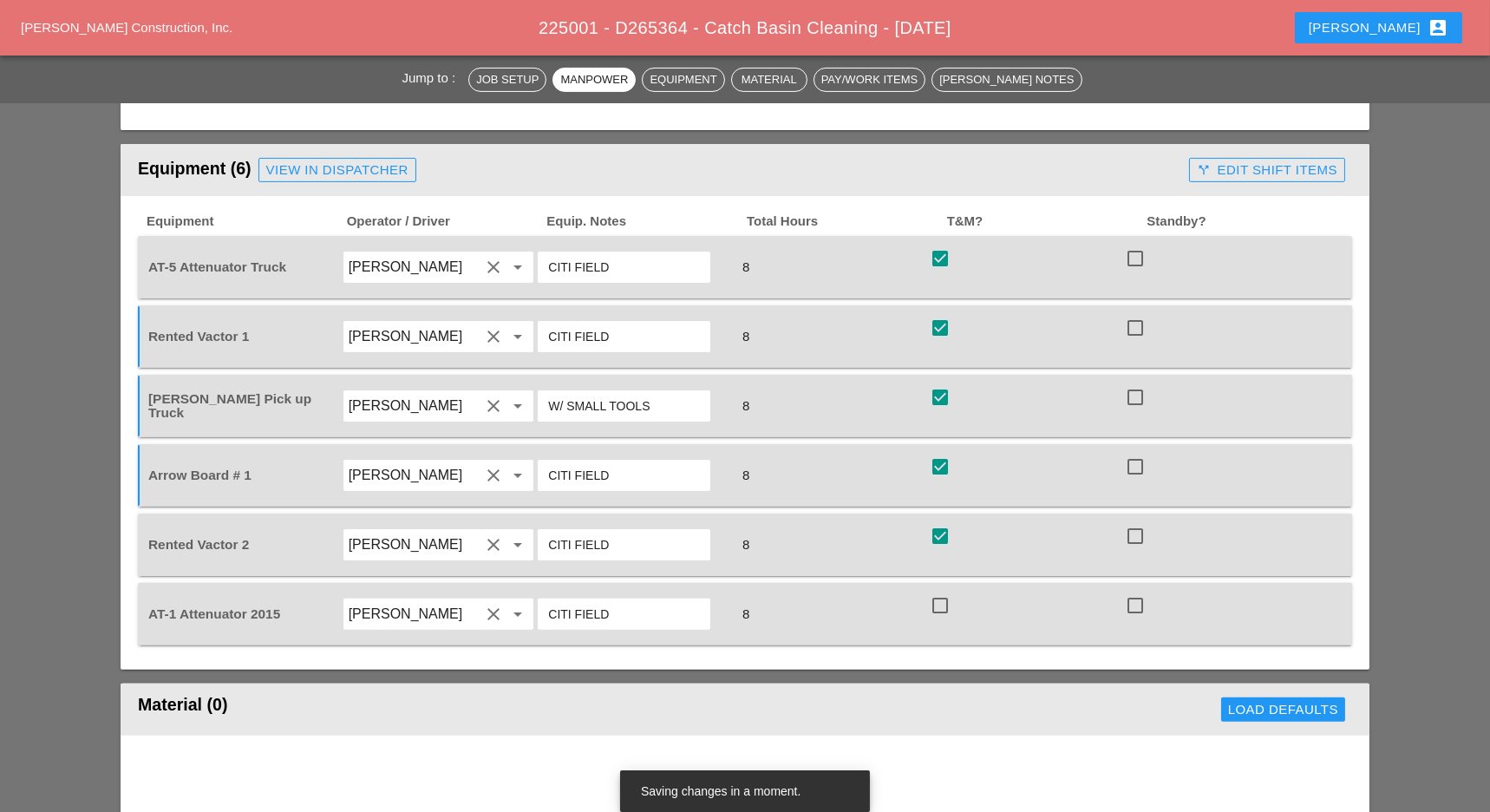
scroll to position [1388, 0]
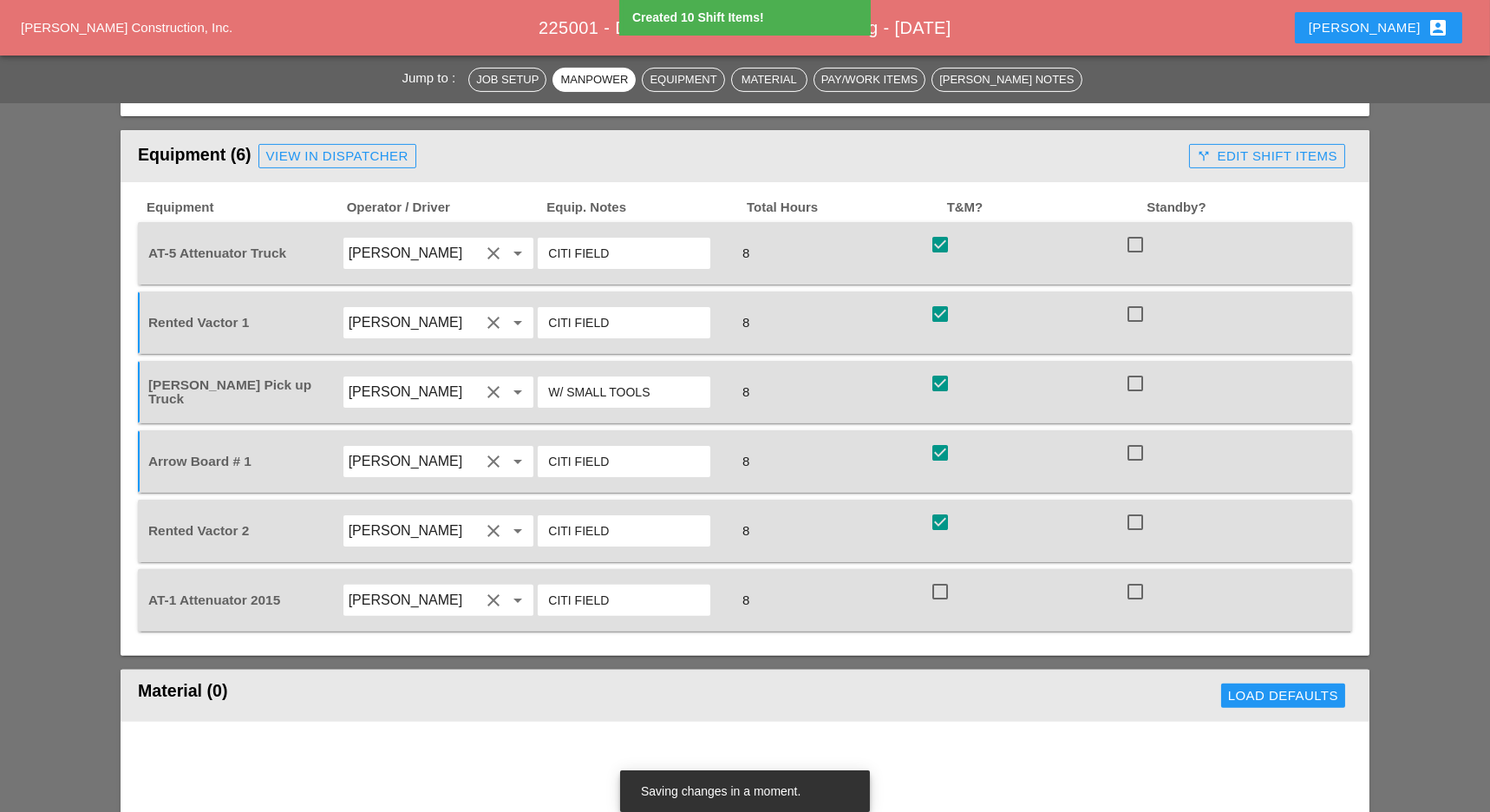
click at [931, 583] on div at bounding box center [940, 591] width 30 height 30
checkbox input "true"
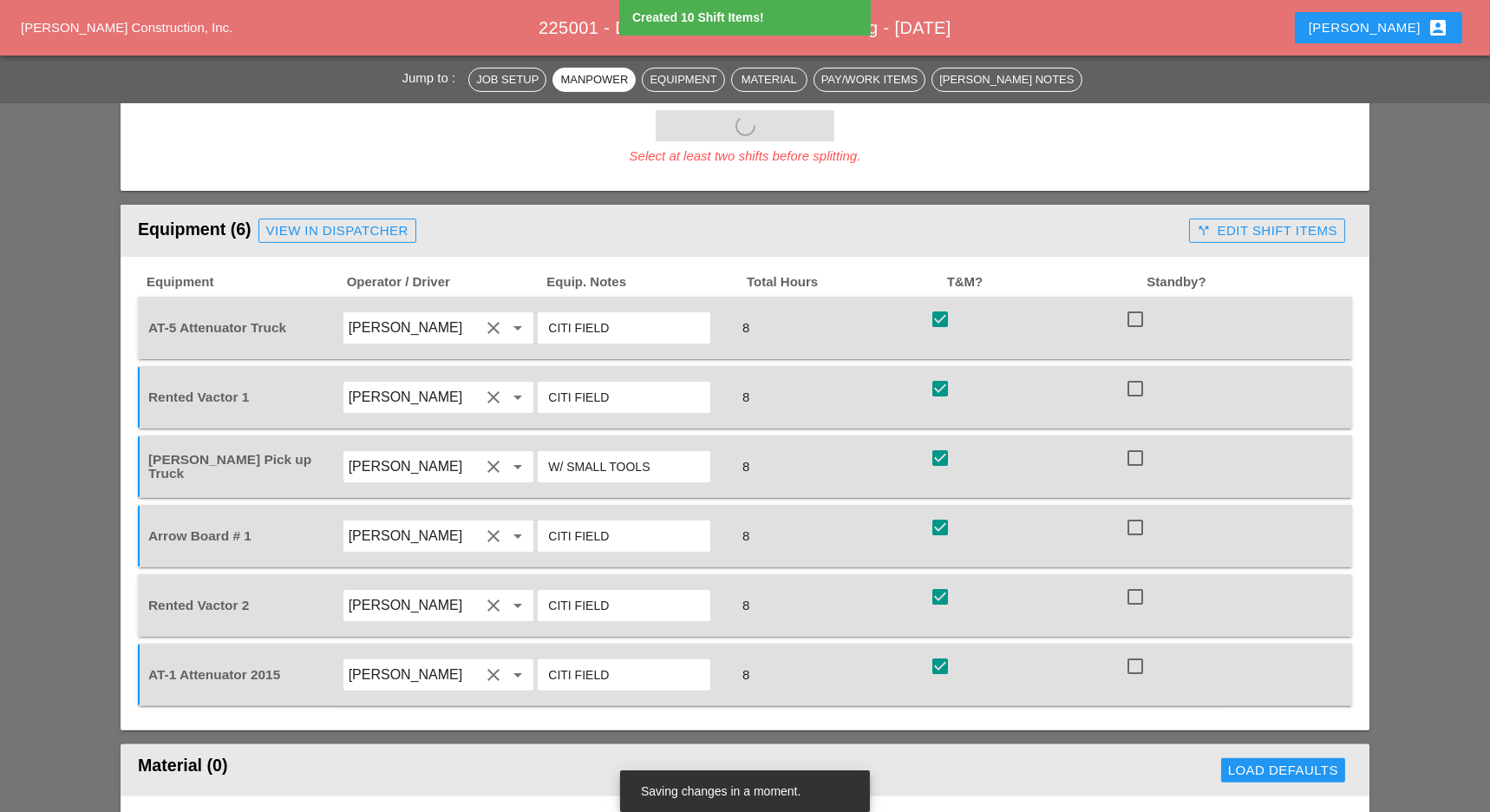
scroll to position [1272, 0]
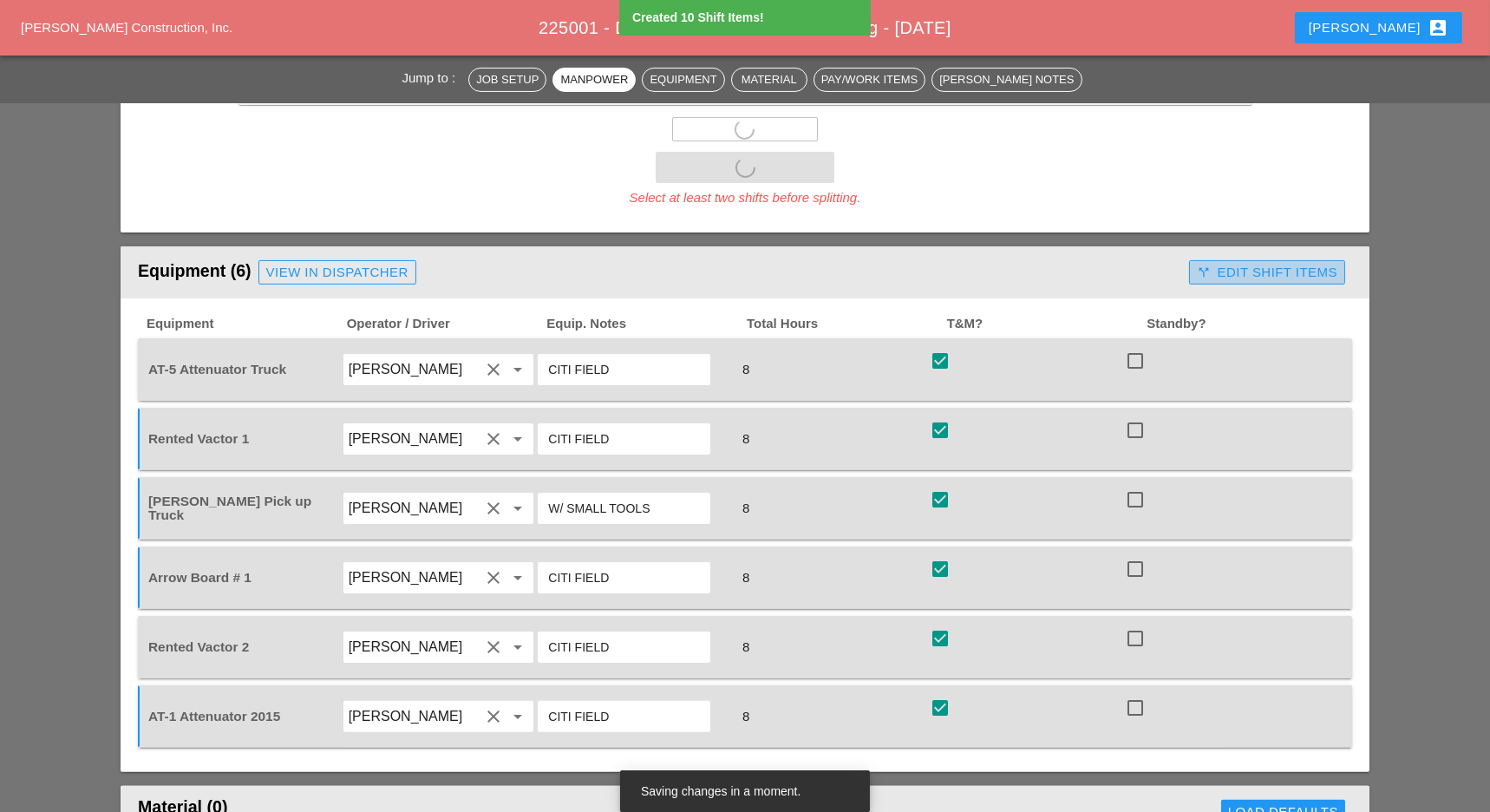
click at [1262, 266] on div "call_split Edit Shift Items" at bounding box center [1267, 273] width 141 height 20
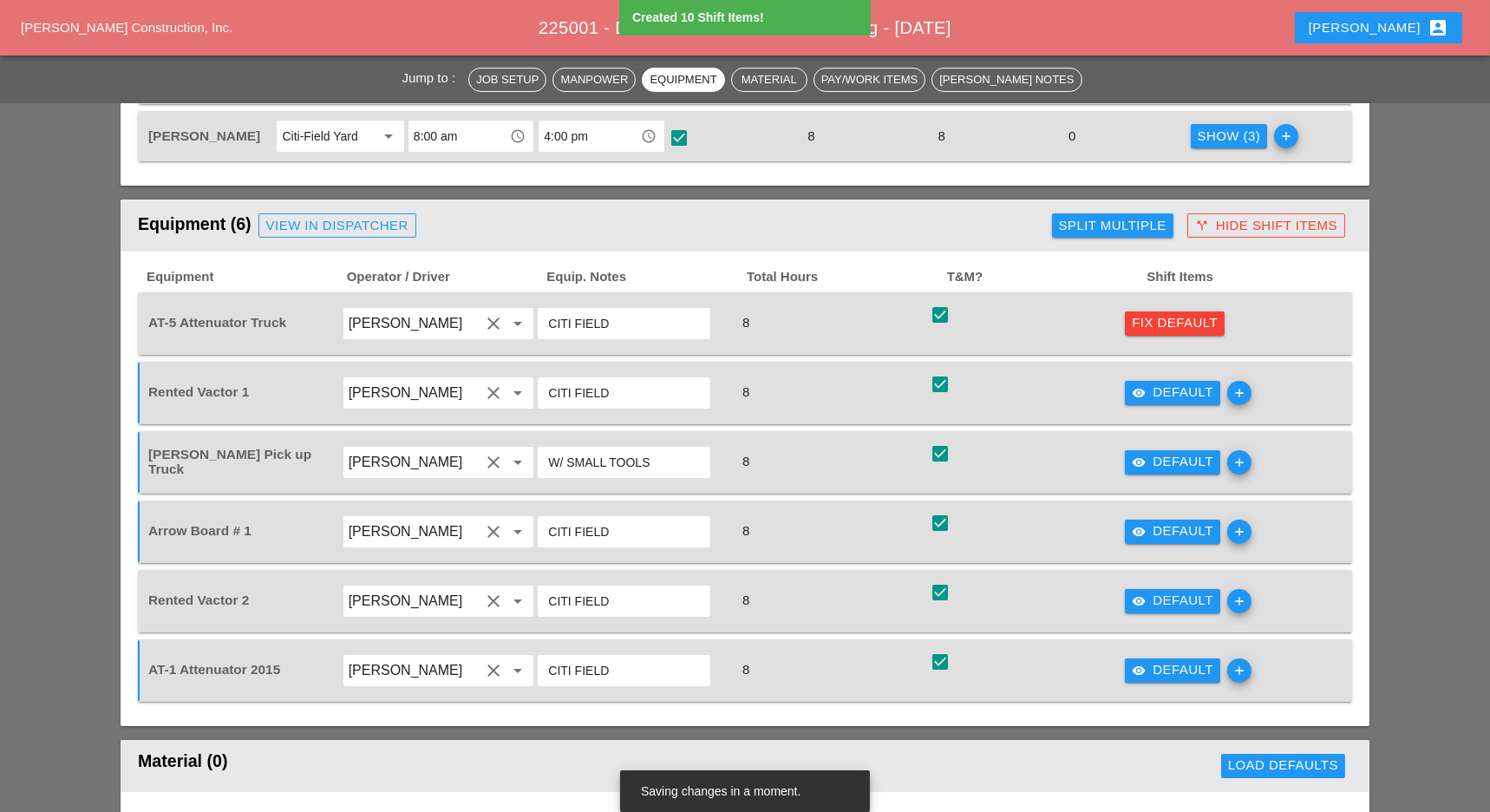
scroll to position [925, 0]
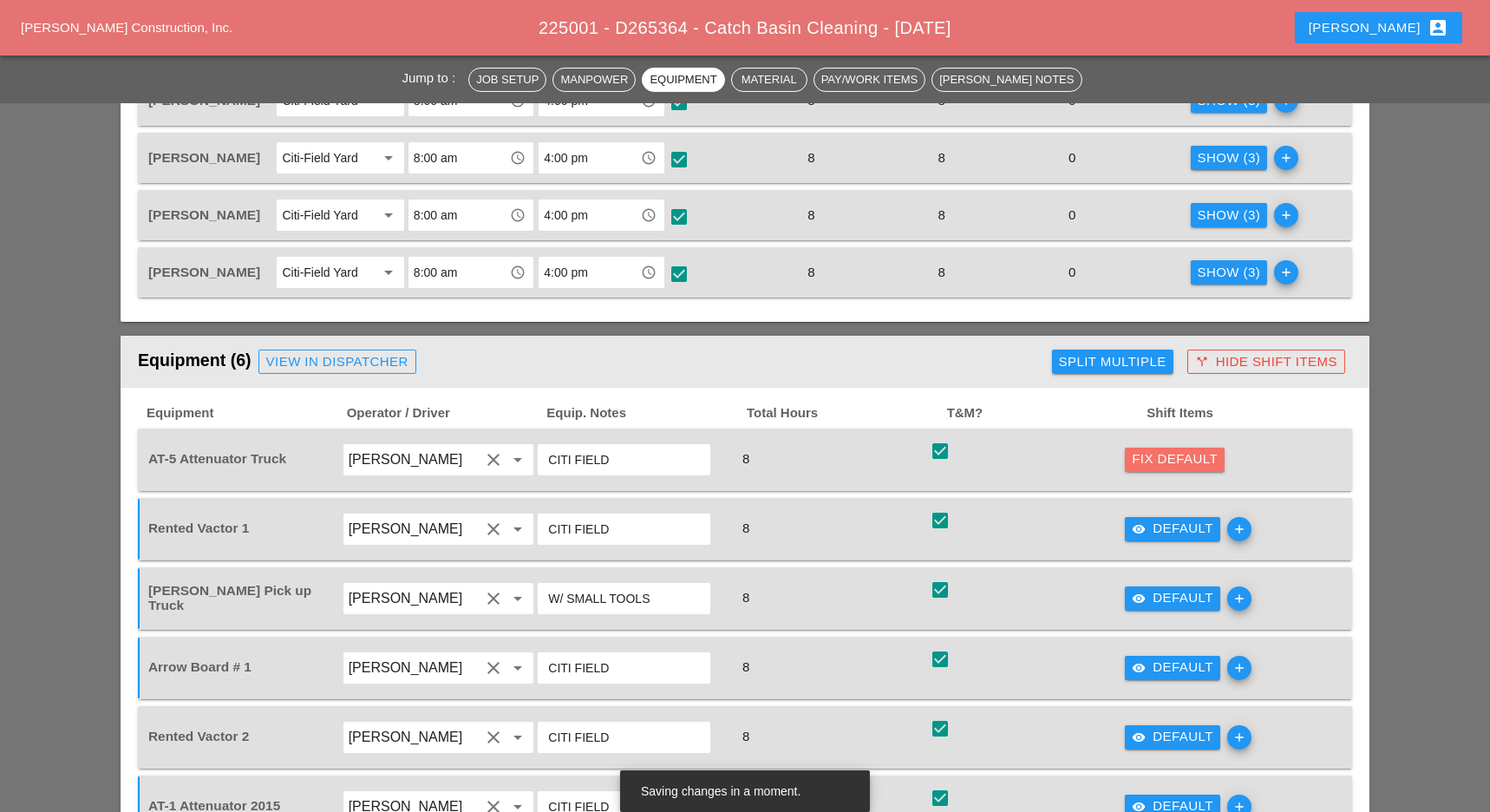
click at [1192, 461] on div "Fix Default" at bounding box center [1175, 459] width 86 height 20
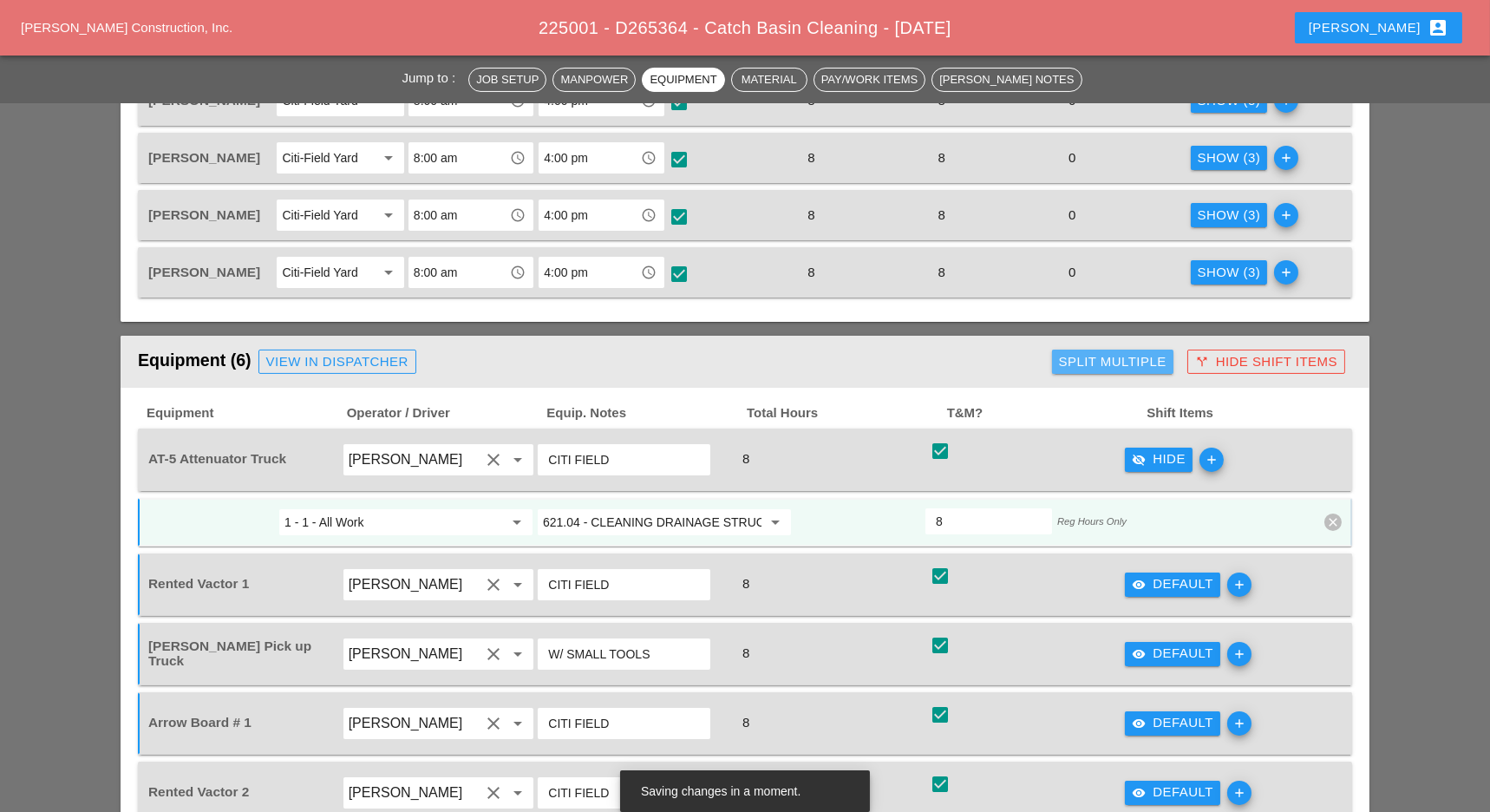
click at [1061, 360] on div "Split Multiple" at bounding box center [1112, 362] width 107 height 20
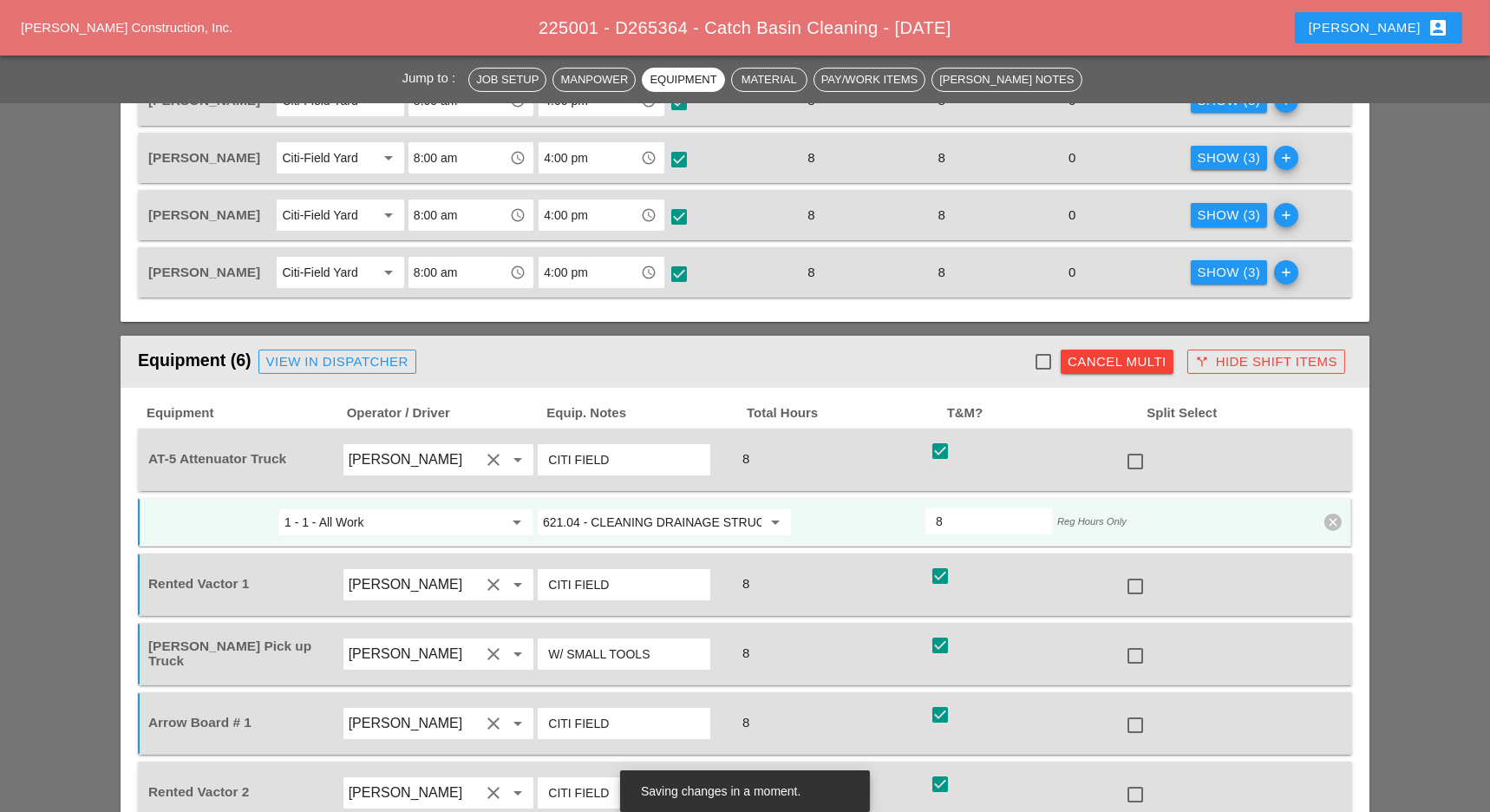
click at [1042, 356] on div at bounding box center [1043, 361] width 30 height 30
checkbox input "true"
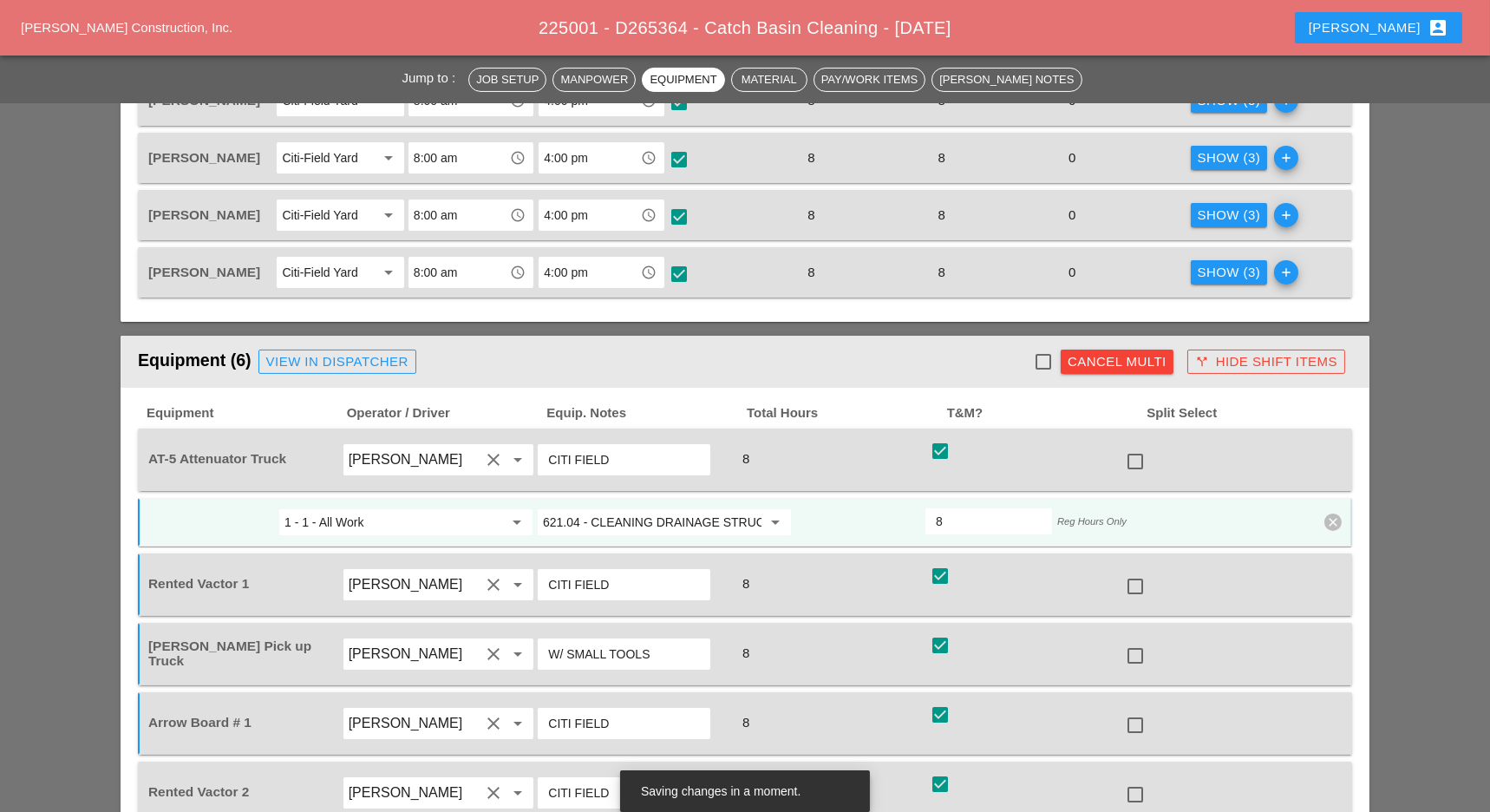
checkbox input "true"
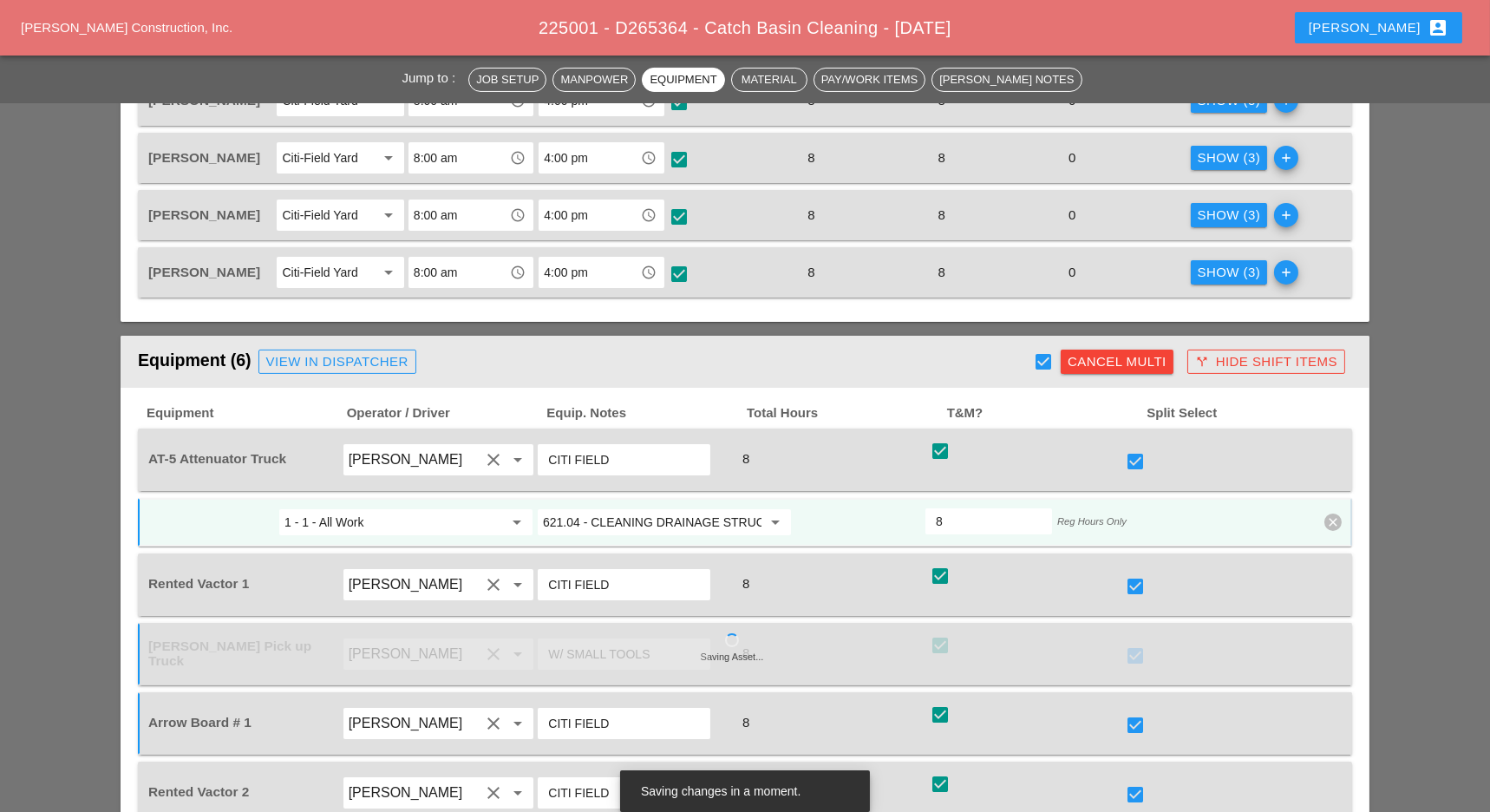
scroll to position [1041, 0]
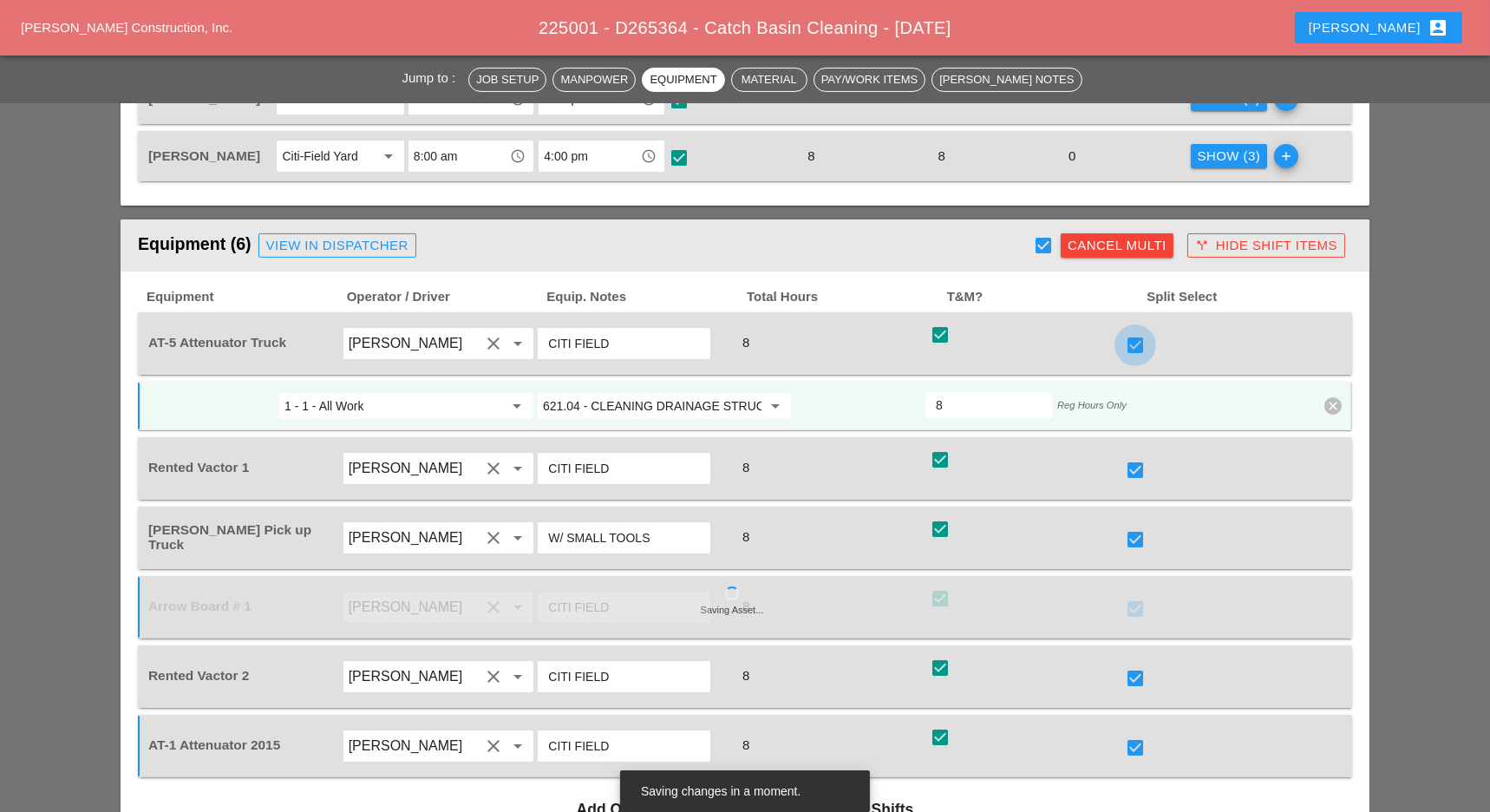
click at [1134, 332] on div at bounding box center [1135, 345] width 30 height 30
checkbox input "false"
click at [1133, 598] on div at bounding box center [1135, 608] width 30 height 30
checkbox input "false"
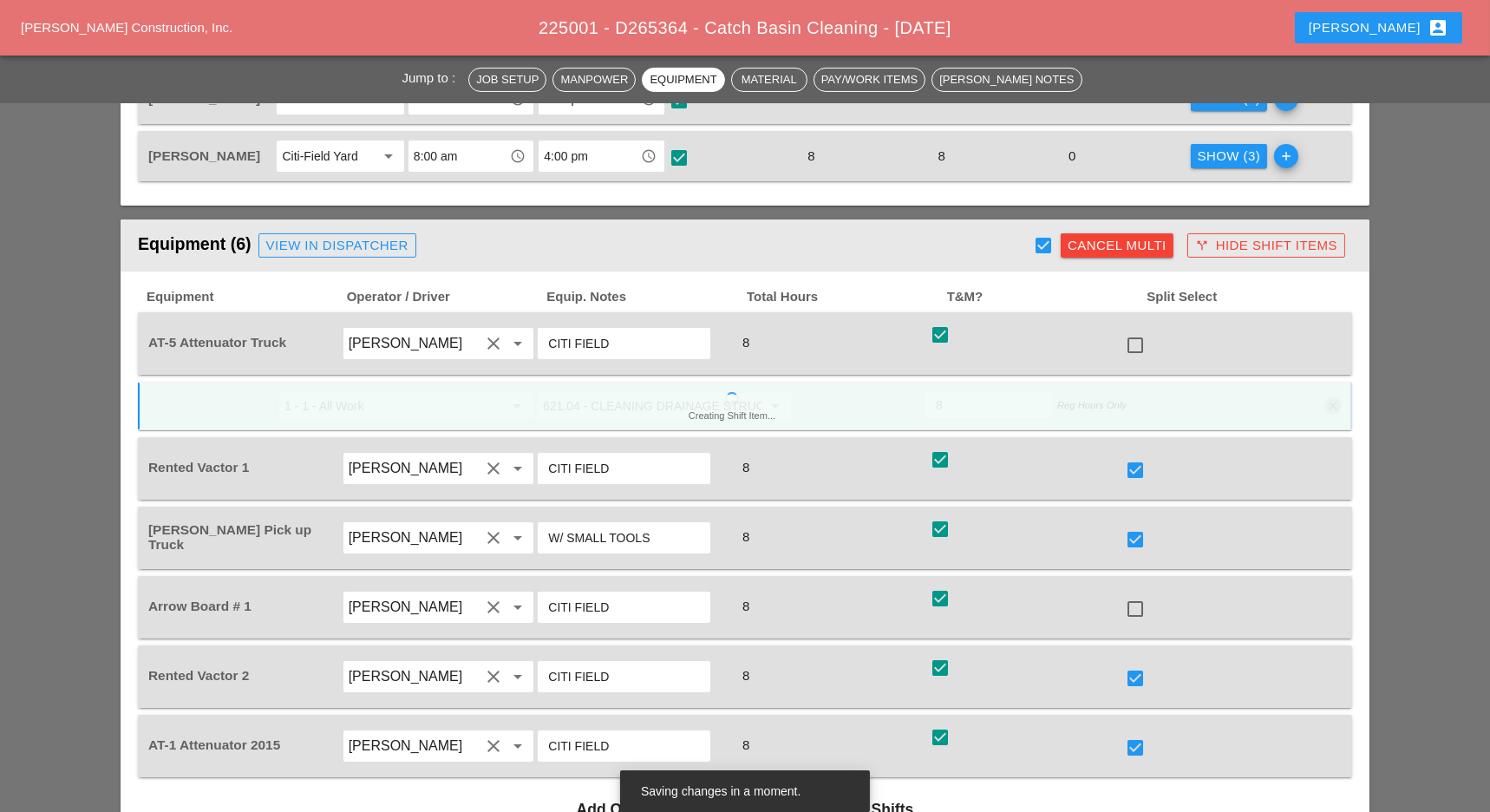
click at [1140, 746] on div at bounding box center [1135, 747] width 30 height 30
checkbox input "false"
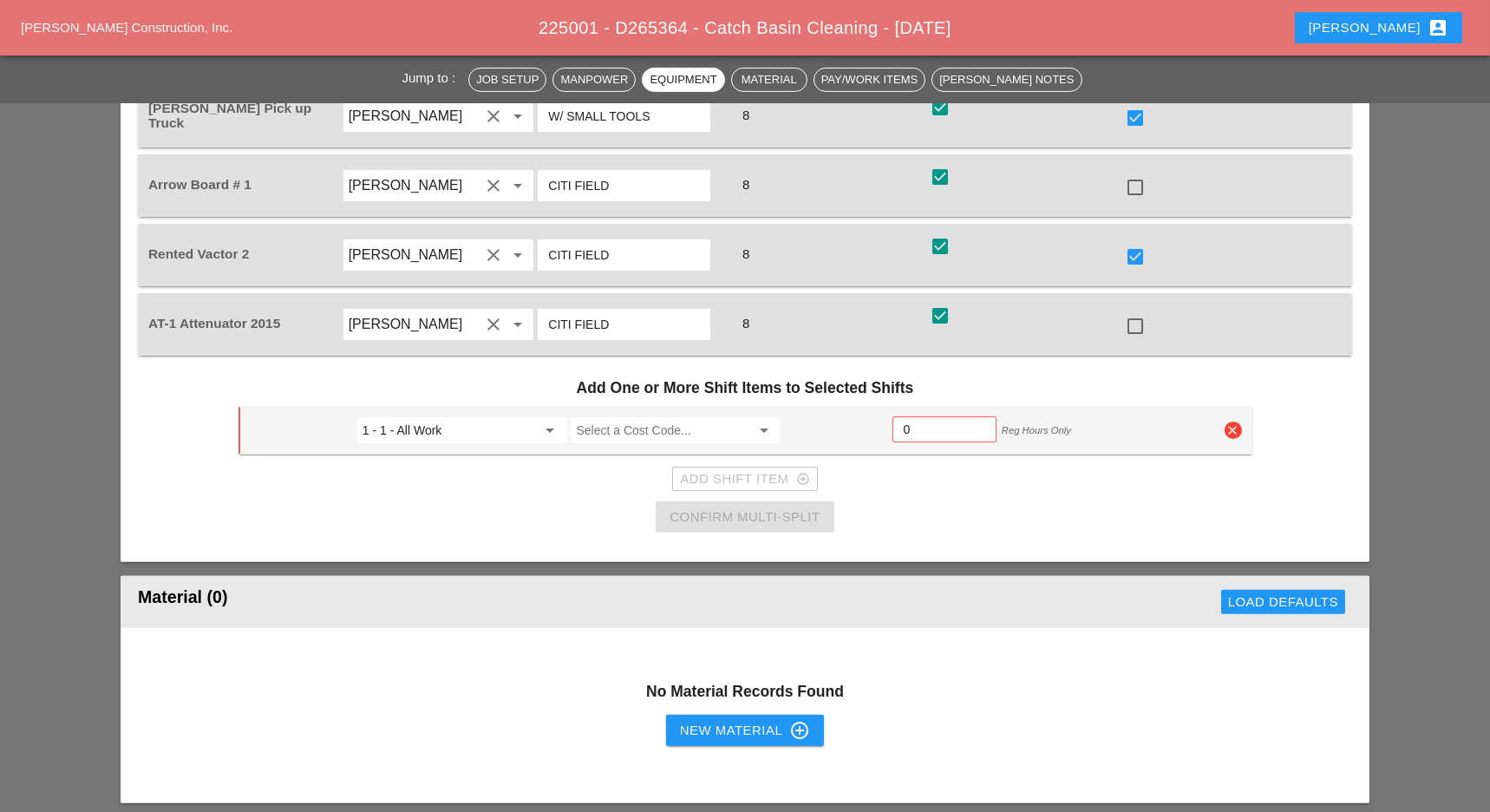
scroll to position [1503, 0]
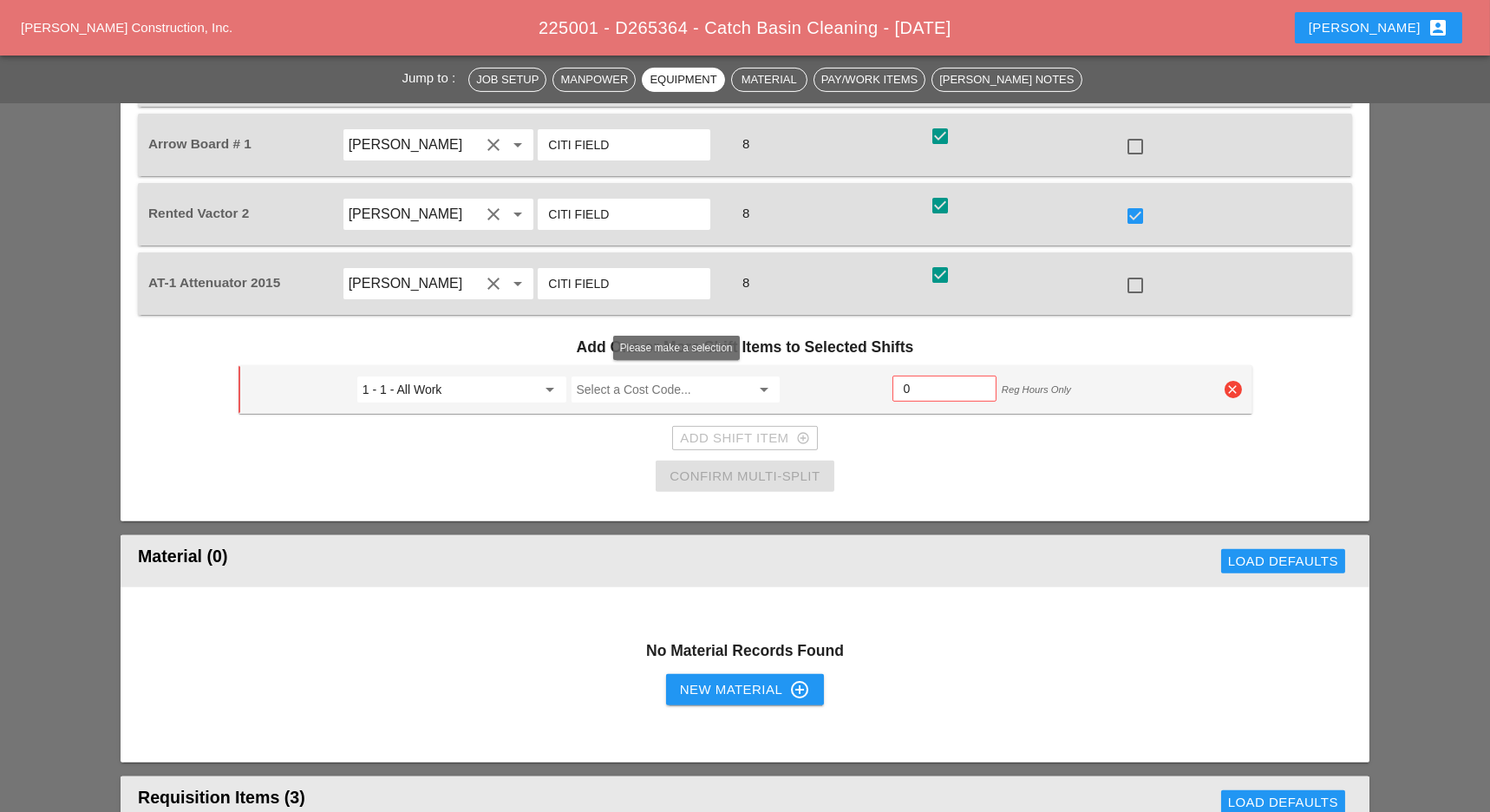
click at [627, 380] on input "Select a Cost Code..." at bounding box center [663, 389] width 174 height 28
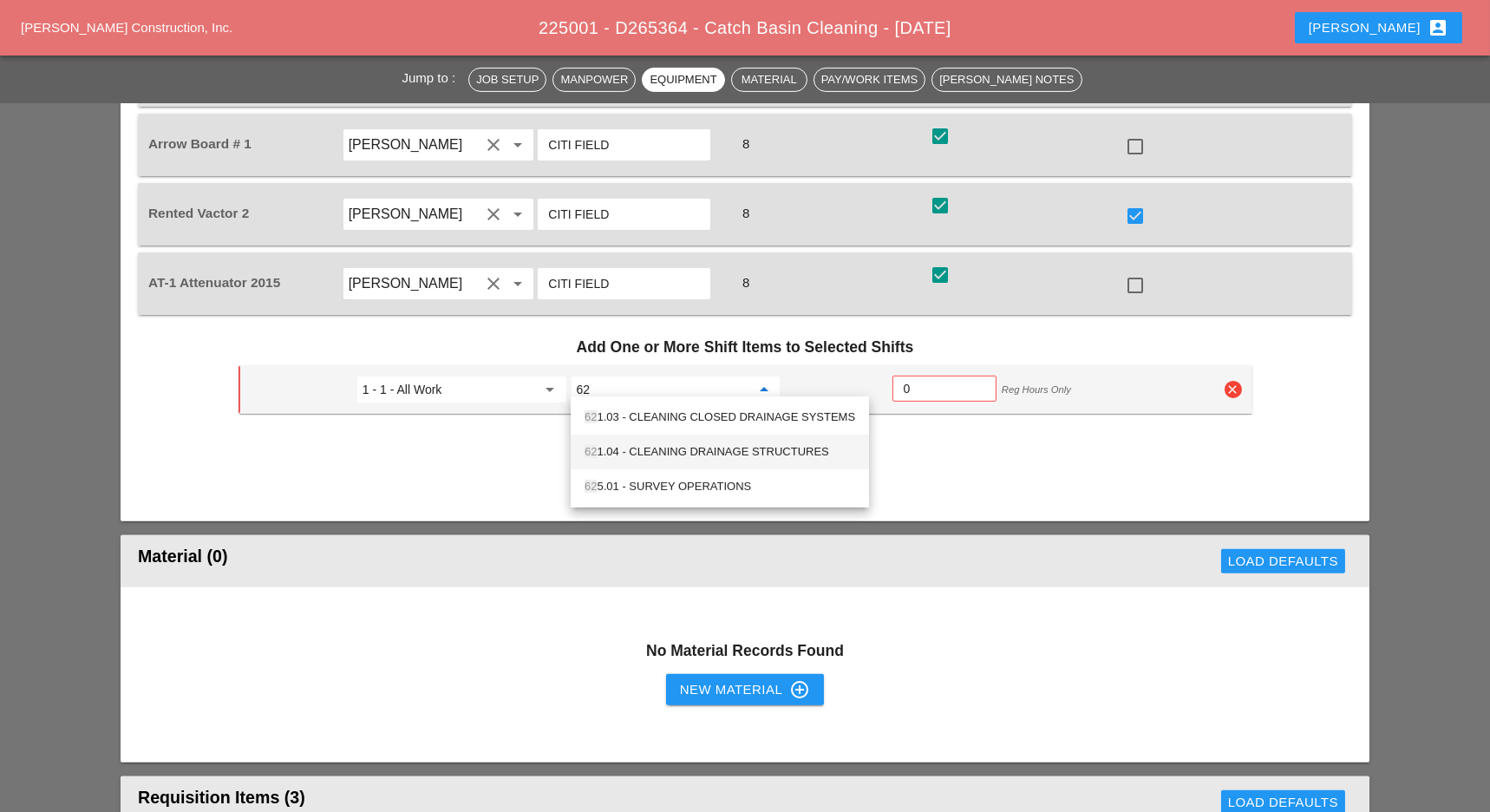
click at [685, 453] on div "62 1.04 - CLEANING DRAINAGE STRUCTURES" at bounding box center [720, 452] width 270 height 21
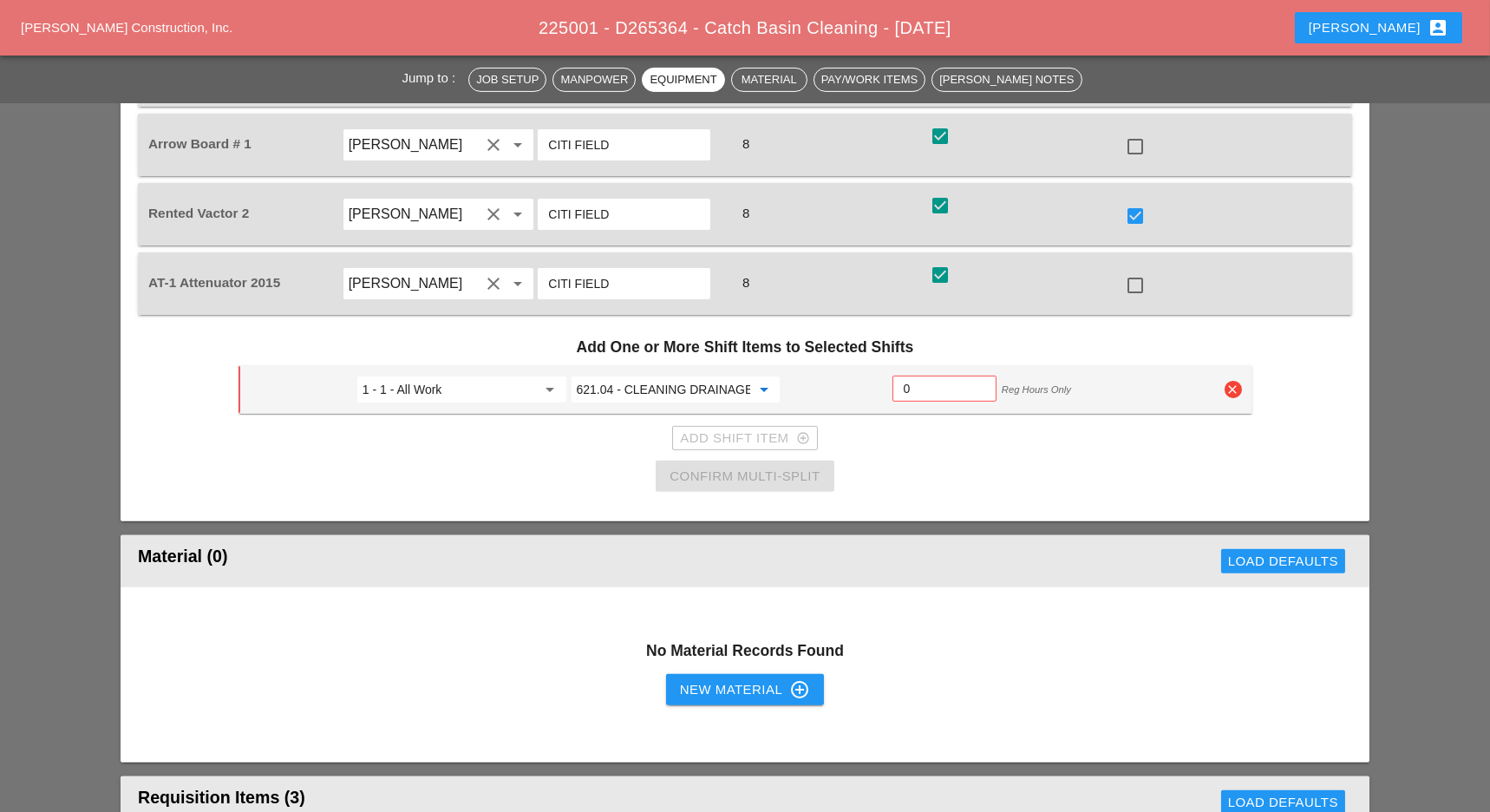
type input "621.04 - CLEANING DRAINAGE STRUCTURES"
click at [910, 382] on input "0" at bounding box center [945, 388] width 81 height 28
type input "4"
click at [800, 472] on div "Confirm Multi-Split" at bounding box center [745, 477] width 150 height 20
checkbox input "false"
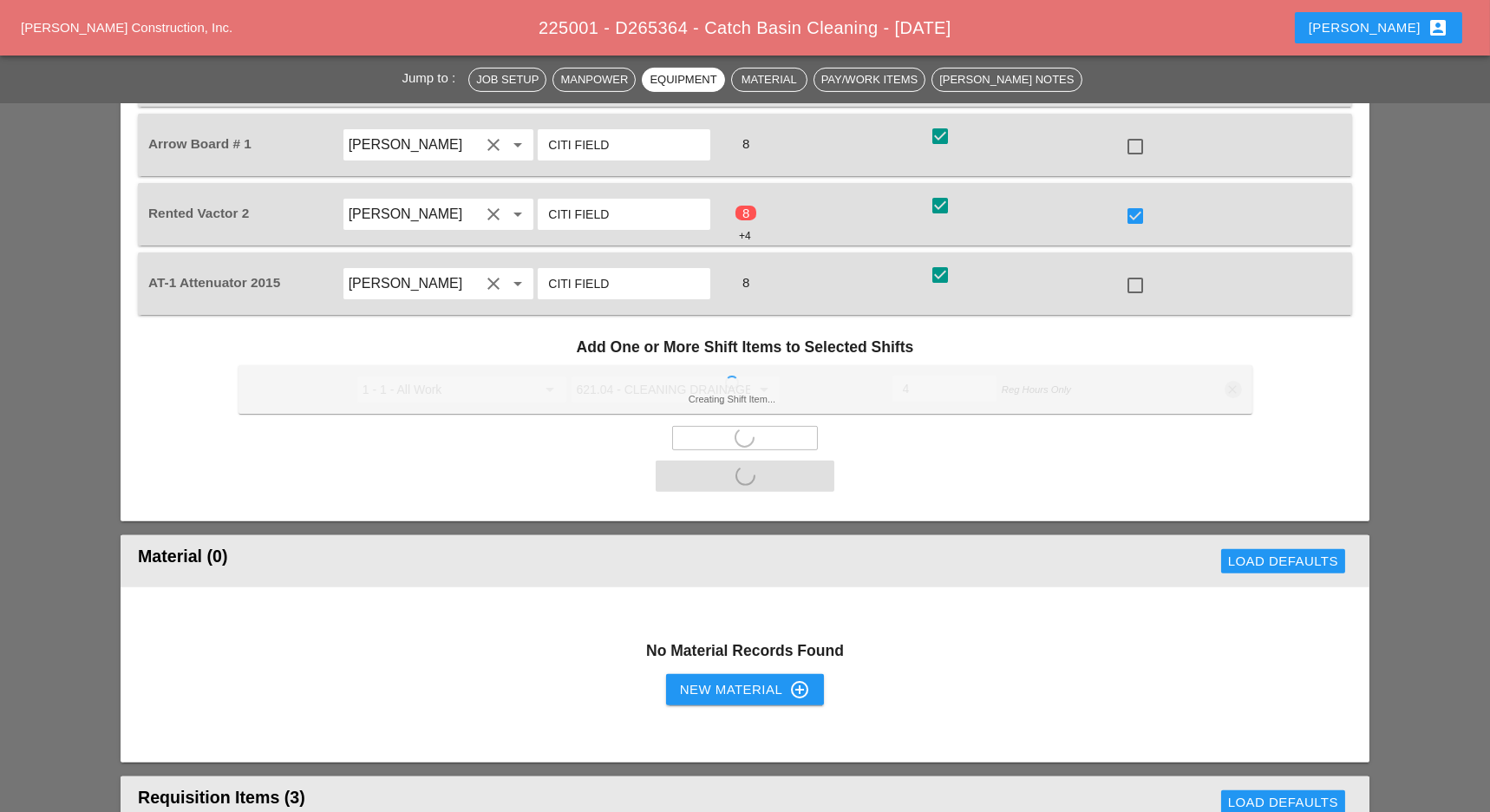
checkbox input "false"
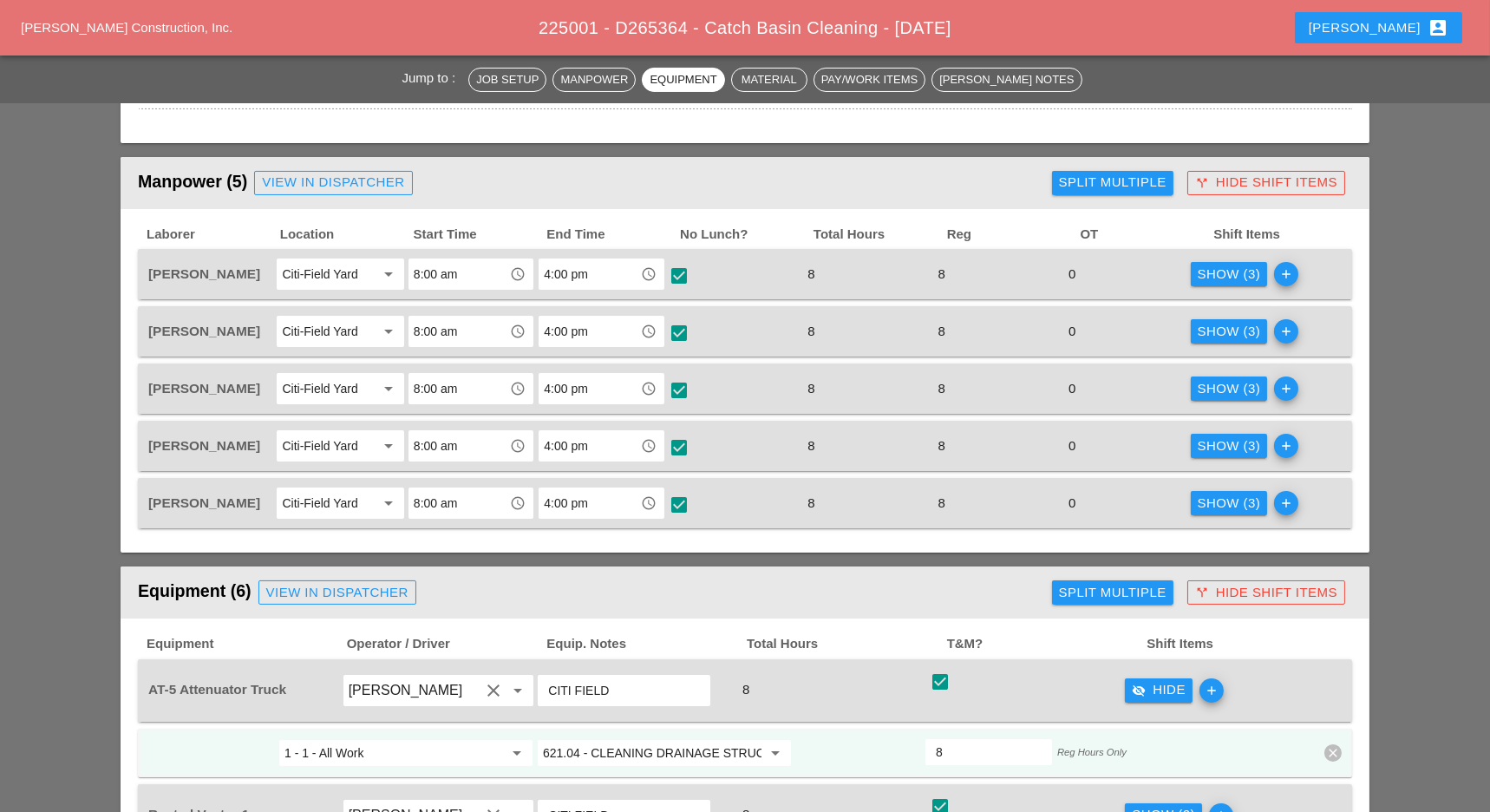
scroll to position [694, 0]
click at [1214, 272] on div "Show (3)" at bounding box center [1229, 274] width 63 height 20
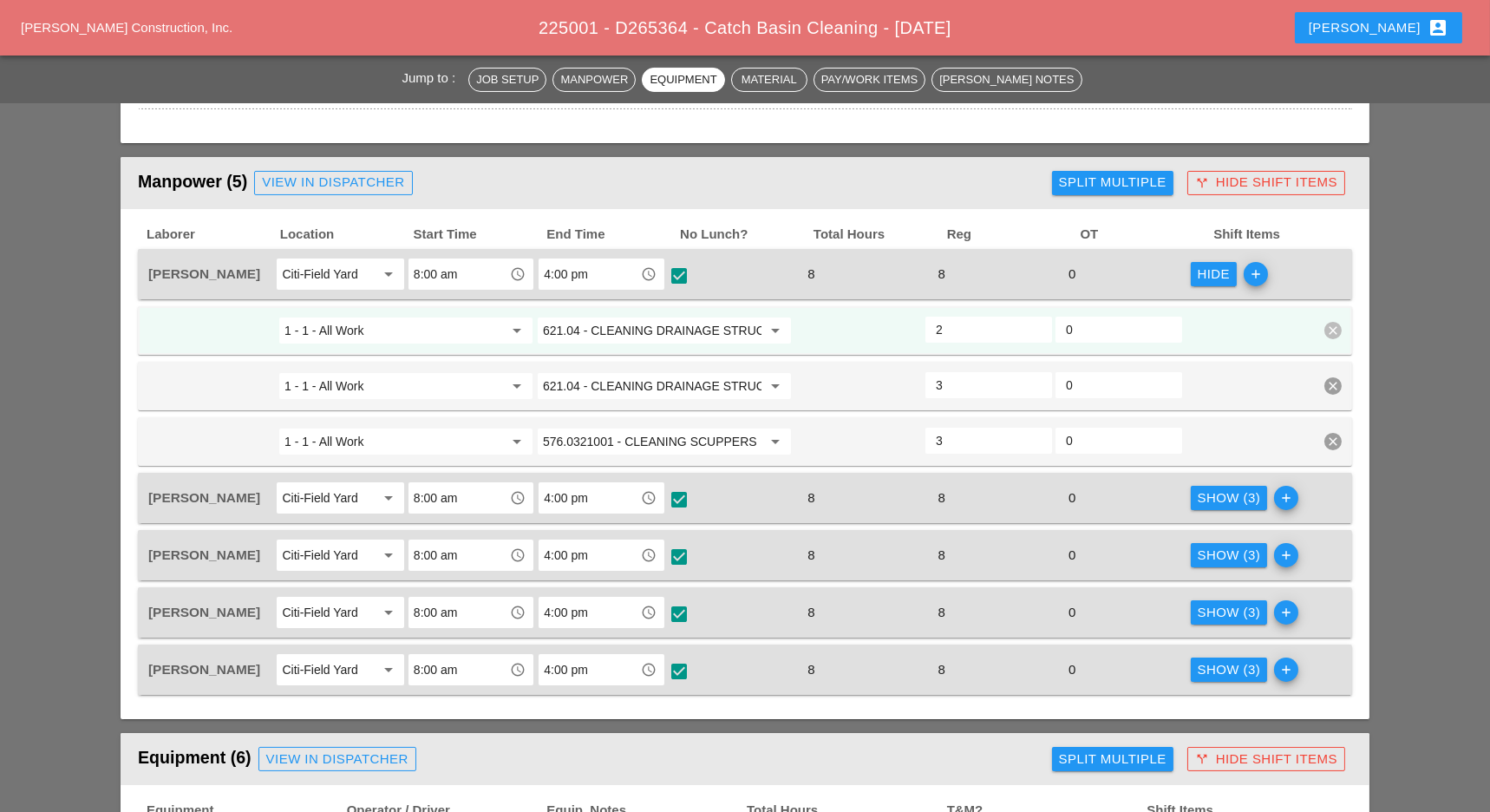
scroll to position [809, 0]
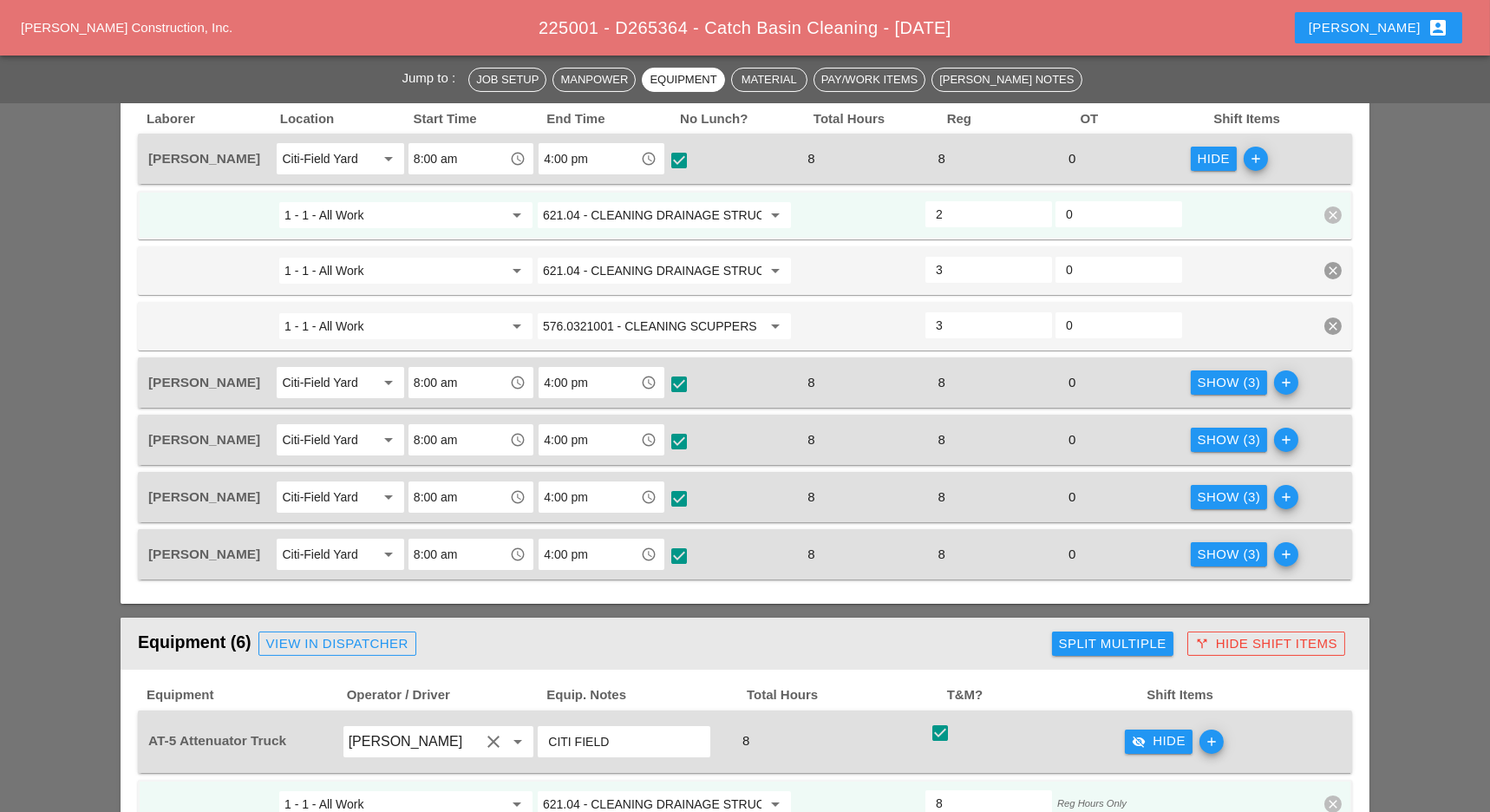
click at [659, 209] on input "621.04 - CLEANING DRAINAGE STRUCTURES" at bounding box center [652, 214] width 218 height 28
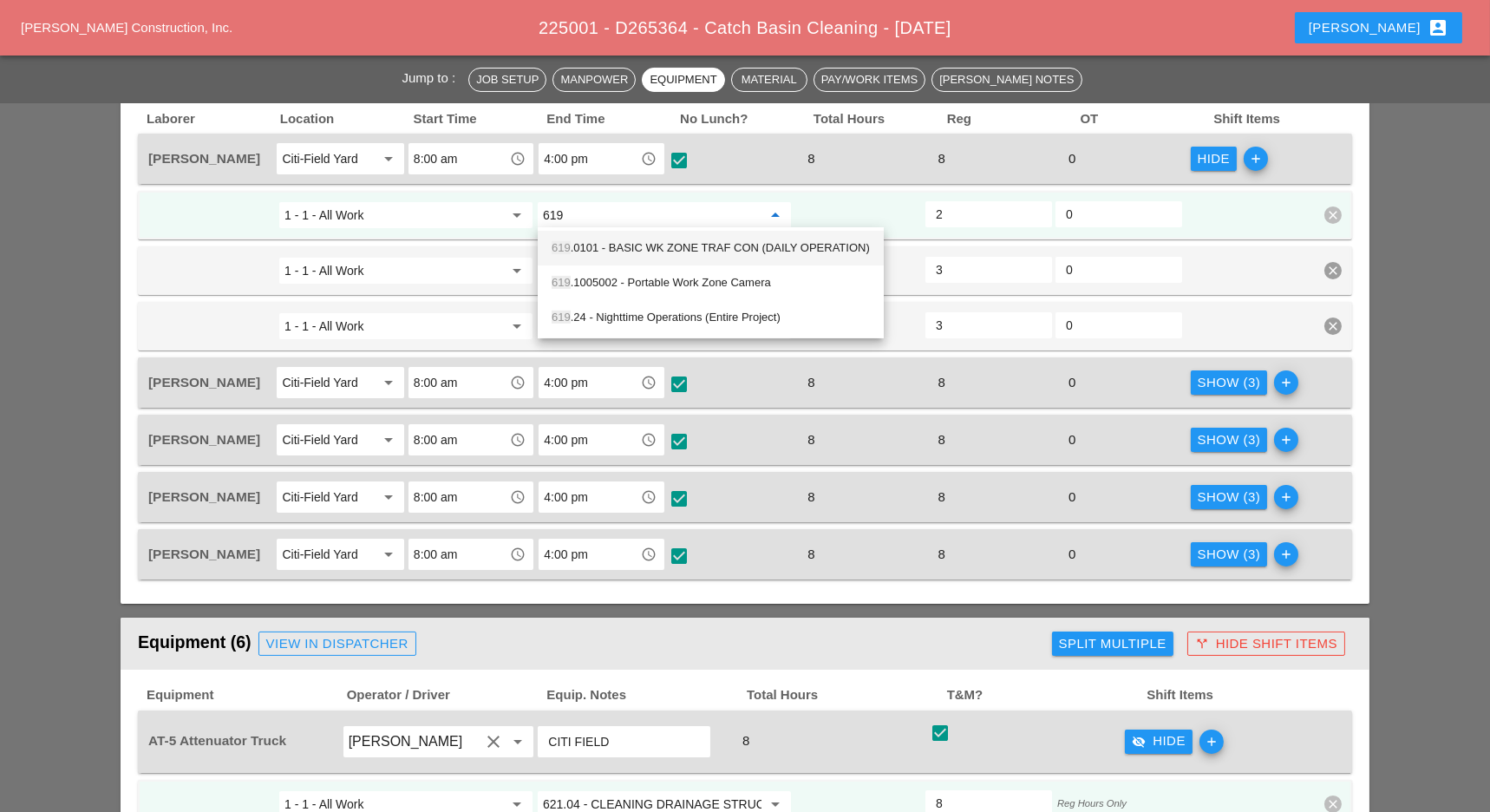
click at [662, 238] on div "619 .0101 - BASIC WK ZONE TRAF CON (DAILY OPERATION)" at bounding box center [710, 248] width 318 height 21
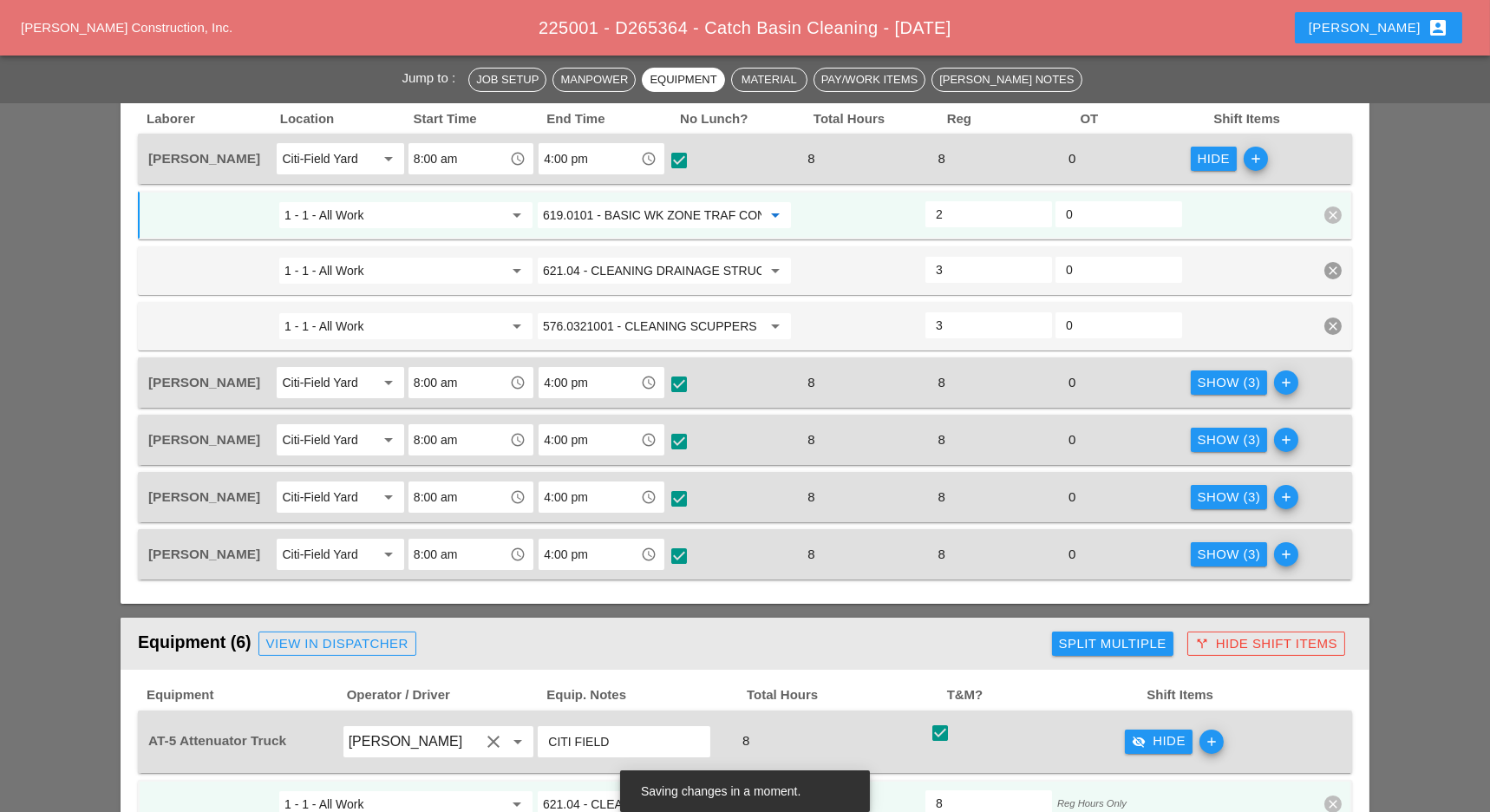
click at [630, 215] on input "619.0101 - BASIC WK ZONE TRAF CON (DAILY OPERATION)" at bounding box center [652, 214] width 218 height 28
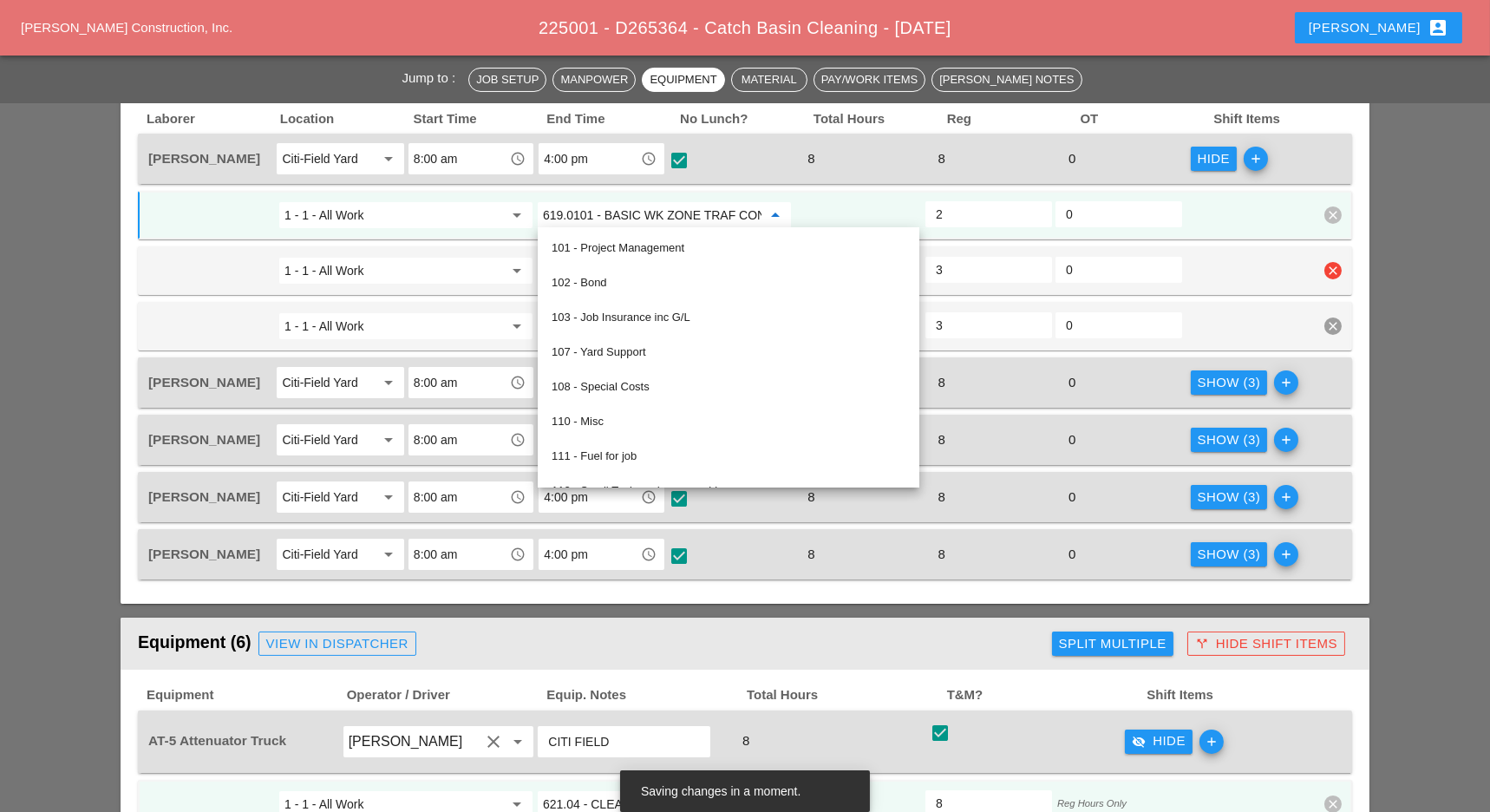
type input "619.0101 - BASIC WK ZONE TRAF CON (DAILY OPERATION)"
click at [613, 206] on input "619.0101 - BASIC WK ZONE TRAF CON (DAILY OPERATION)" at bounding box center [652, 214] width 218 height 28
click at [494, 259] on input "1 - 1 - All Work" at bounding box center [394, 270] width 218 height 28
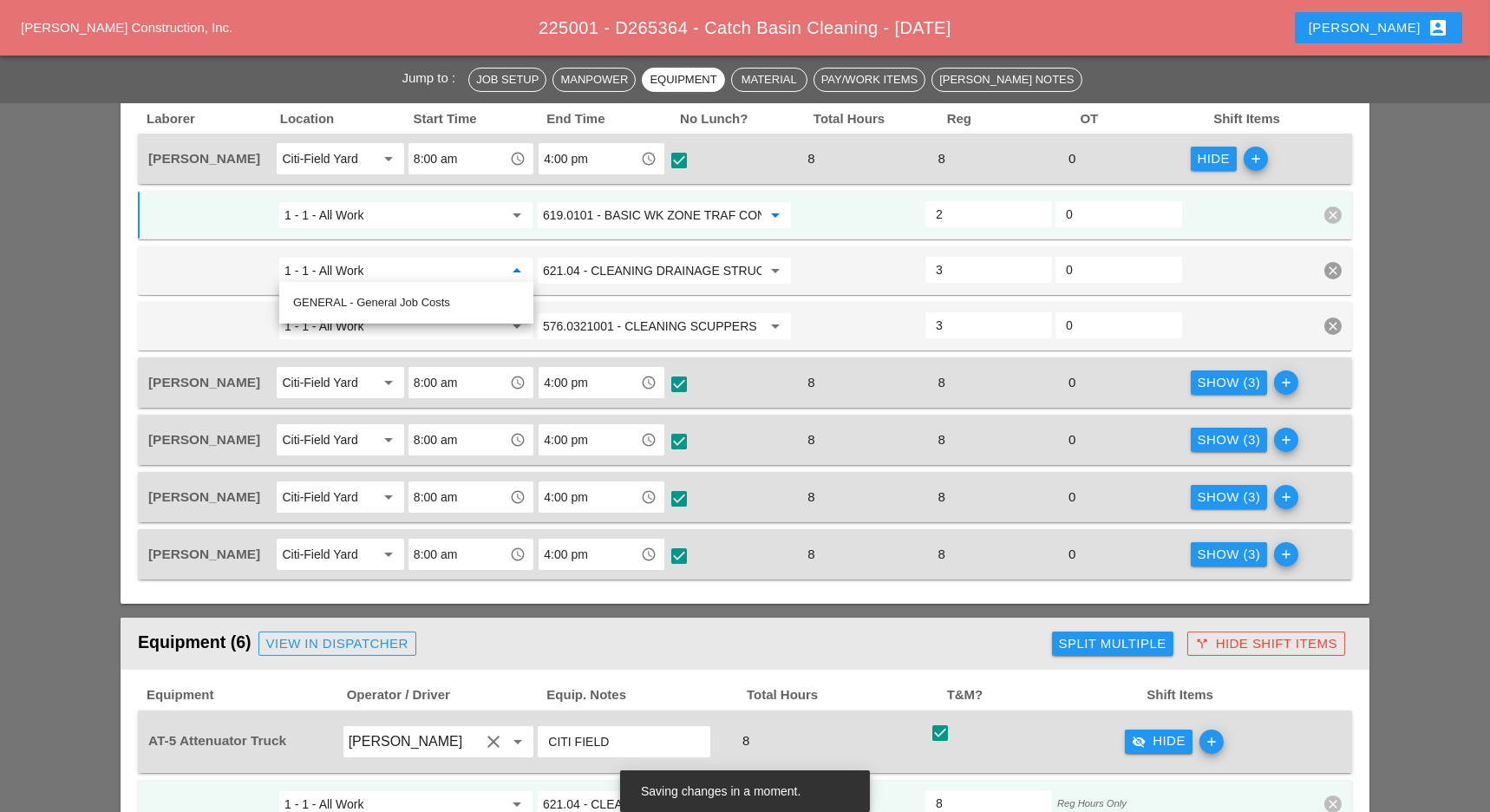
click at [668, 210] on input "619.0101 - BASIC WK ZONE TRAF CON (DAILY OPERATION)" at bounding box center [652, 214] width 218 height 28
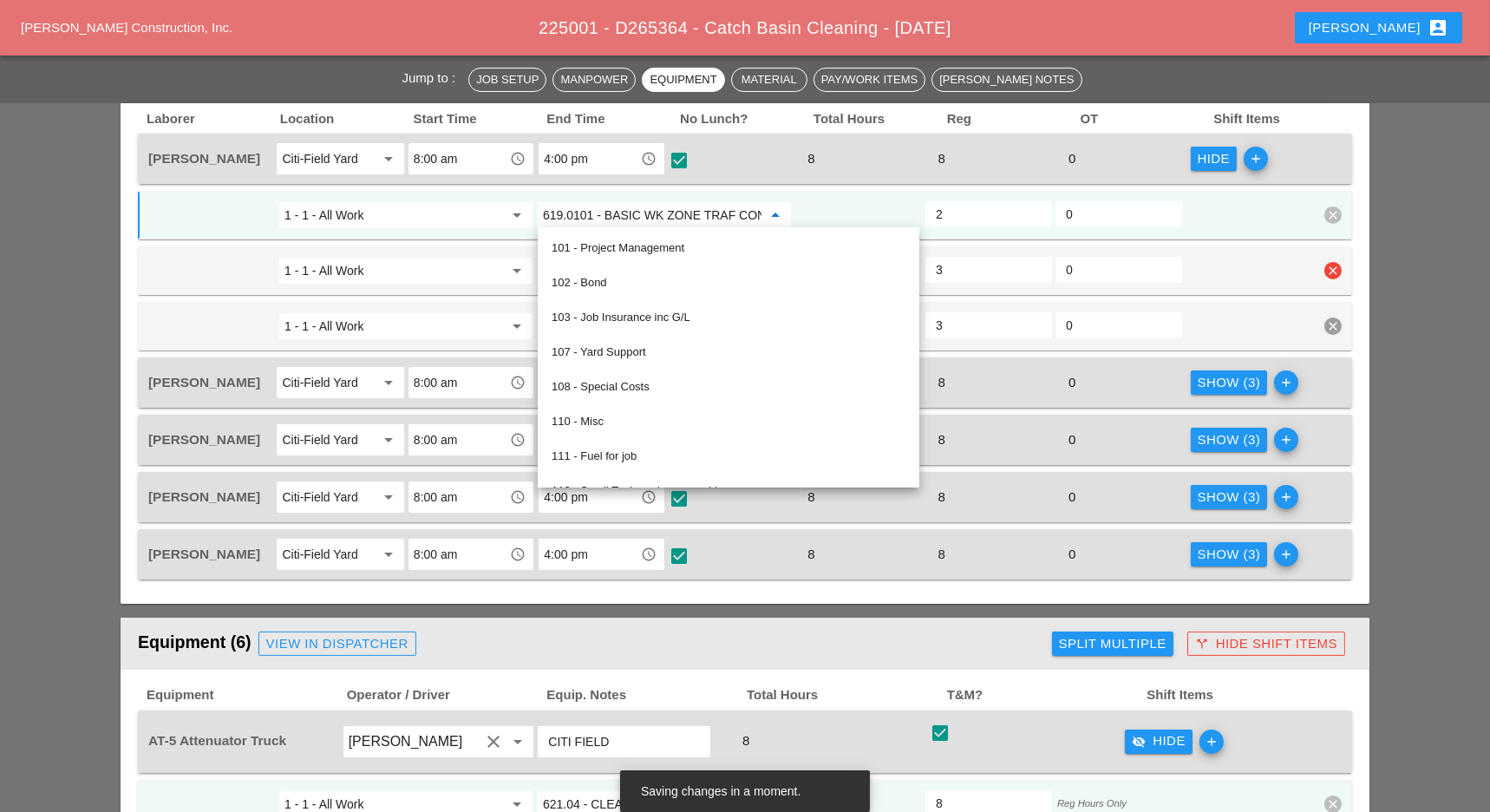
click at [488, 273] on input "1 - 1 - All Work" at bounding box center [394, 270] width 218 height 28
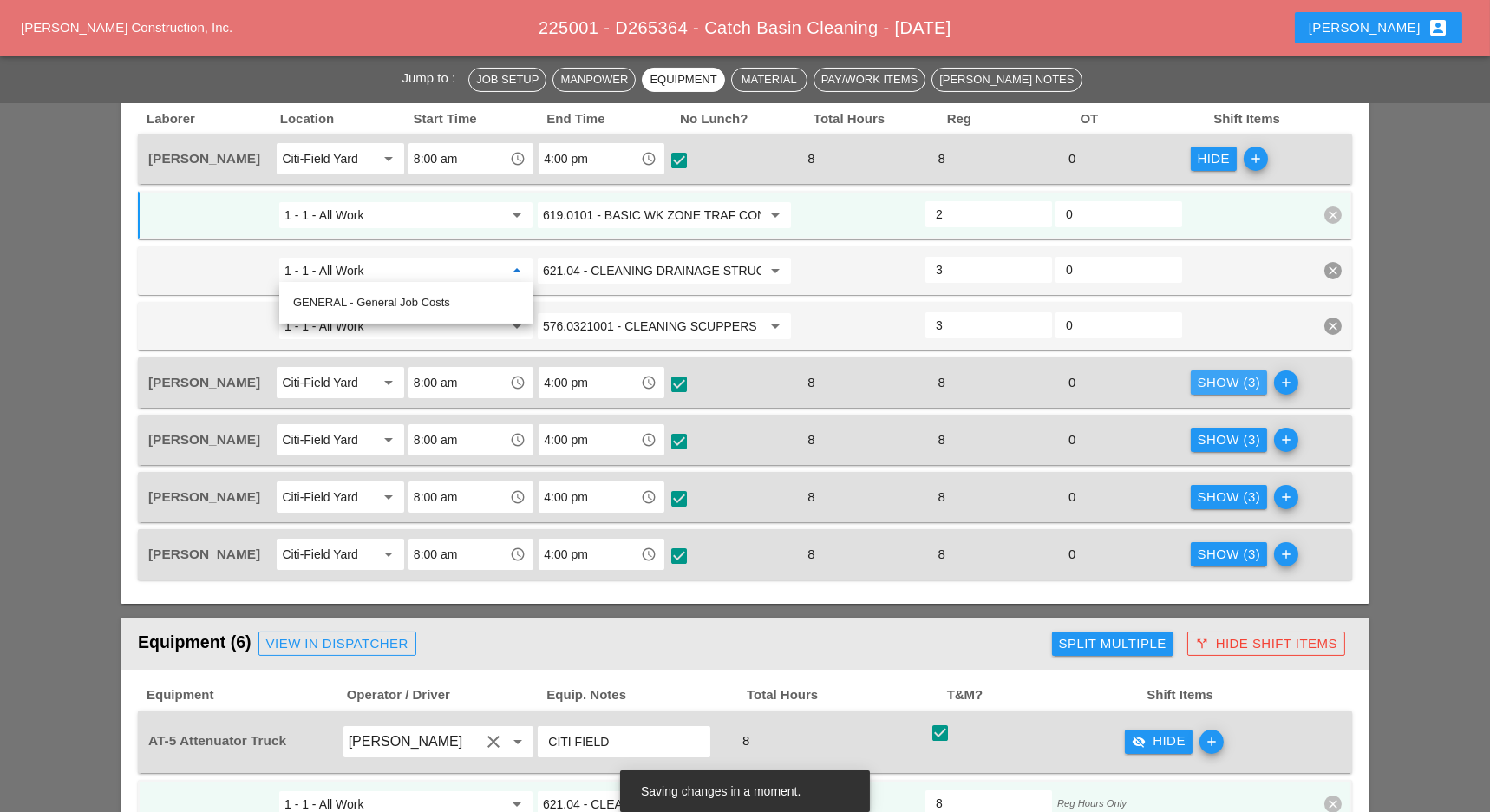
drag, startPoint x: 1217, startPoint y: 379, endPoint x: 1092, endPoint y: 391, distance: 125.6
click at [1218, 379] on div "Show (3)" at bounding box center [1229, 383] width 63 height 20
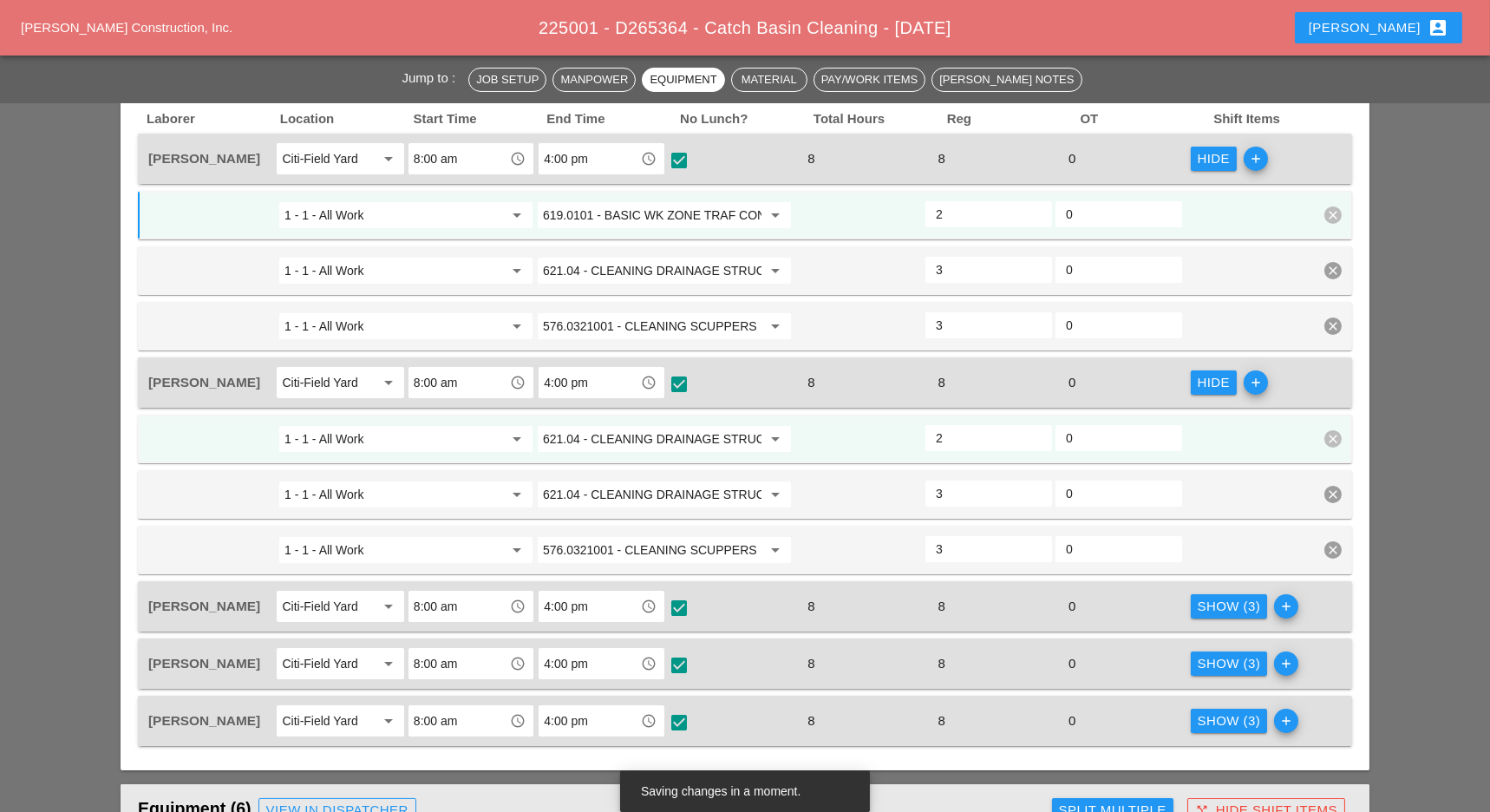
click at [693, 432] on input "621.04 - CLEANING DRAINAGE STRUCTURES" at bounding box center [652, 438] width 218 height 28
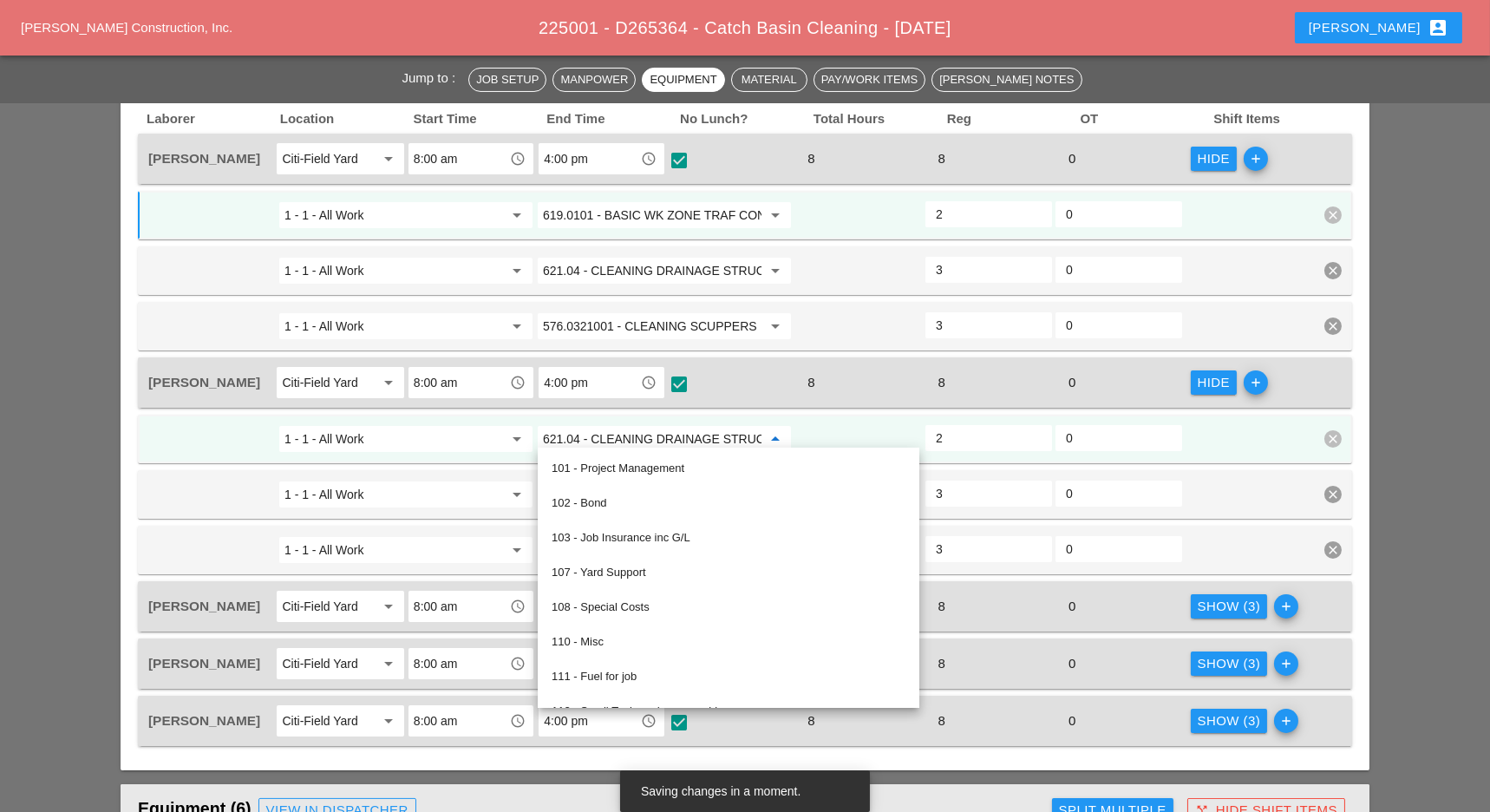
paste input "19.0101 - BASIC WK ZONE TRAF CON (DAILY OPERATION)"
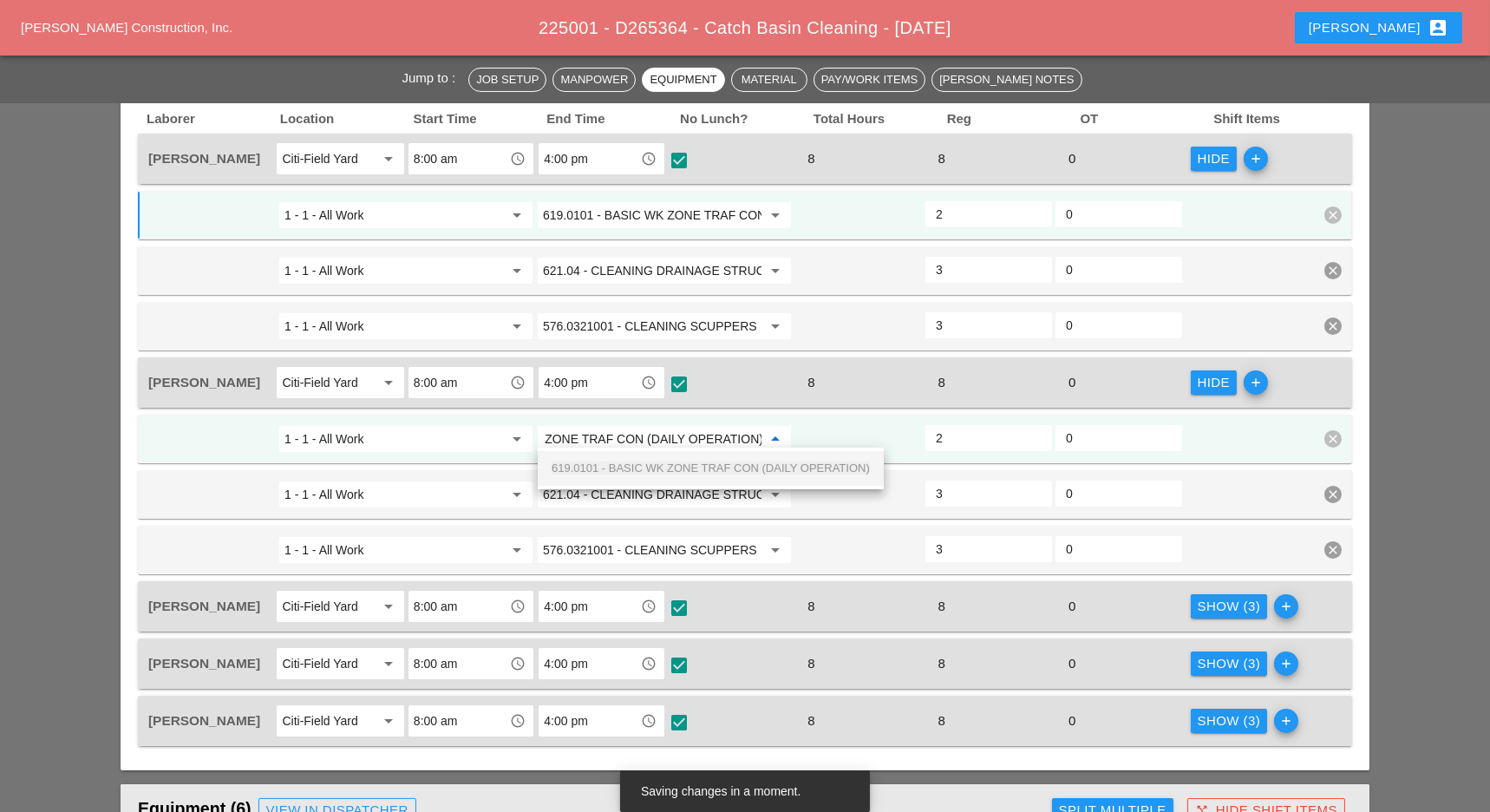
drag, startPoint x: 681, startPoint y: 467, endPoint x: 955, endPoint y: 516, distance: 278.3
click at [686, 467] on span "619.0101 - BASIC WK ZONE TRAF CON (DAILY OPERATION)" at bounding box center [710, 468] width 318 height 13
type input "619.0101 - BASIC WK ZONE TRAF CON (DAILY OPERATION)"
click at [1203, 605] on div "Show (3)" at bounding box center [1229, 607] width 63 height 20
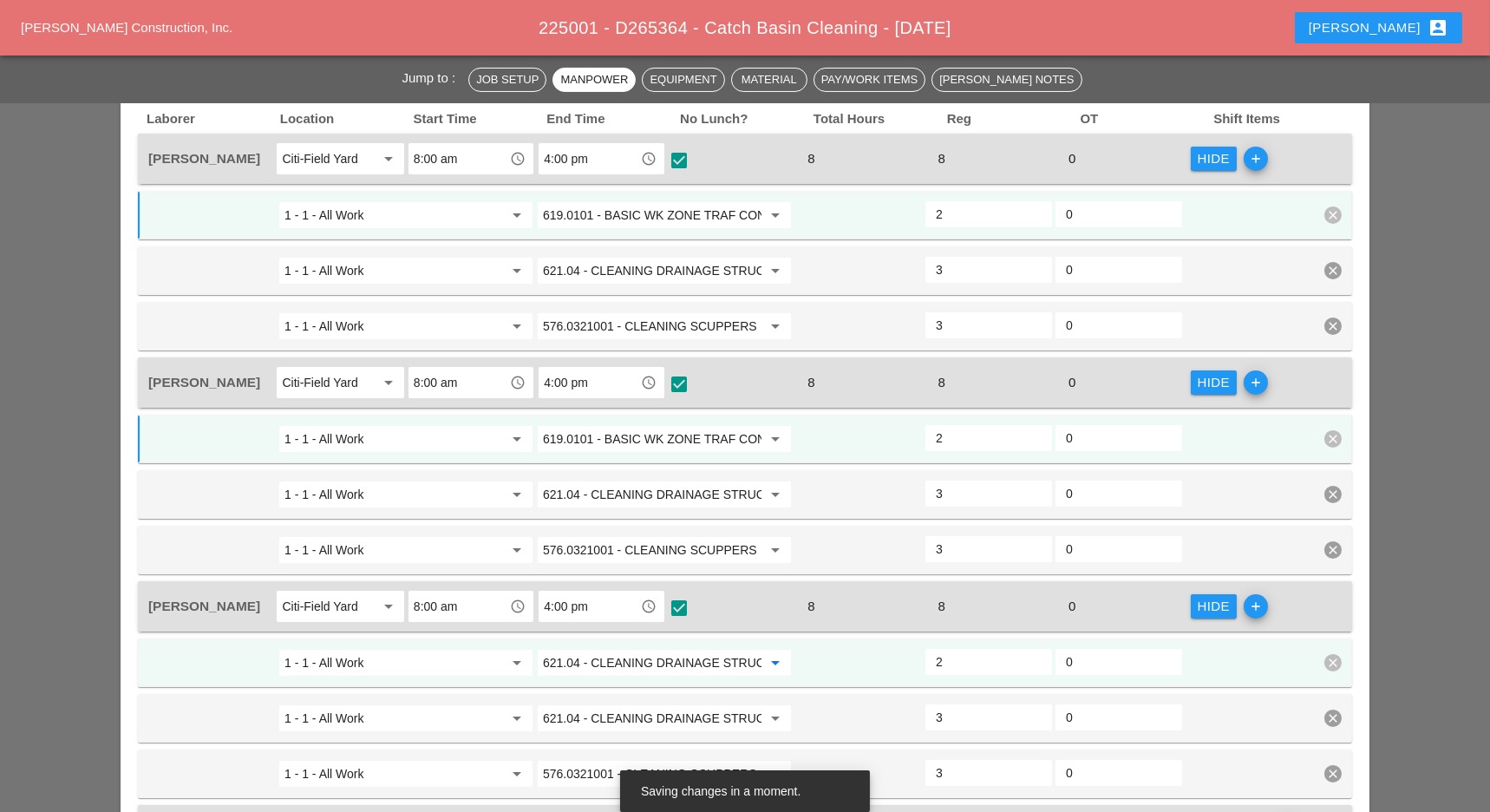
paste input "19.0101 - BASIC WK ZONE TRAF CON (DAILY OPERATION)"
click at [727, 680] on div "619.0101 - BASIC WK ZONE TRAF CON (DAILY OPERATION)" at bounding box center [710, 688] width 318 height 21
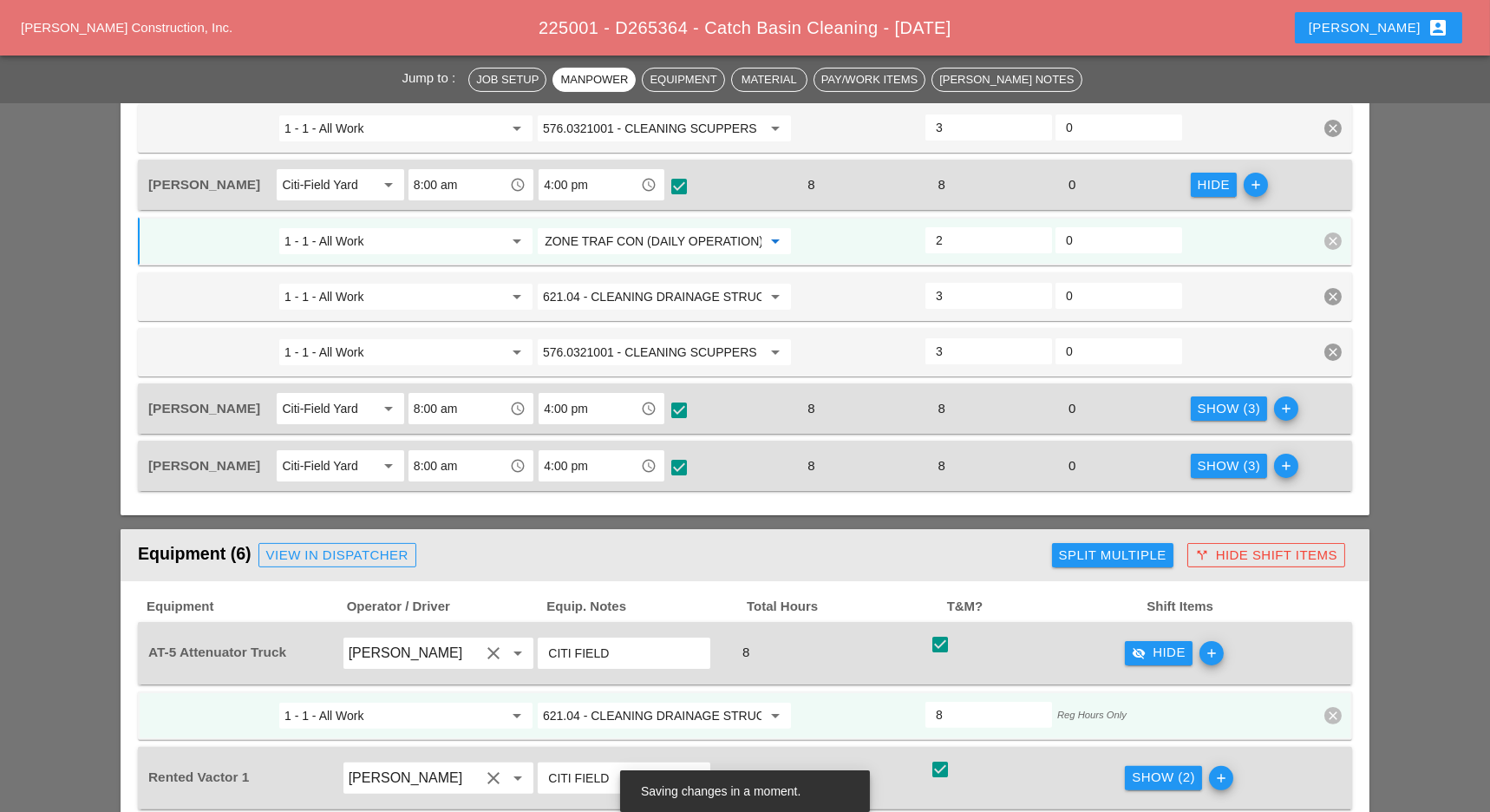
scroll to position [1272, 0]
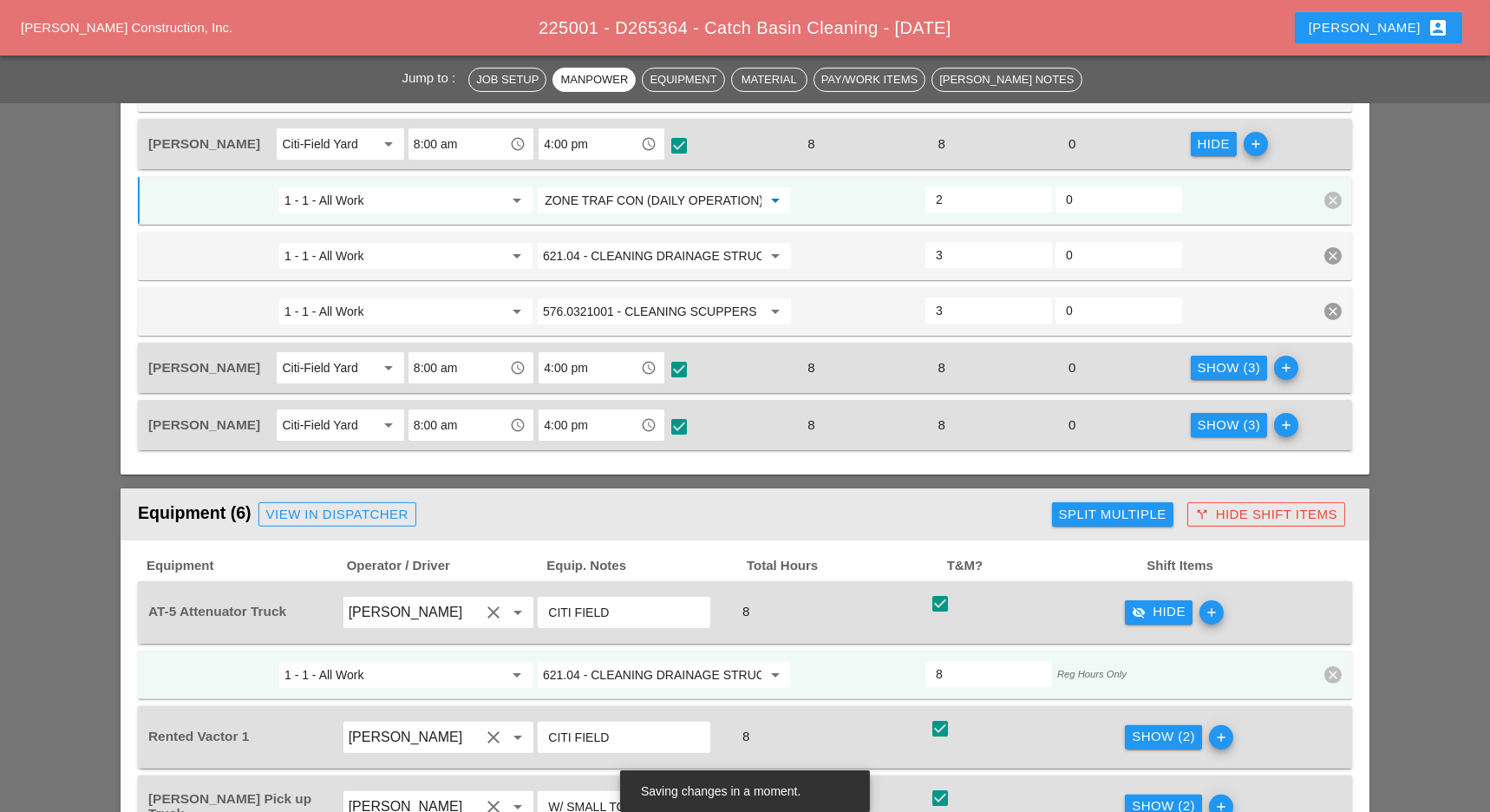
type input "619.0101 - BASIC WK ZONE TRAF CON (DAILY OPERATION)"
click at [1201, 358] on div "Show (3)" at bounding box center [1229, 368] width 63 height 20
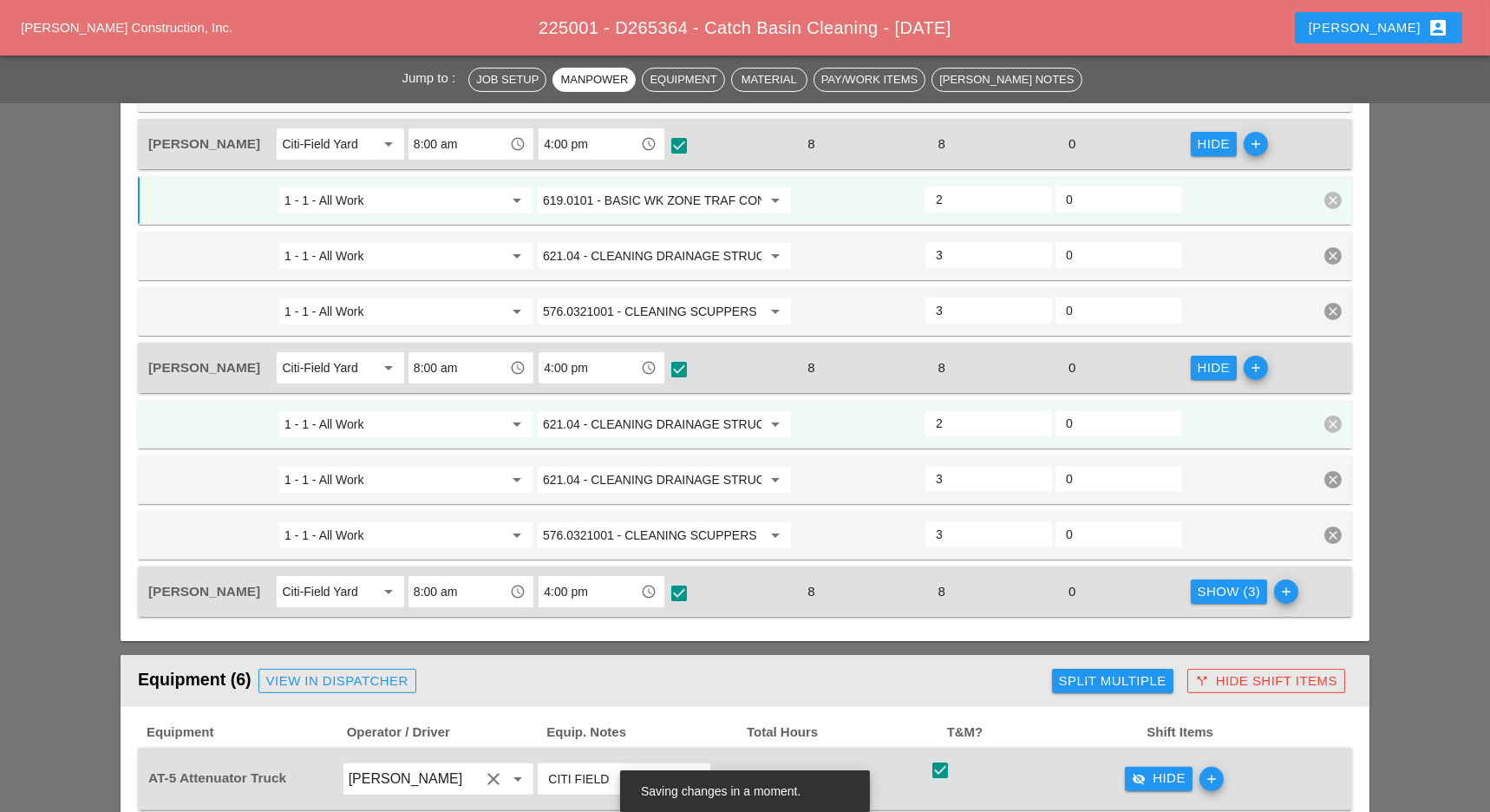
click at [637, 410] on input "621.04 - CLEANING DRAINAGE STRUCTURES" at bounding box center [652, 424] width 218 height 28
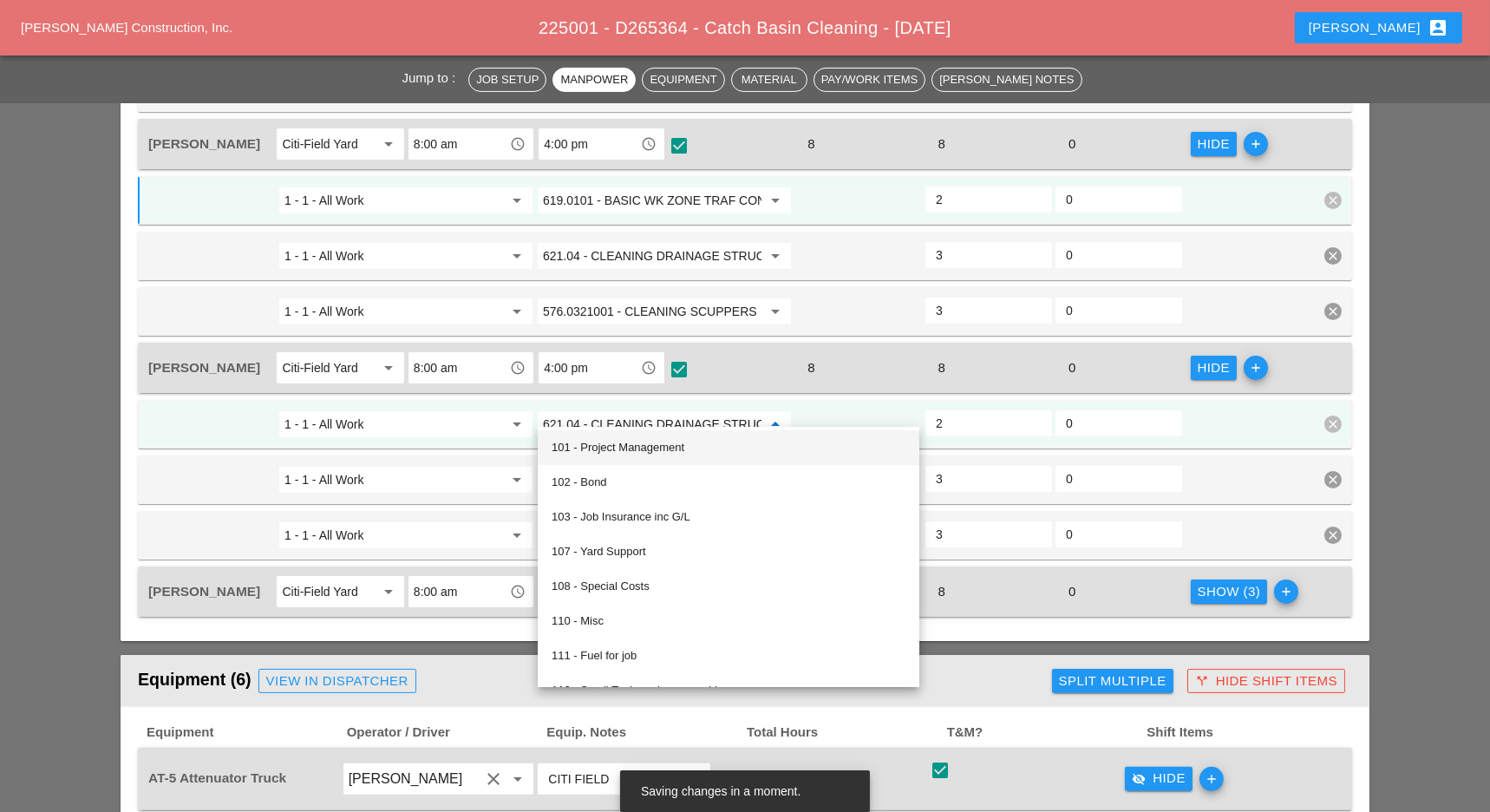
paste input "19.0101 - BASIC WK ZONE TRAF CON (DAILY OPERATION)"
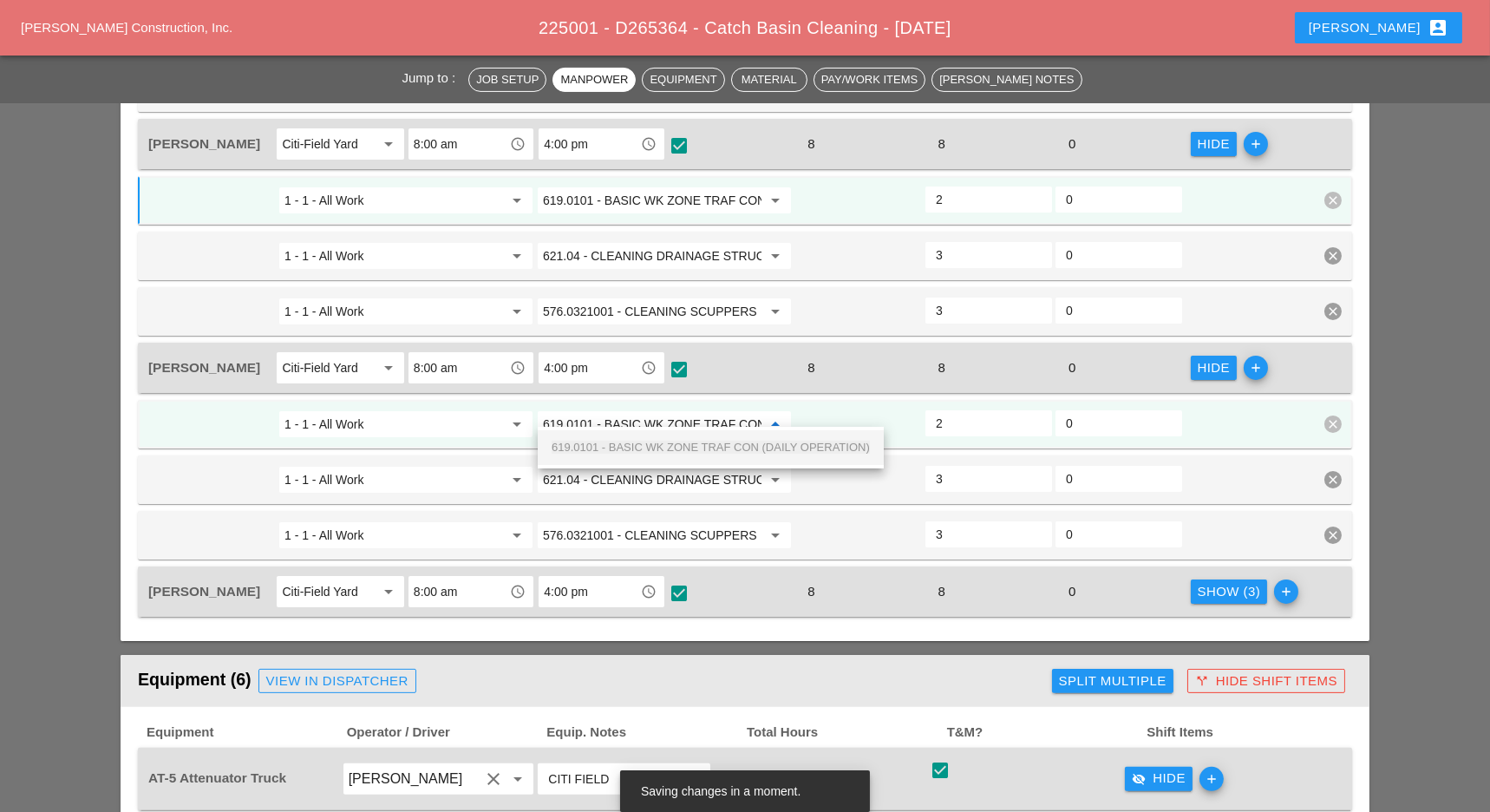
scroll to position [0, 123]
drag, startPoint x: 652, startPoint y: 439, endPoint x: 902, endPoint y: 492, distance: 255.6
click at [657, 442] on div "619.0101 - BASIC WK ZONE TRAF CON (DAILY OPERATION)" at bounding box center [710, 447] width 318 height 21
type input "619.0101 - BASIC WK ZONE TRAF CON (DAILY OPERATION)"
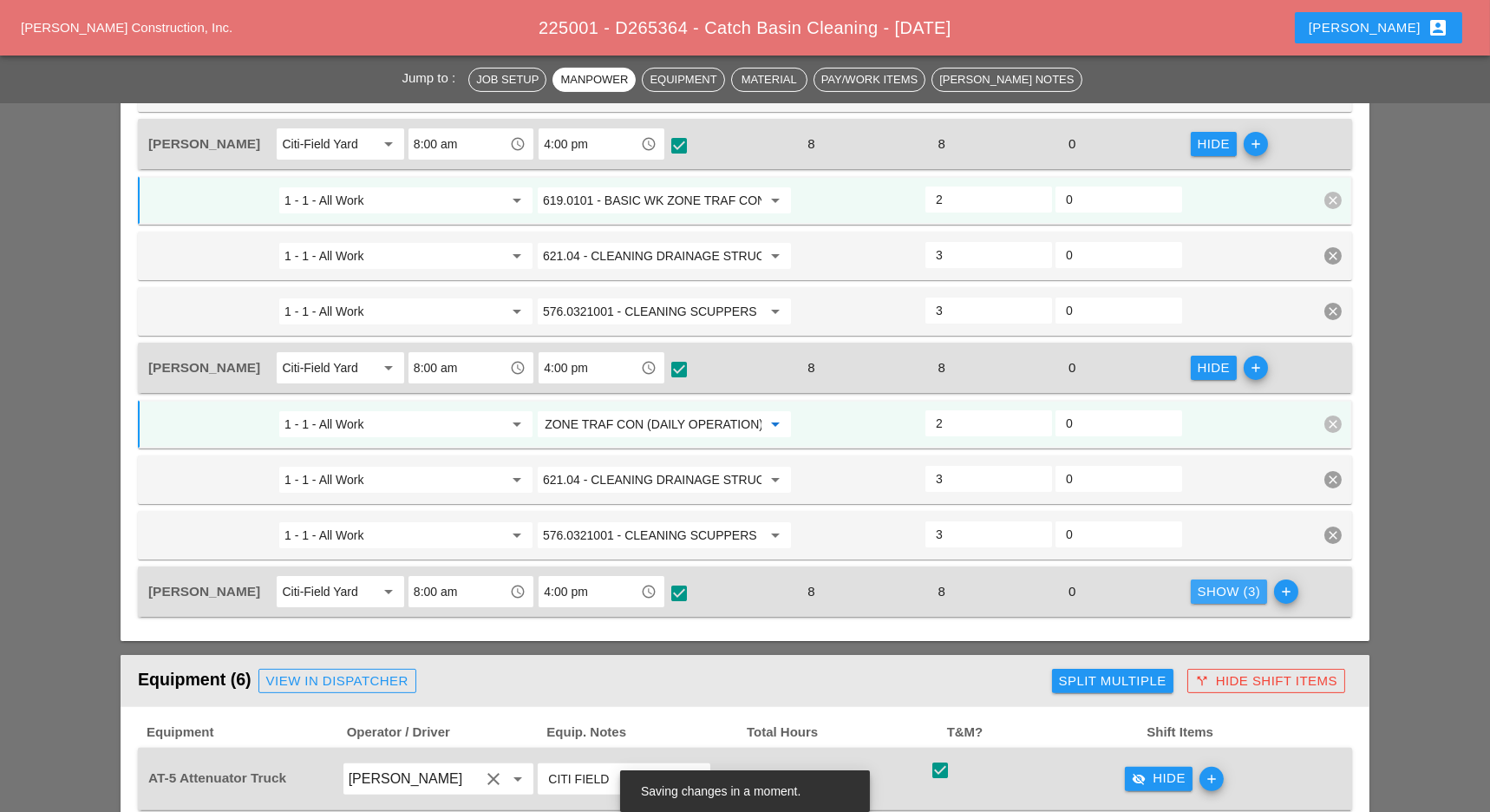
click at [1205, 582] on div "Show (3)" at bounding box center [1229, 592] width 63 height 20
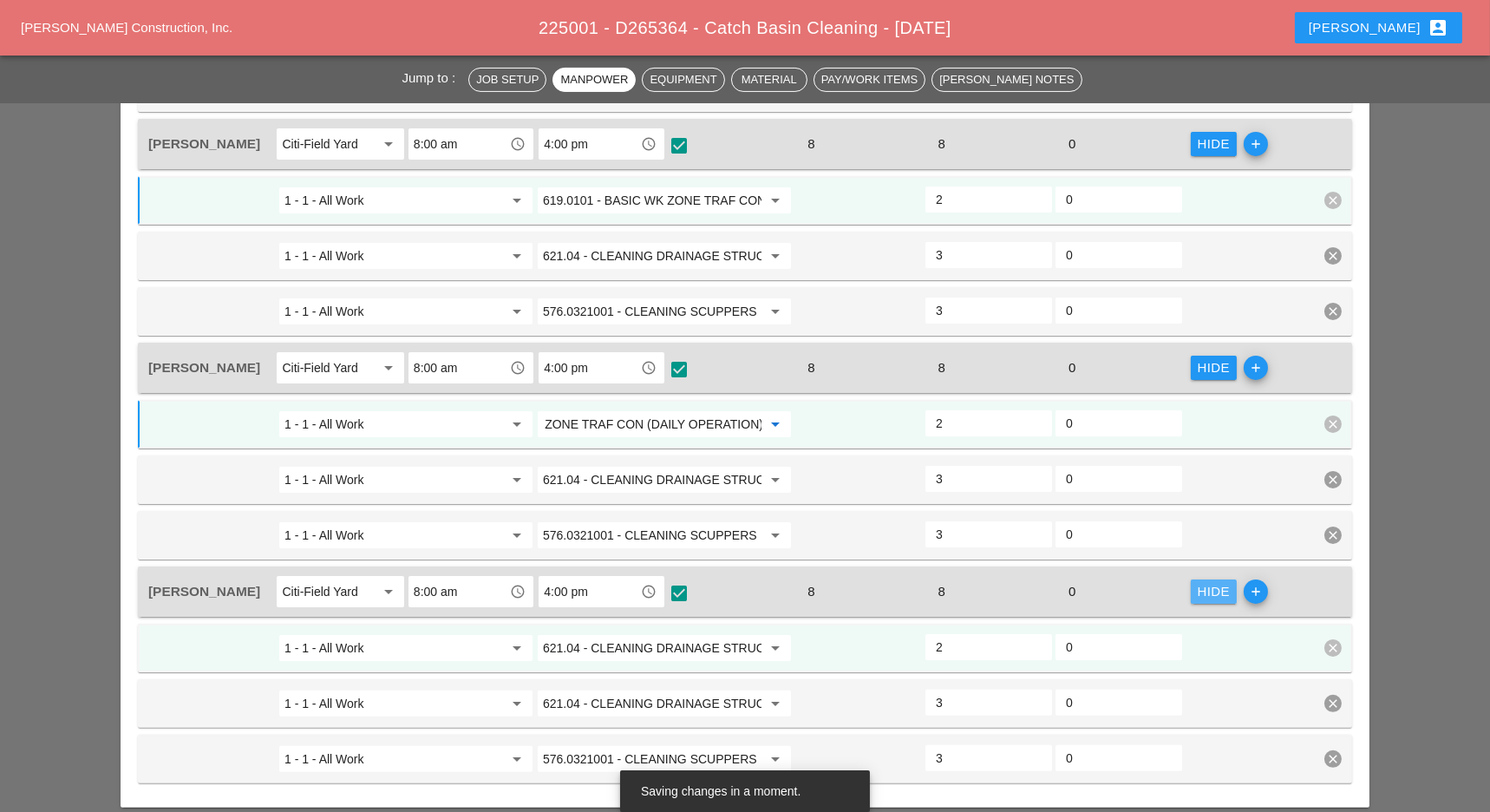
scroll to position [0, 0]
click at [695, 651] on div "1 - 1 - All Work arrow_drop_down 621.04 - CLEANING DRAINAGE STRUCTURES arrow_dr…" at bounding box center [745, 648] width 1214 height 49
click at [698, 637] on input "621.04 - CLEANING DRAINAGE STRUCTURES" at bounding box center [652, 647] width 218 height 28
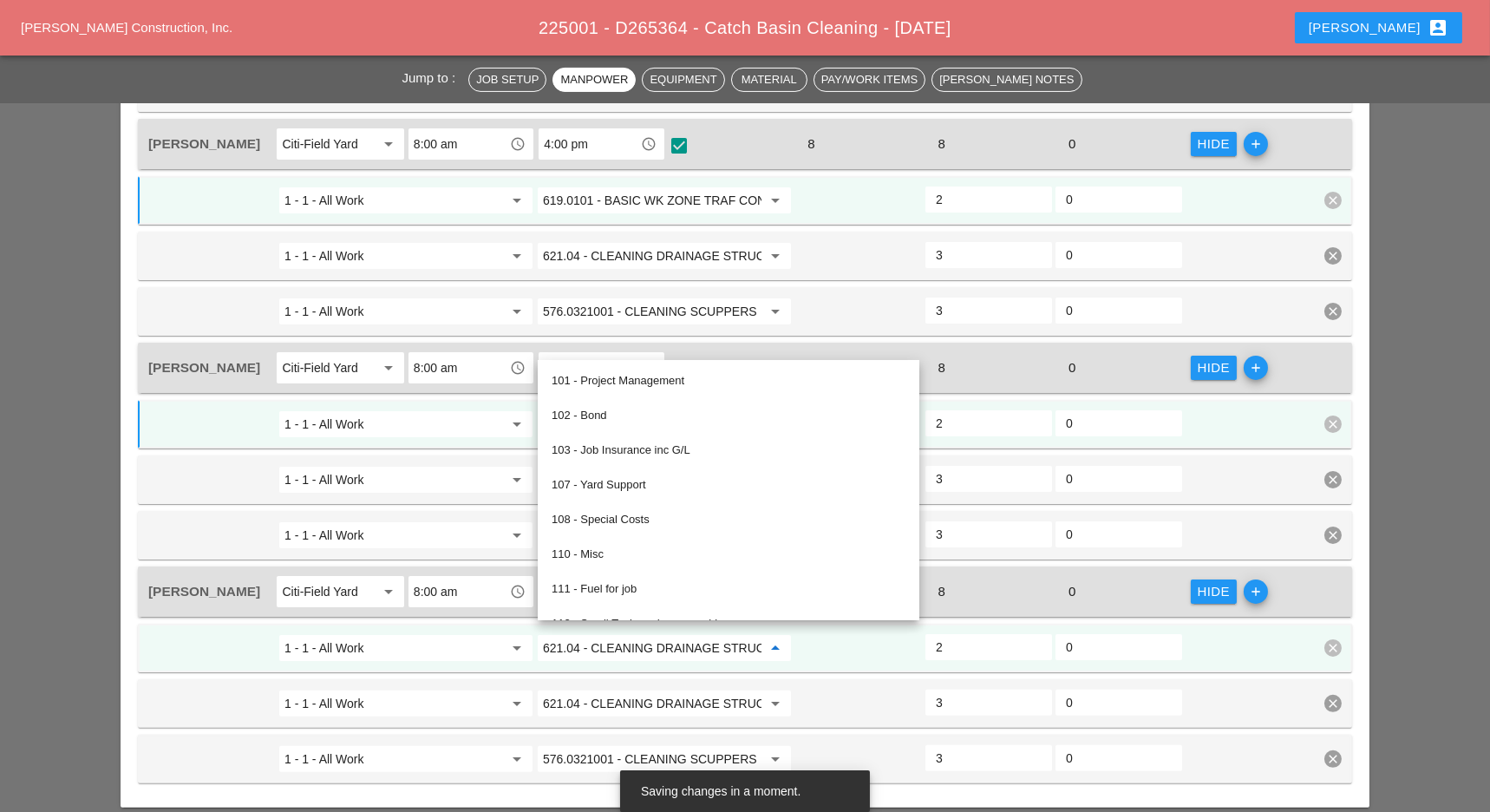
paste input "19.0101 - BASIC WK ZONE TRAF CON (DAILY OPERATION)"
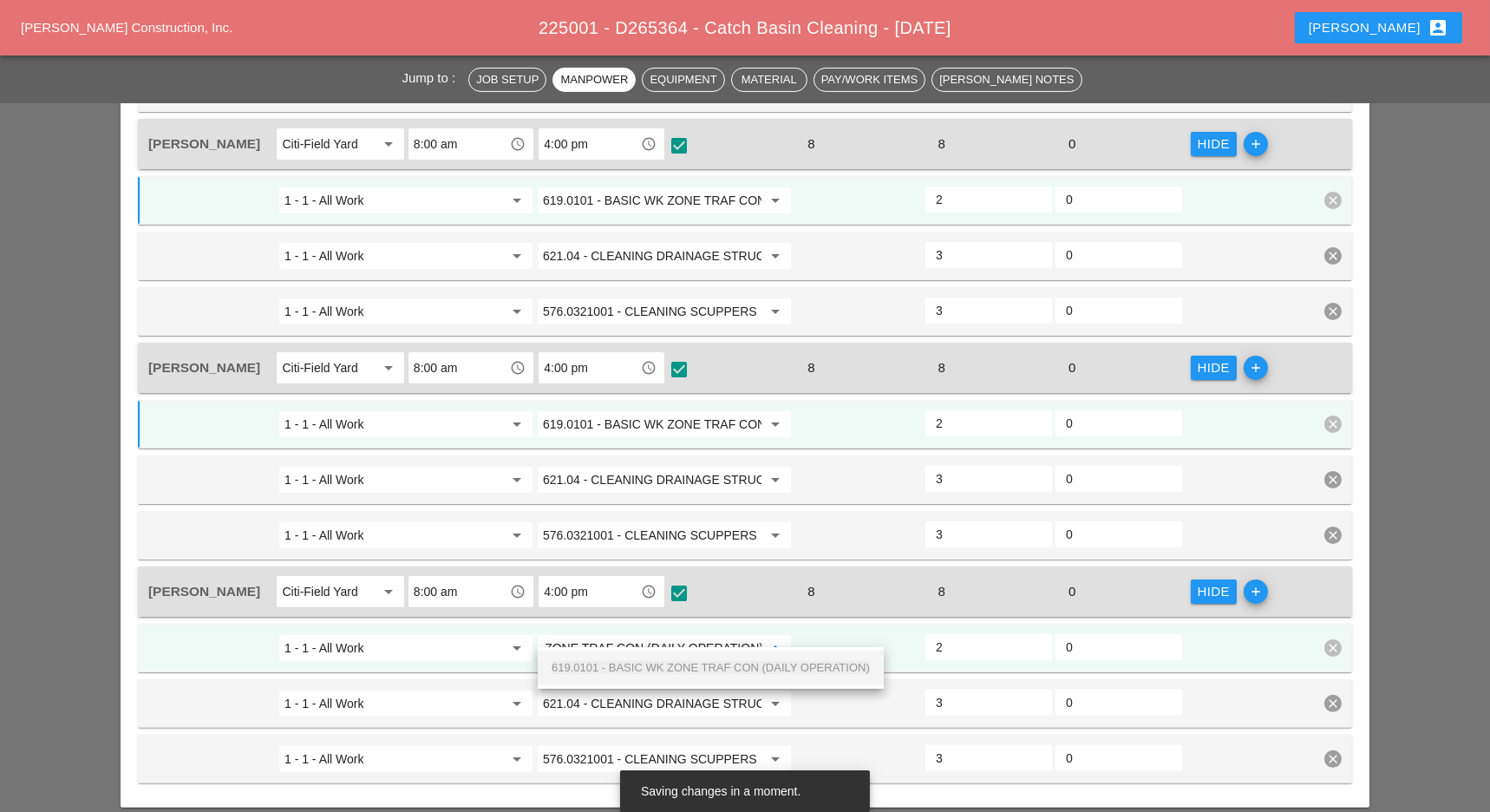
click at [689, 662] on span "619.0101 - BASIC WK ZONE TRAF CON (DAILY OPERATION)" at bounding box center [710, 667] width 318 height 13
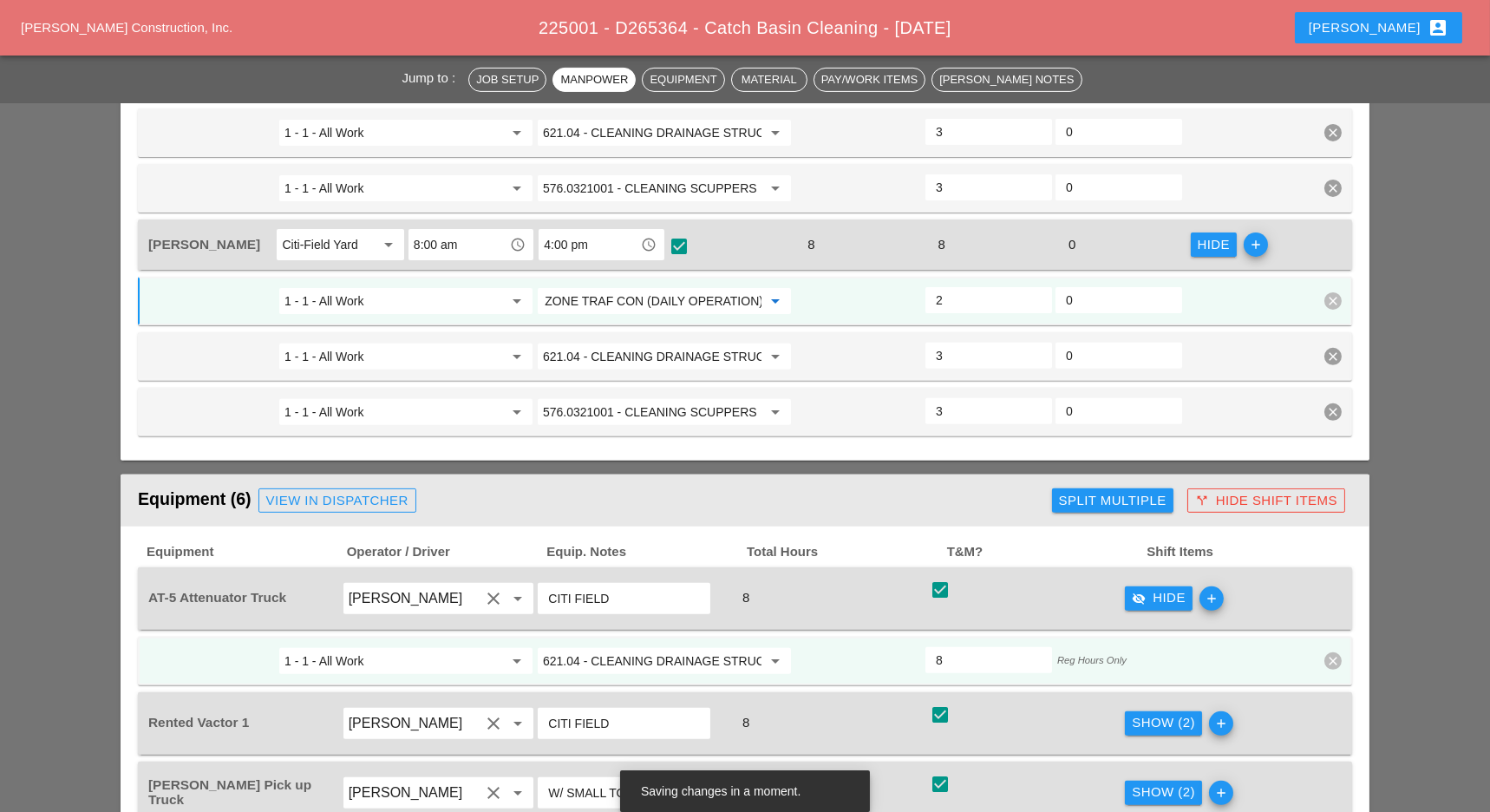
scroll to position [1849, 0]
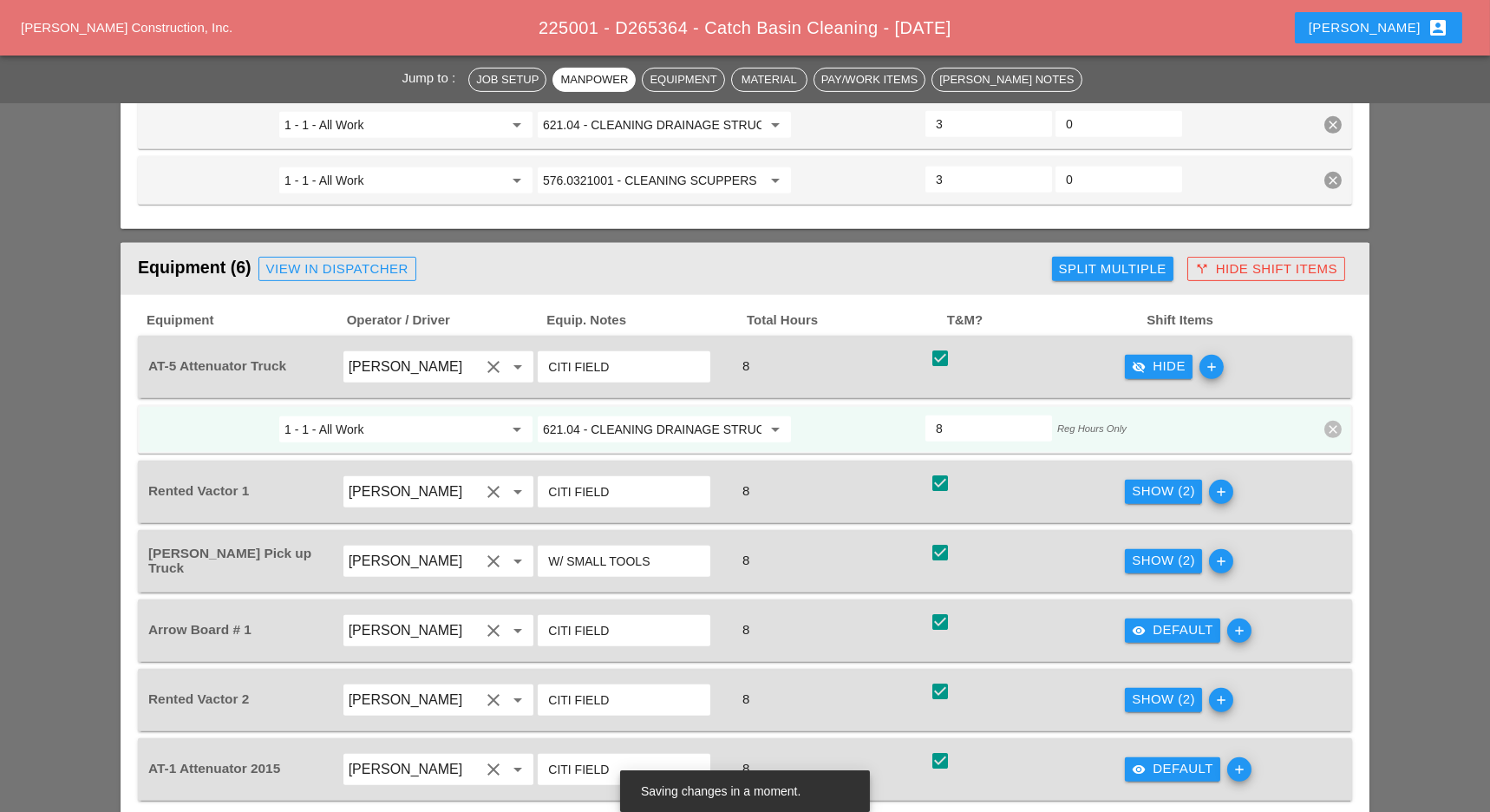
type input "619.0101 - BASIC WK ZONE TRAF CON (DAILY OPERATION)"
click at [673, 415] on input "621.04 - CLEANING DRAINAGE STRUCTURES" at bounding box center [652, 429] width 218 height 28
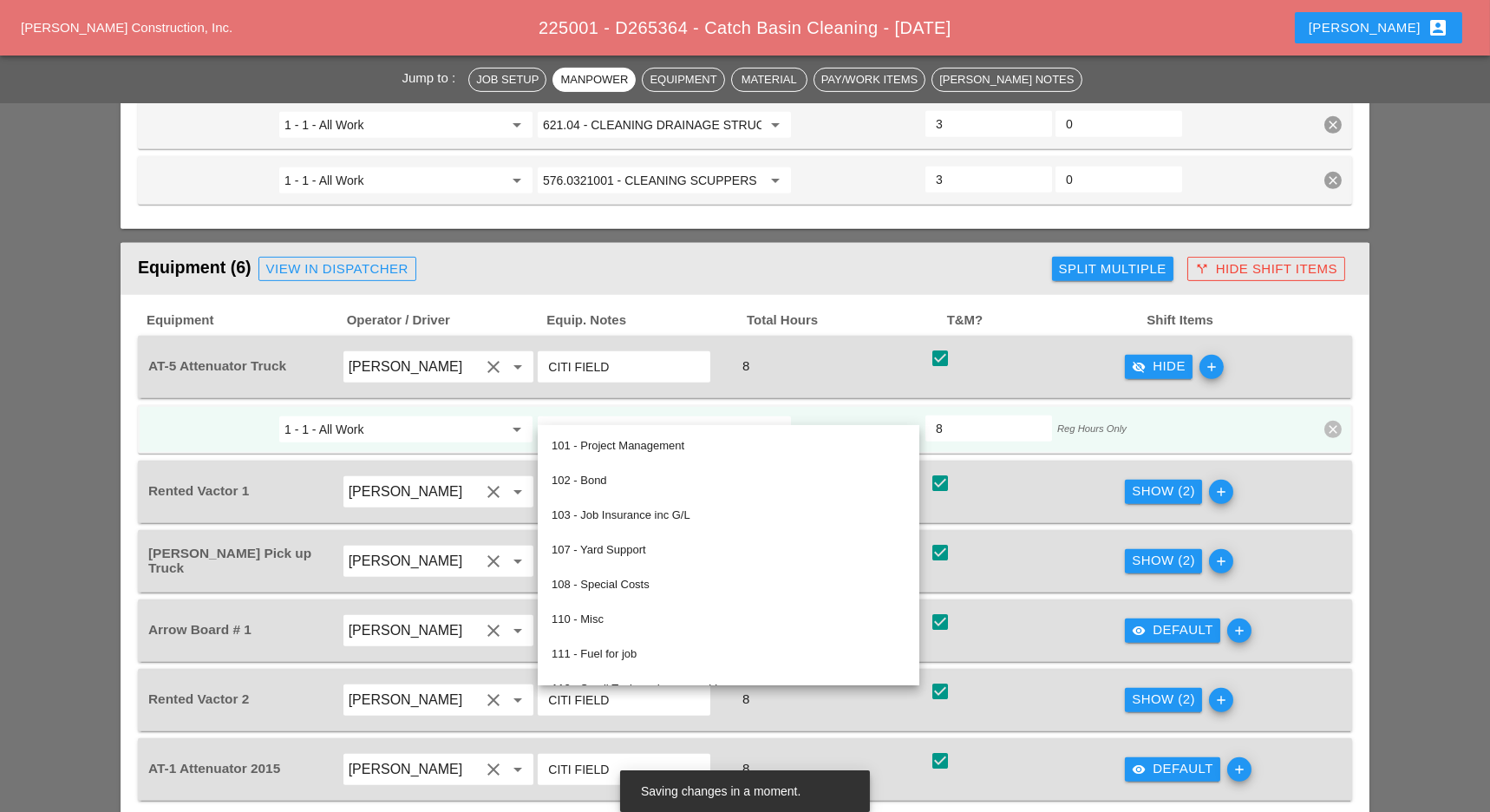
paste input "19.0101 - BASIC WK ZONE TRAF CON (DAILY OPERATION)"
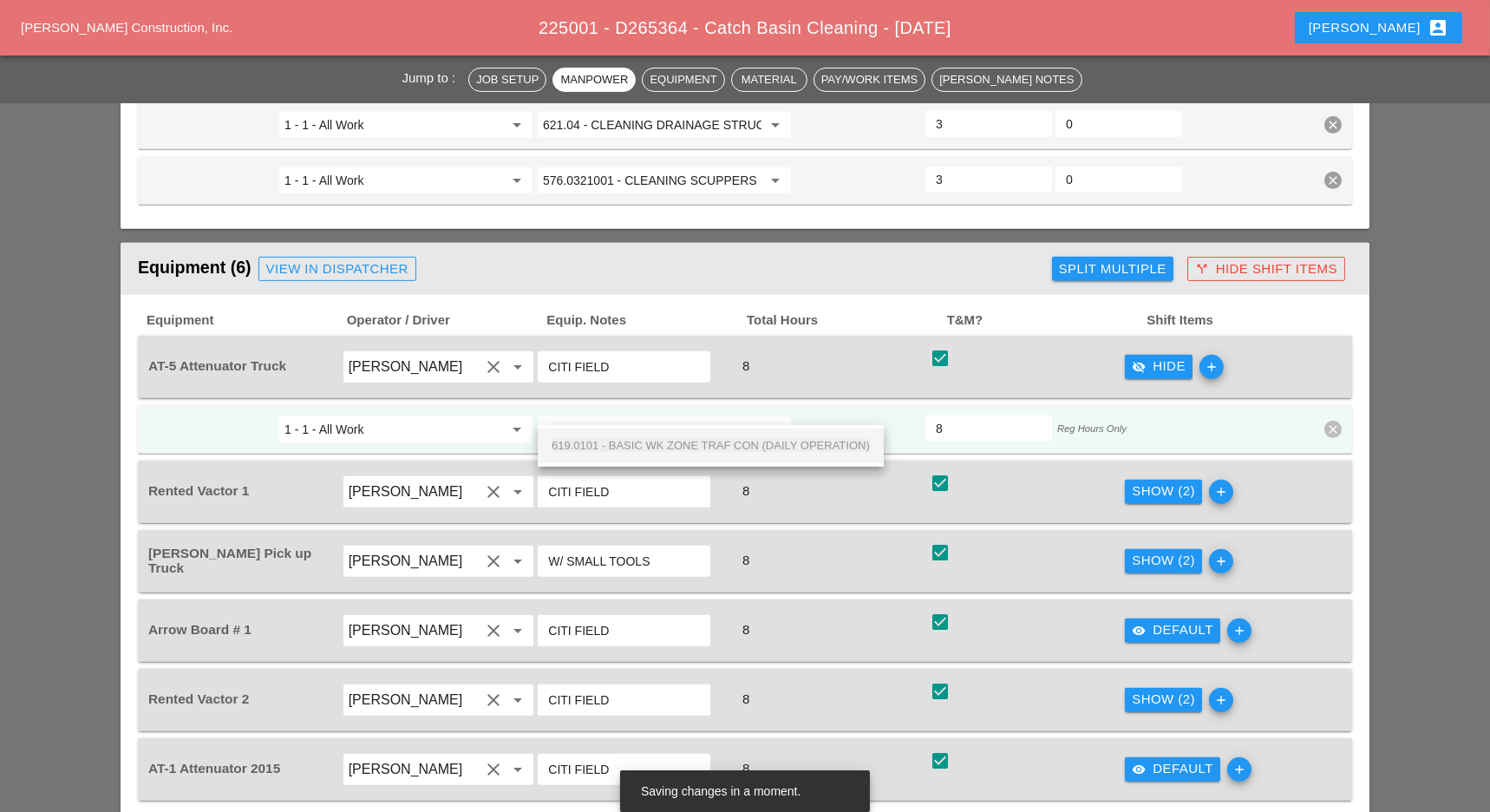
scroll to position [0, 123]
click at [678, 445] on span "619.0101 - BASIC WK ZONE TRAF CON (DAILY OPERATION)" at bounding box center [710, 445] width 318 height 13
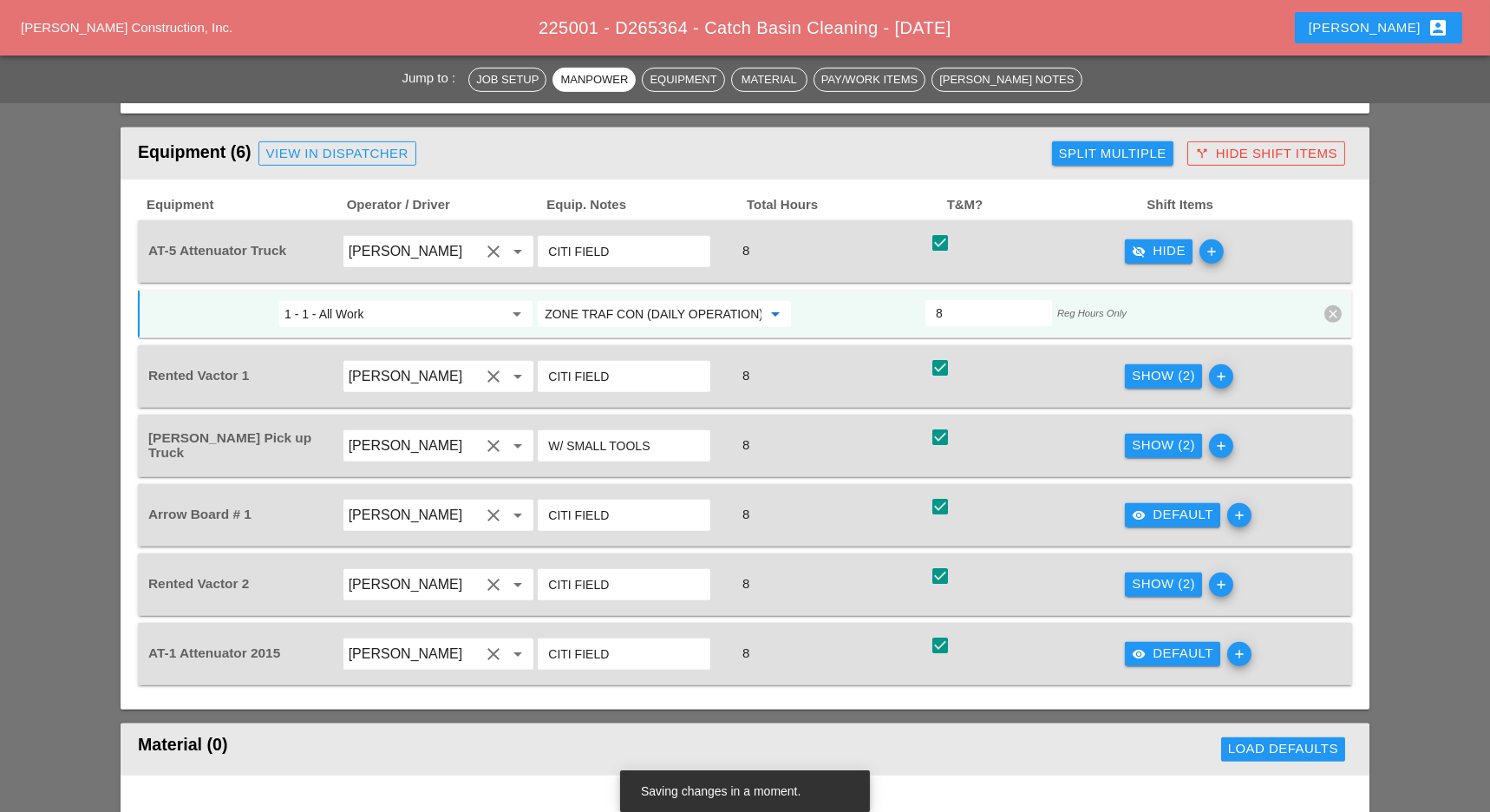
type input "619.0101 - BASIC WK ZONE TRAF CON (DAILY OPERATION)"
drag, startPoint x: 1159, startPoint y: 428, endPoint x: 939, endPoint y: 443, distance: 220.5
click at [1146, 435] on div "Show (2)" at bounding box center [1164, 445] width 63 height 20
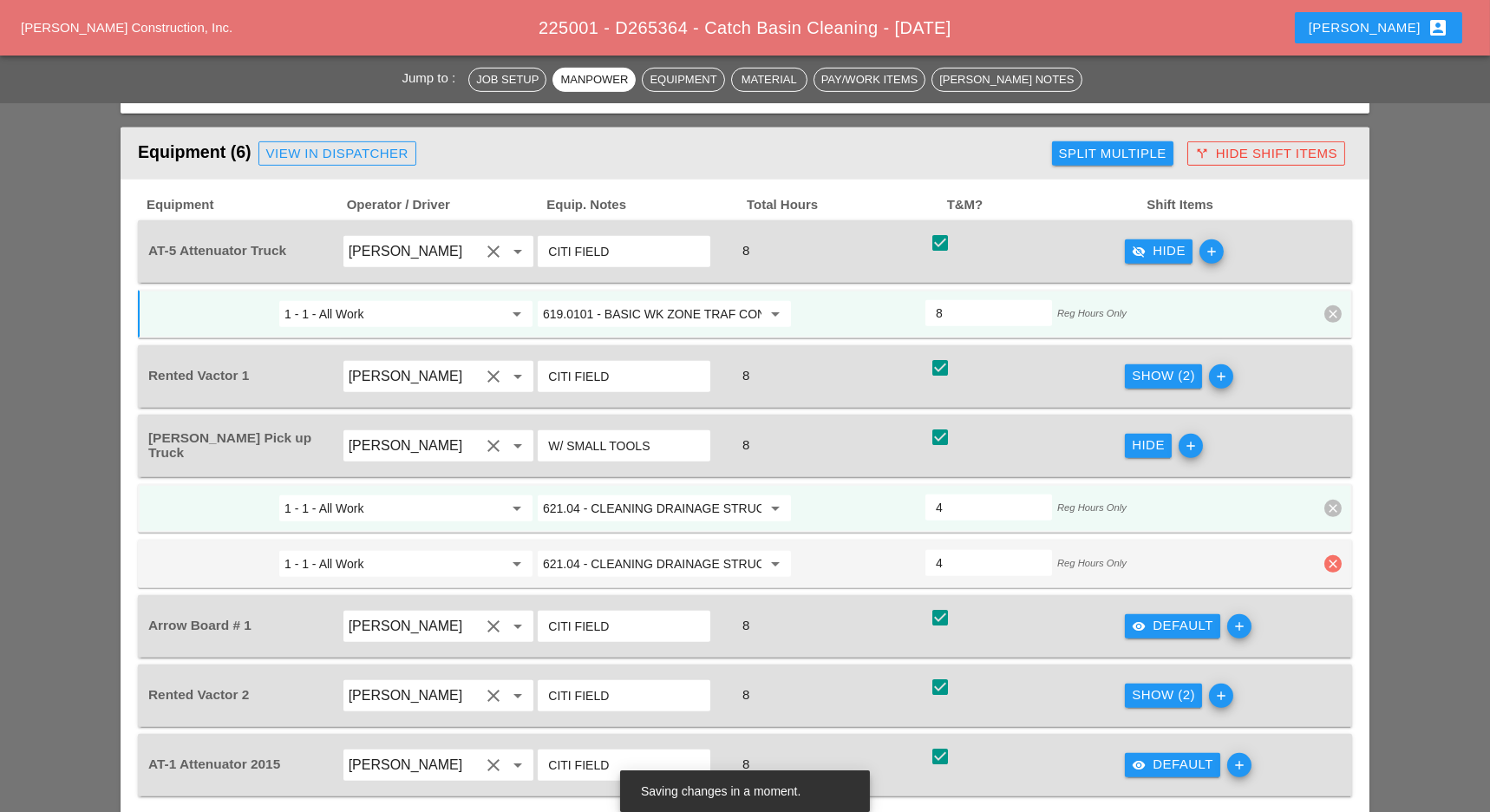
click at [1337, 555] on icon "clear" at bounding box center [1332, 563] width 17 height 17
drag, startPoint x: 1324, startPoint y: 492, endPoint x: 834, endPoint y: 487, distance: 490.0
click at [1323, 493] on button "Confirm delete" at bounding box center [1333, 505] width 98 height 24
type input "8"
click at [682, 494] on input "621.04 - CLEANING DRAINAGE STRUCTURES" at bounding box center [652, 507] width 218 height 28
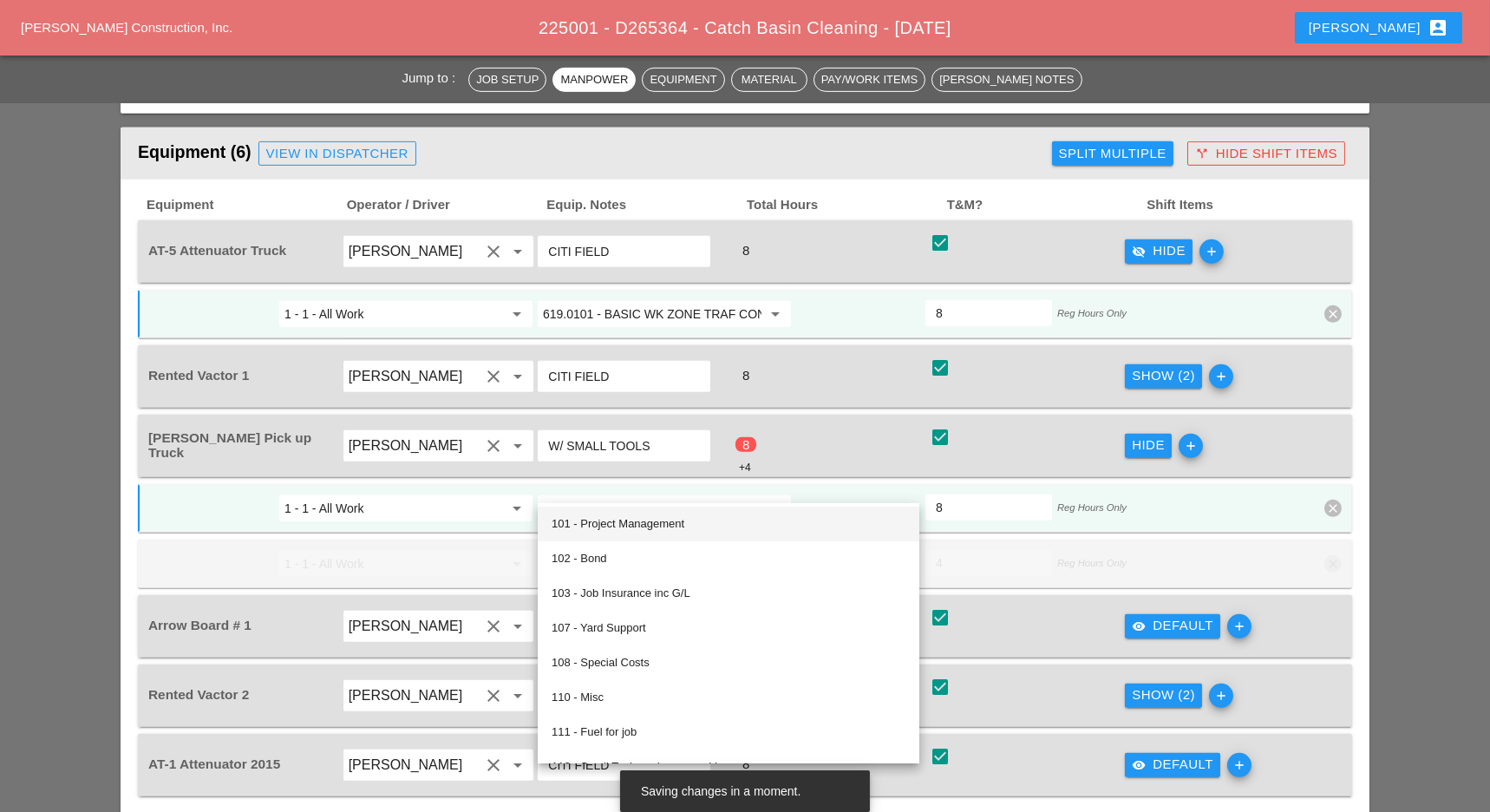
paste input "19.0101 - BASIC WK ZONE TRAF CON (DAILY OPERATION)"
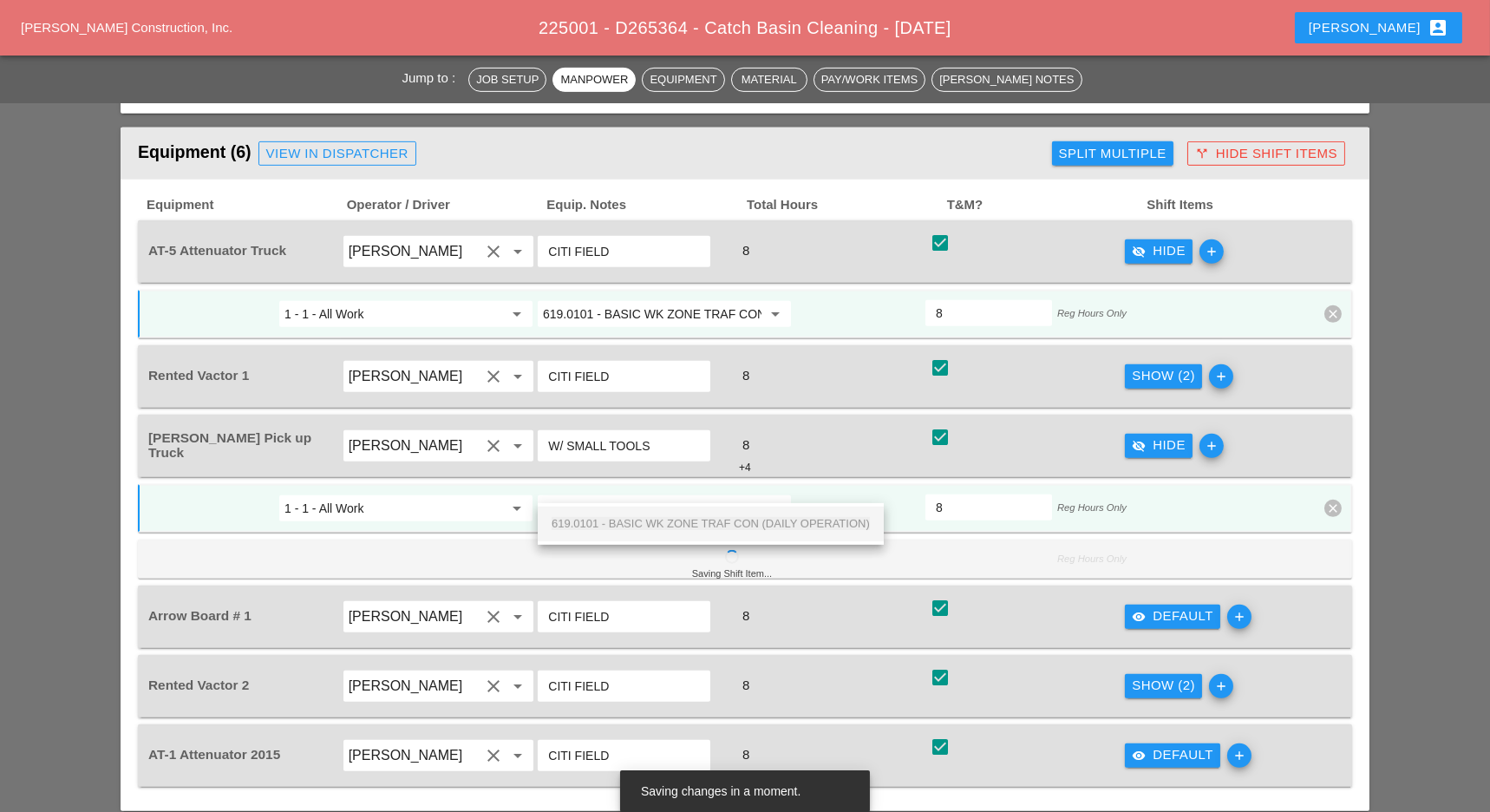
scroll to position [0, 123]
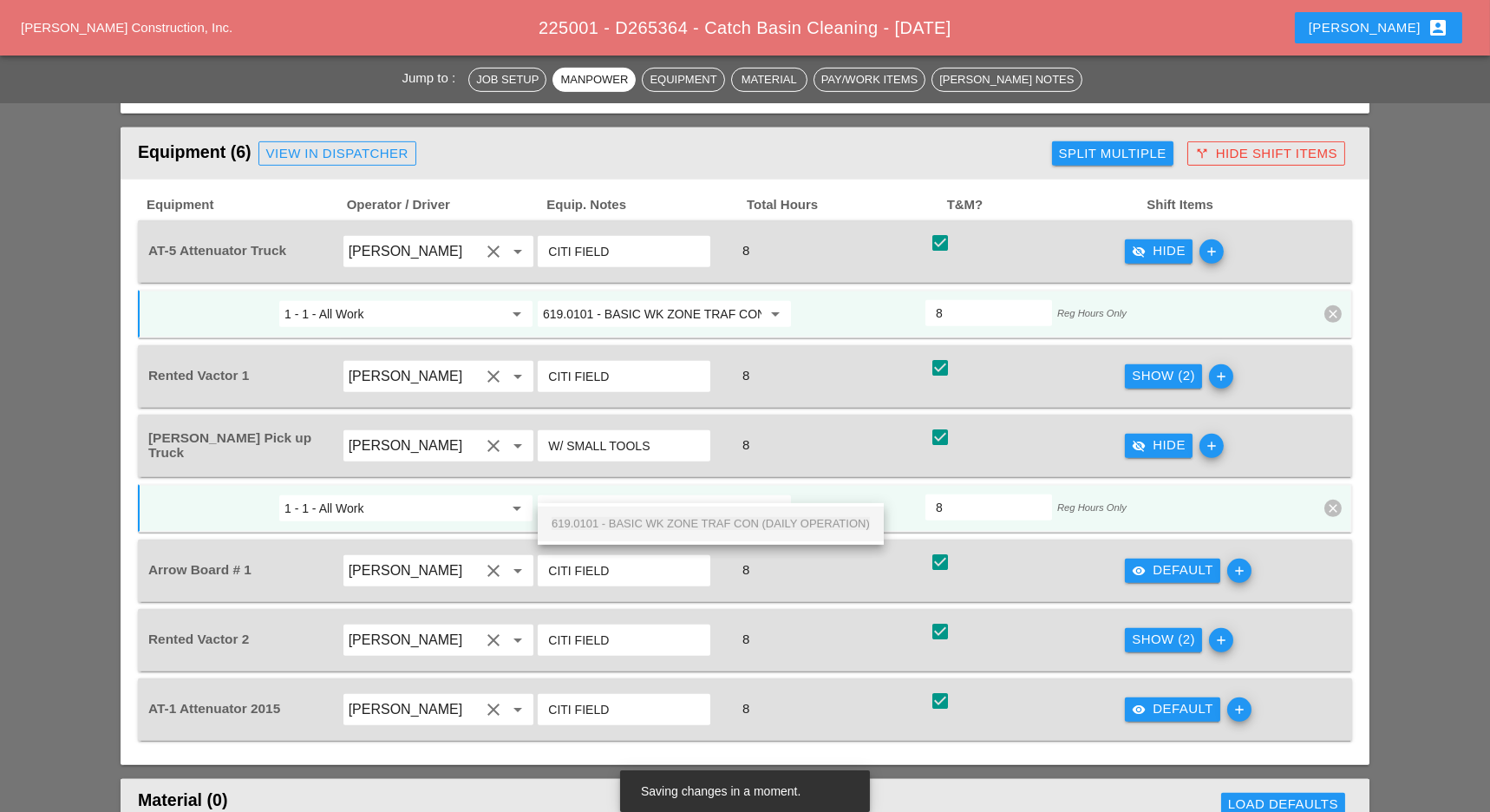
click at [665, 525] on span "619.0101 - BASIC WK ZONE TRAF CON (DAILY OPERATION)" at bounding box center [710, 523] width 318 height 13
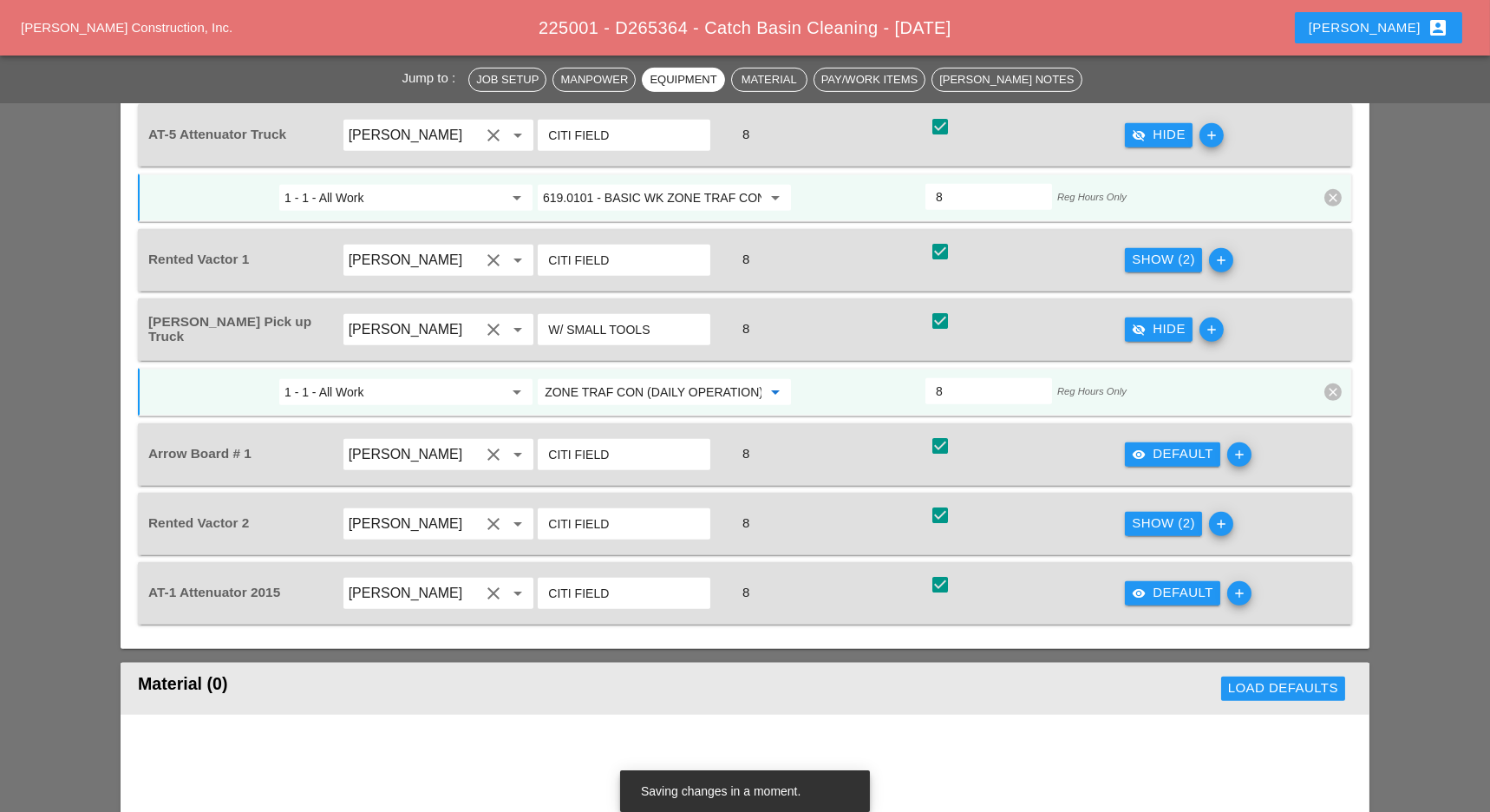
type input "619.0101 - BASIC WK ZONE TRAF CON (DAILY OPERATION)"
click at [1129, 442] on button "visibility Default" at bounding box center [1173, 454] width 96 height 24
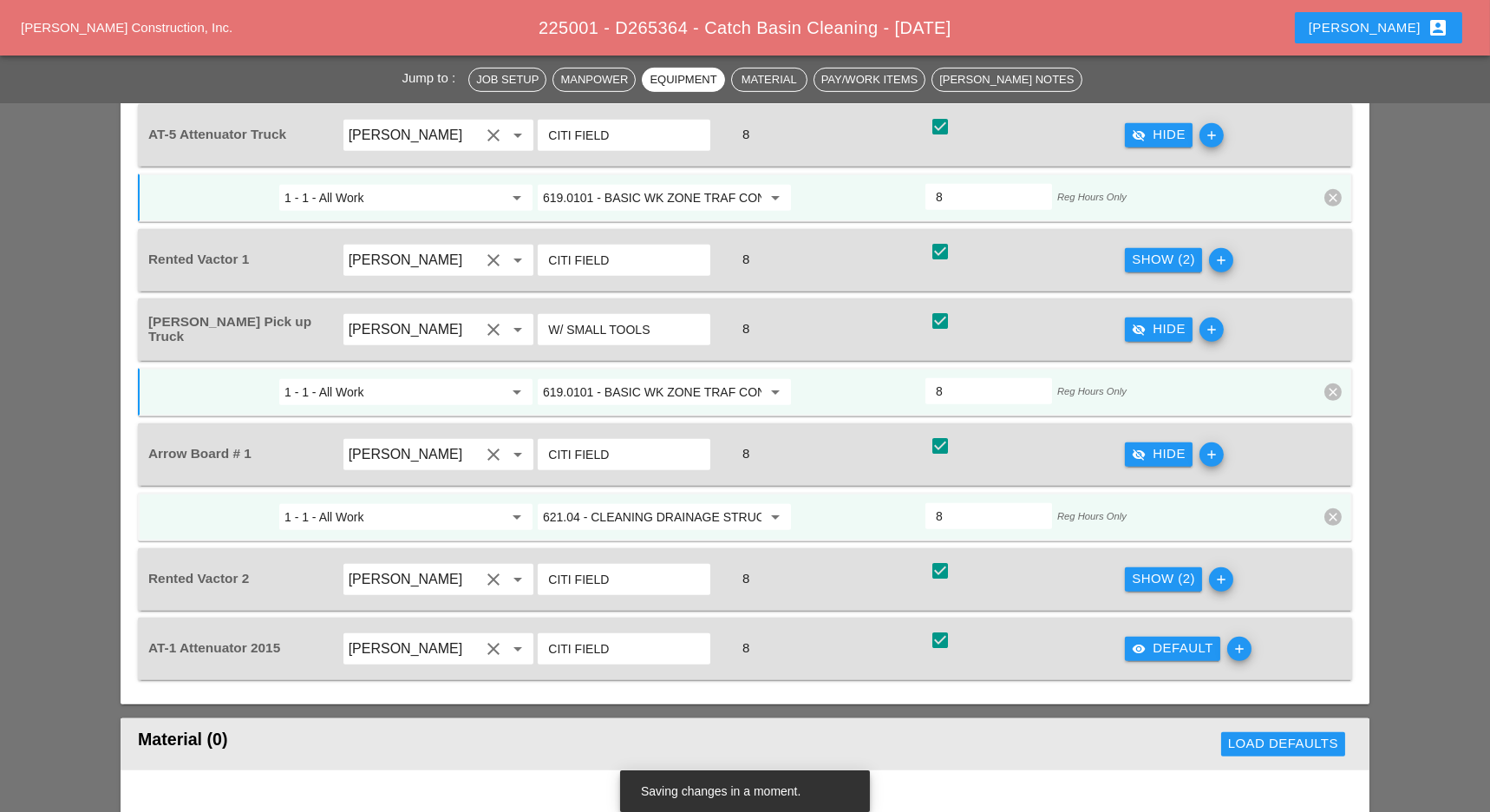
click at [638, 503] on input "621.04 - CLEANING DRAINAGE STRUCTURES" at bounding box center [652, 516] width 218 height 28
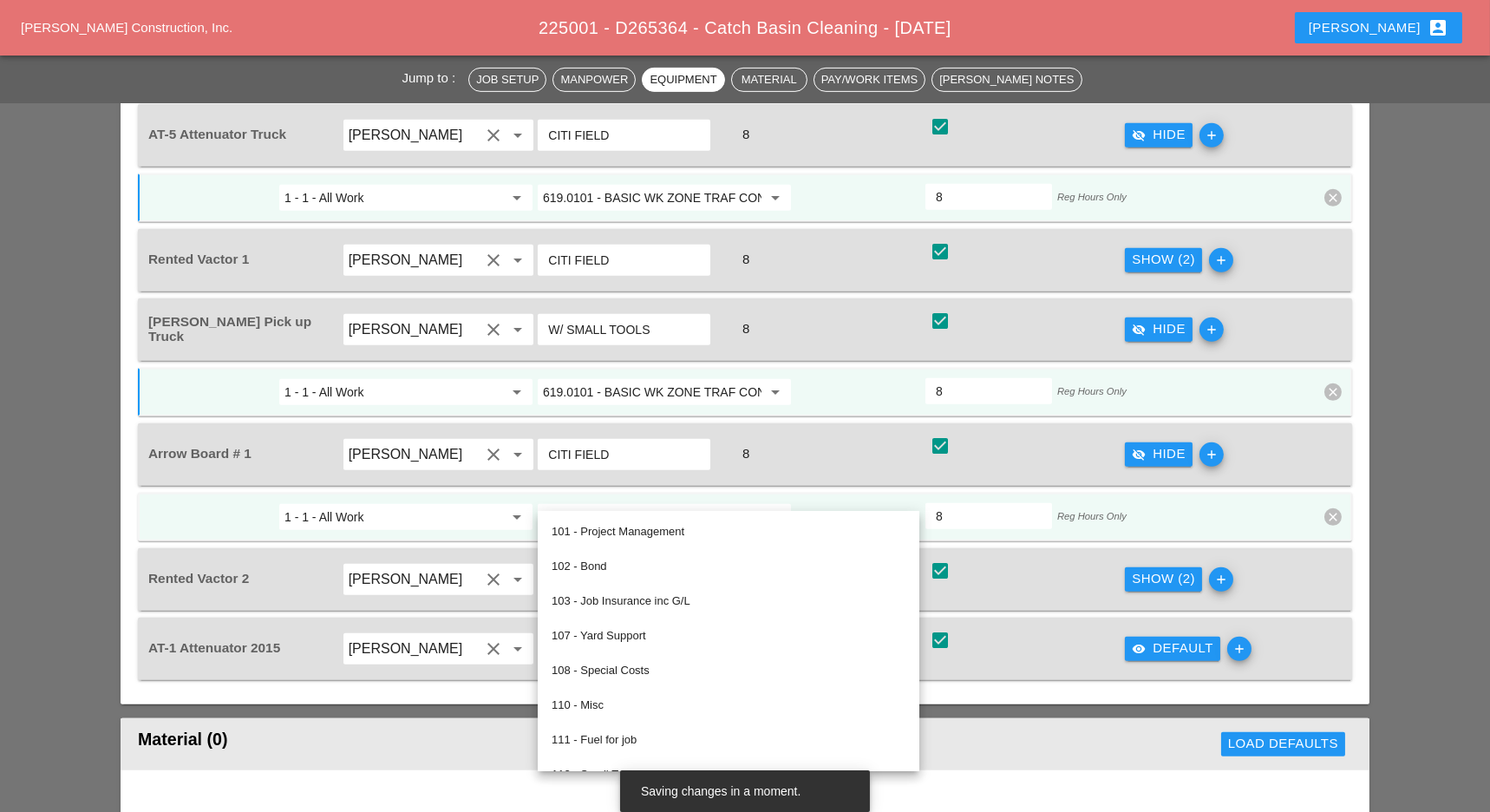
paste input "19.0101 - BASIC WK ZONE TRAF CON (DAILY OPERATION)"
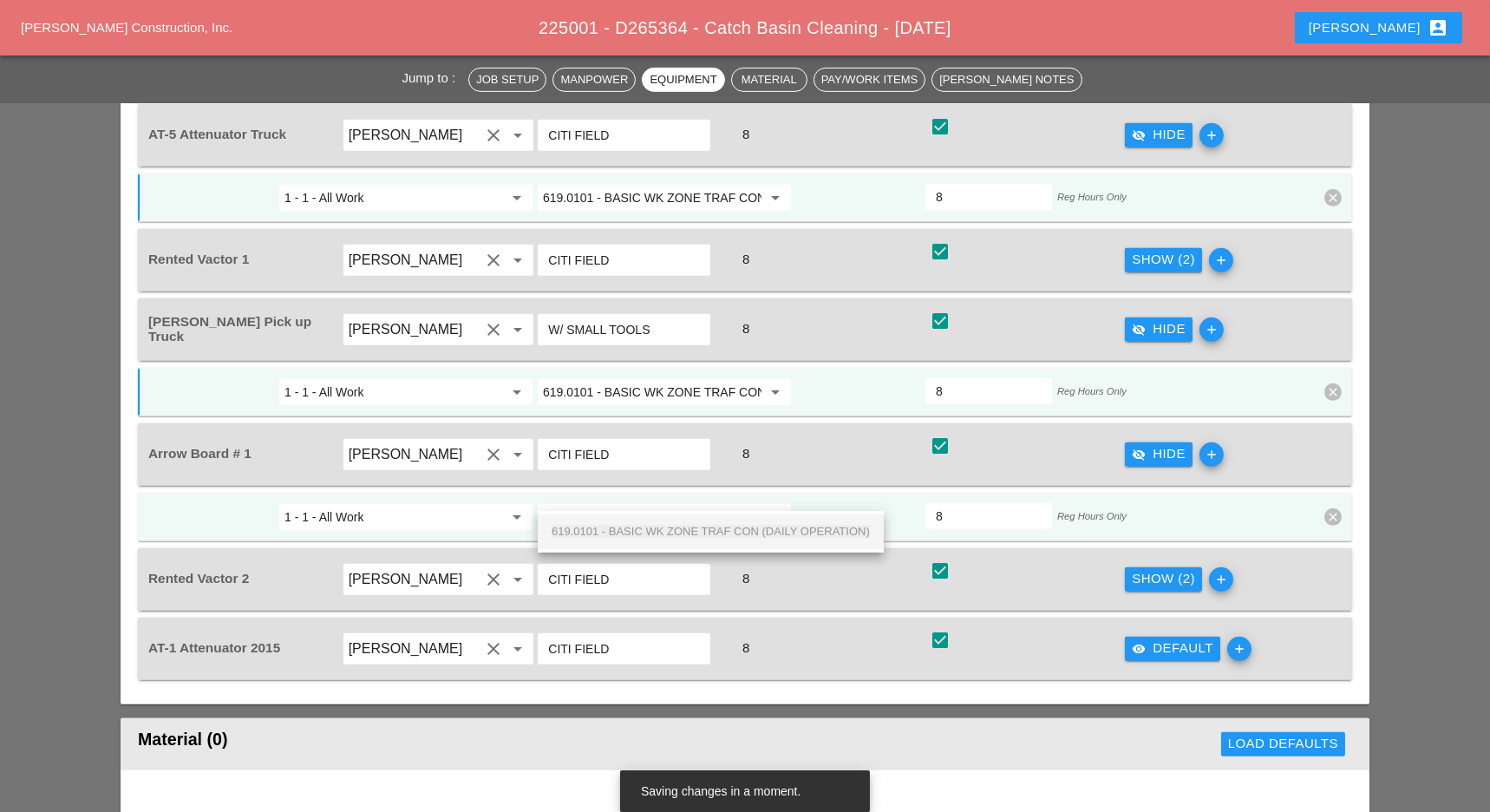
click at [640, 532] on span "619.0101 - BASIC WK ZONE TRAF CON (DAILY OPERATION)" at bounding box center [710, 531] width 318 height 13
type input "619.0101 - BASIC WK ZONE TRAF CON (DAILY OPERATION)"
click at [1140, 569] on div "Show (2)" at bounding box center [1164, 579] width 63 height 20
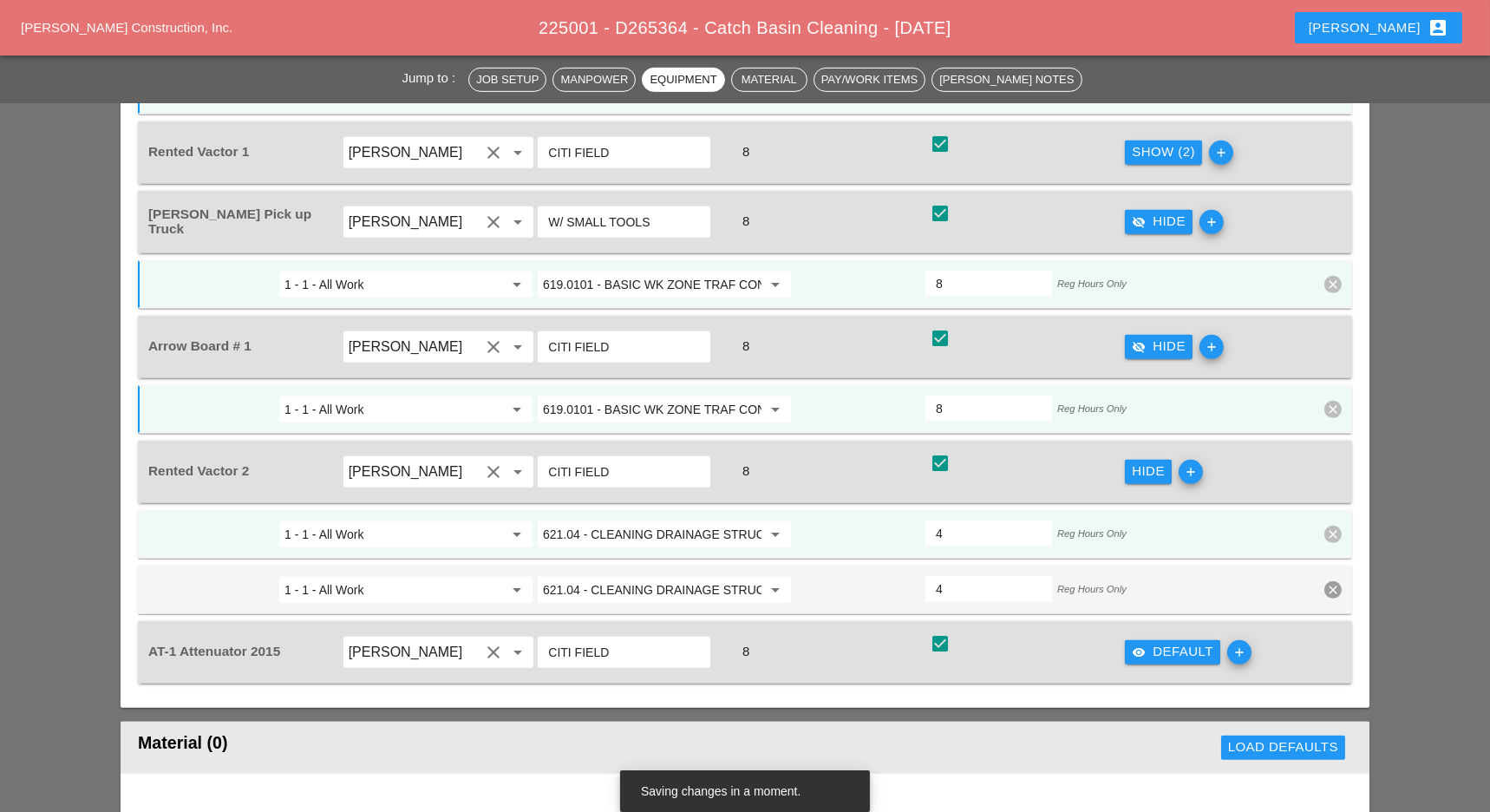
scroll to position [2312, 0]
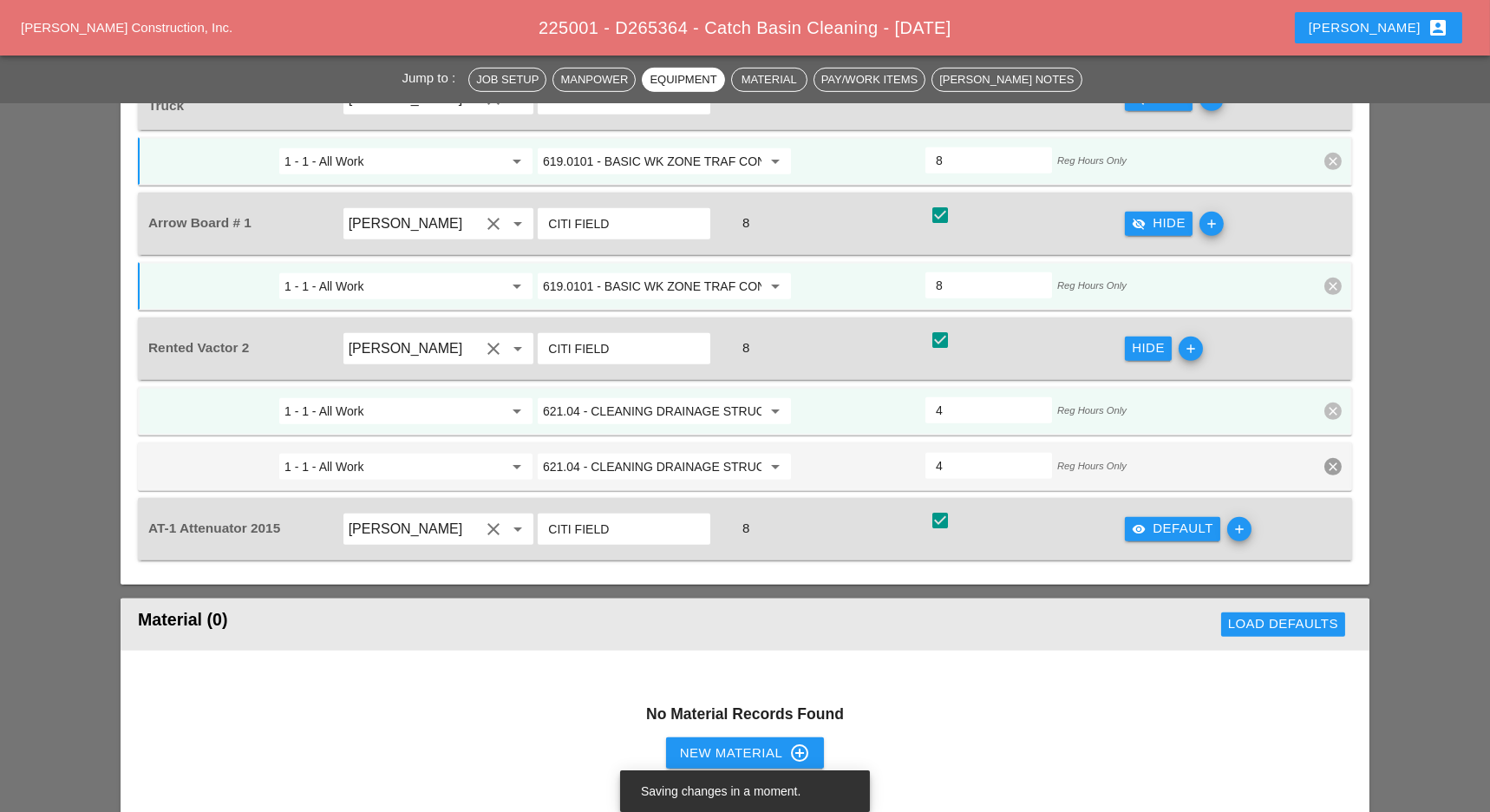
click at [1170, 518] on div "visibility Default" at bounding box center [1173, 528] width 81 height 20
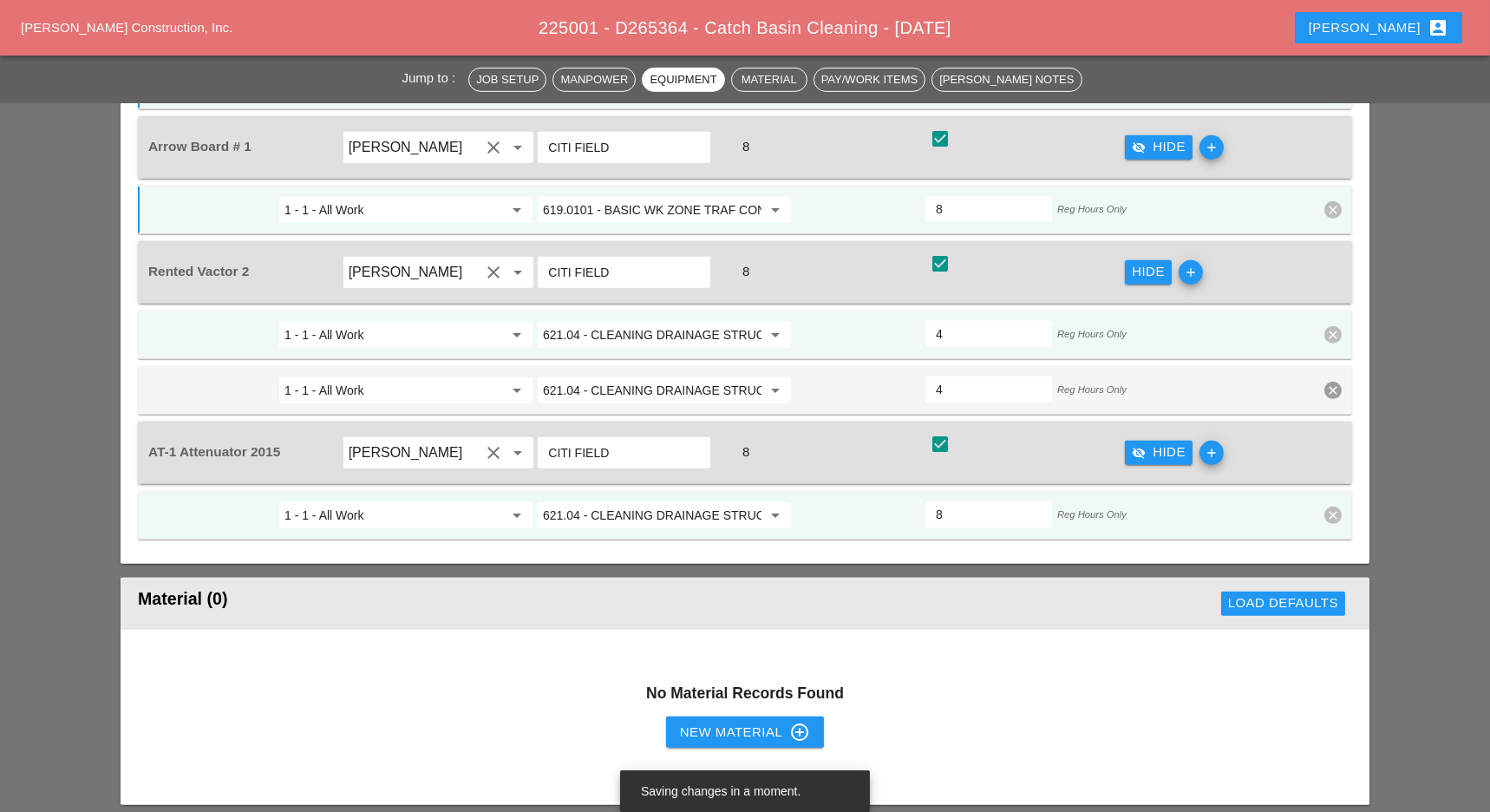
scroll to position [2428, 0]
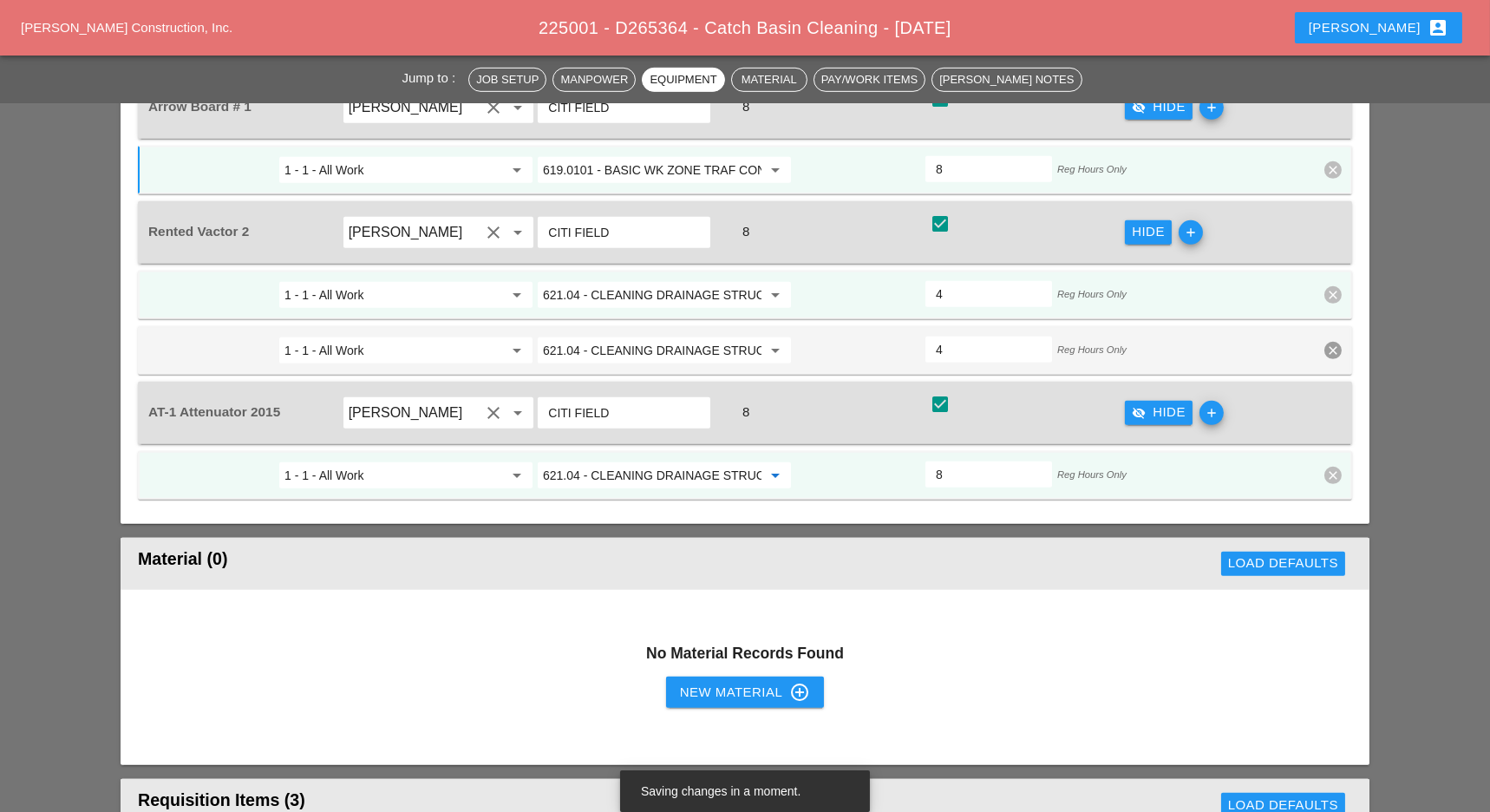
click at [620, 461] on input "621.04 - CLEANING DRAINAGE STRUCTURES" at bounding box center [652, 475] width 218 height 28
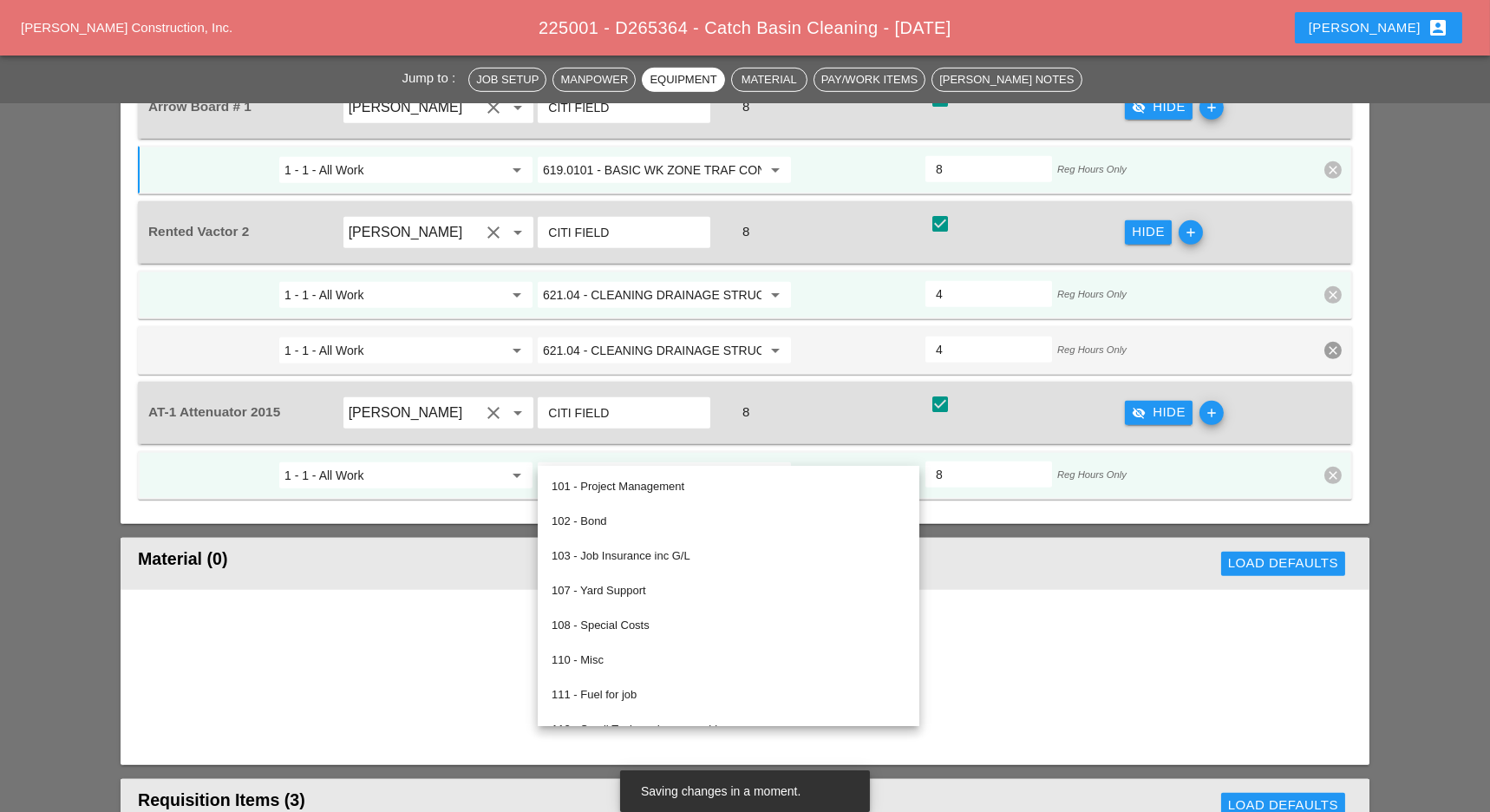
paste input "19.0101 - BASIC WK ZONE TRAF CON (DAILY OPERATION)"
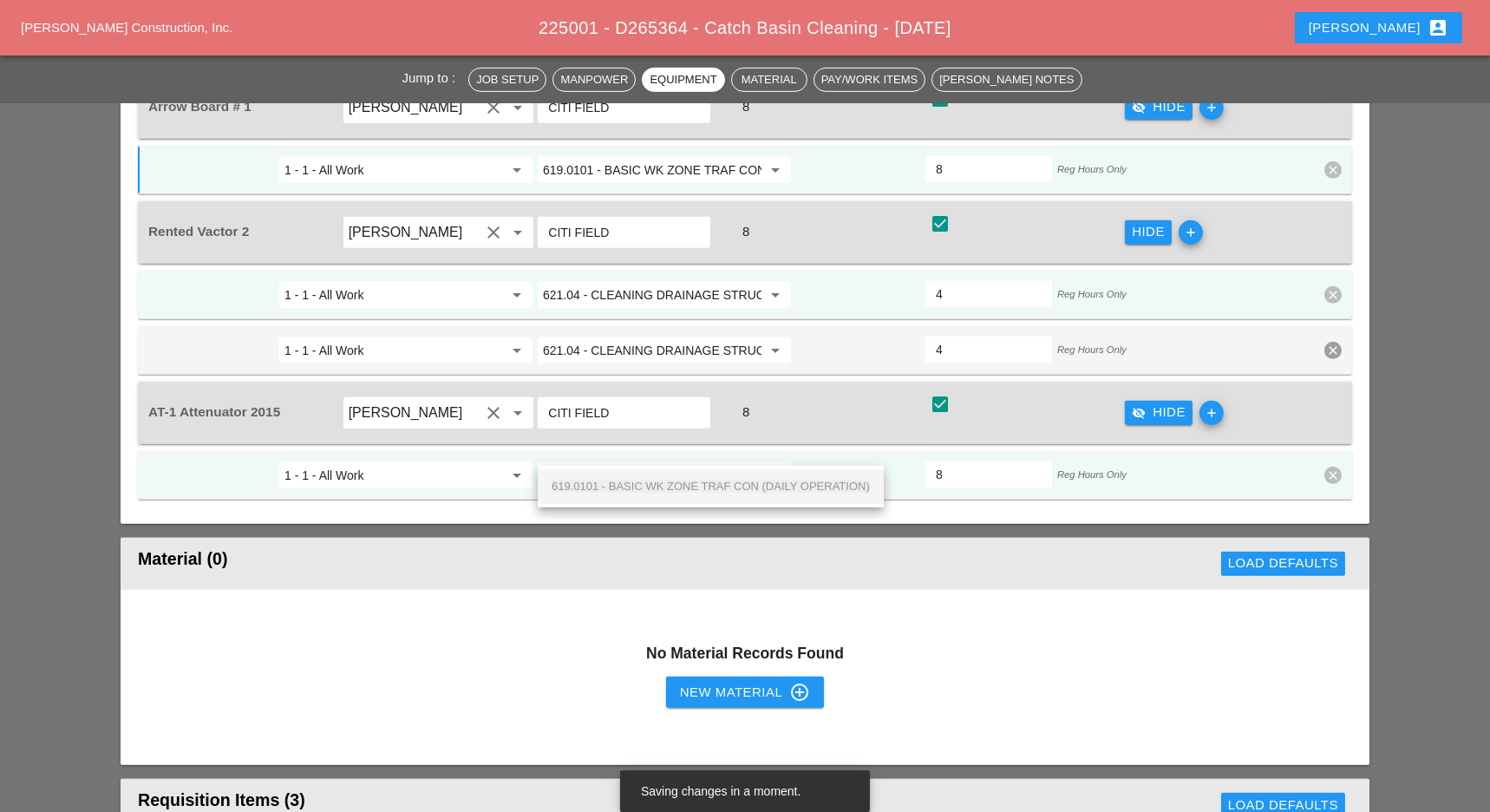
click at [635, 485] on span "619.0101 - BASIC WK ZONE TRAF CON (DAILY OPERATION)" at bounding box center [710, 486] width 318 height 13
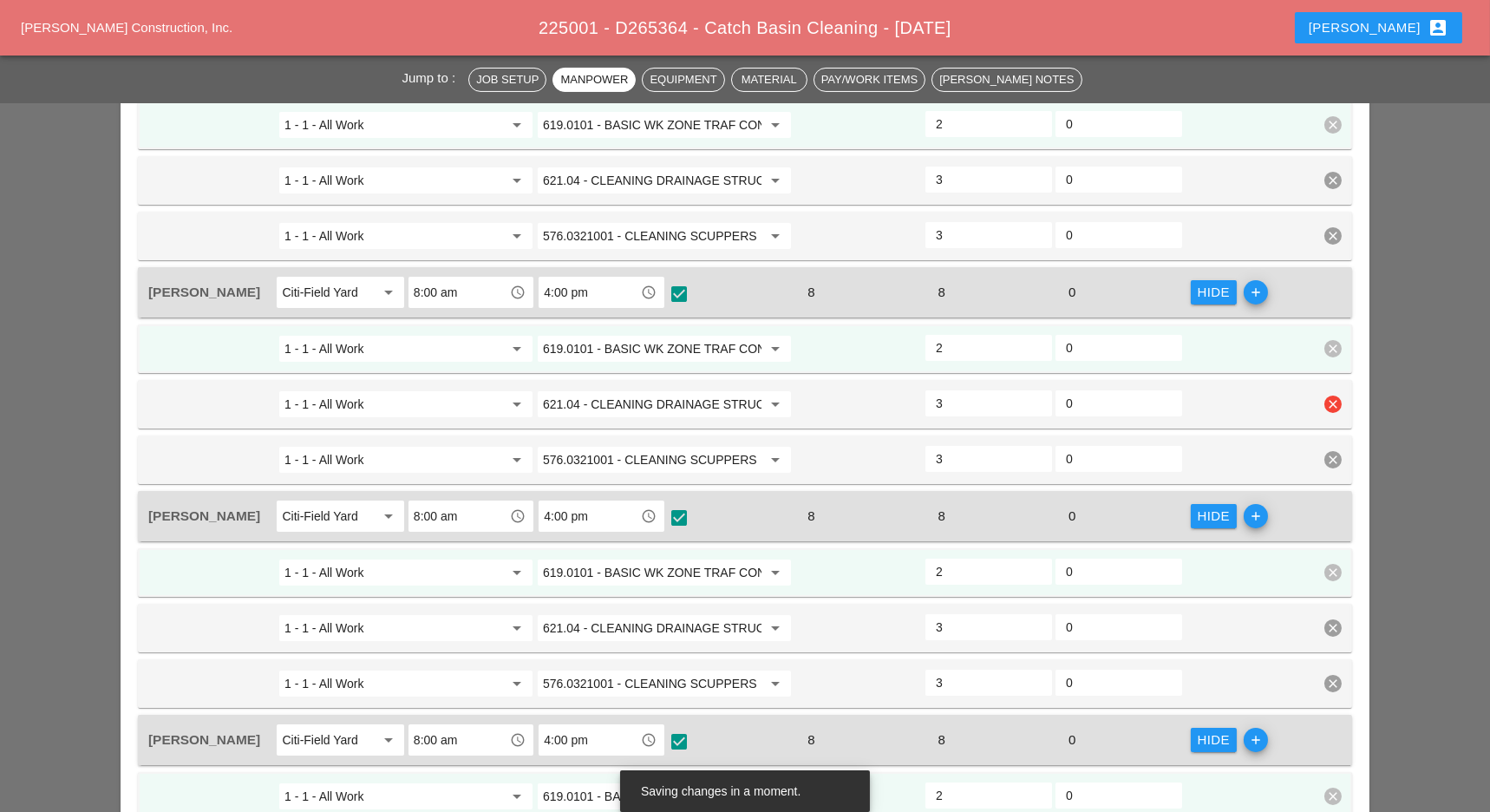
scroll to position [809, 0]
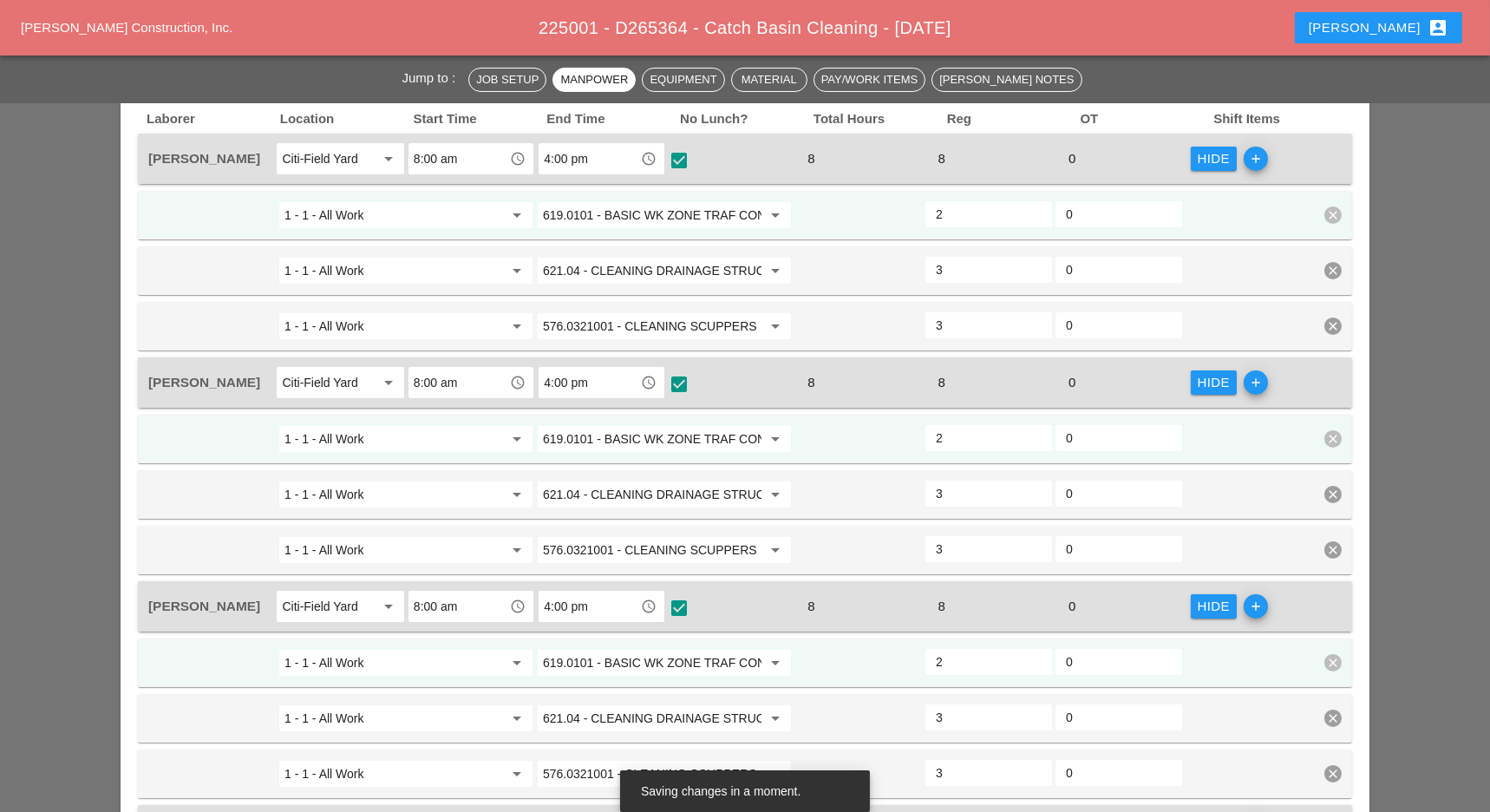
type input "619.0101 - BASIC WK ZONE TRAF CON (DAILY OPERATION)"
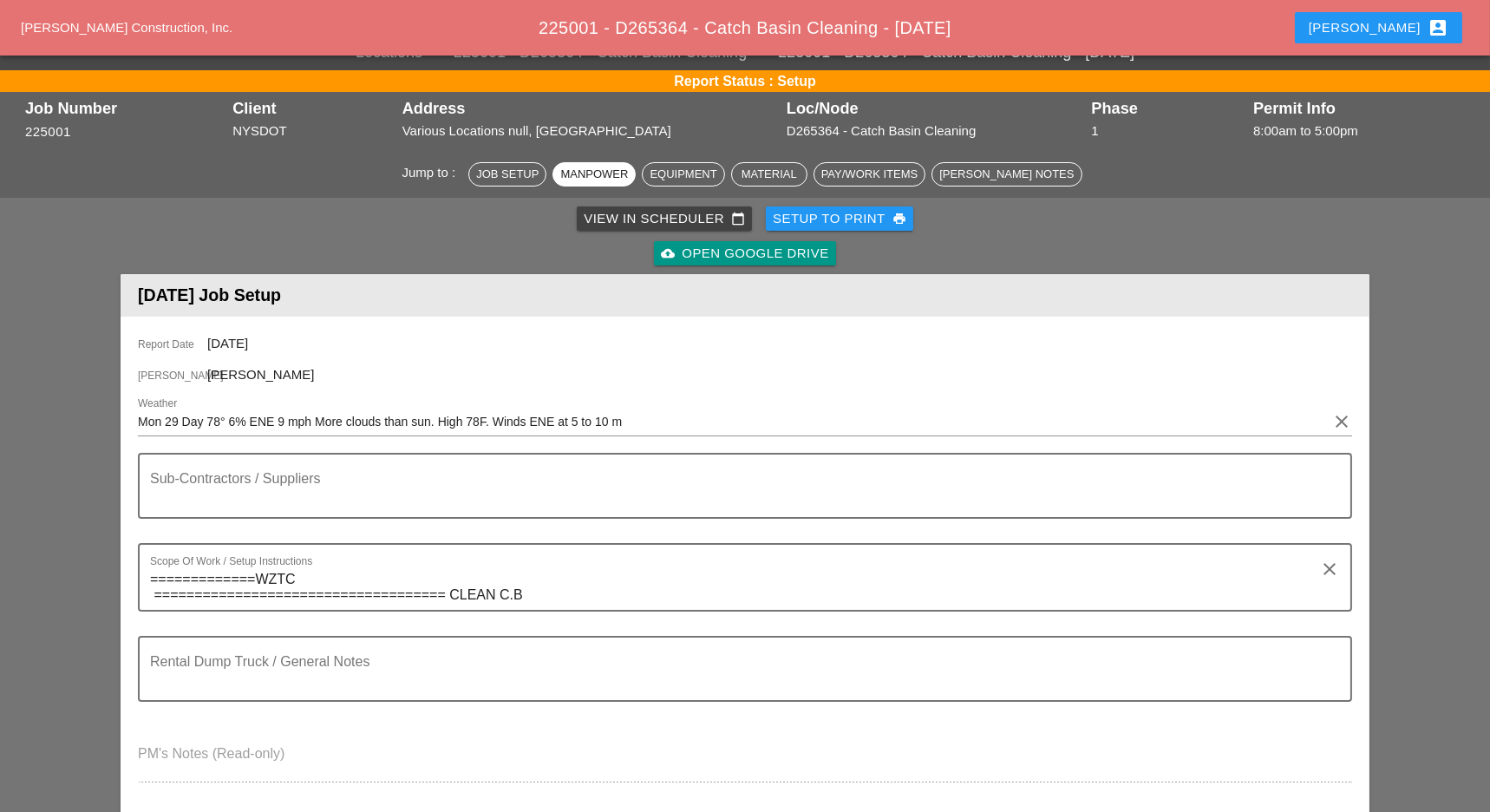
scroll to position [0, 0]
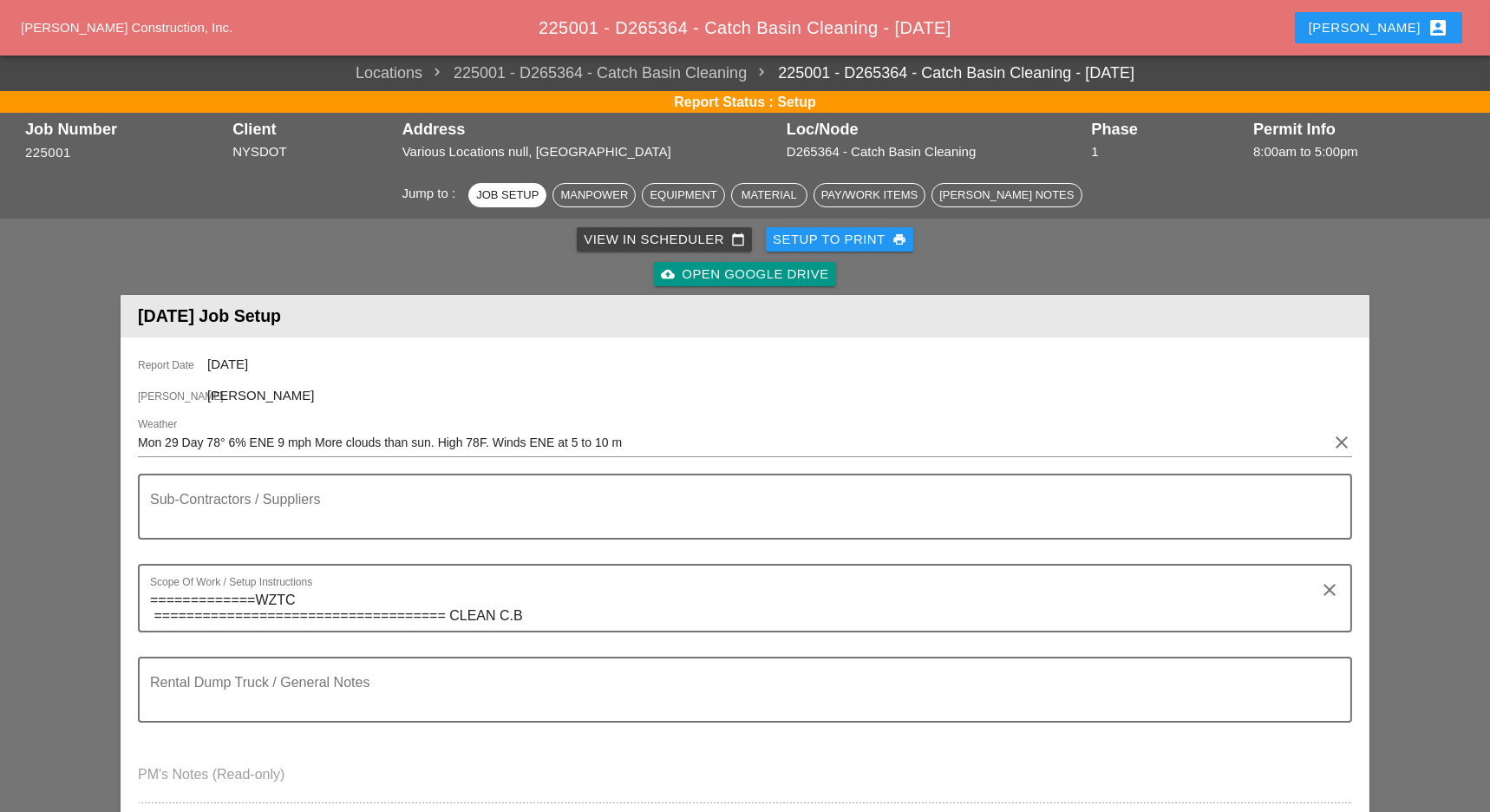
click at [636, 243] on div "View in Scheduler calendar_today" at bounding box center [664, 240] width 161 height 20
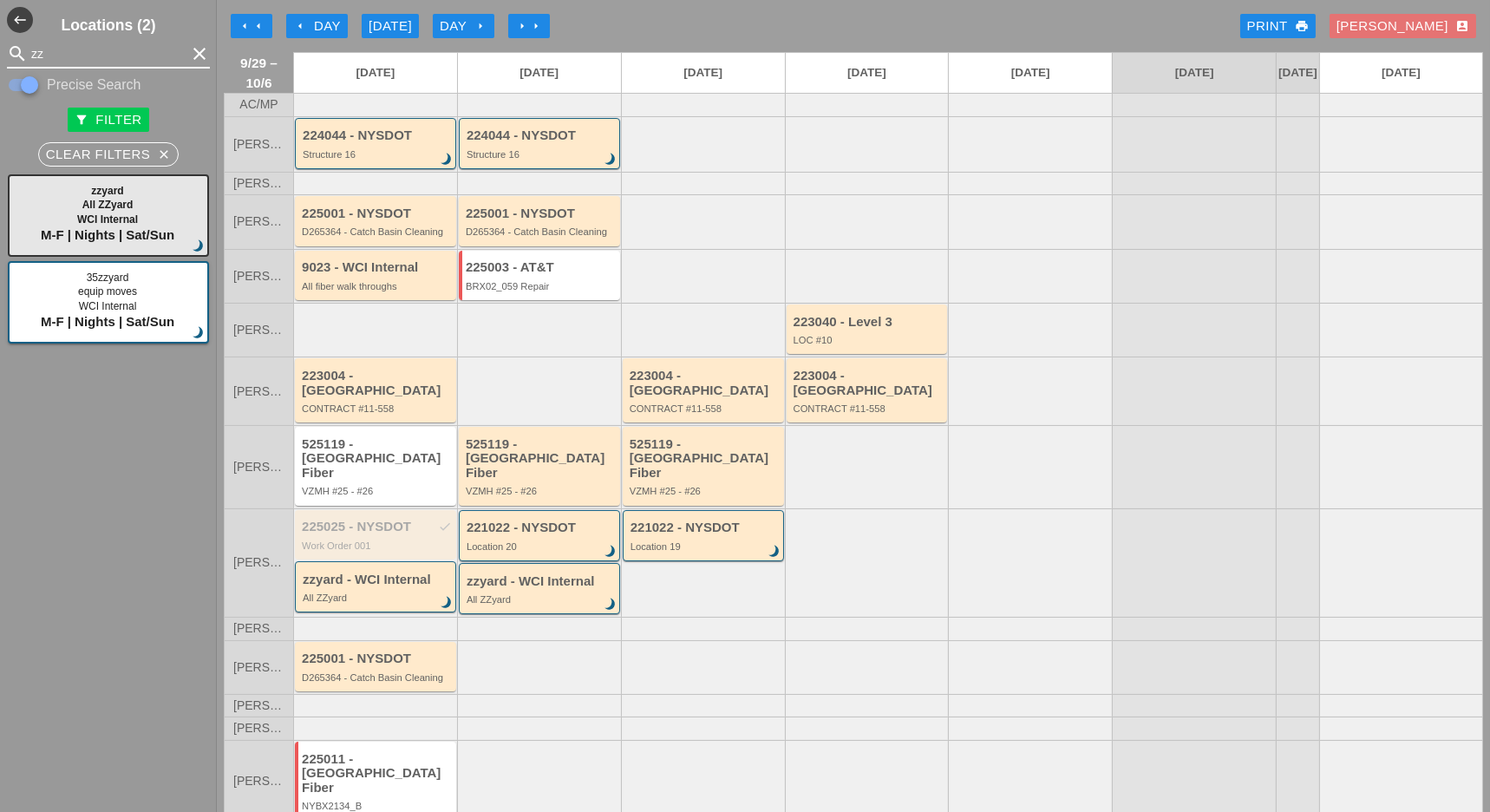
click at [67, 51] on input "zz" at bounding box center [108, 53] width 154 height 28
drag, startPoint x: 67, startPoint y: 51, endPoint x: 5, endPoint y: 51, distance: 62.0
click at [5, 51] on div "search zz clear" at bounding box center [108, 53] width 217 height 28
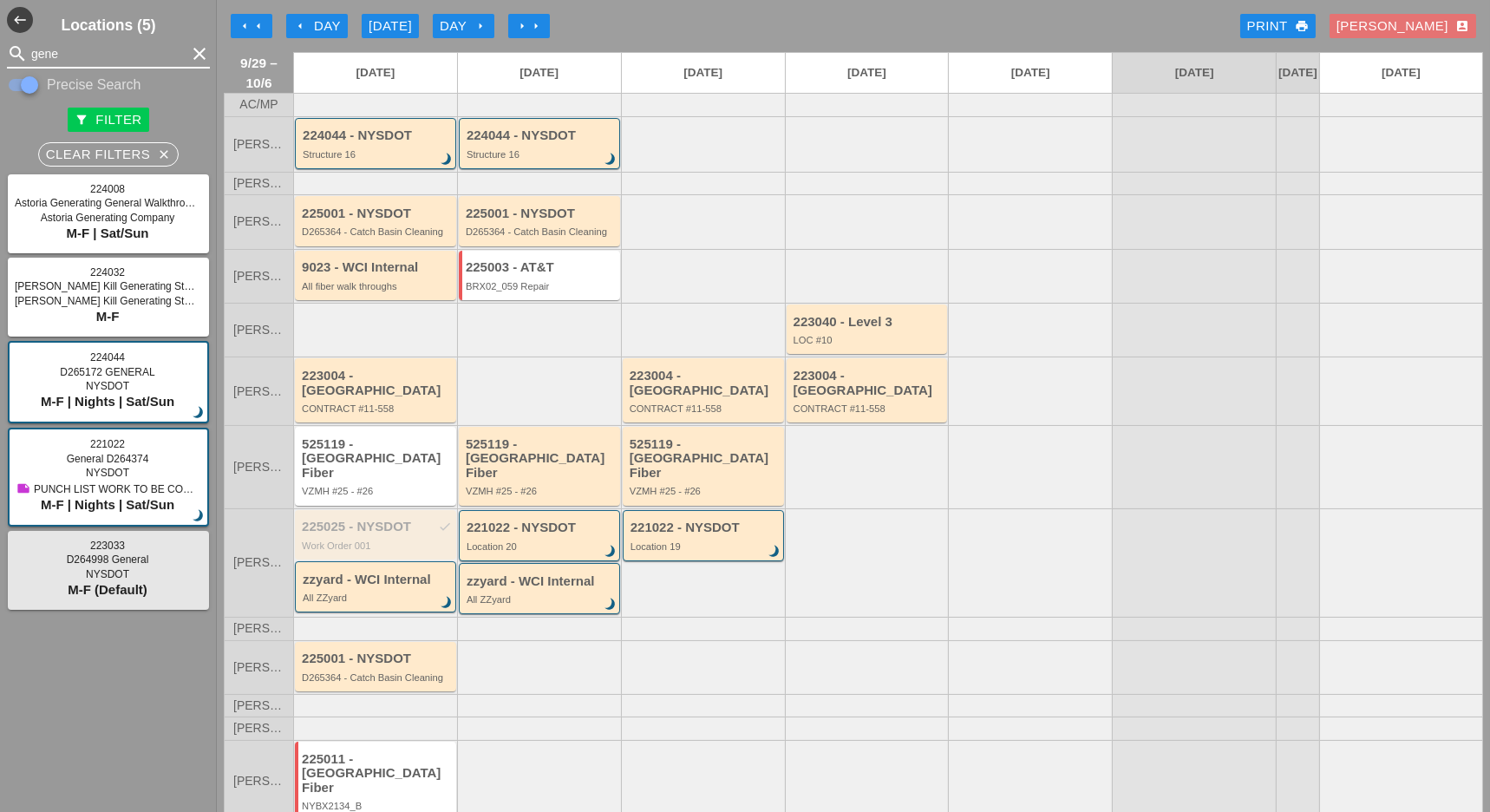
type input "gene"
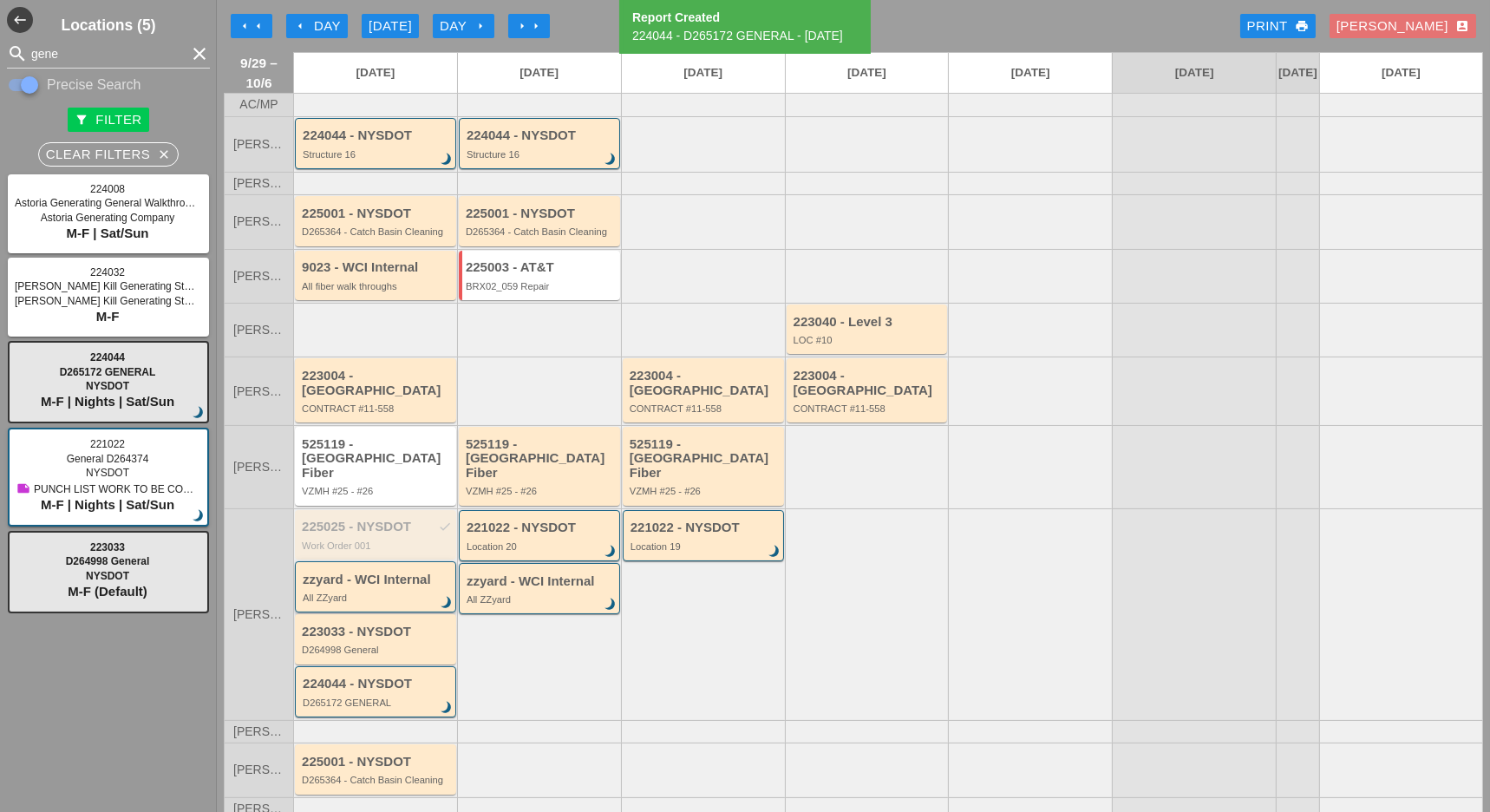
click at [362, 592] on div "All ZZyard" at bounding box center [377, 598] width 149 height 11
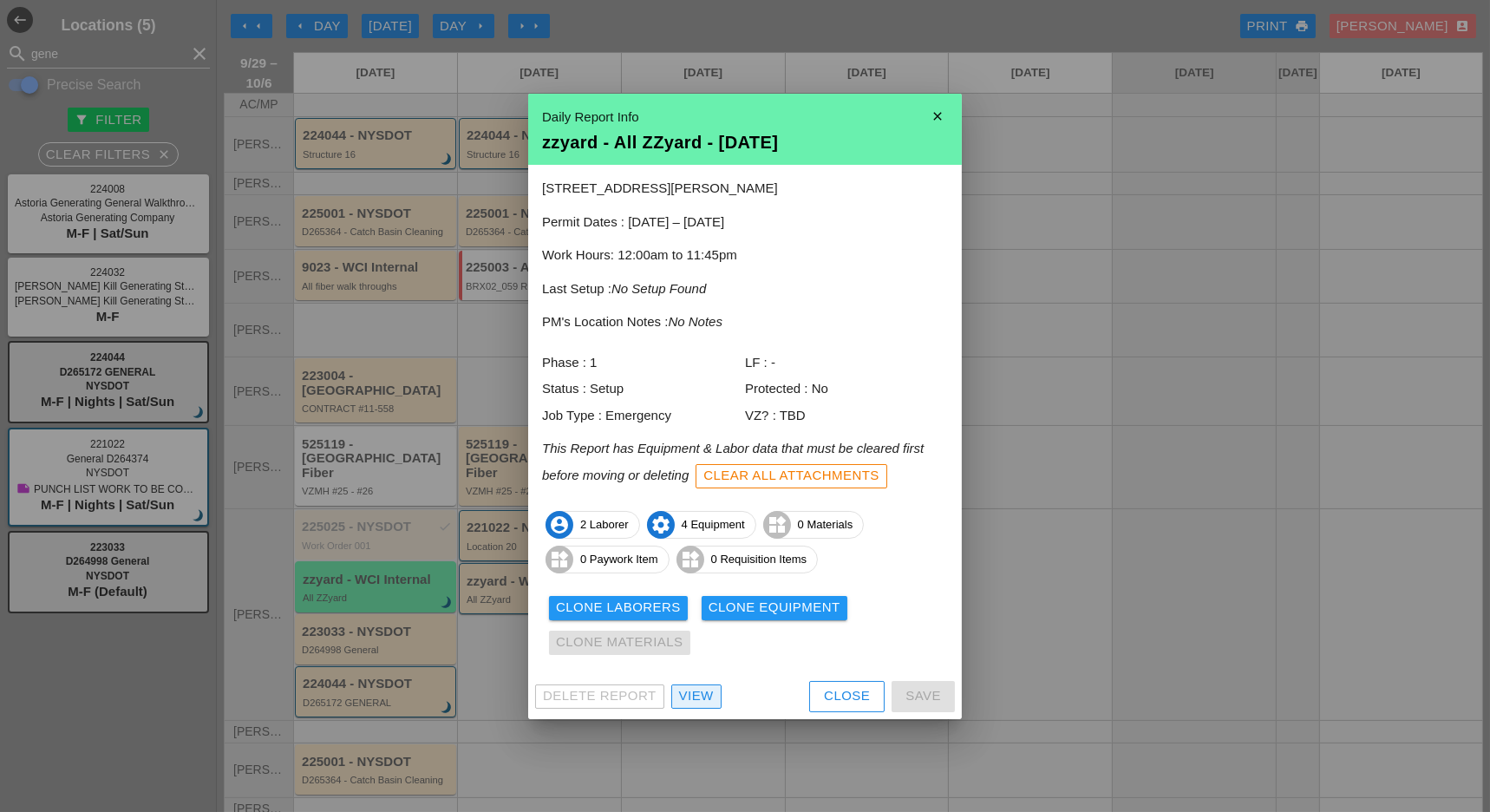
click at [681, 696] on div "View" at bounding box center [696, 696] width 34 height 20
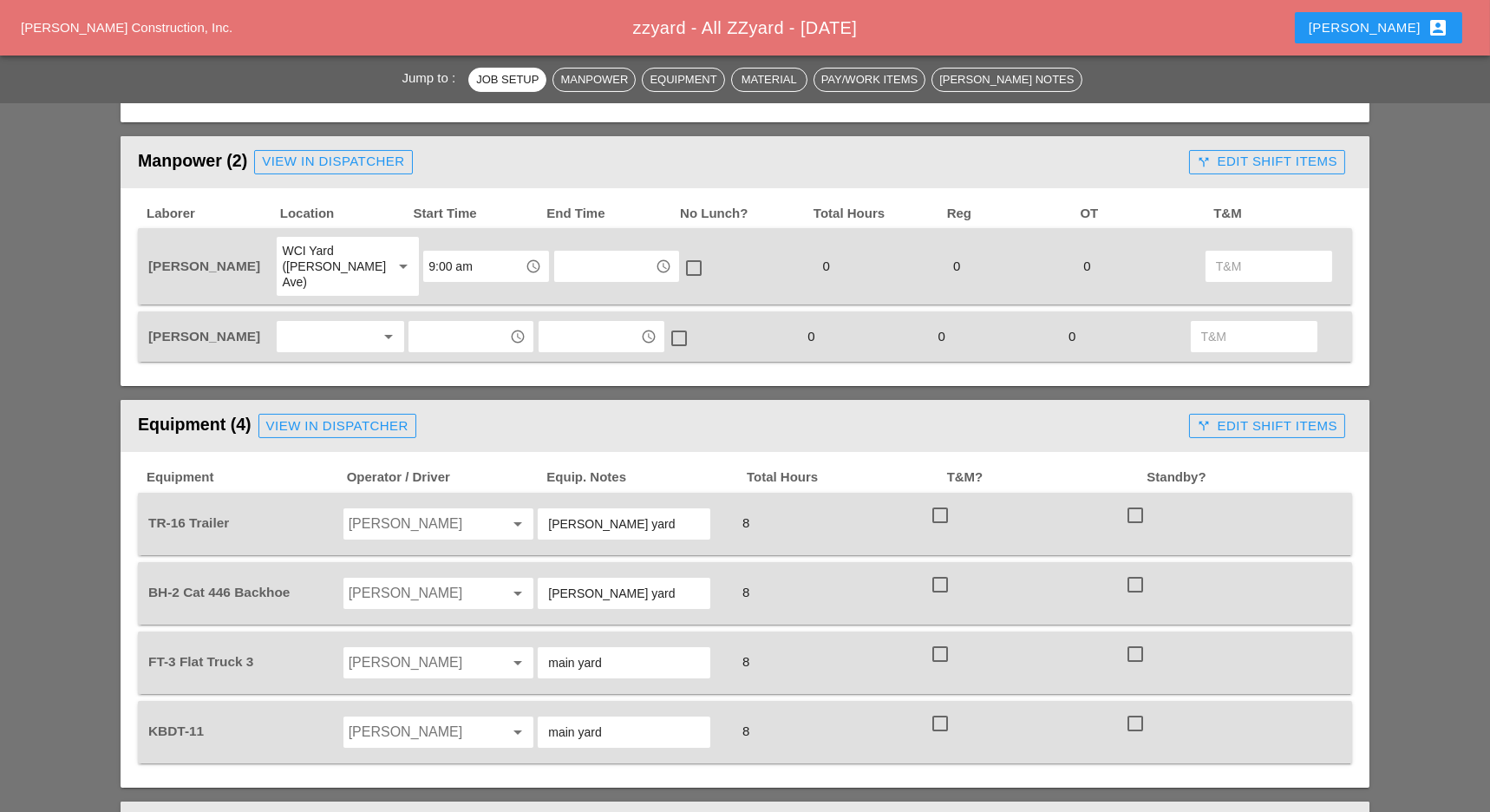
scroll to position [809, 0]
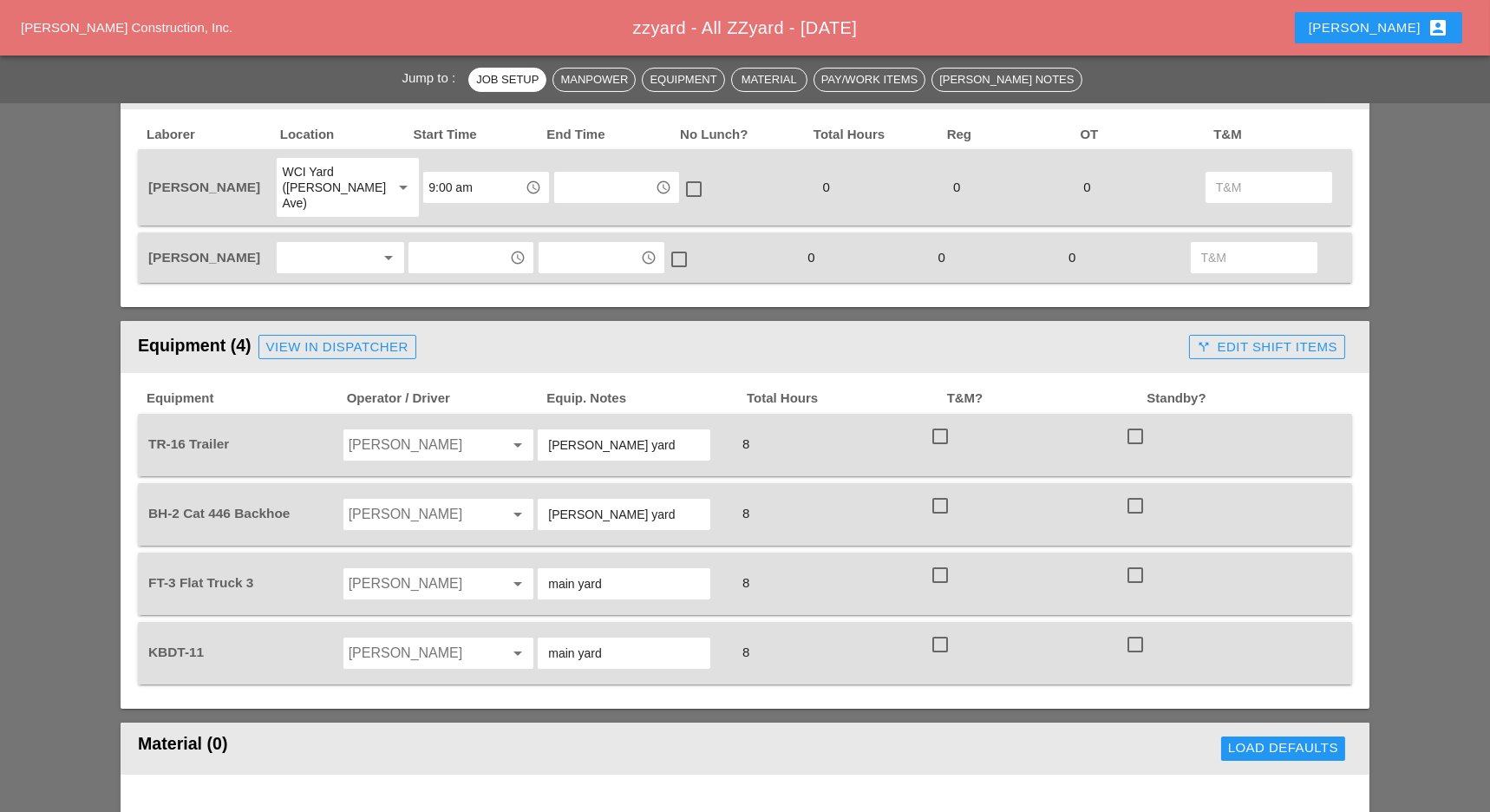
click at [336, 243] on div at bounding box center [328, 257] width 92 height 28
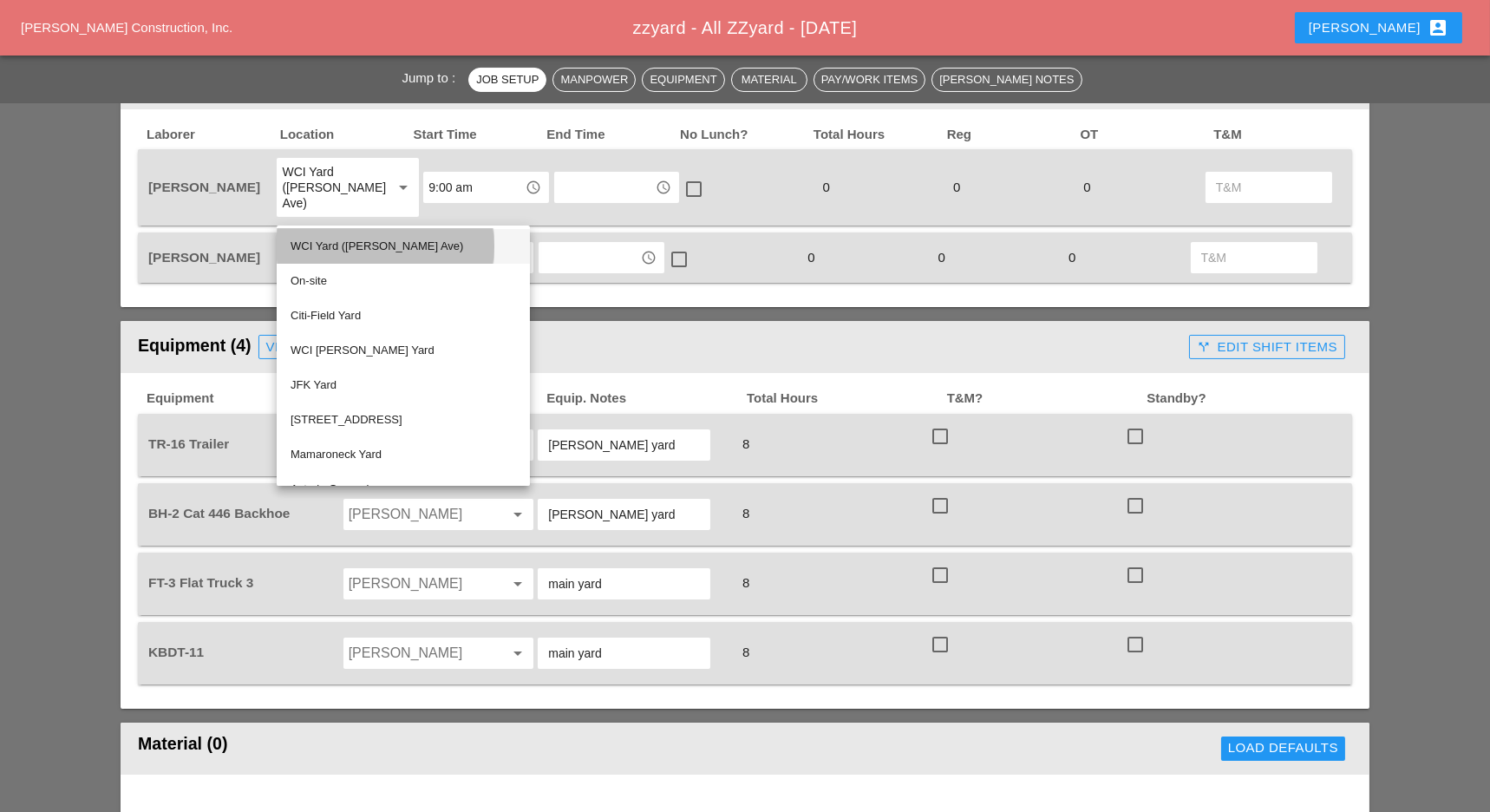
drag, startPoint x: 351, startPoint y: 254, endPoint x: 427, endPoint y: 253, distance: 76.0
click at [352, 254] on div "WCI Yard ([PERSON_NAME] Ave)" at bounding box center [403, 246] width 225 height 21
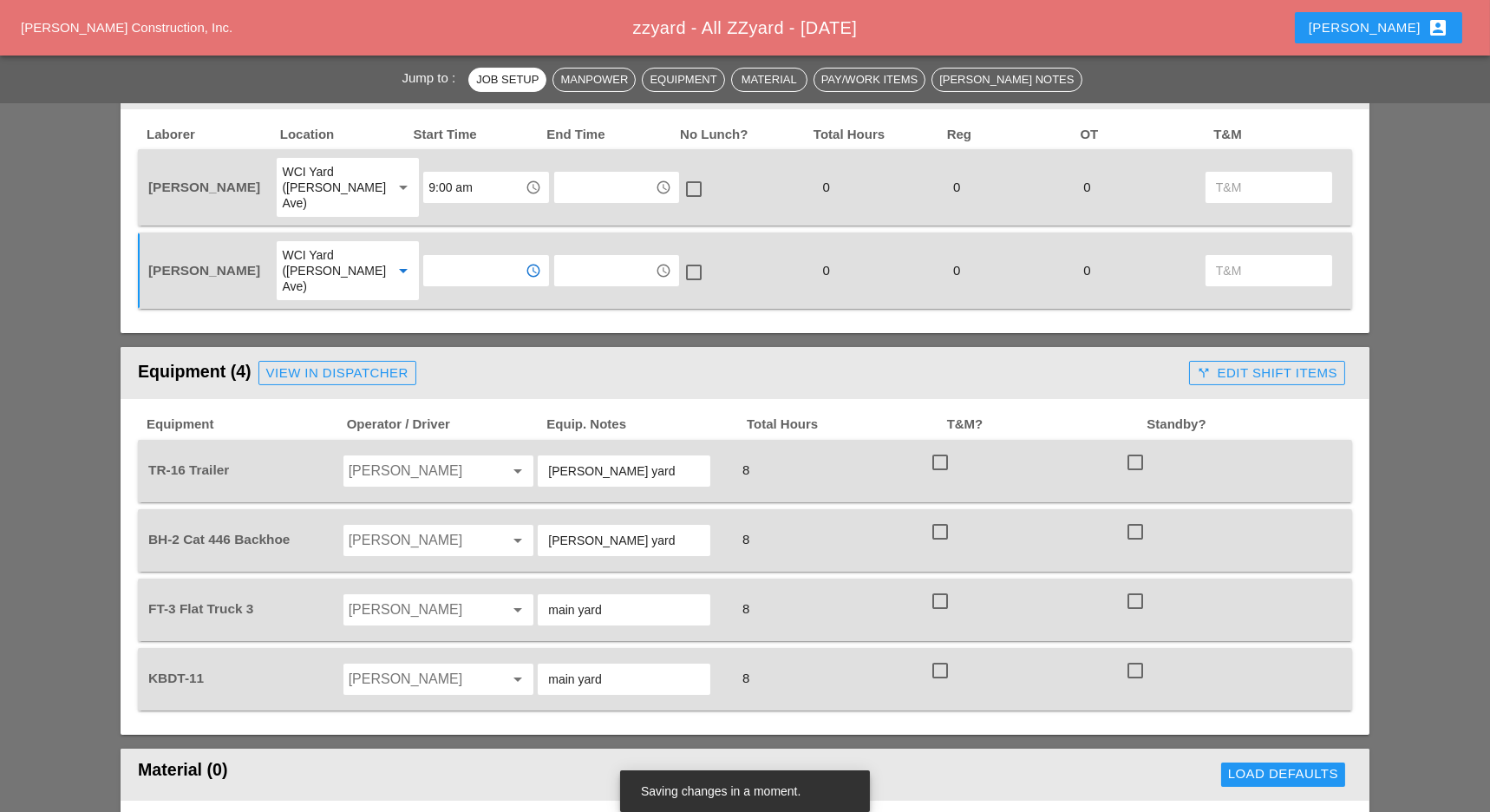
click at [436, 257] on input "text" at bounding box center [473, 270] width 90 height 28
click at [460, 282] on div "9 :00 am" at bounding box center [471, 283] width 98 height 21
type input "9:00 am"
click at [560, 183] on input "text" at bounding box center [605, 187] width 90 height 28
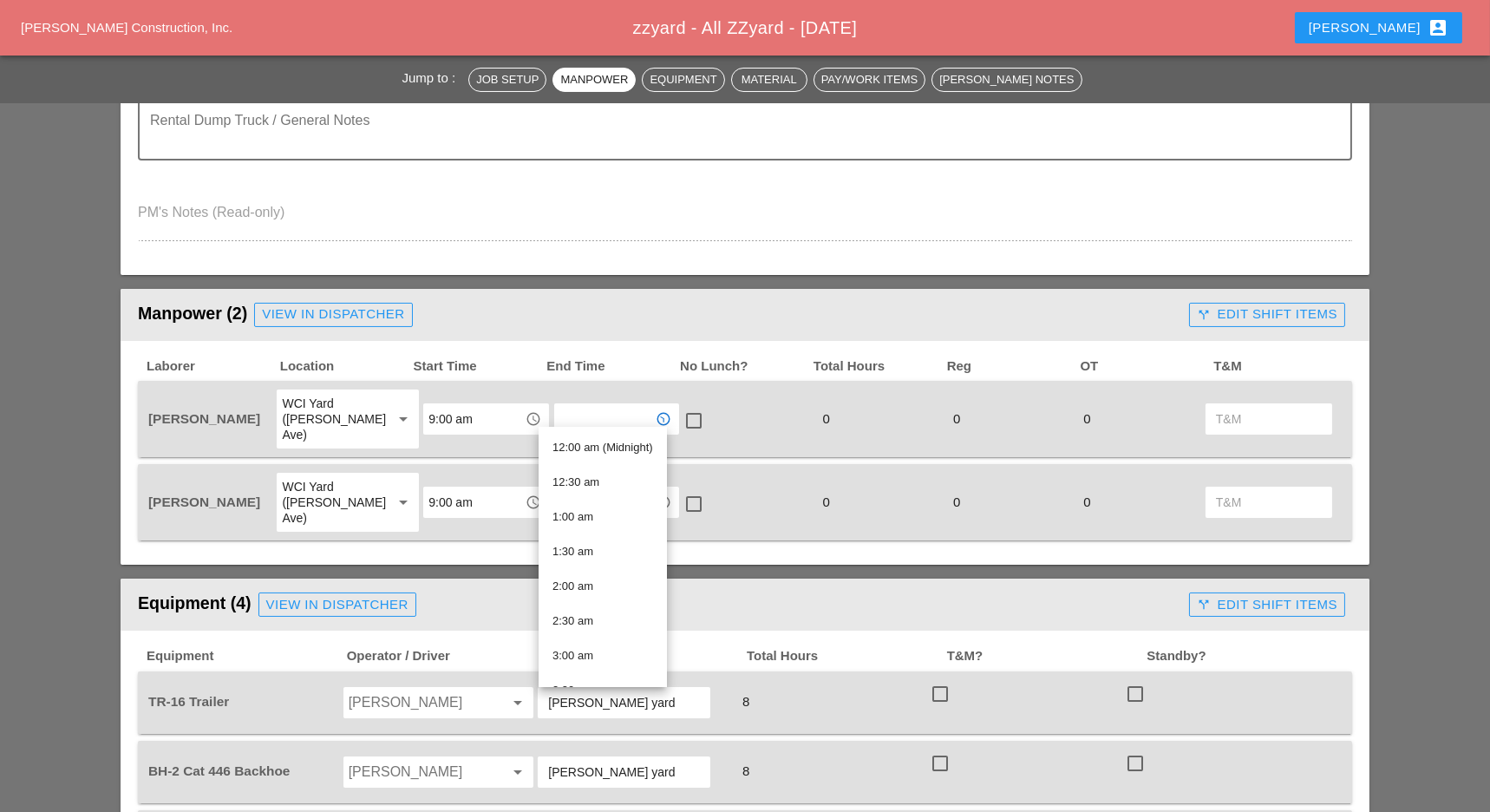
scroll to position [462, 0]
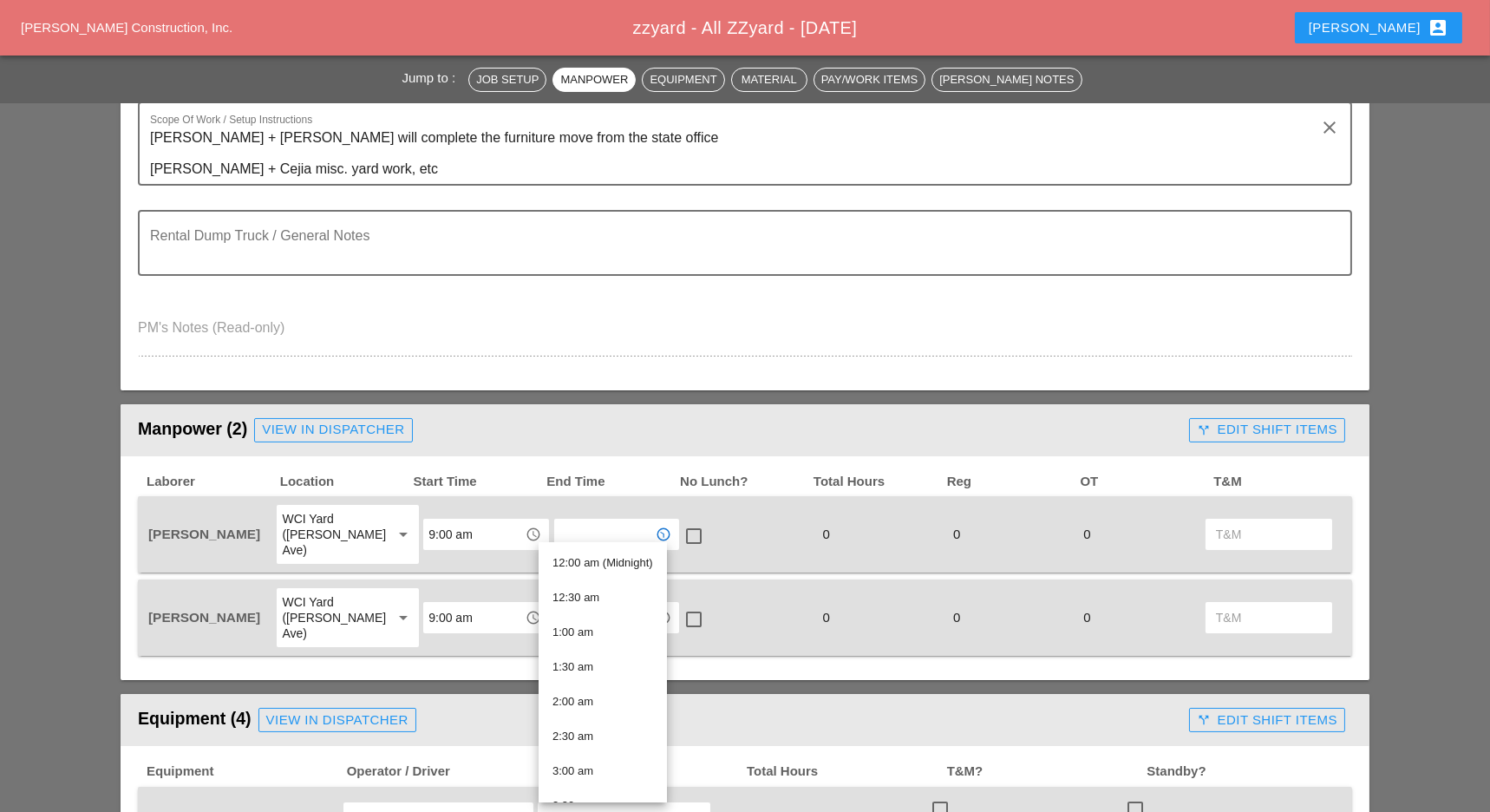
drag, startPoint x: 454, startPoint y: 276, endPoint x: 508, endPoint y: 630, distance: 358.1
click at [564, 520] on input "text" at bounding box center [605, 534] width 90 height 28
drag, startPoint x: 579, startPoint y: 629, endPoint x: 563, endPoint y: 628, distance: 16.0
click at [579, 629] on div "5 :00 pm" at bounding box center [601, 632] width 98 height 21
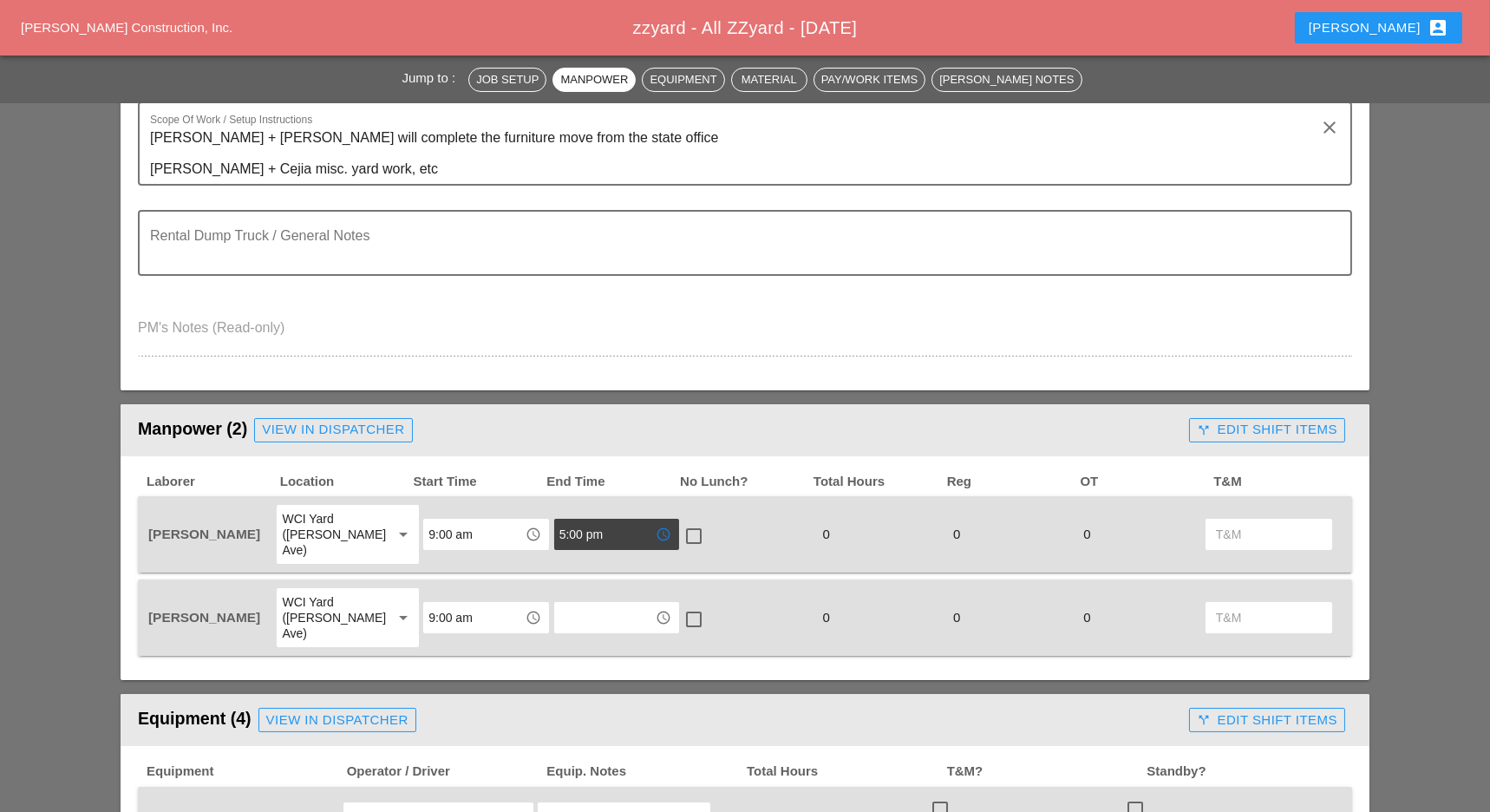
type input "5:00 pm"
click at [559, 608] on div "access_time" at bounding box center [617, 616] width 130 height 62
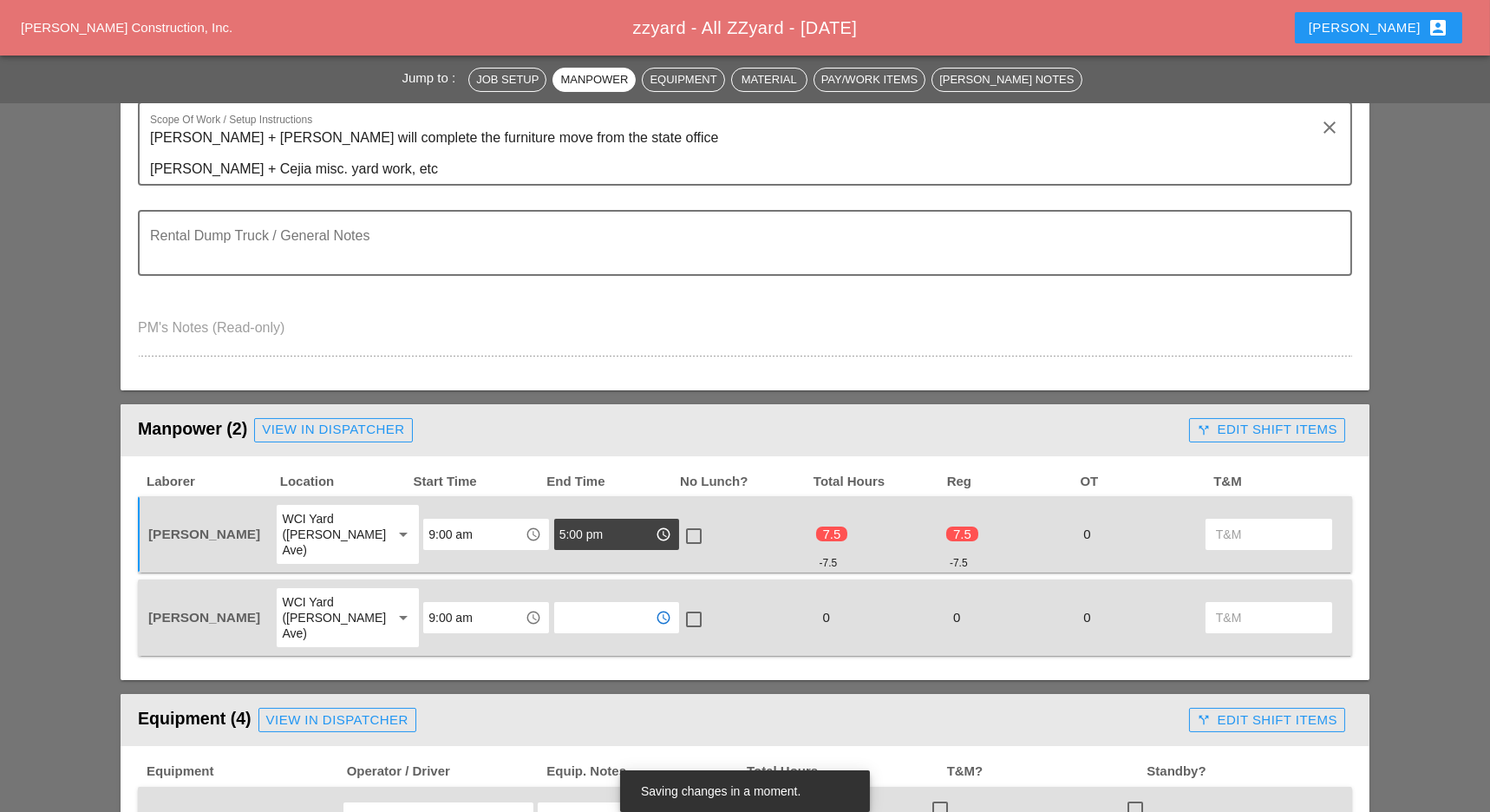
click at [570, 604] on input "text" at bounding box center [605, 617] width 90 height 28
click at [574, 690] on div "5 :00 pm" at bounding box center [601, 699] width 98 height 21
type input "5:00 pm"
drag, startPoint x: 673, startPoint y: 590, endPoint x: 672, endPoint y: 531, distance: 59.0
click at [679, 605] on div at bounding box center [693, 619] width 30 height 30
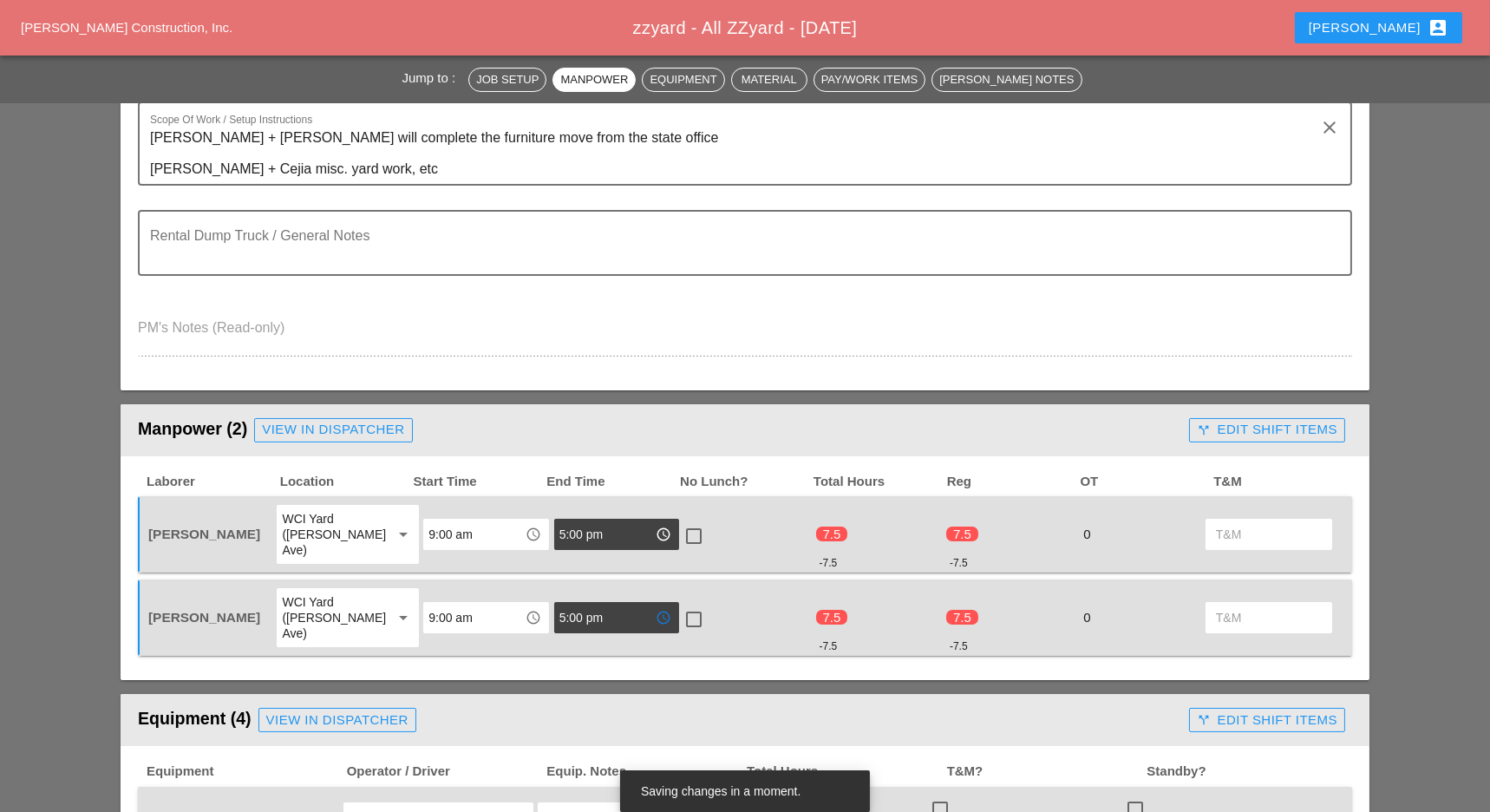
checkbox input "true"
click at [681, 511] on div "check_box_outline_blank" at bounding box center [746, 534] width 130 height 62
click at [683, 521] on div at bounding box center [693, 535] width 30 height 30
checkbox input "true"
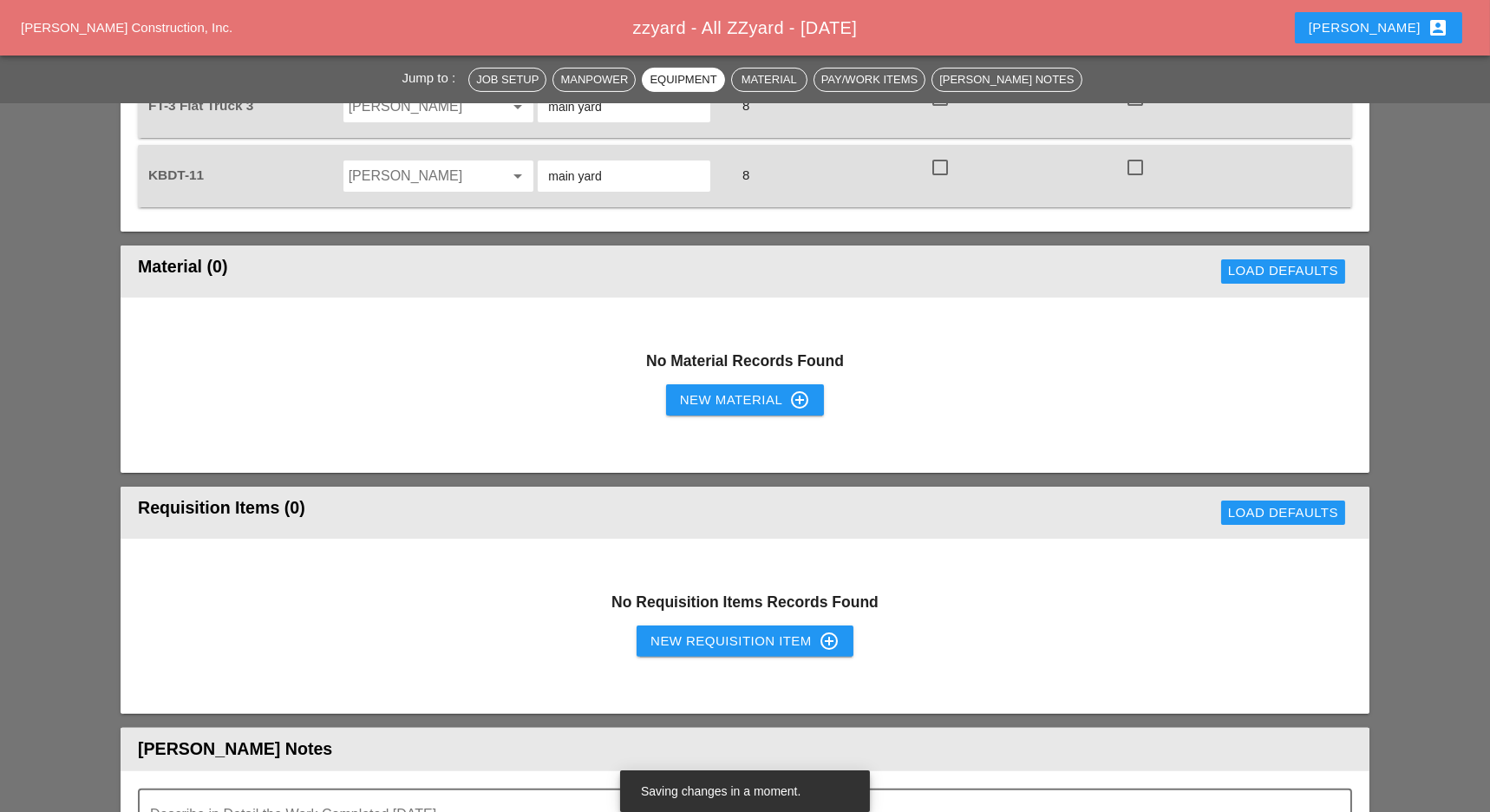
scroll to position [1503, 0]
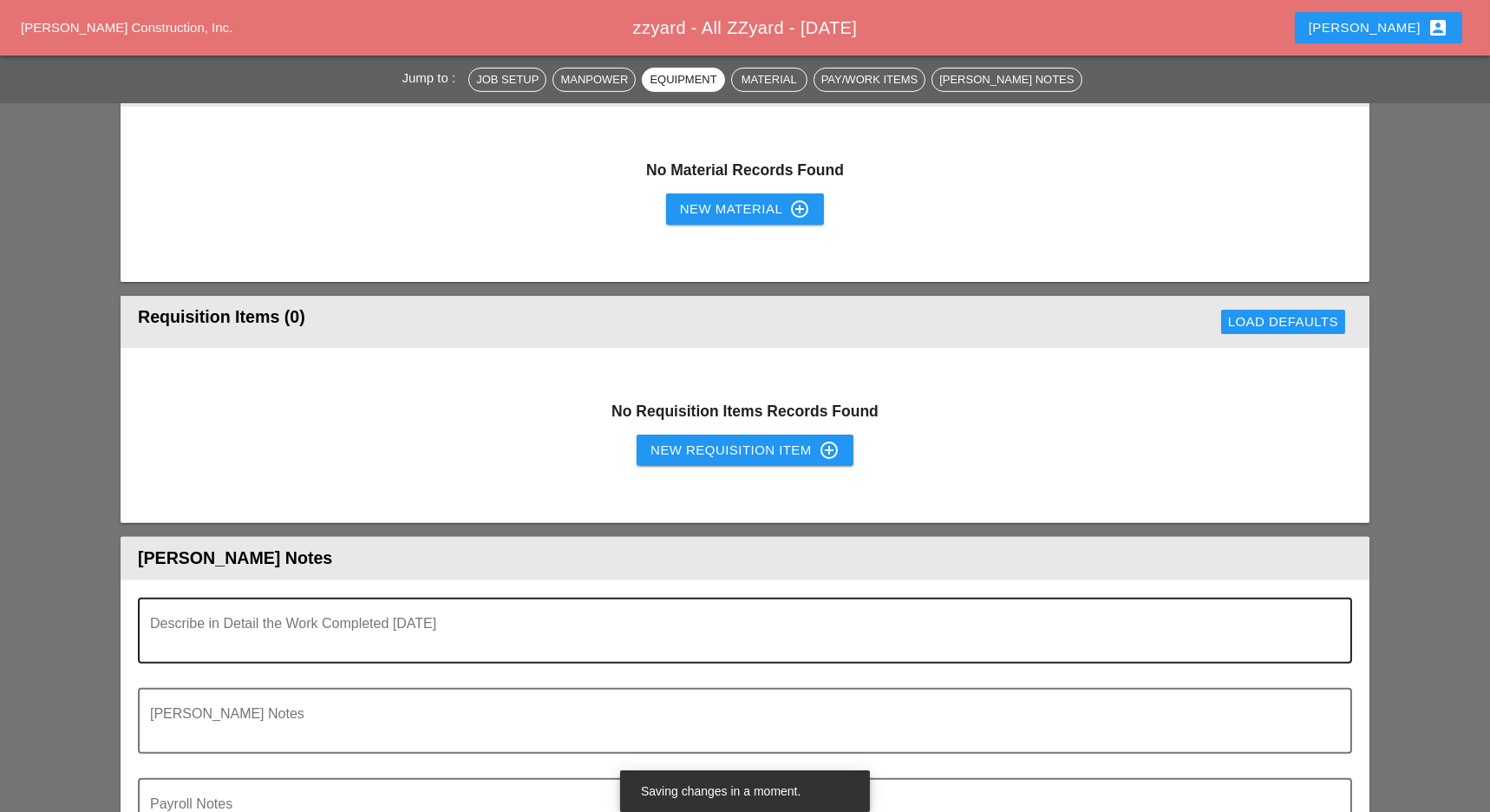
click at [367, 620] on textarea "Describe in Detail the Work Completed Today" at bounding box center [737, 641] width 1176 height 41
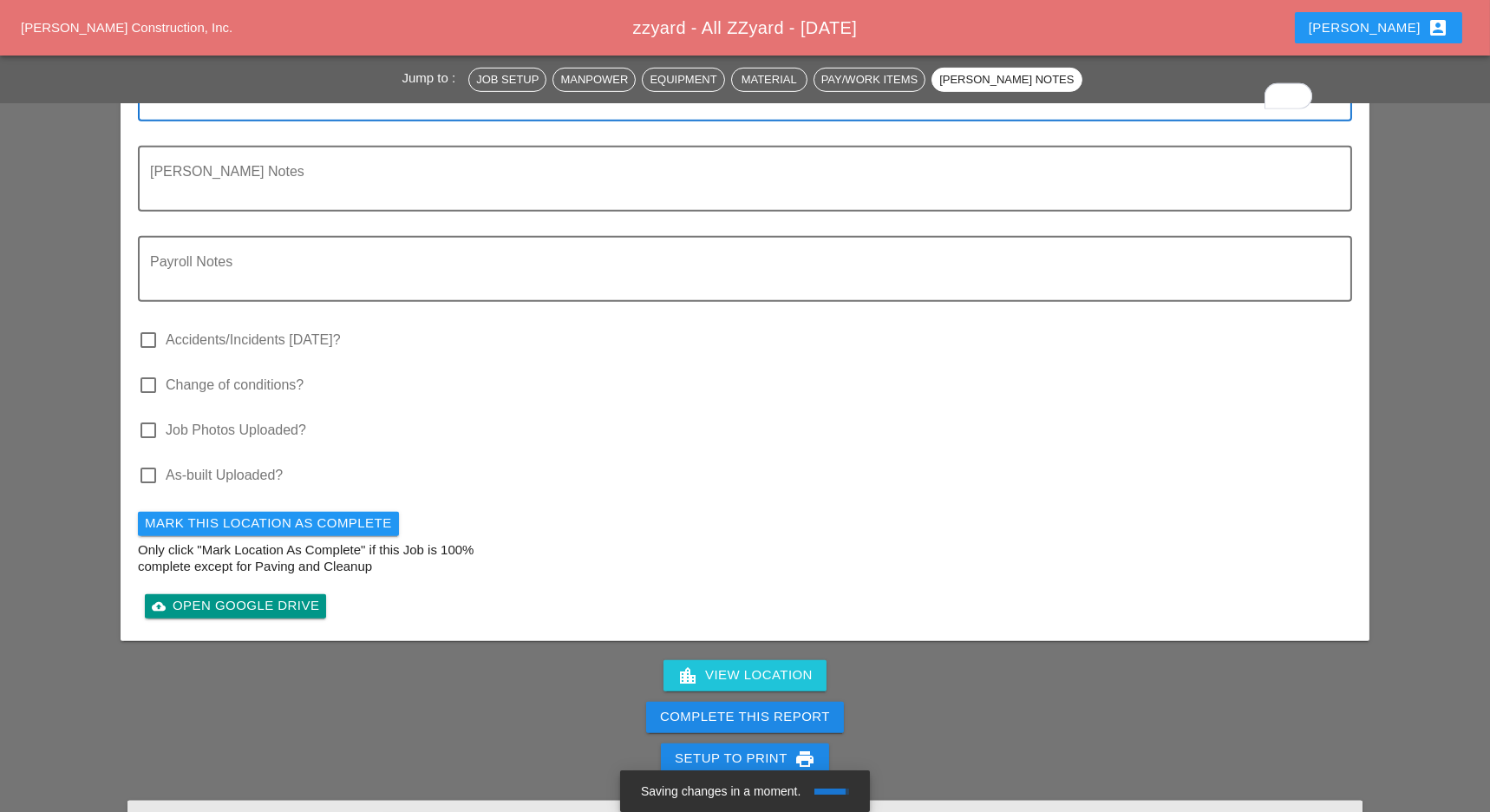
scroll to position [2081, 0]
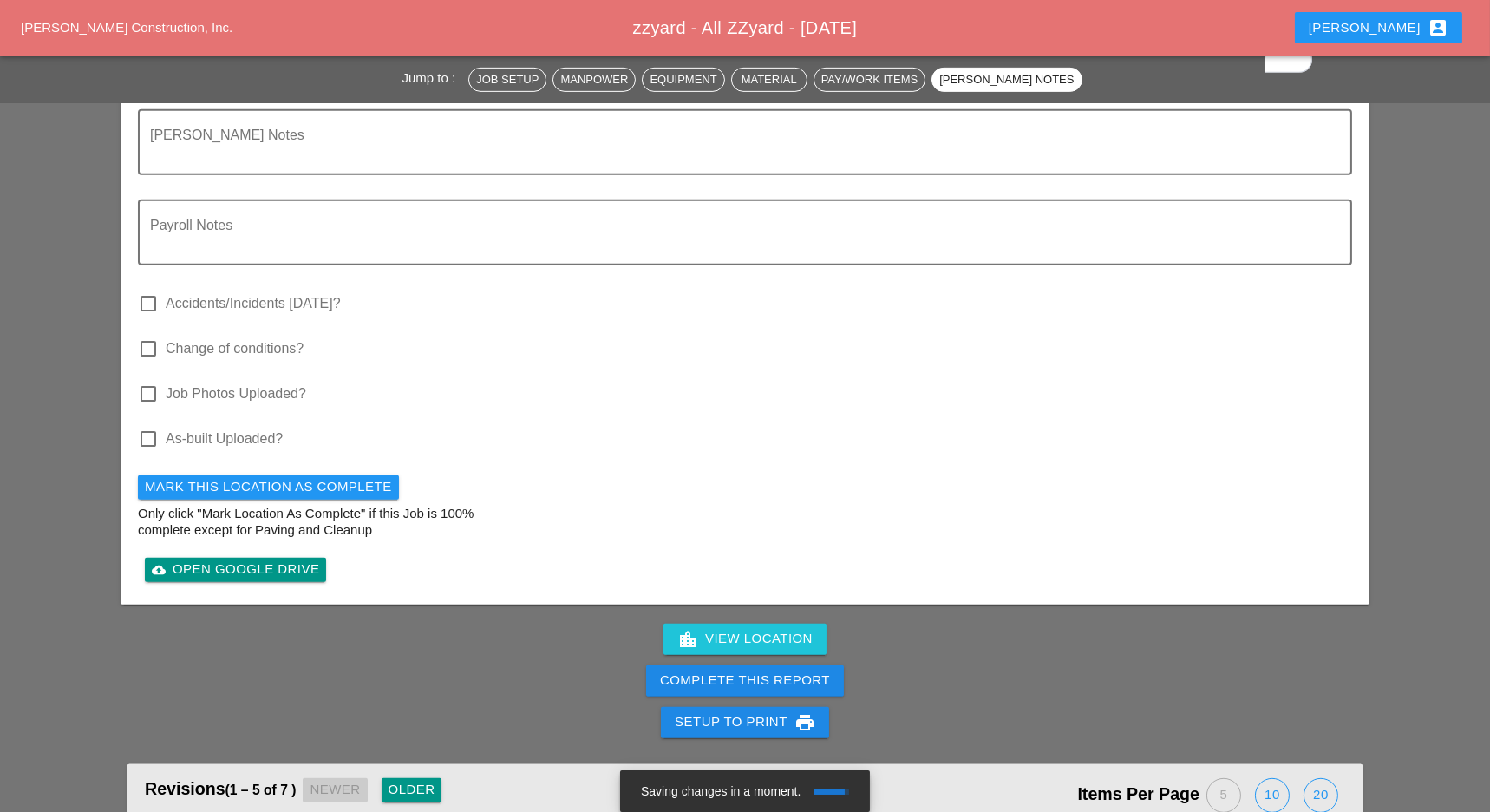
type textarea "Continued to remove furniture from the D264998 state office."
drag, startPoint x: 708, startPoint y: 657, endPoint x: 955, endPoint y: 126, distance: 585.6
click at [708, 665] on button "Complete This Report" at bounding box center [745, 680] width 197 height 32
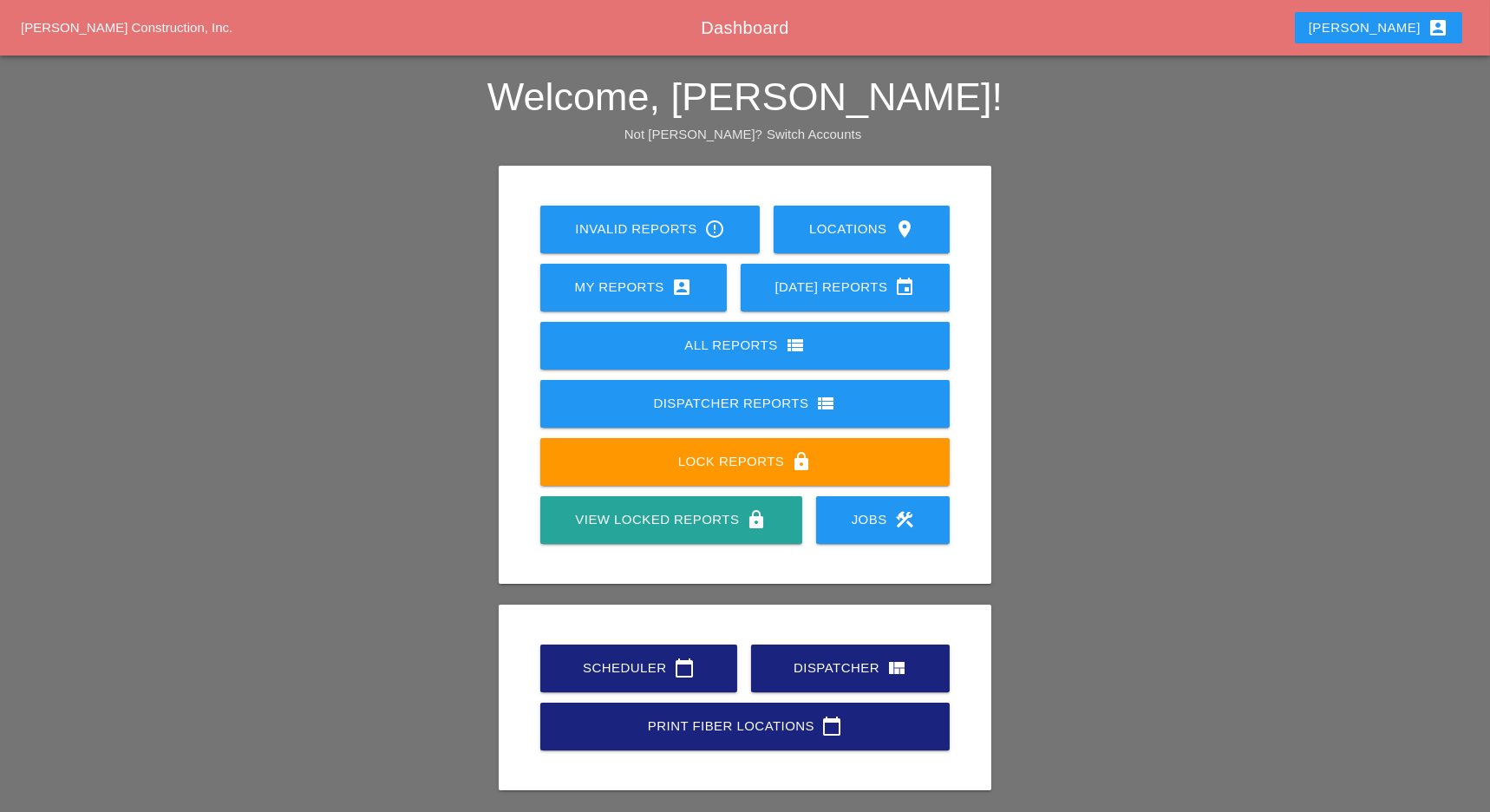
click at [624, 657] on div "Scheduler calendar_today" at bounding box center [638, 667] width 142 height 21
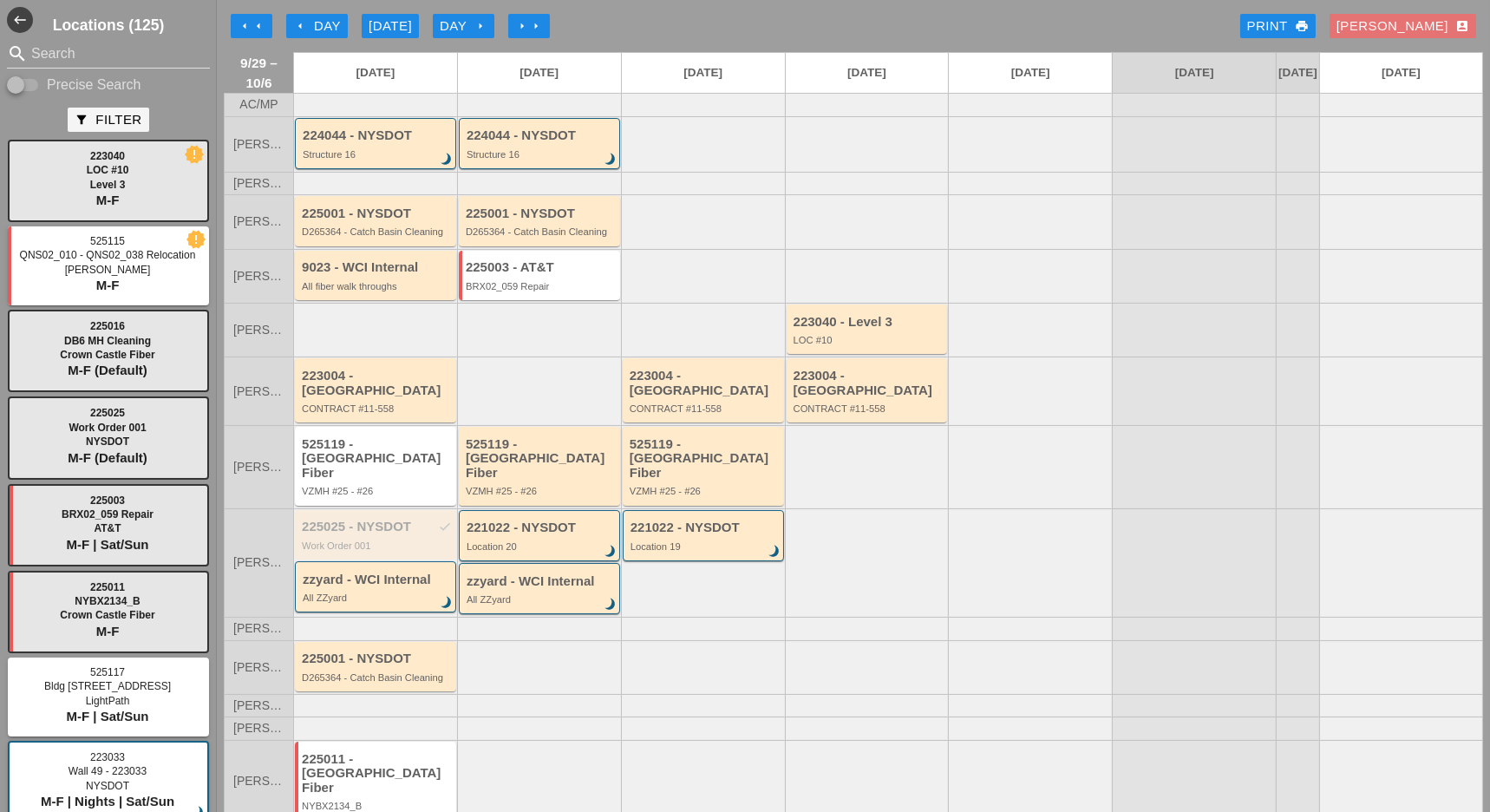
scroll to position [77, 0]
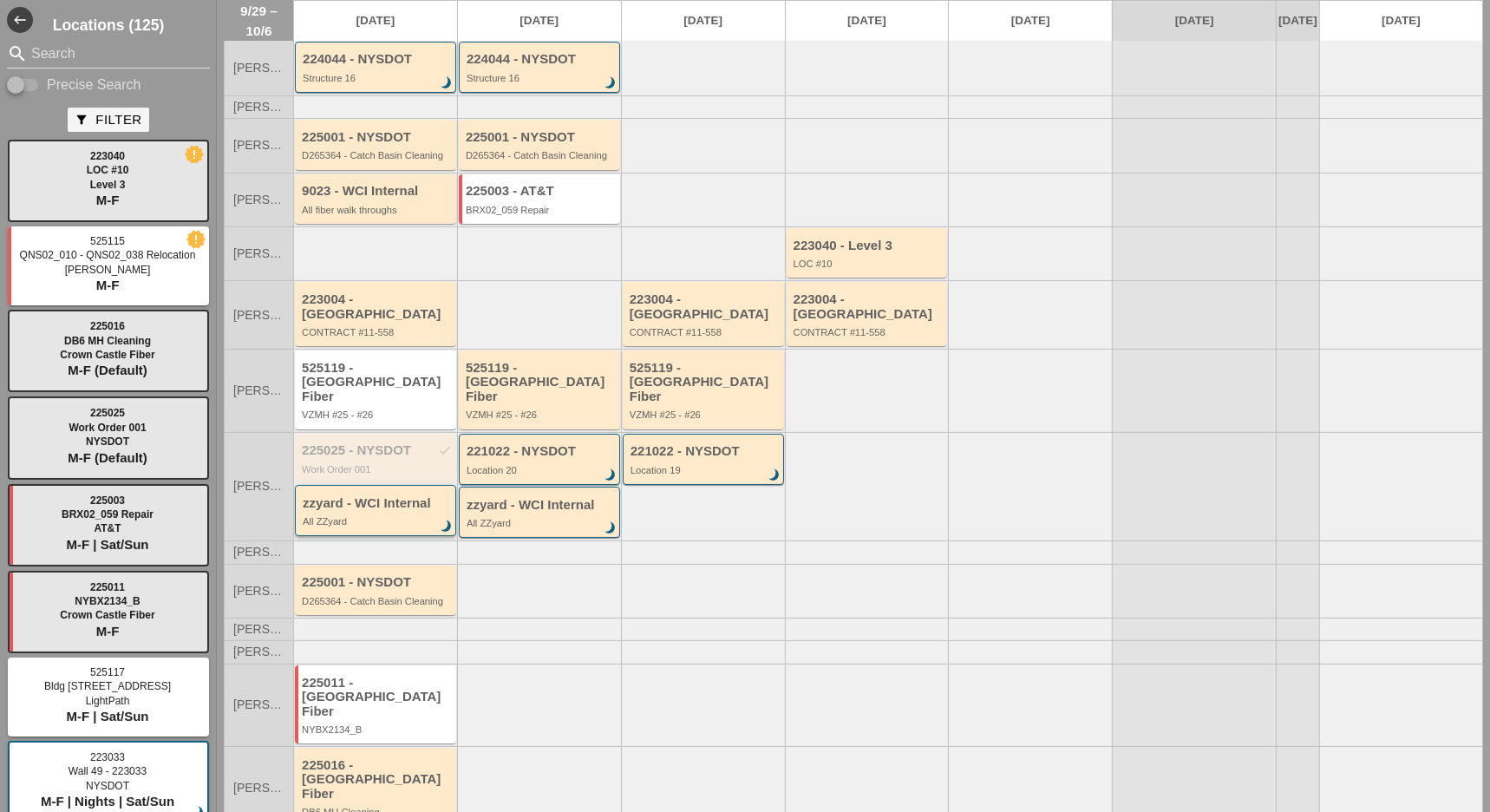
click at [372, 496] on div "zzyard - WCI Internal" at bounding box center [377, 503] width 149 height 14
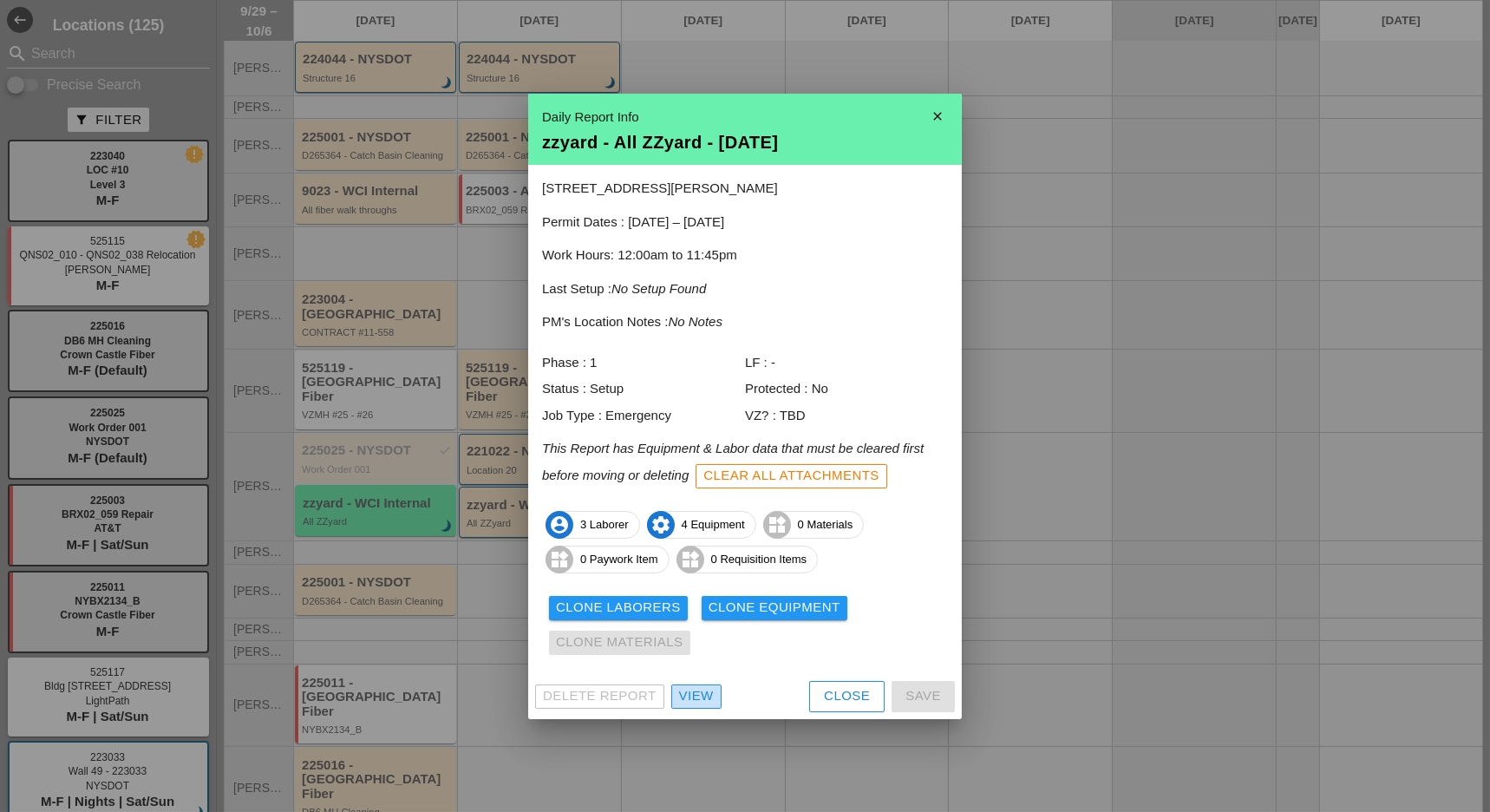
click at [698, 694] on div "View" at bounding box center [696, 696] width 34 height 20
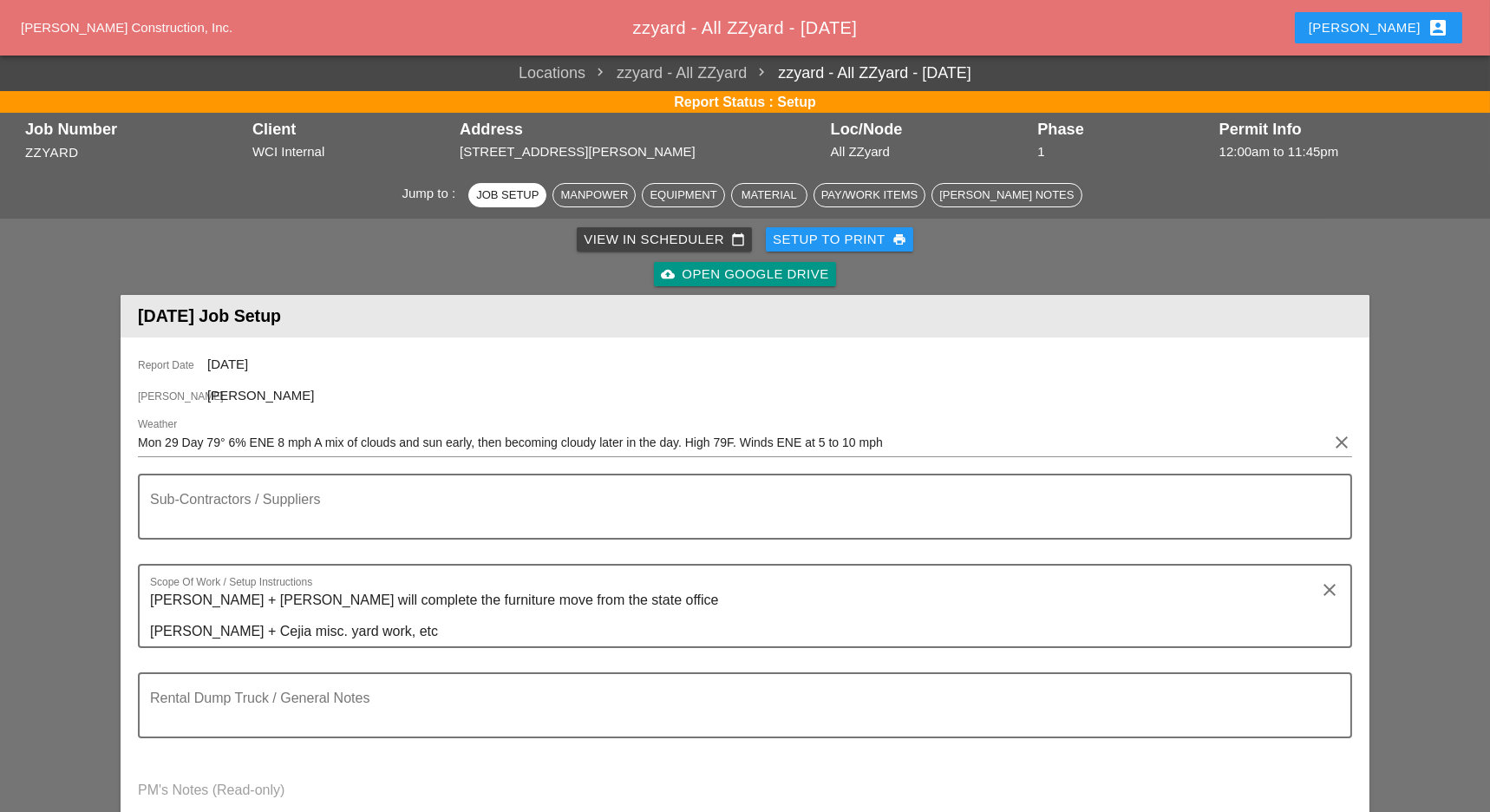
scroll to position [462, 0]
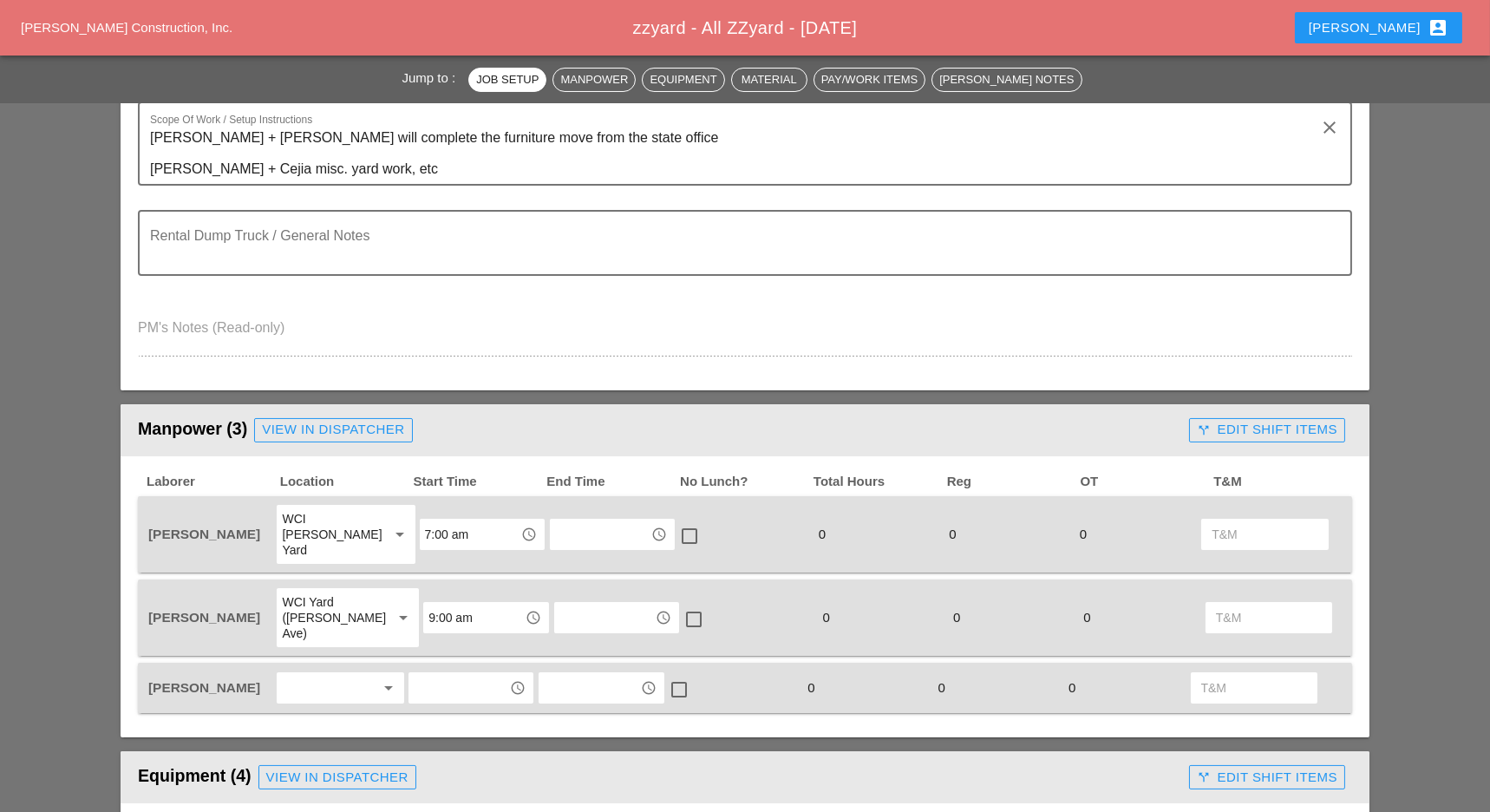
click at [388, 429] on div "View in Dispatcher" at bounding box center [334, 430] width 142 height 20
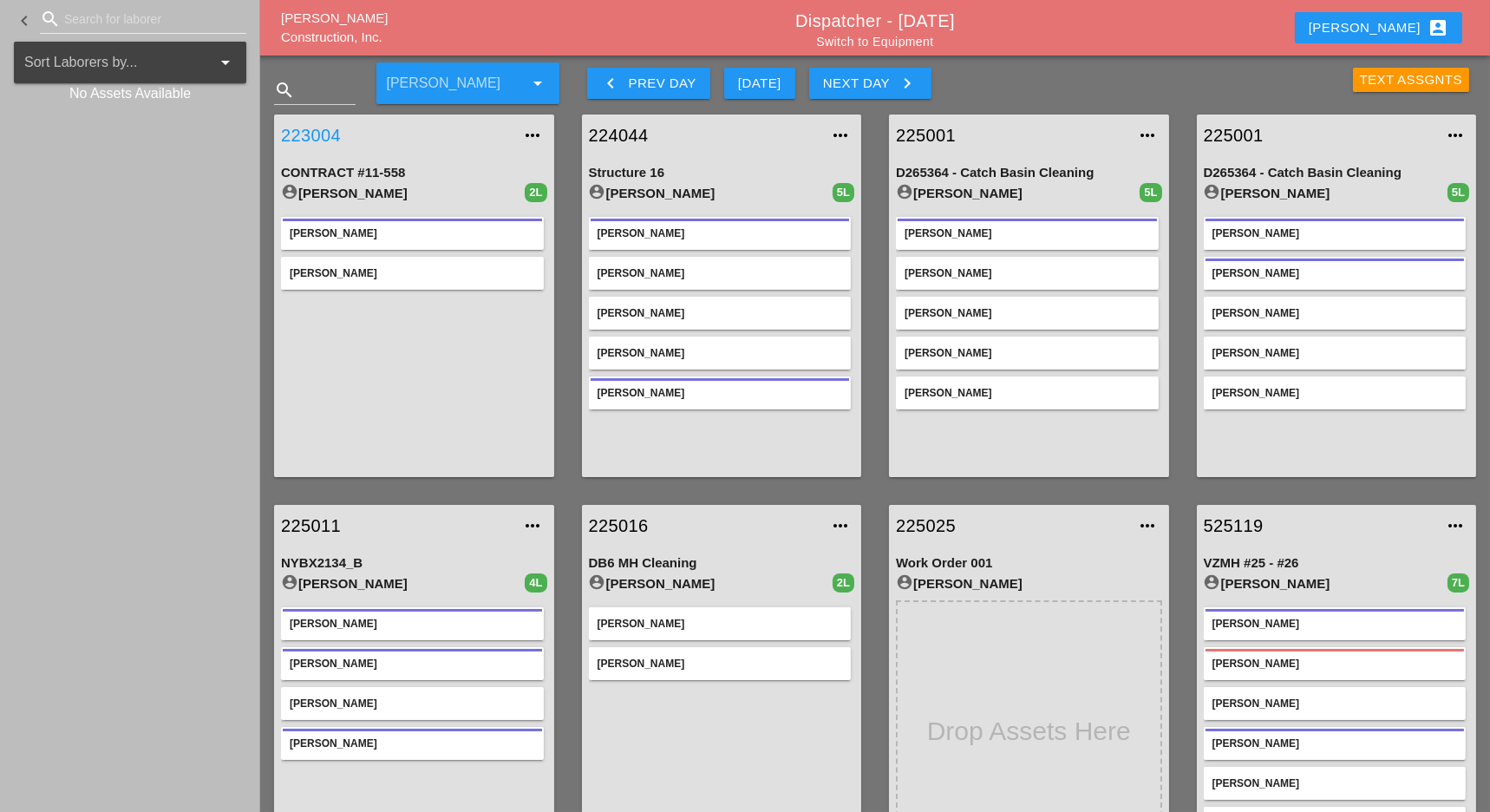
click at [301, 148] on link "223004" at bounding box center [397, 135] width 232 height 26
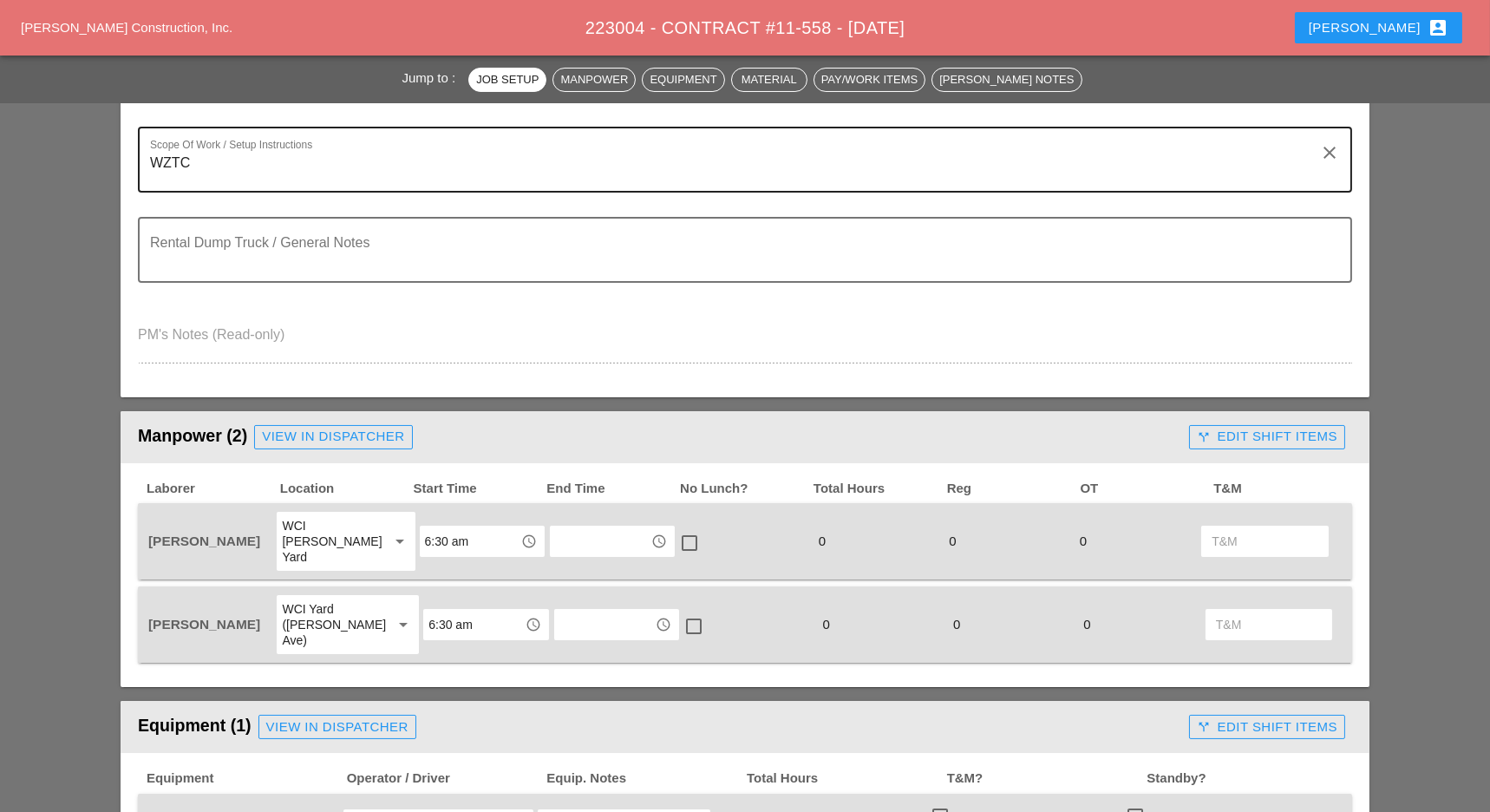
scroll to position [462, 0]
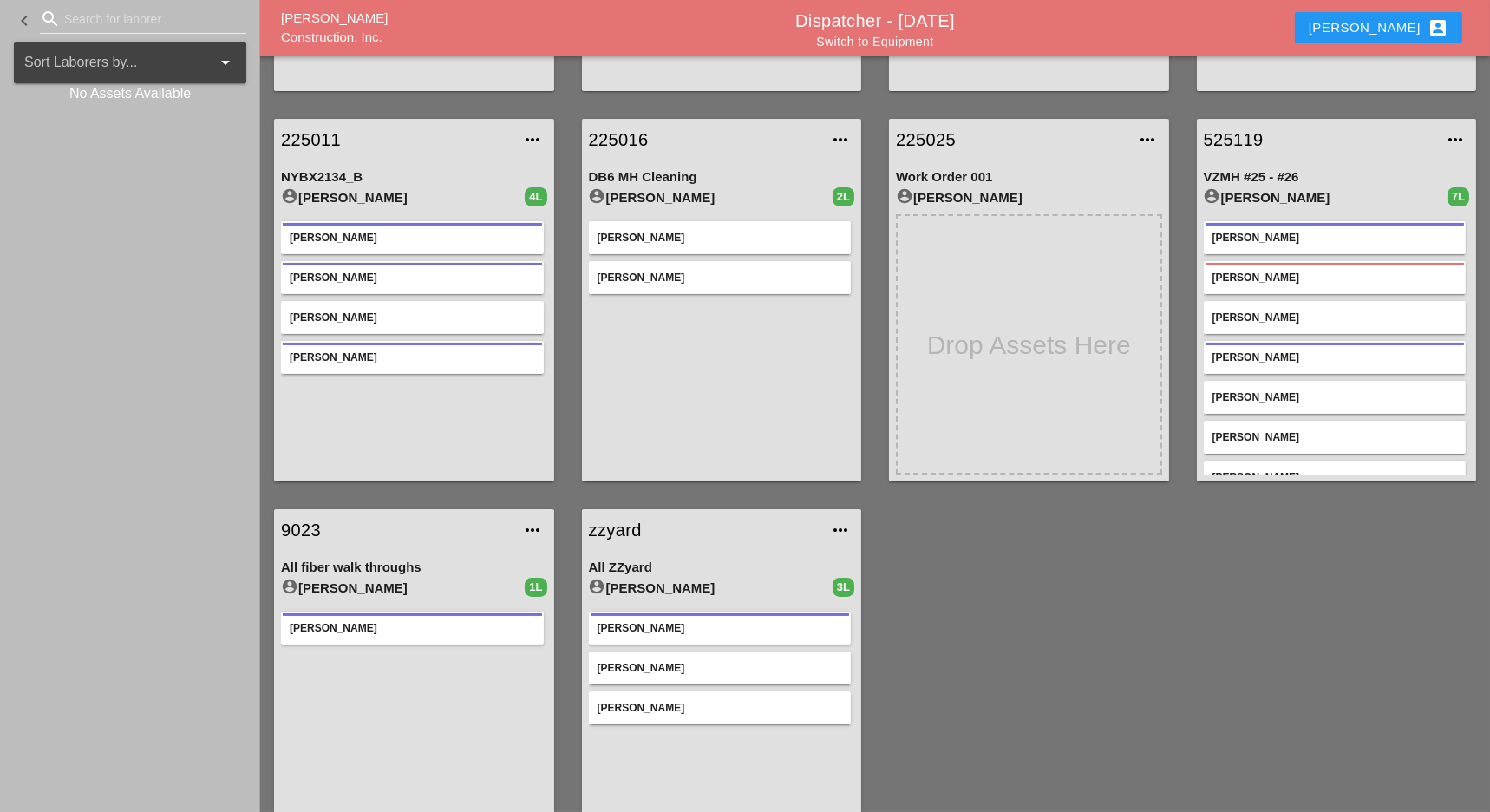
scroll to position [459, 0]
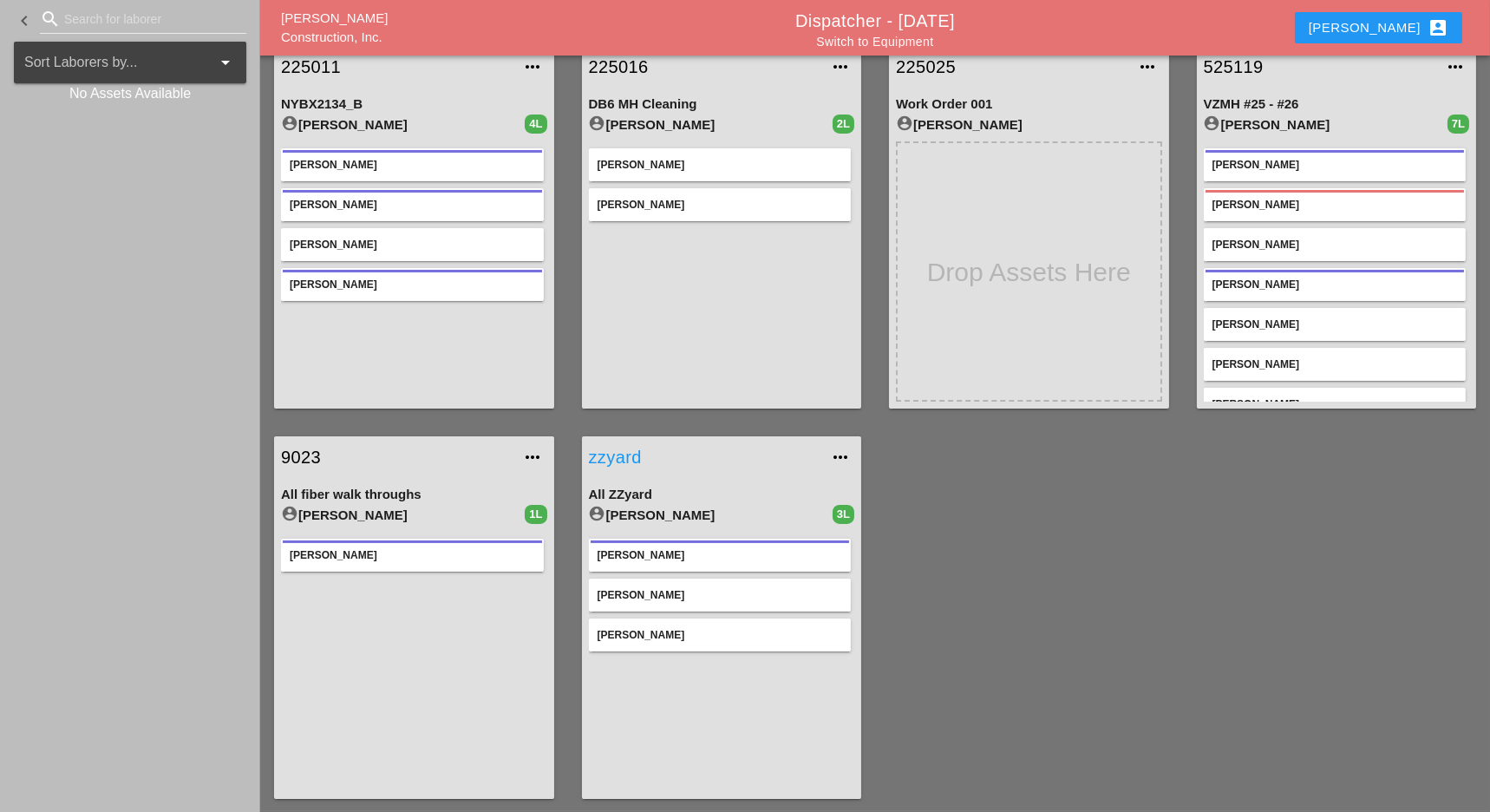
click at [595, 455] on link "zzyard" at bounding box center [704, 457] width 232 height 26
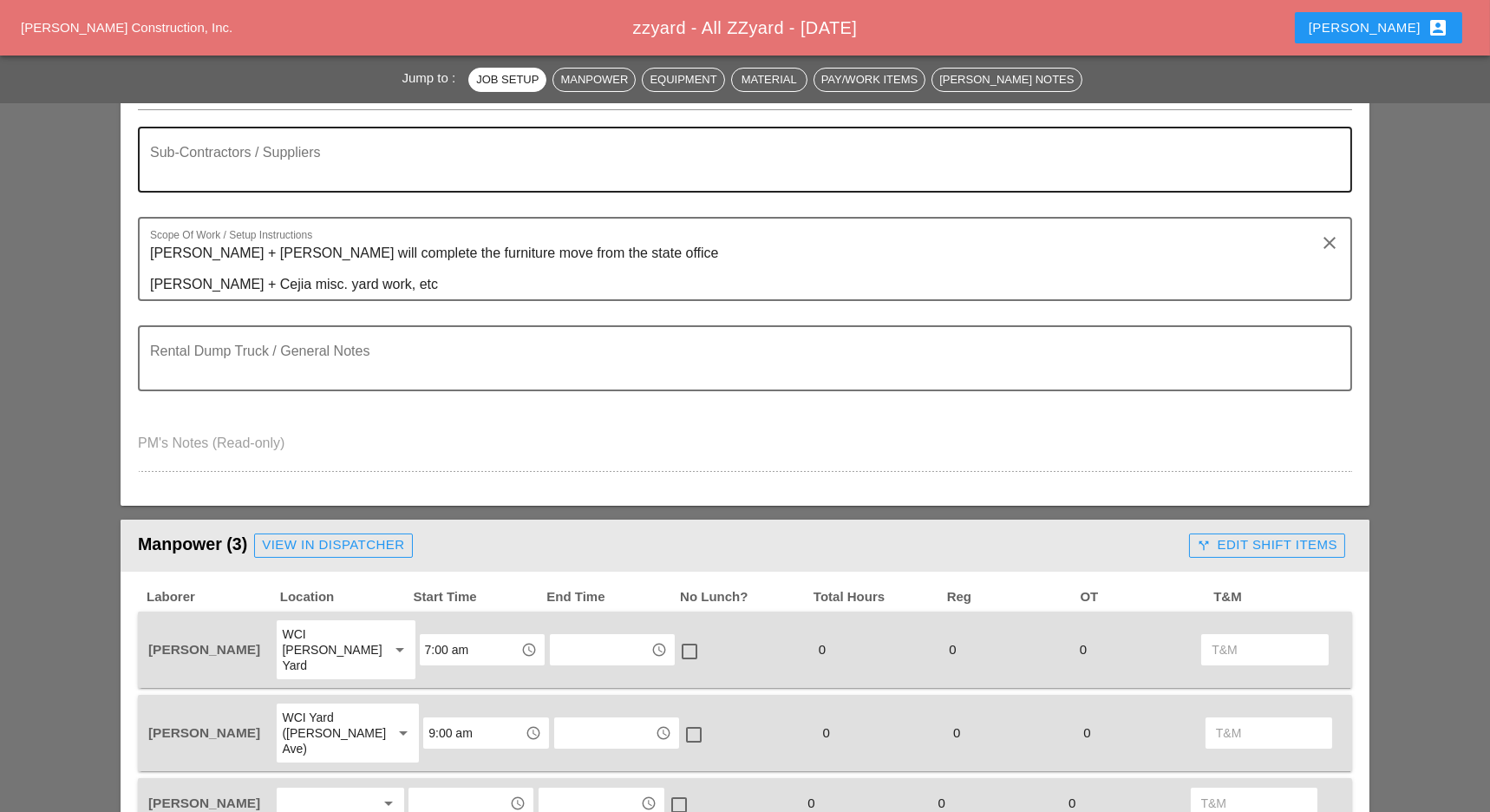
scroll to position [578, 0]
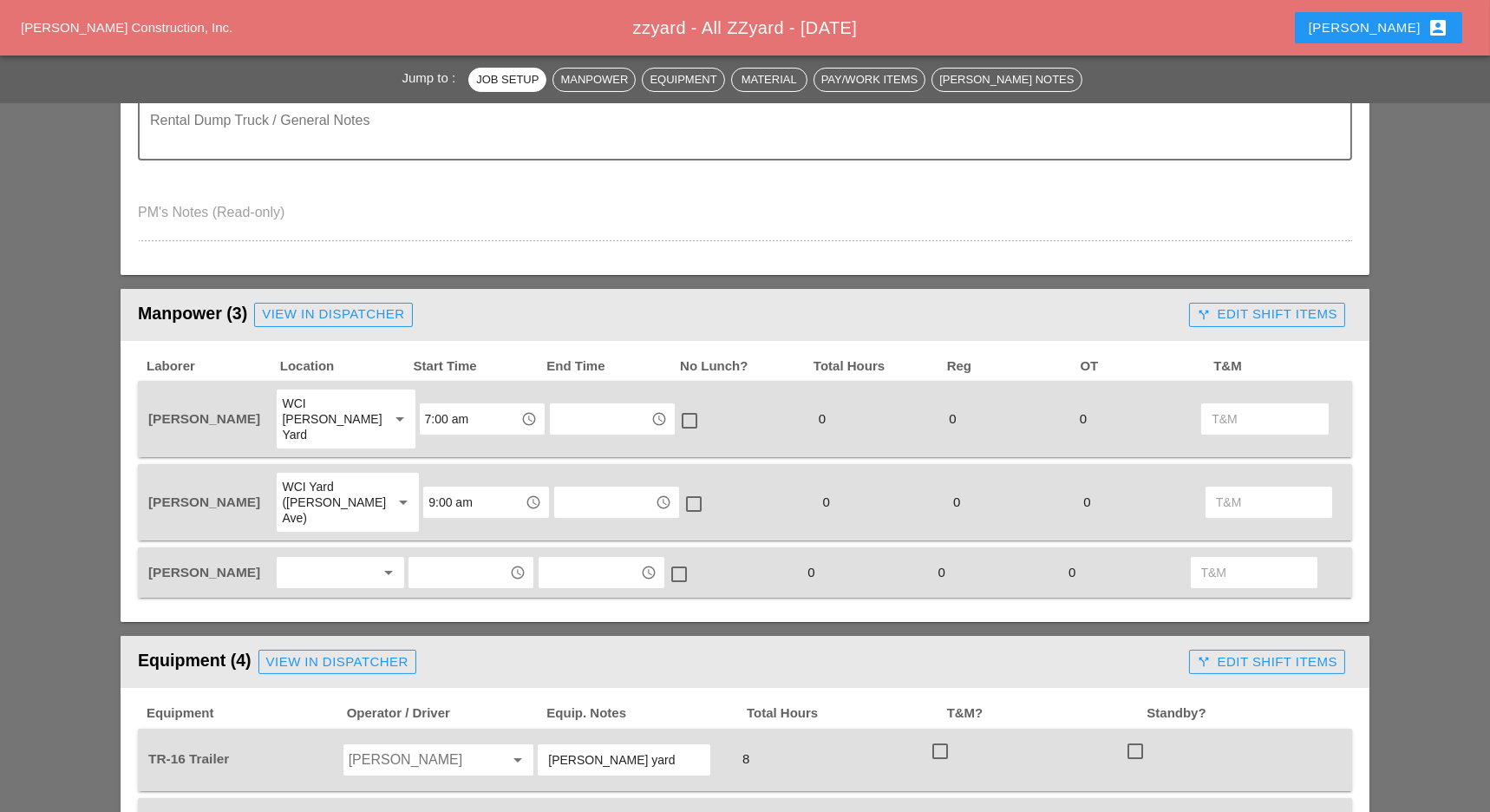
click at [567, 412] on input "text" at bounding box center [600, 418] width 90 height 28
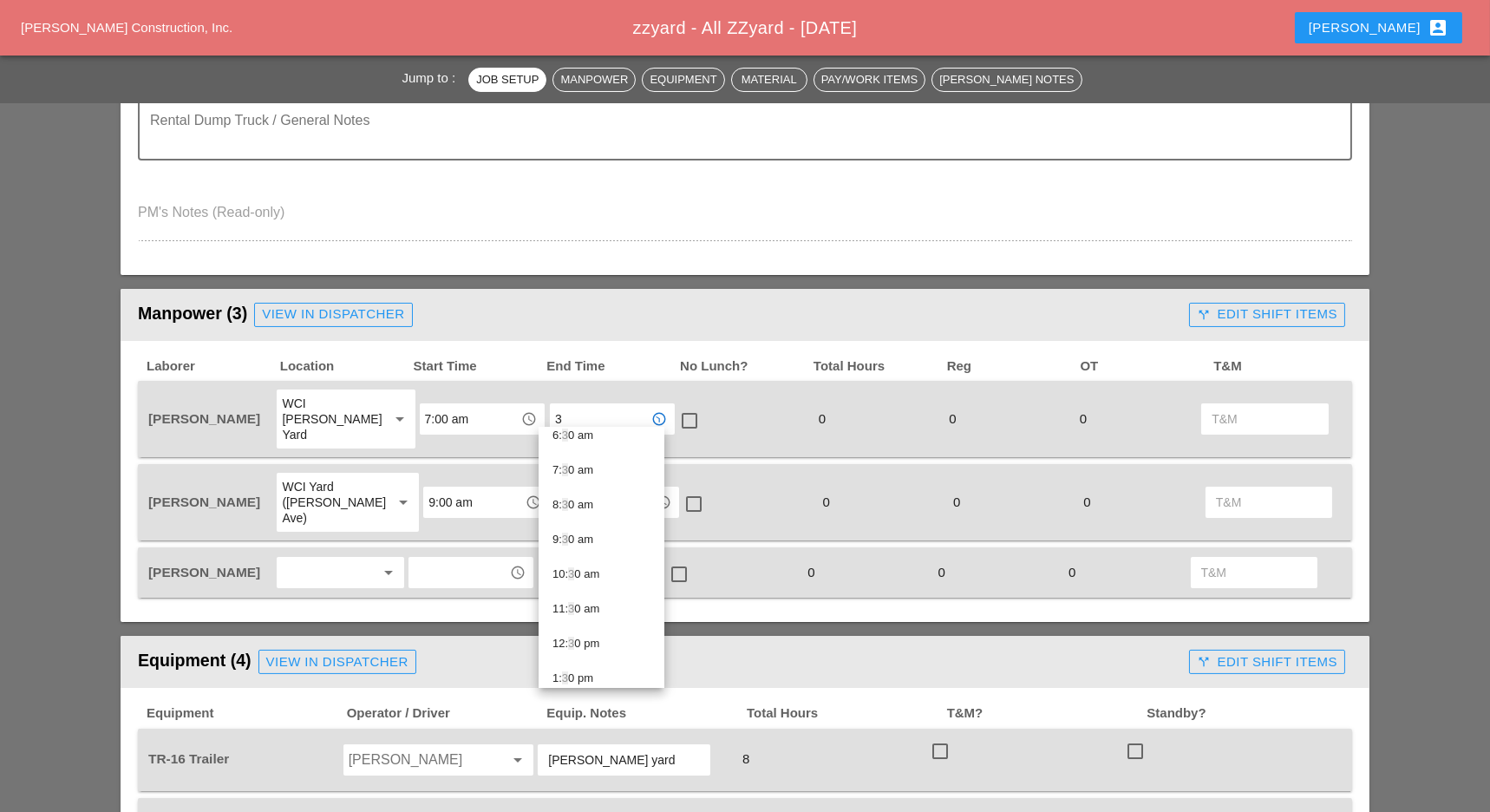
scroll to position [231, 0]
type input "3"
click at [339, 309] on div "View in Dispatcher" at bounding box center [334, 315] width 142 height 20
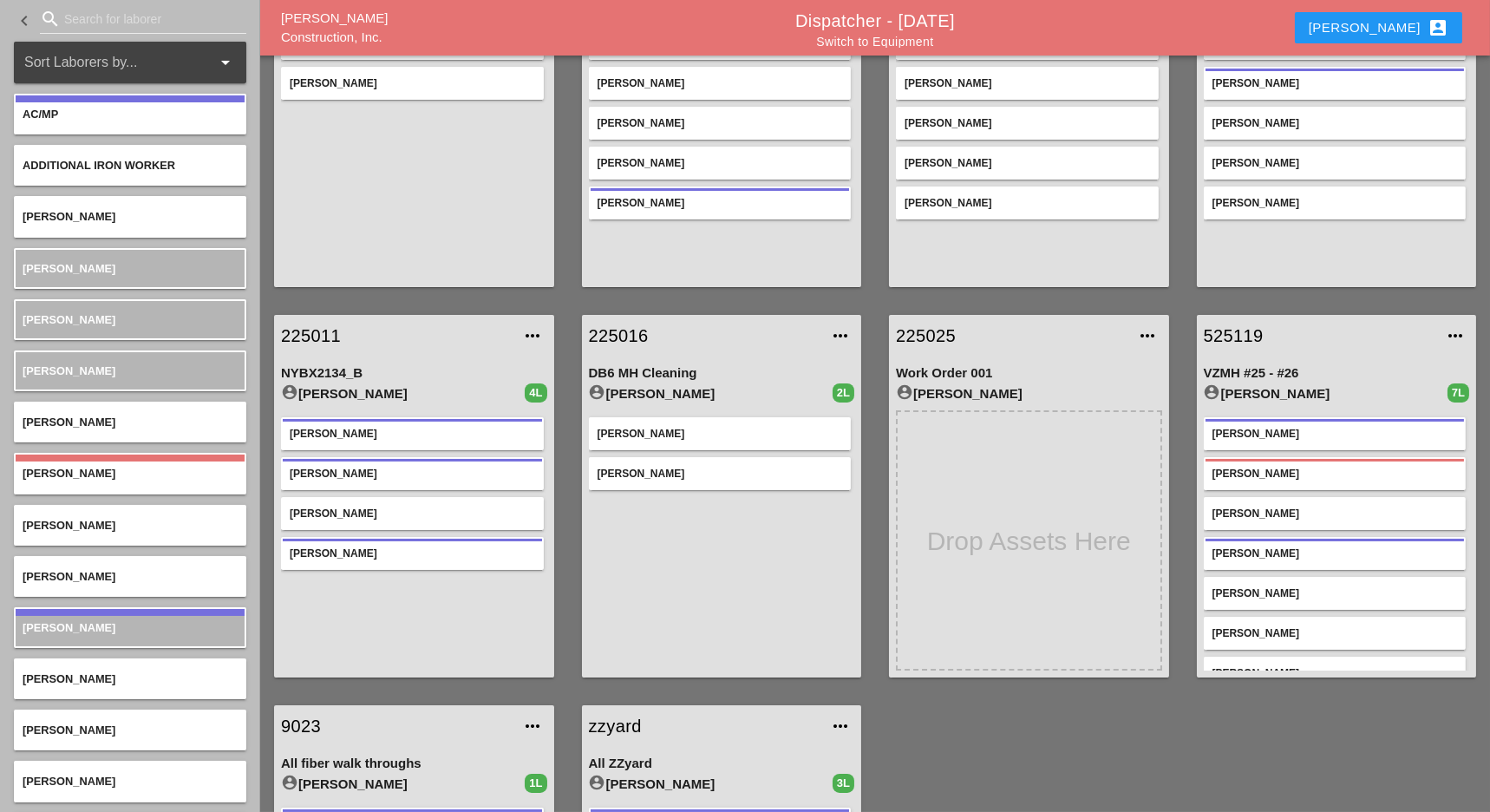
scroll to position [459, 0]
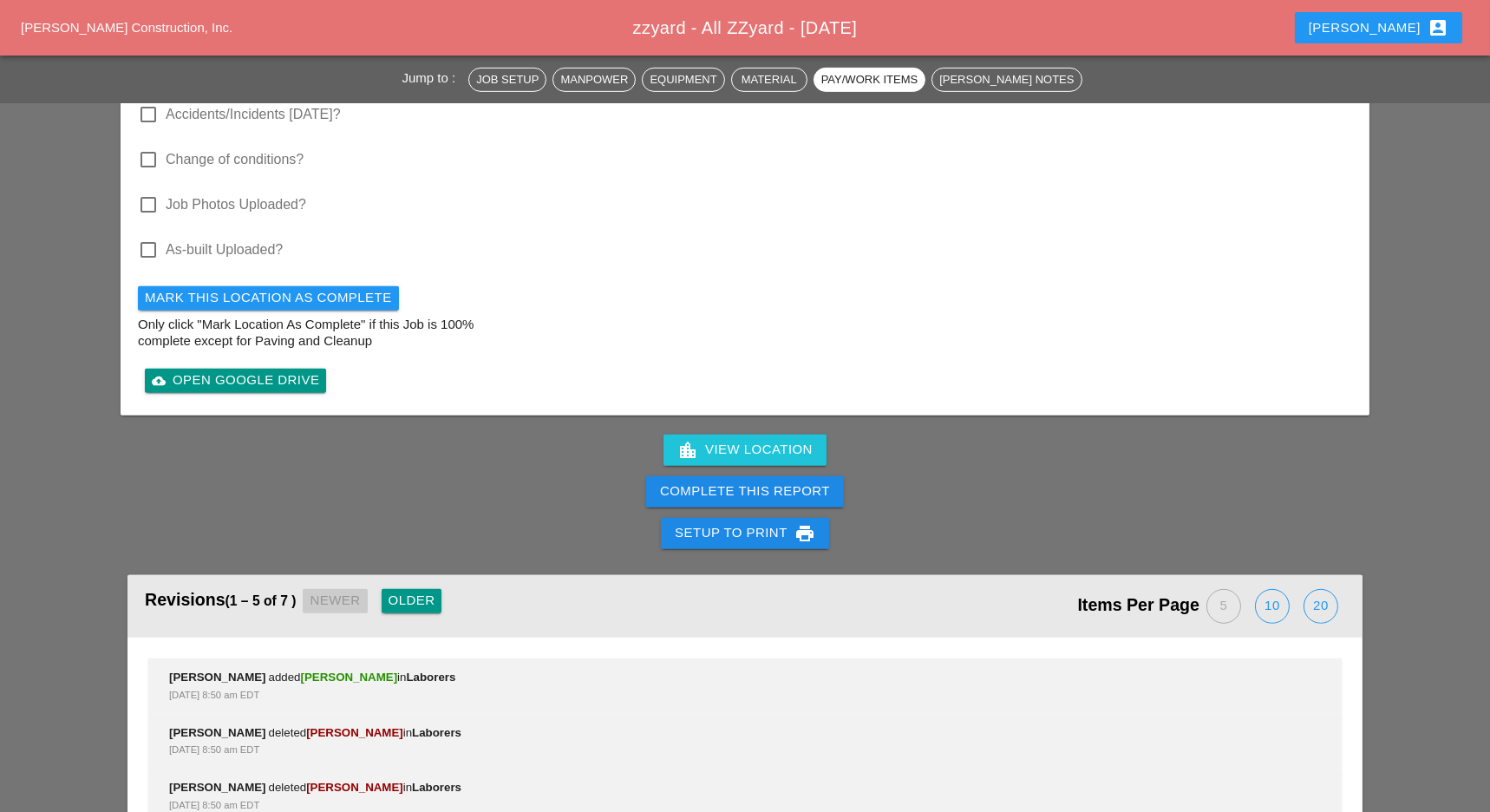
scroll to position [2428, 0]
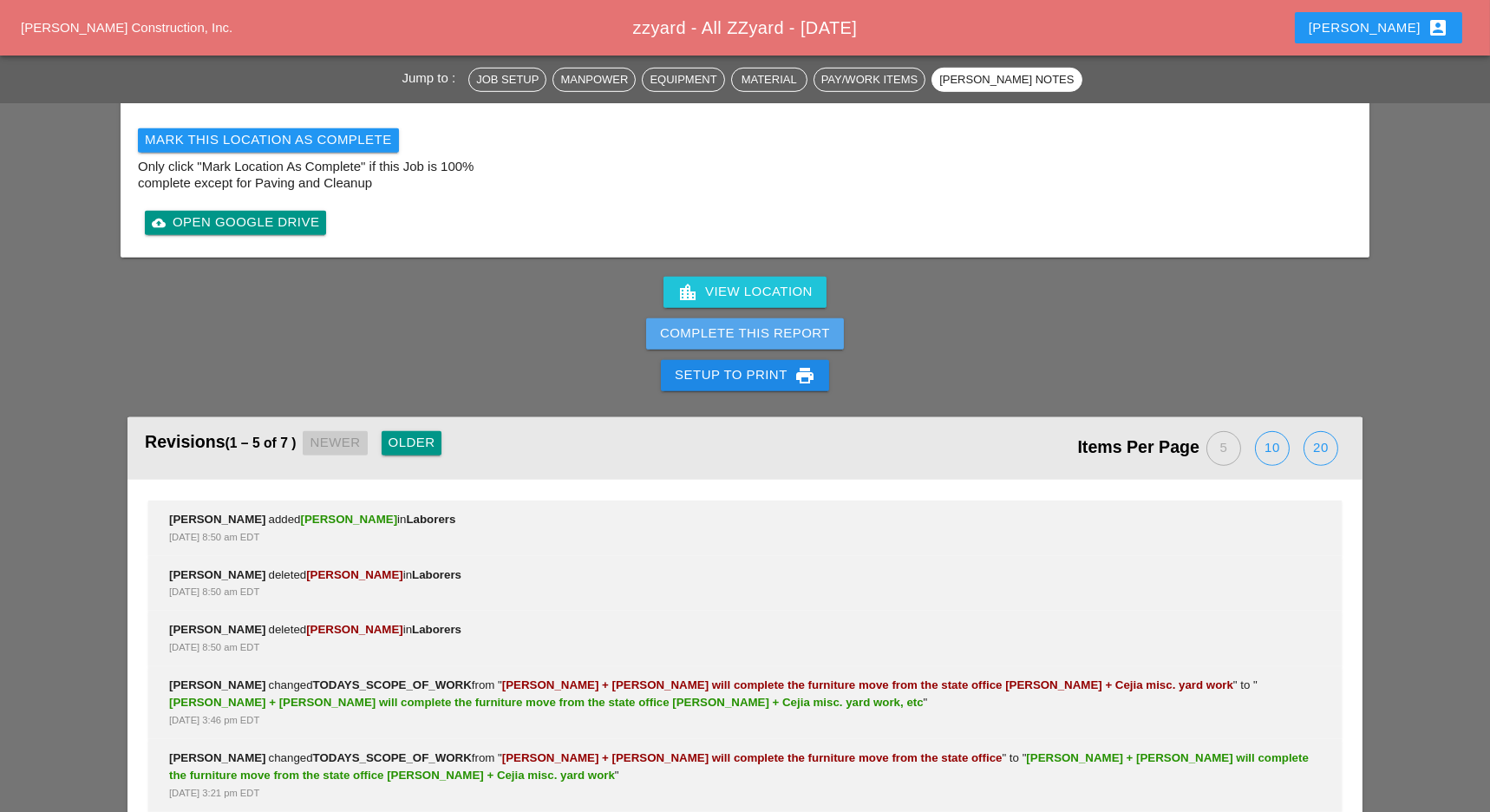
click at [784, 324] on div "Complete This Report" at bounding box center [745, 333] width 170 height 20
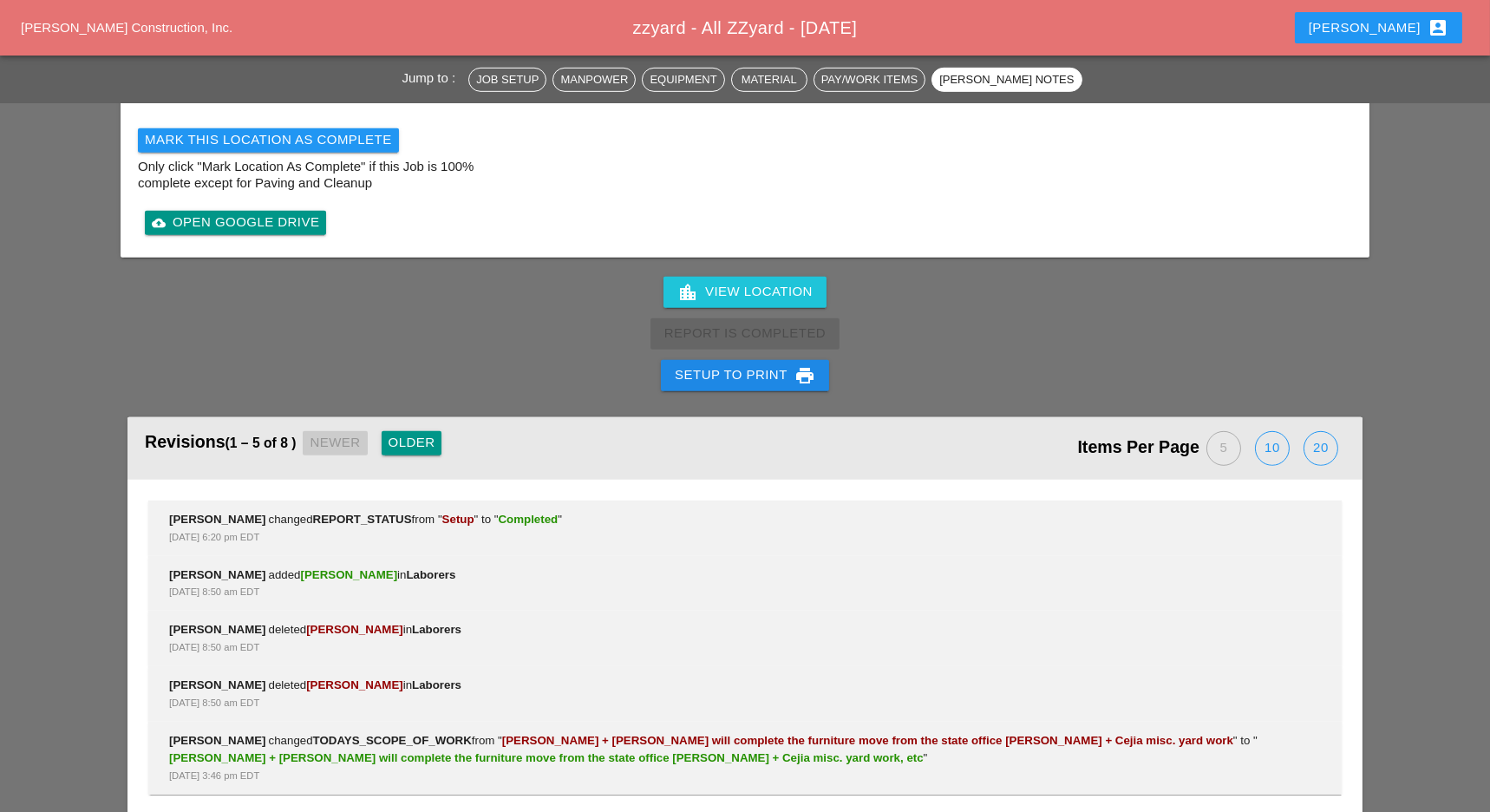
scroll to position [2418, 0]
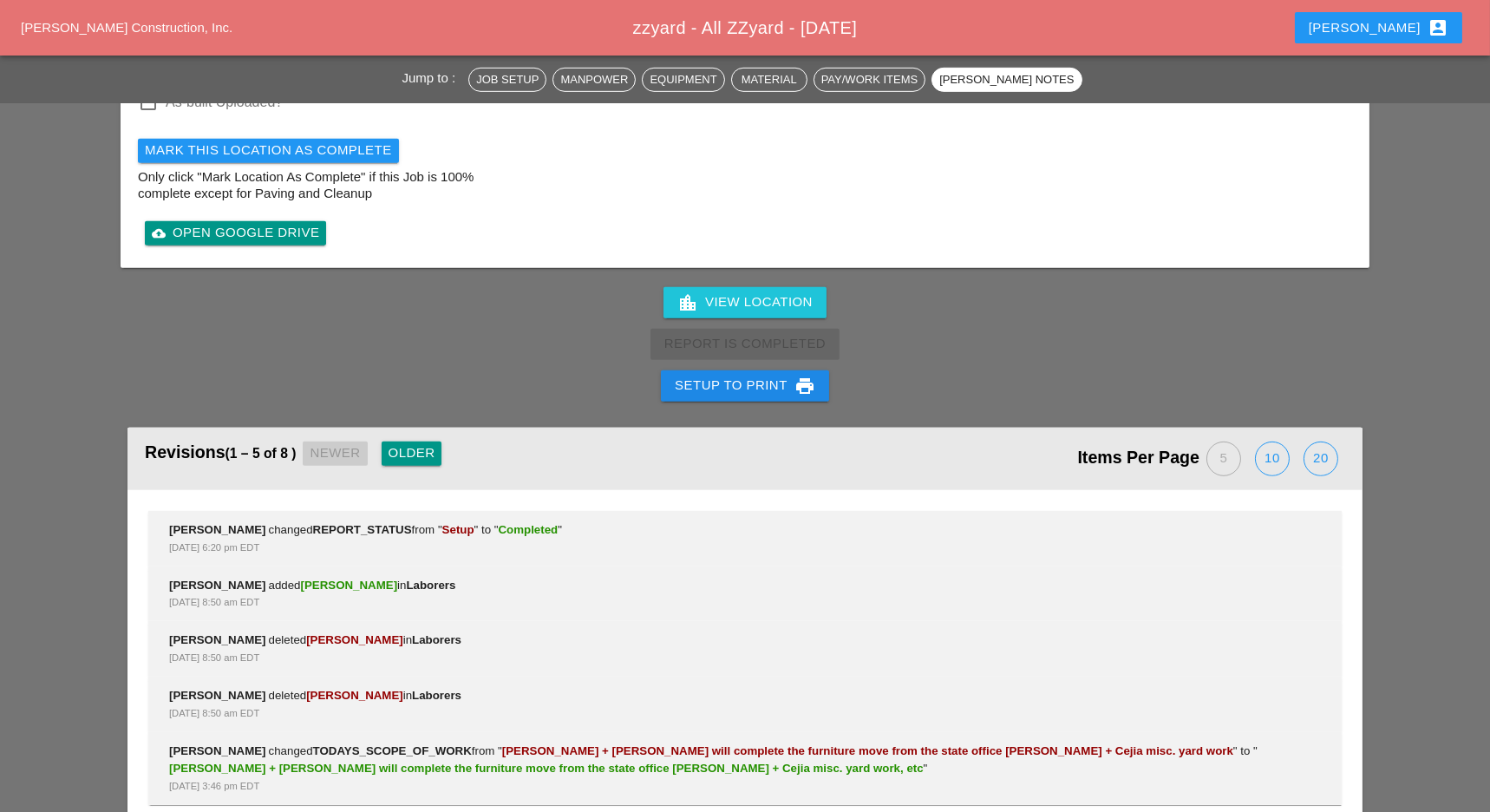
drag, startPoint x: 780, startPoint y: 287, endPoint x: 1237, endPoint y: 274, distance: 457.2
click at [1244, 282] on div "location_city View Location Report Is Completed Setup to Print print" at bounding box center [745, 344] width 1490 height 125
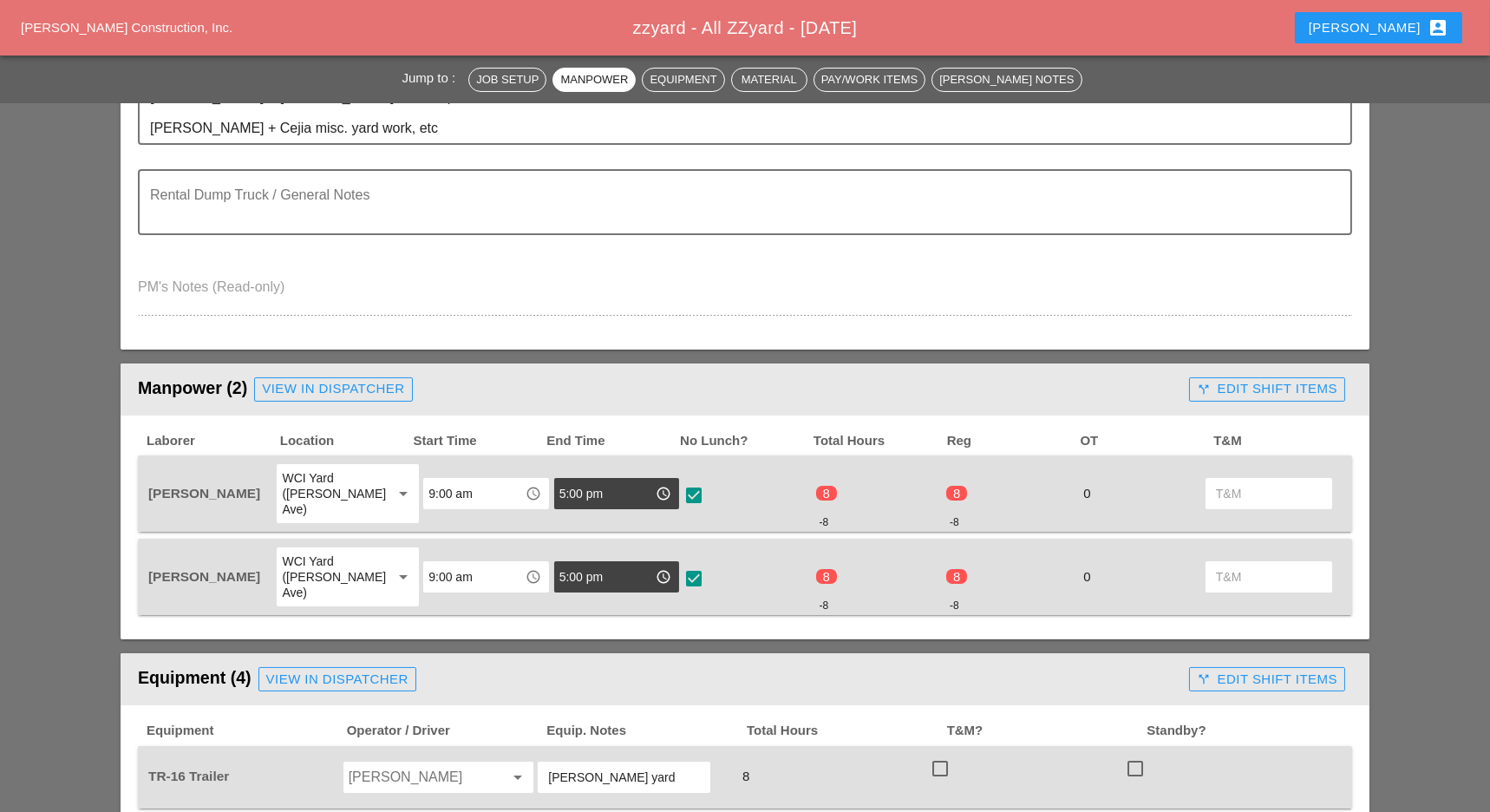
scroll to position [0, 0]
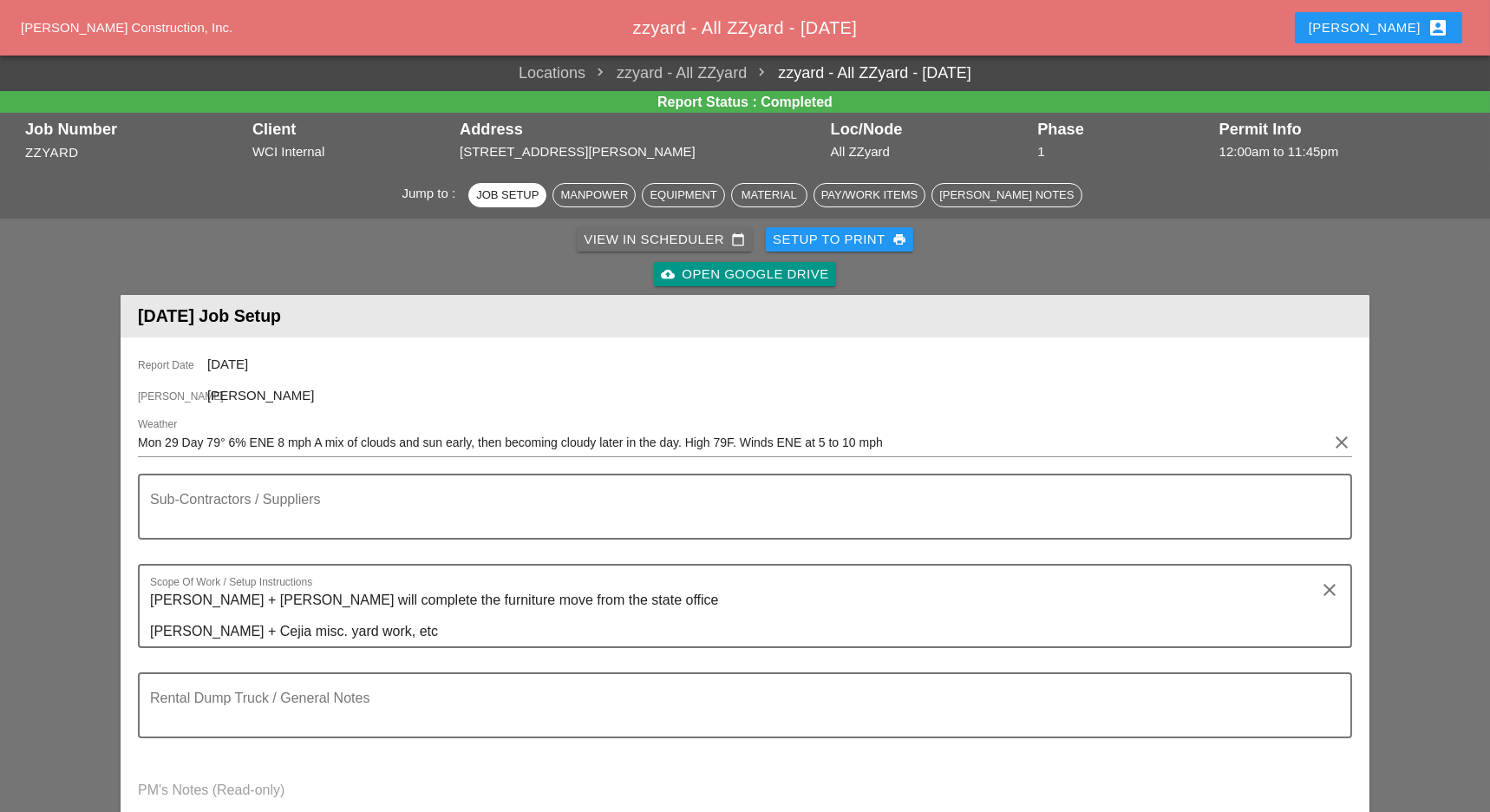
click at [637, 230] on div "View in Scheduler calendar_today" at bounding box center [664, 240] width 161 height 20
